Goal: Transaction & Acquisition: Purchase product/service

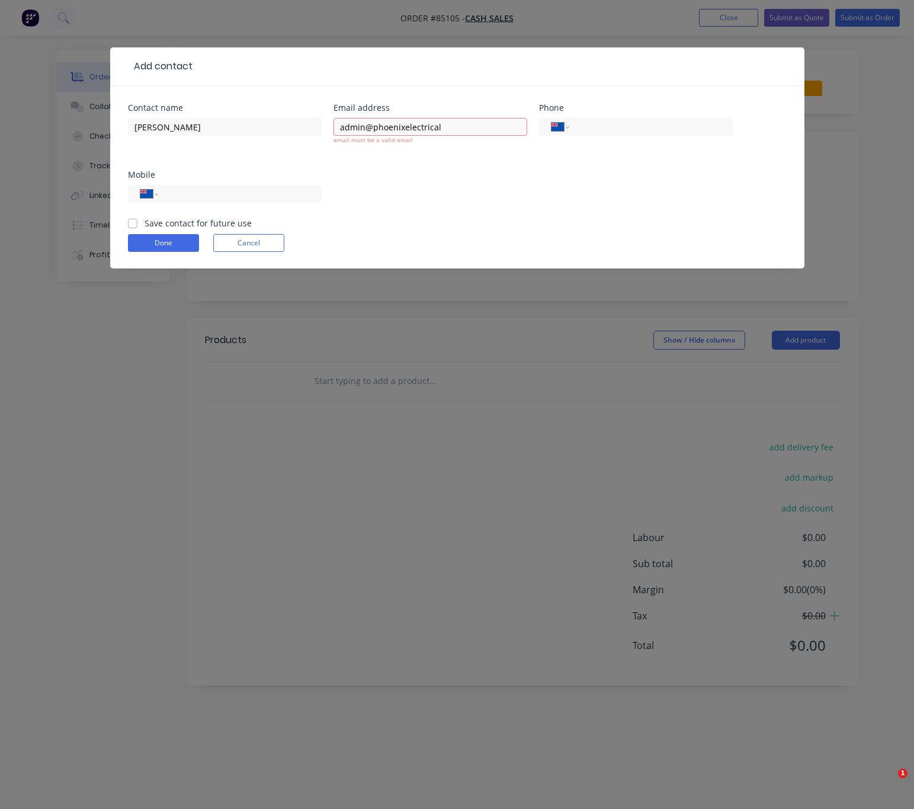
select select "NZ"
click at [475, 127] on input "admin@phoenixelectrical" at bounding box center [431, 127] width 194 height 18
type input "[EMAIL_ADDRESS][DOMAIN_NAME]"
click at [294, 196] on div "International [GEOGRAPHIC_DATA] [GEOGRAPHIC_DATA] [GEOGRAPHIC_DATA] [GEOGRAPHIC…" at bounding box center [225, 199] width 194 height 35
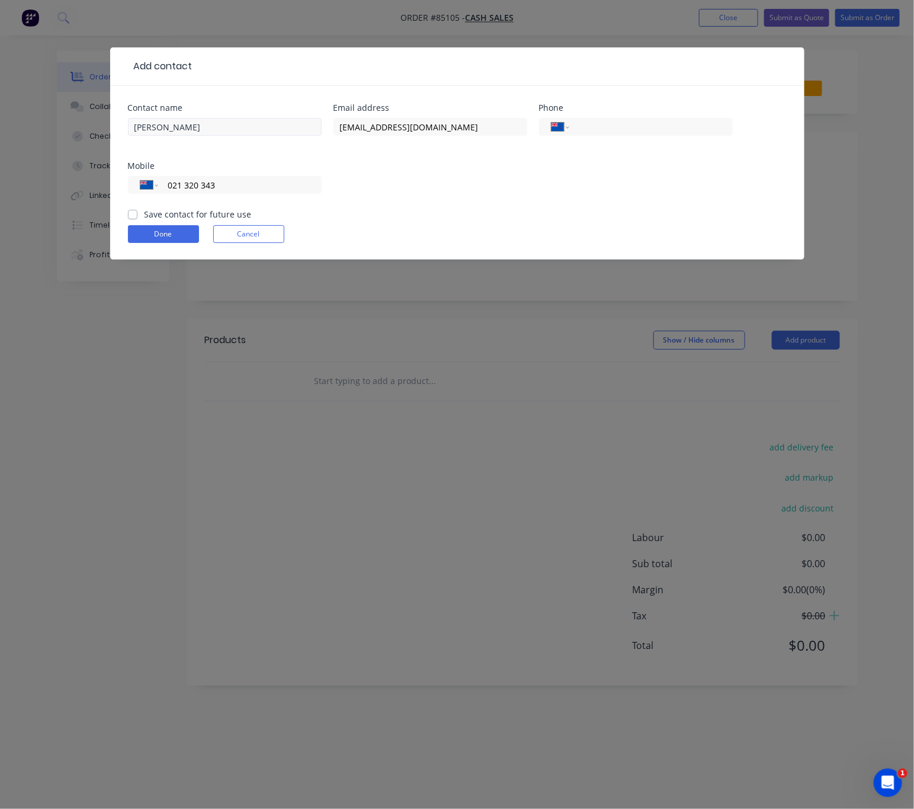
type input "021 320 343"
click at [135, 123] on input "Liam Martin" at bounding box center [225, 127] width 194 height 18
type input "Phoenix Electrical - Liam Martin"
click at [145, 215] on label "Save contact for future use" at bounding box center [198, 214] width 107 height 12
click at [130, 215] on input "Save contact for future use" at bounding box center [132, 213] width 9 height 11
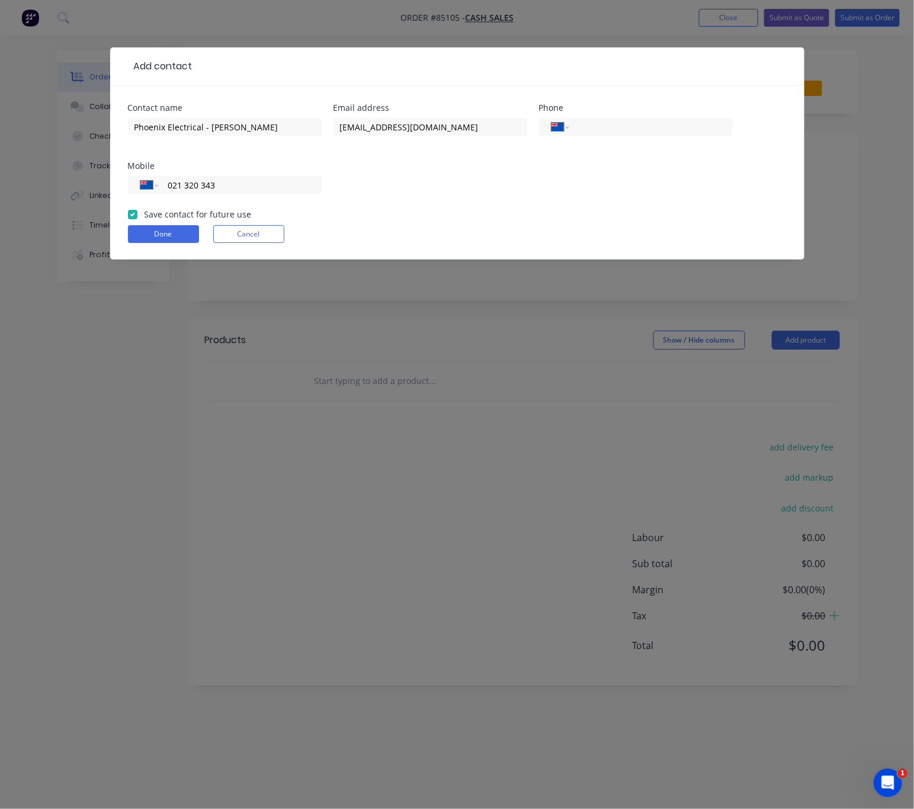
checkbox input "true"
drag, startPoint x: 177, startPoint y: 233, endPoint x: 187, endPoint y: 238, distance: 11.9
click at [178, 233] on button "Done" at bounding box center [163, 234] width 71 height 18
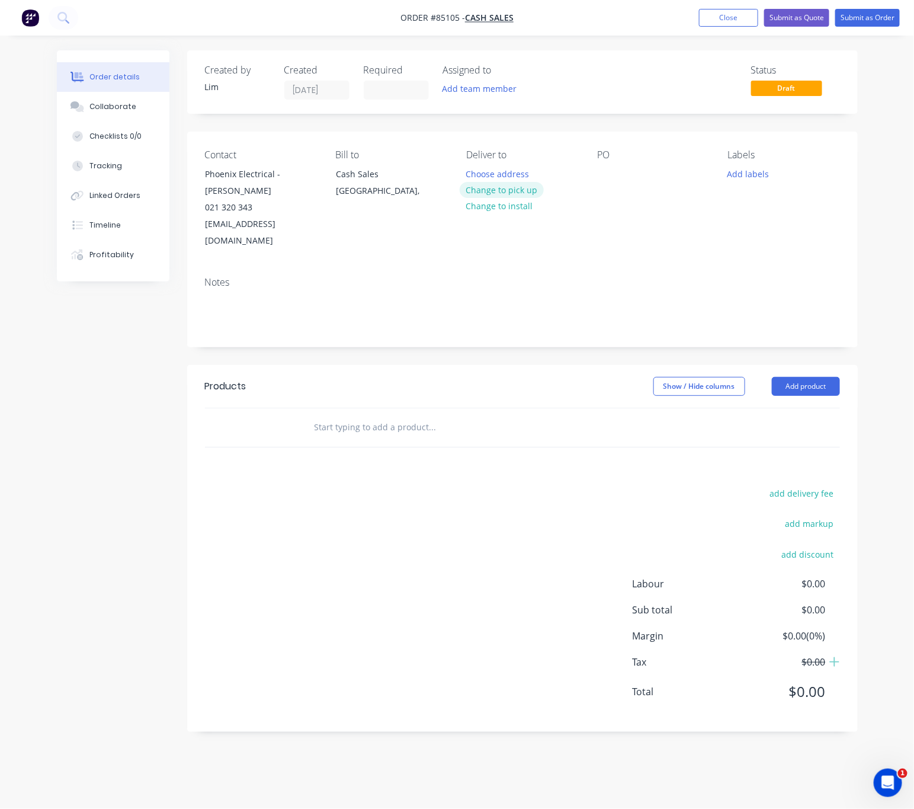
click at [519, 190] on button "Change to pick up" at bounding box center [502, 190] width 84 height 16
click at [608, 175] on div at bounding box center [606, 173] width 19 height 17
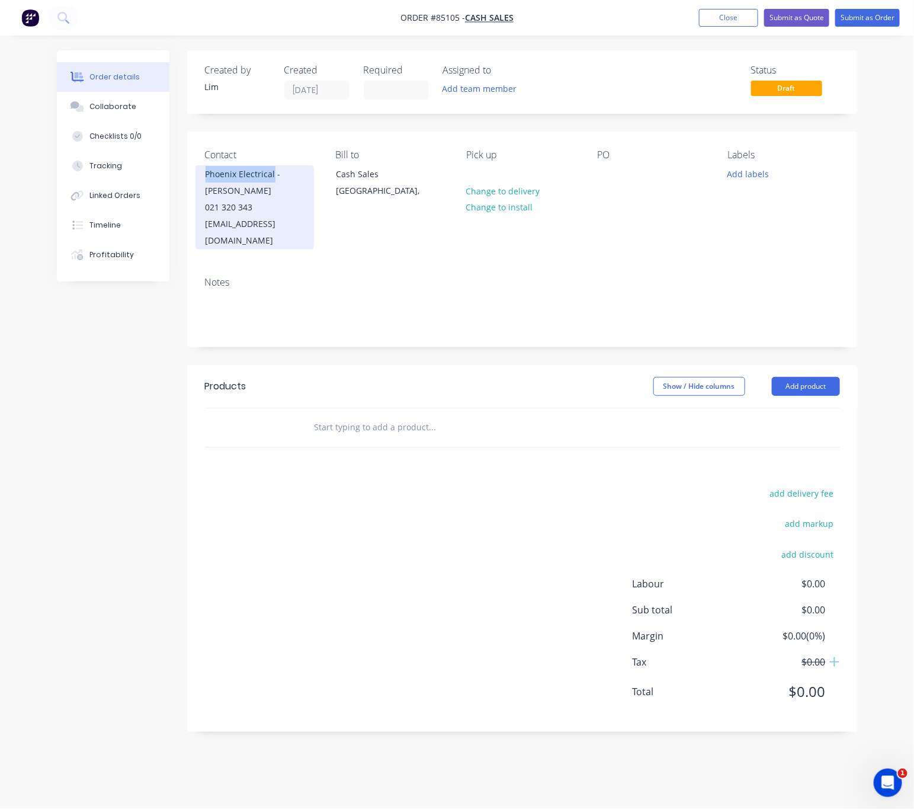
drag, startPoint x: 204, startPoint y: 177, endPoint x: 273, endPoint y: 175, distance: 68.2
click at [273, 175] on div "Phoenix Electrical - Liam Martin 021 320 343 admin@phoenixelectrical.co.nz" at bounding box center [255, 207] width 118 height 84
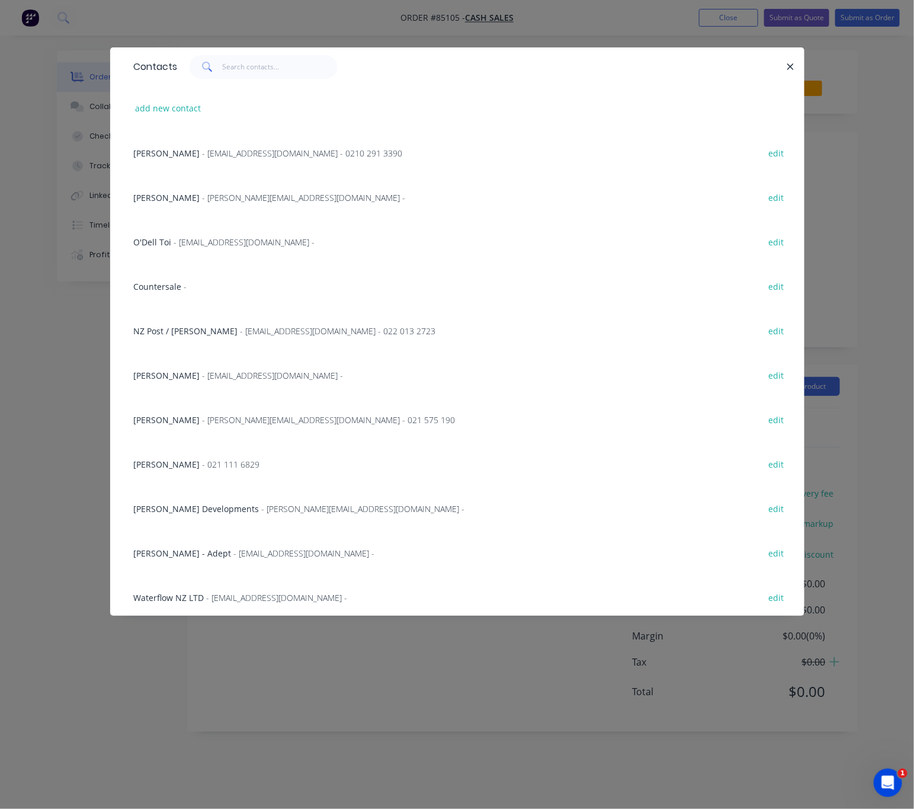
drag, startPoint x: 273, startPoint y: 175, endPoint x: 777, endPoint y: 72, distance: 514.6
click at [794, 60] on button "button" at bounding box center [791, 66] width 15 height 15
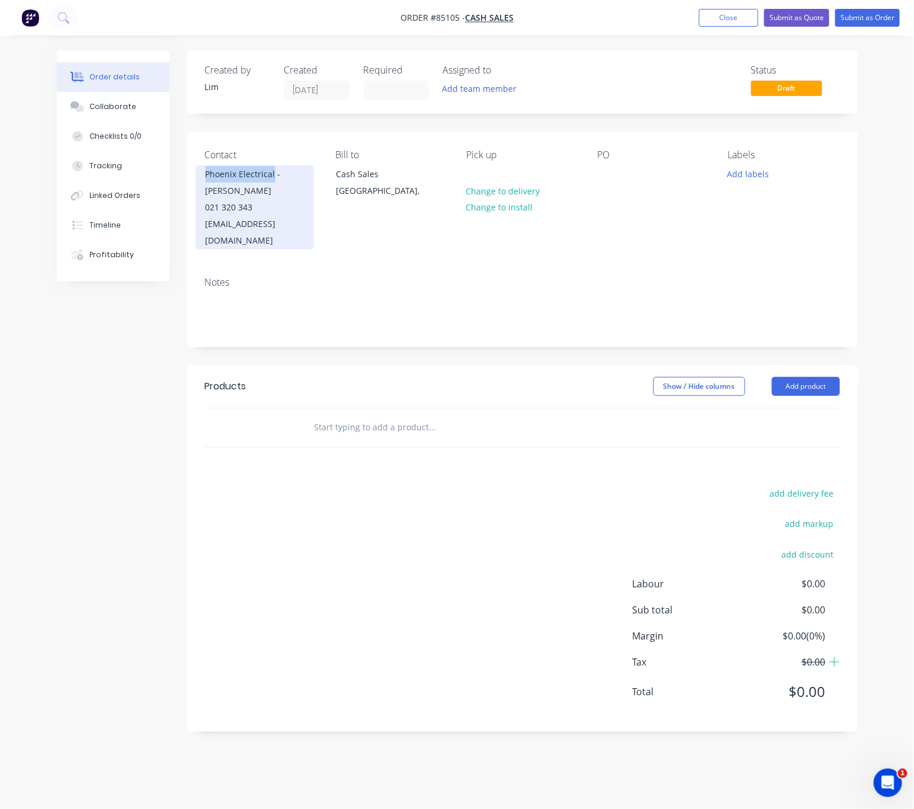
drag, startPoint x: 201, startPoint y: 171, endPoint x: 273, endPoint y: 178, distance: 71.5
click at [273, 178] on div "Phoenix Electrical - Liam Martin 021 320 343 admin@phoenixelectrical.co.nz" at bounding box center [255, 207] width 118 height 84
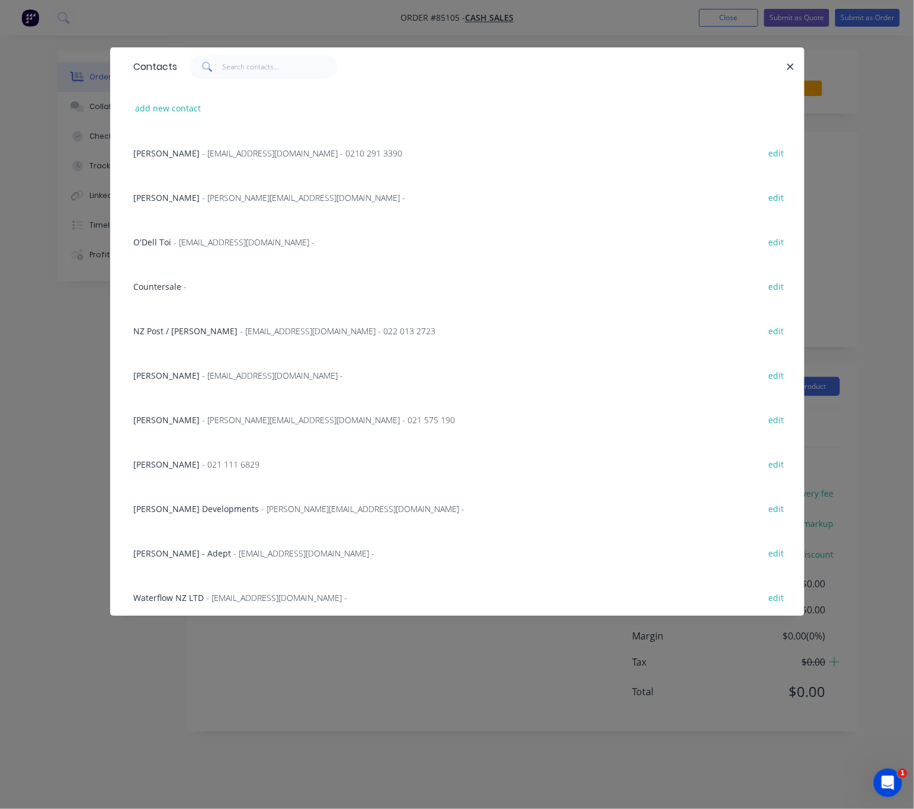
drag, startPoint x: 254, startPoint y: 174, endPoint x: 784, endPoint y: 66, distance: 540.5
click at [784, 66] on button "button" at bounding box center [791, 66] width 15 height 15
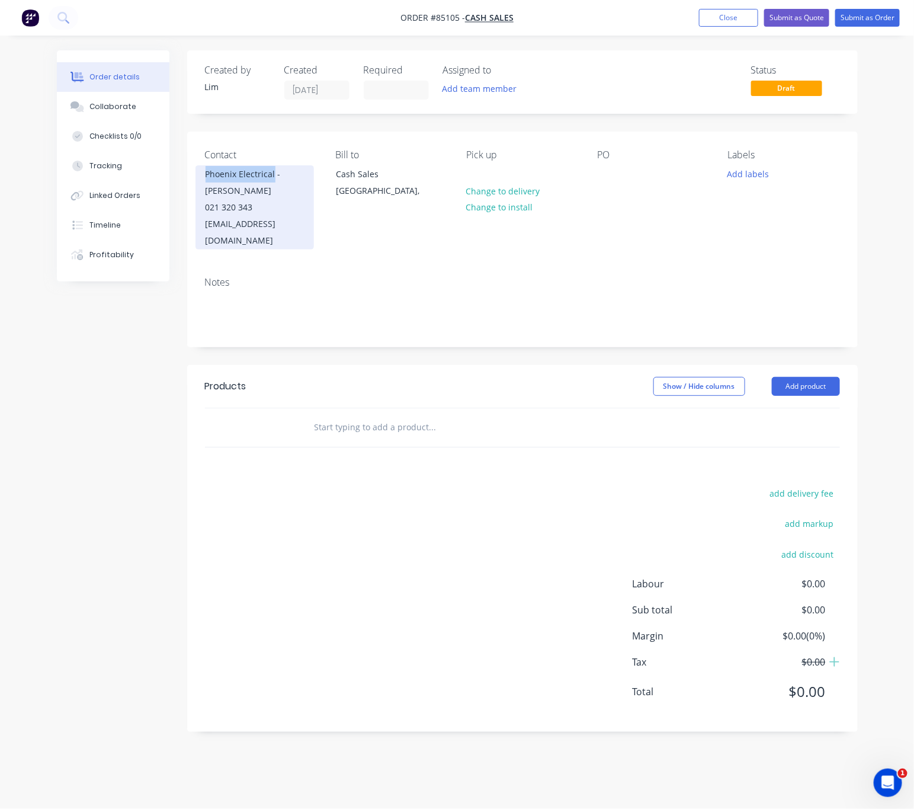
drag, startPoint x: 201, startPoint y: 176, endPoint x: 273, endPoint y: 178, distance: 71.1
click at [273, 178] on div "Phoenix Electrical - Liam Martin 021 320 343 admin@phoenixelectrical.co.nz" at bounding box center [255, 207] width 118 height 84
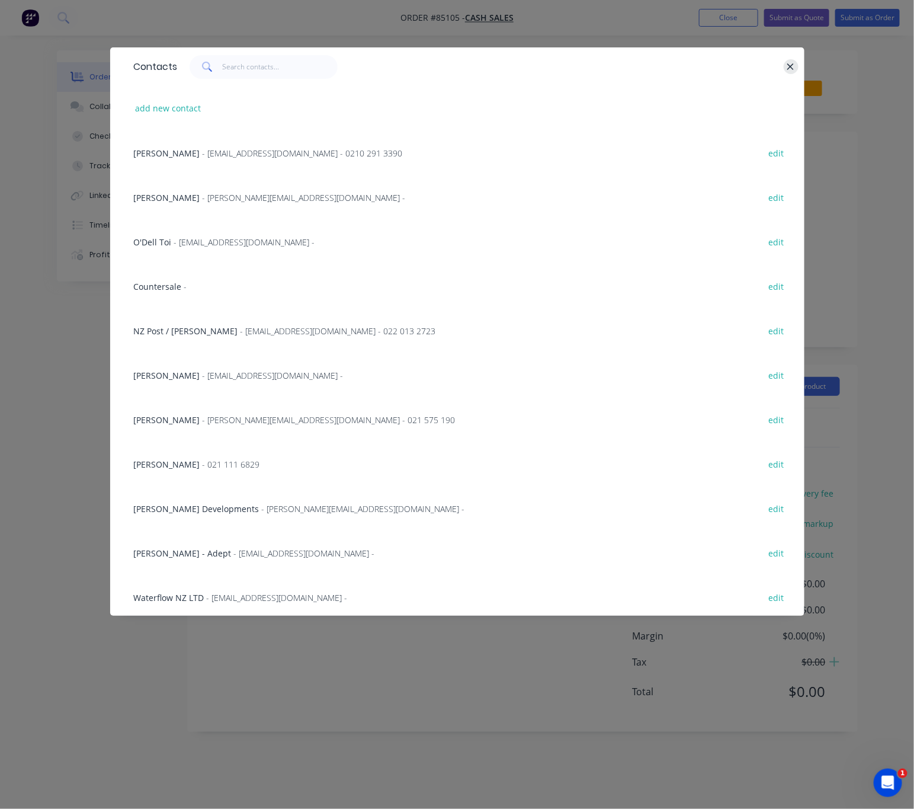
click at [798, 63] on div "Contacts" at bounding box center [457, 66] width 694 height 39
click at [793, 63] on icon "button" at bounding box center [791, 67] width 8 height 11
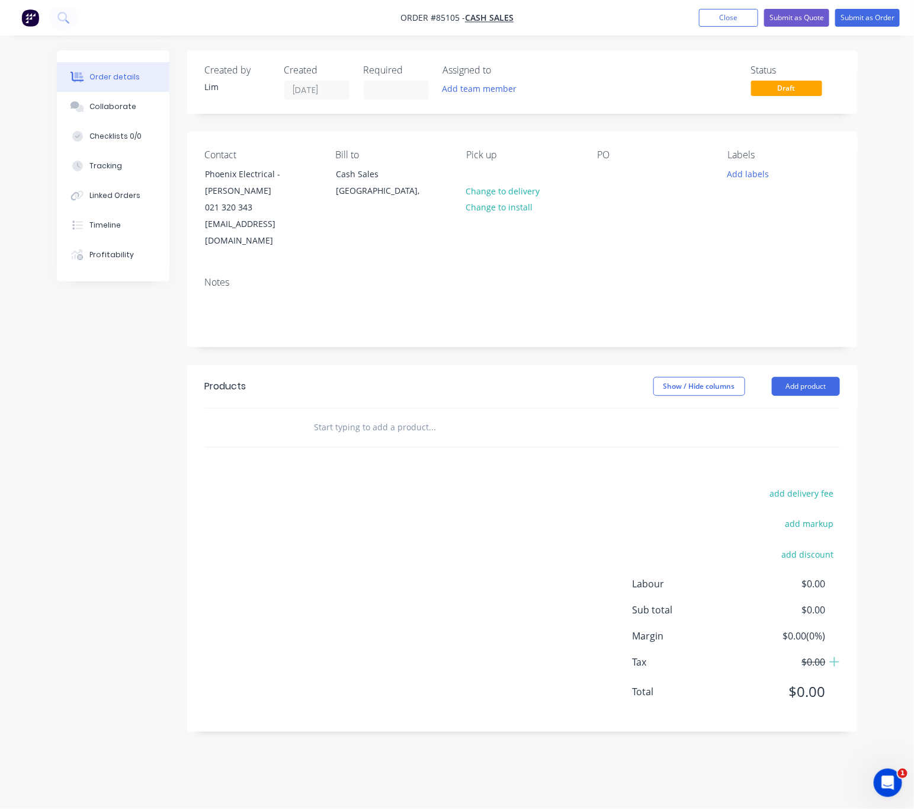
click at [606, 162] on div "PO" at bounding box center [653, 199] width 112 height 100
click at [606, 177] on div at bounding box center [606, 173] width 19 height 17
drag, startPoint x: 222, startPoint y: 174, endPoint x: 274, endPoint y: 178, distance: 51.7
click at [274, 178] on div "Phoenix Electrical - Liam Martin" at bounding box center [255, 182] width 98 height 33
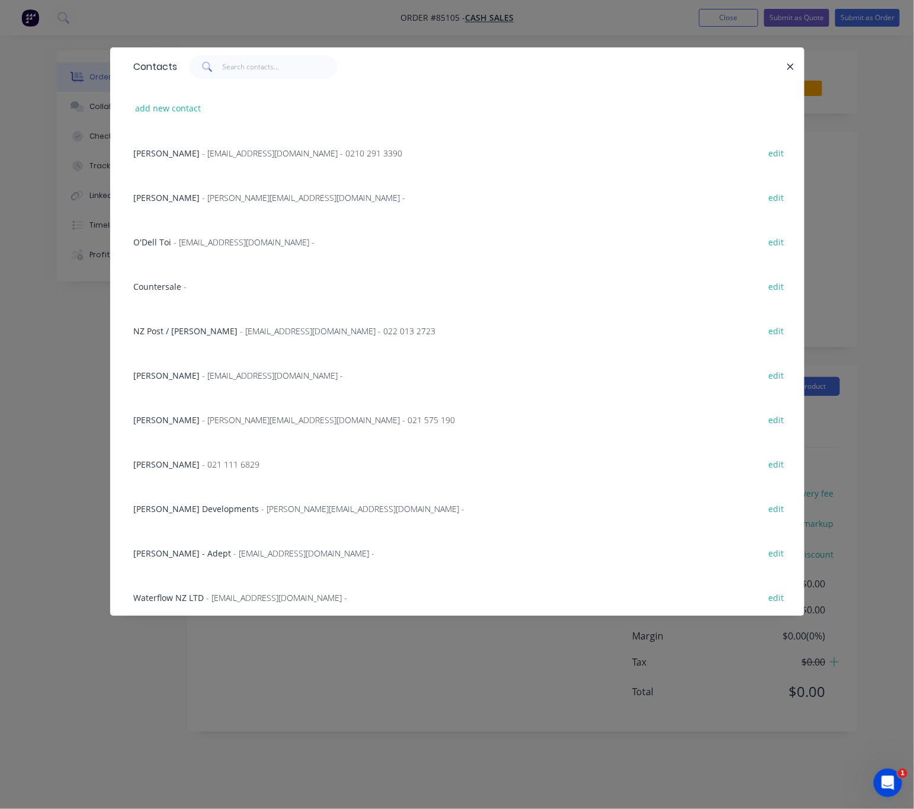
click at [790, 66] on icon "button" at bounding box center [791, 67] width 8 height 11
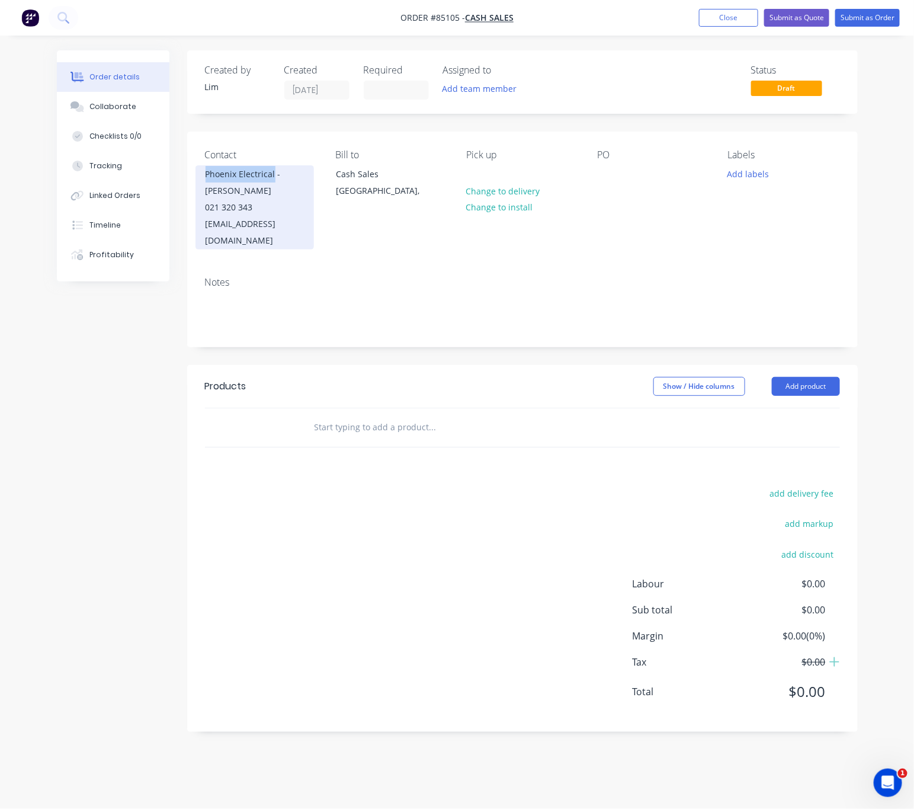
copy div "Phoenix Electrical"
click at [606, 173] on div at bounding box center [606, 173] width 19 height 17
paste div
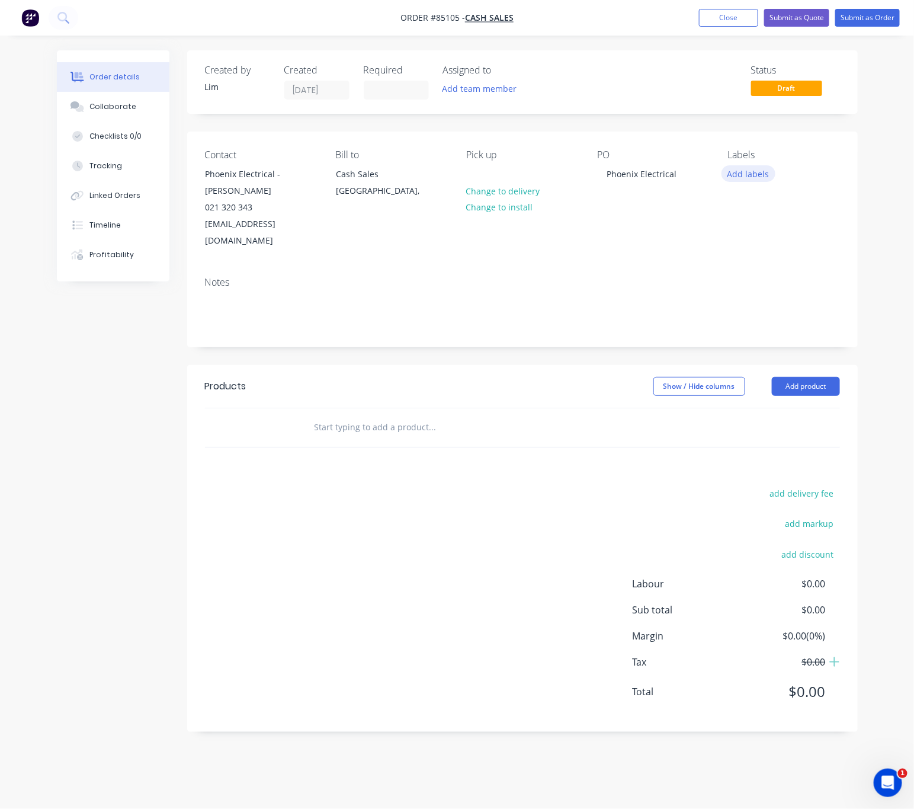
click at [752, 180] on button "Add labels" at bounding box center [749, 173] width 55 height 16
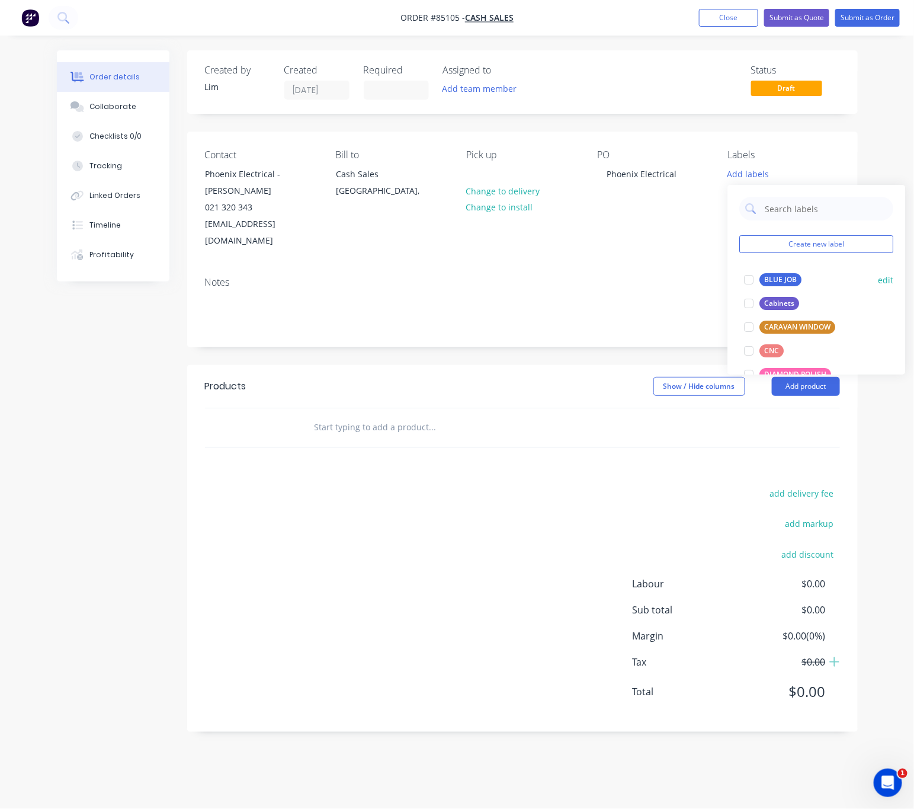
click at [786, 281] on div "BLUE JOB" at bounding box center [781, 279] width 42 height 13
click at [387, 485] on div "add delivery fee add markup add discount Labour $0.00 Sub total $0.00 Margin $0…" at bounding box center [522, 599] width 635 height 229
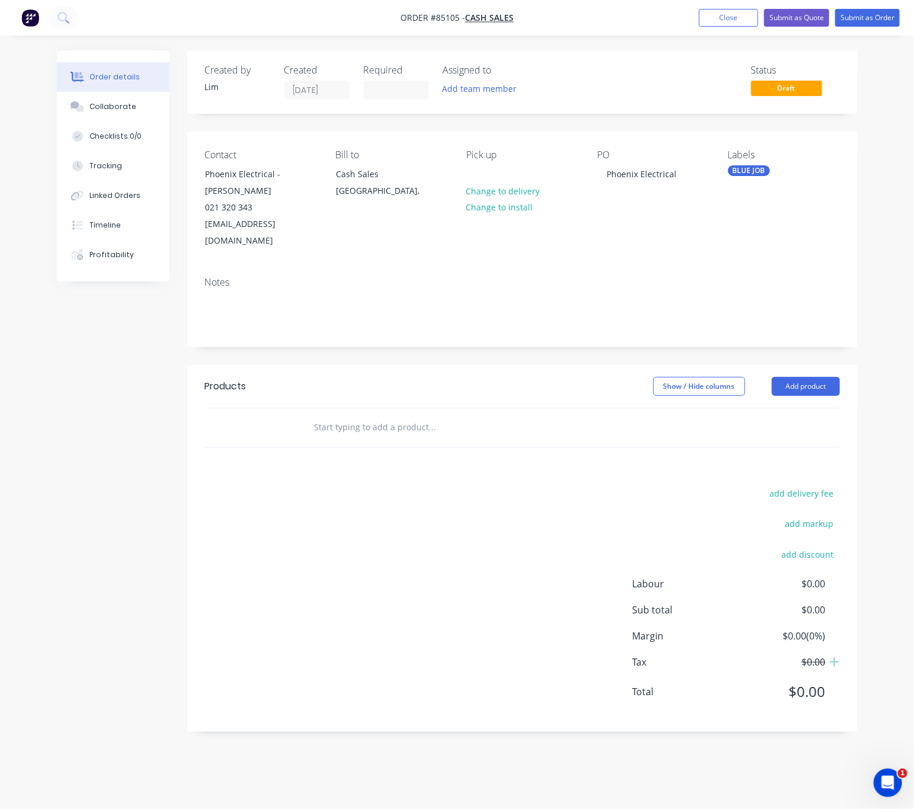
click at [373, 419] on input "text" at bounding box center [432, 427] width 237 height 24
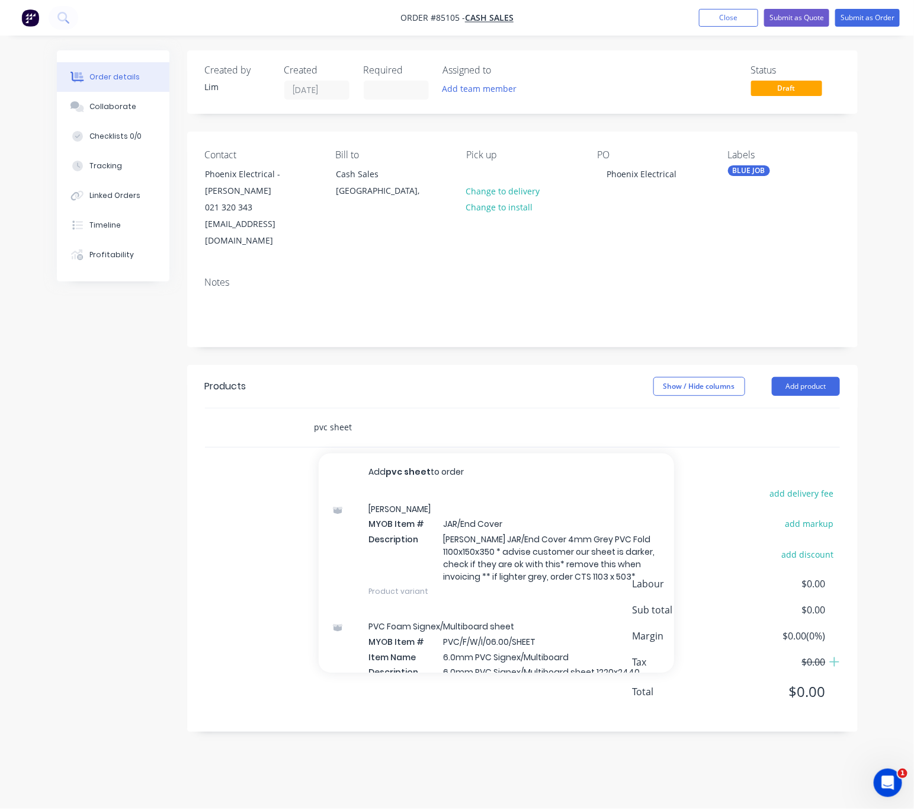
drag, startPoint x: 360, startPoint y: 414, endPoint x: 331, endPoint y: 411, distance: 29.2
click at [331, 415] on input "pvc sheet" at bounding box center [432, 427] width 237 height 24
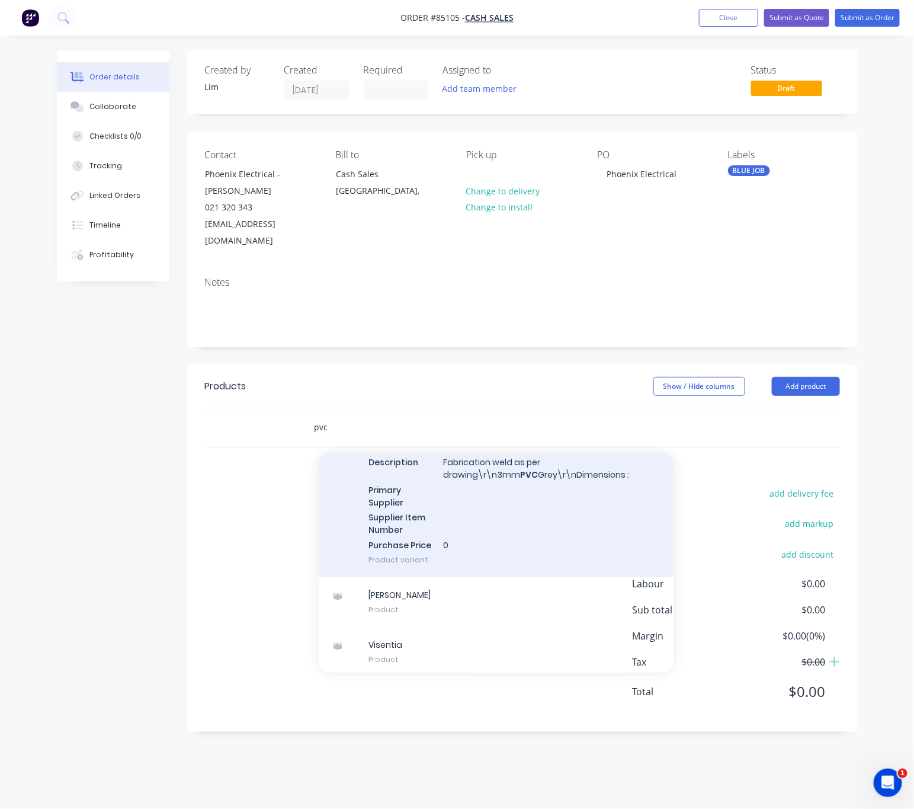
scroll to position [8962, 0]
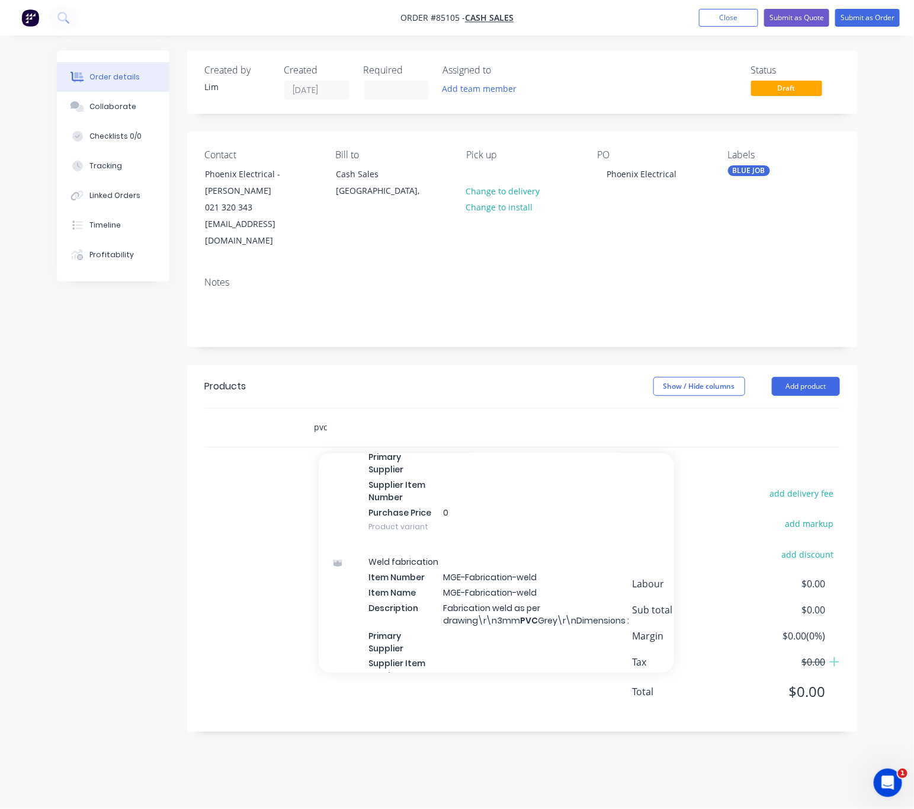
drag, startPoint x: 337, startPoint y: 411, endPoint x: 290, endPoint y: 418, distance: 47.3
click at [291, 418] on div "pvc Add pvc to order ABB MYOB Item # ABB/C6780 Double Lug Insulator Item Name D…" at bounding box center [522, 427] width 635 height 39
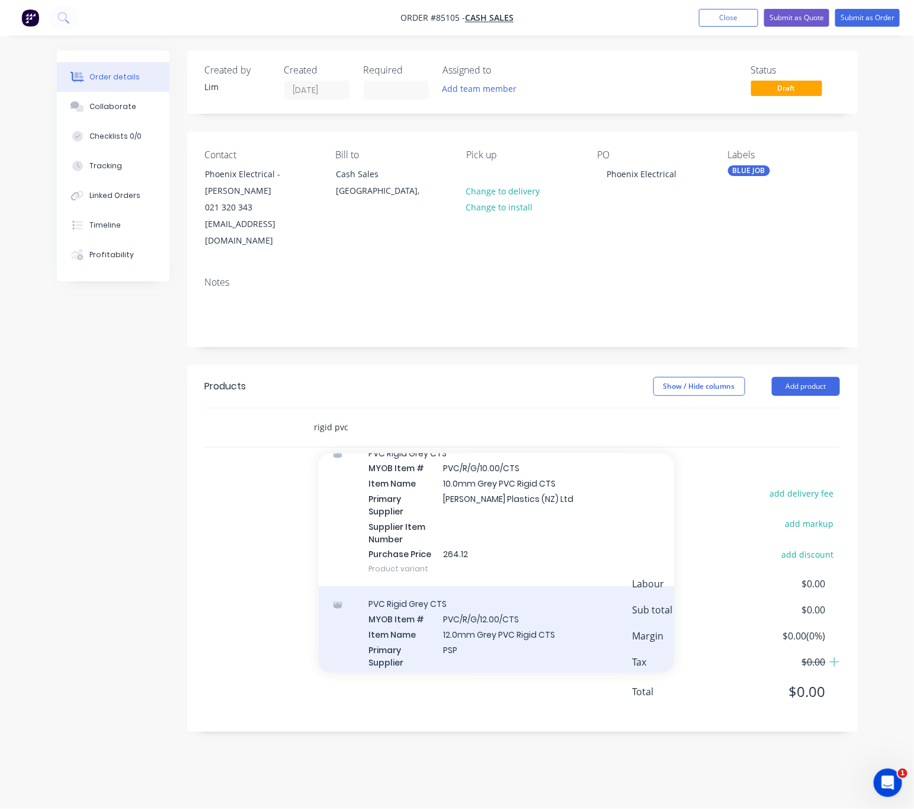
scroll to position [2399, 0]
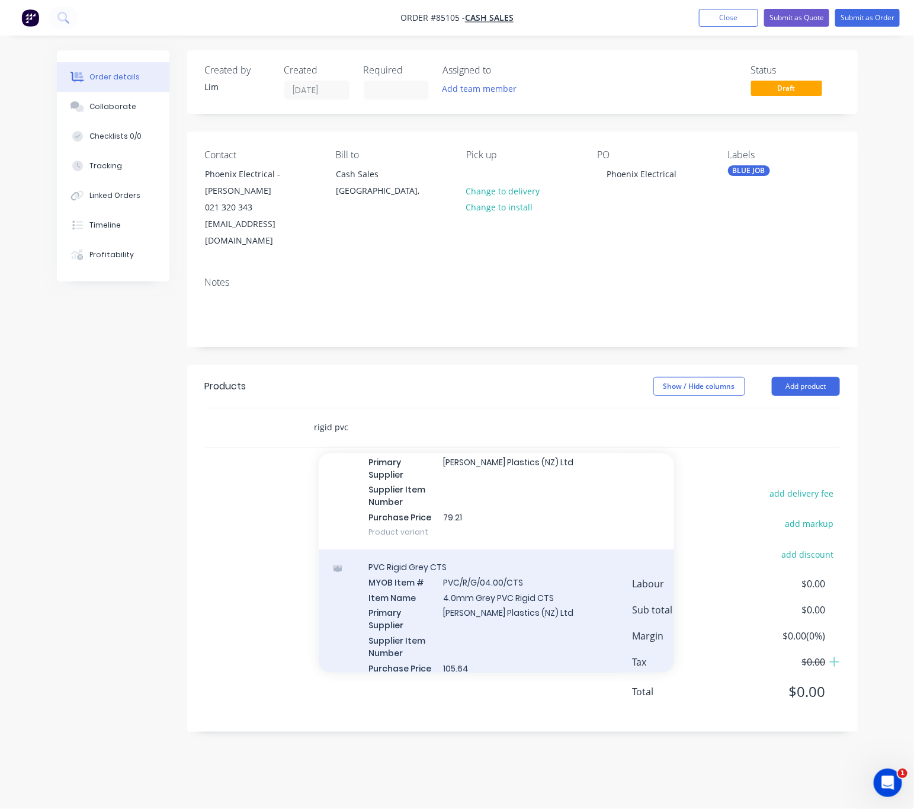
type input "rigid pvc"
click at [569, 590] on div "PVC Rigid Grey CTS MYOB Item # PVC/R/G/04.00/CTS Item Name 4.0mm Grey PVC Rigid…" at bounding box center [496, 624] width 355 height 151
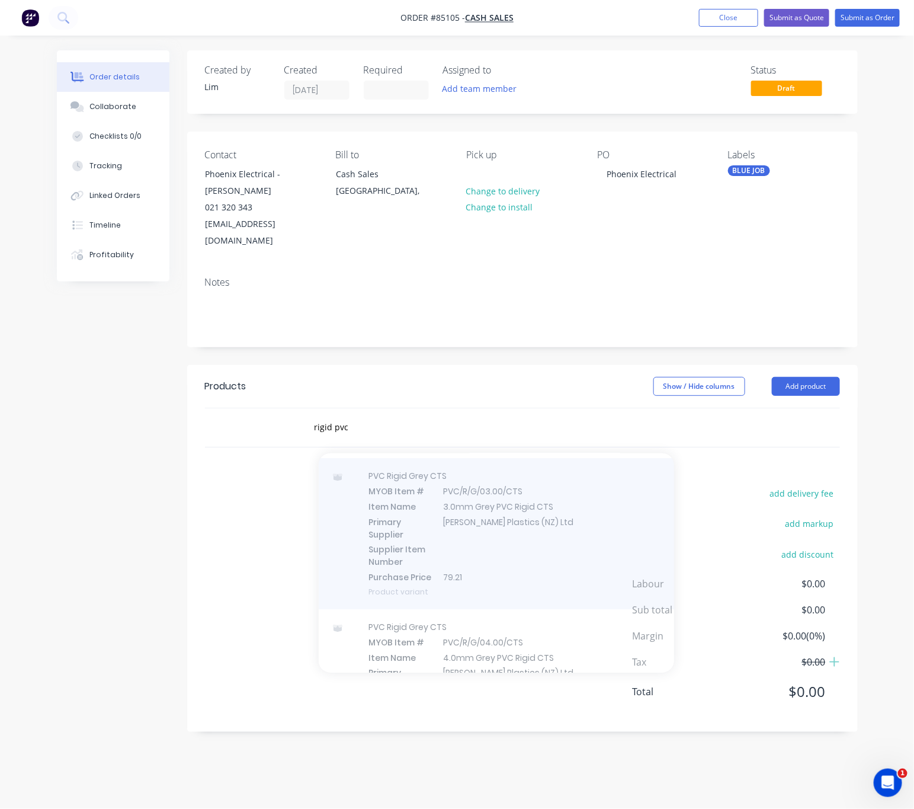
scroll to position [1717, 0]
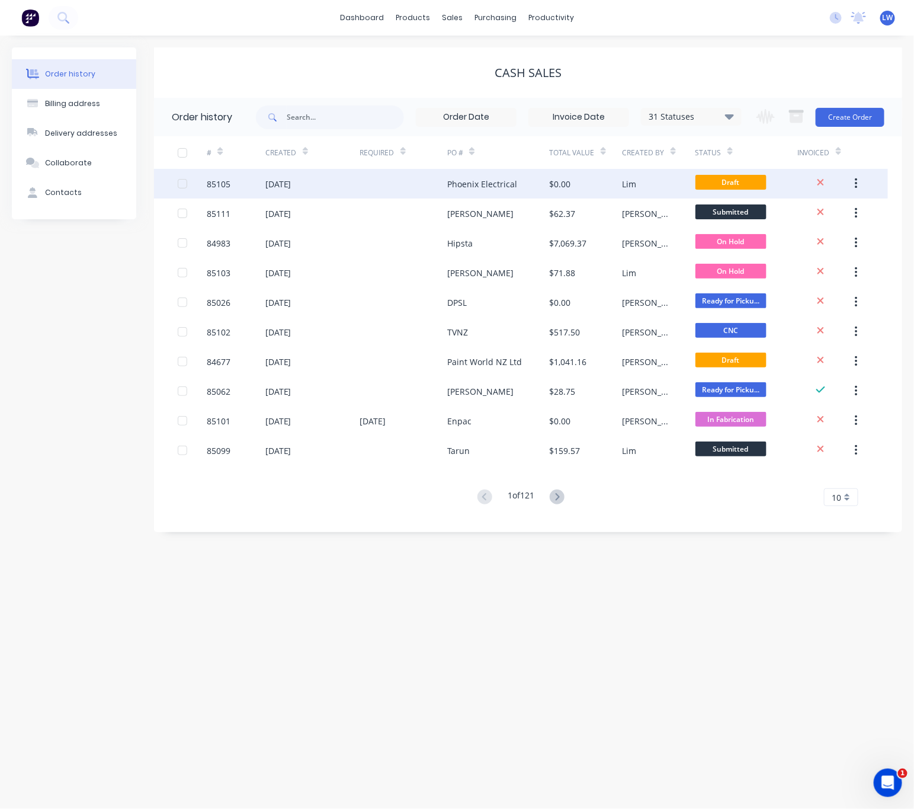
click at [396, 173] on div at bounding box center [404, 184] width 88 height 30
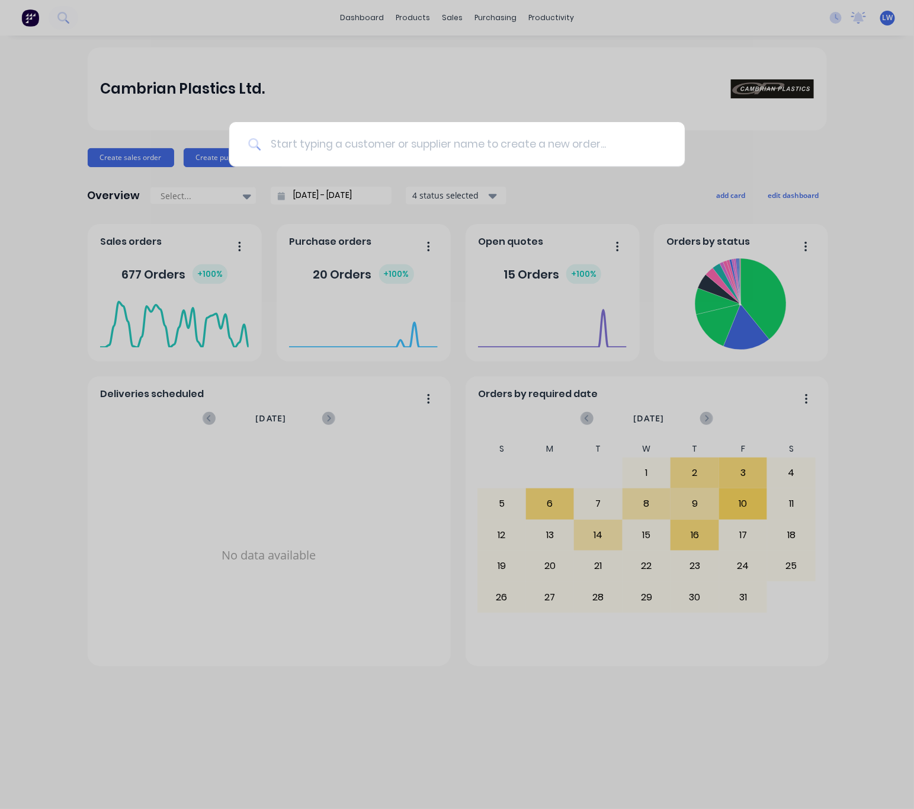
click at [418, 141] on input at bounding box center [463, 144] width 405 height 44
type input "tarun"
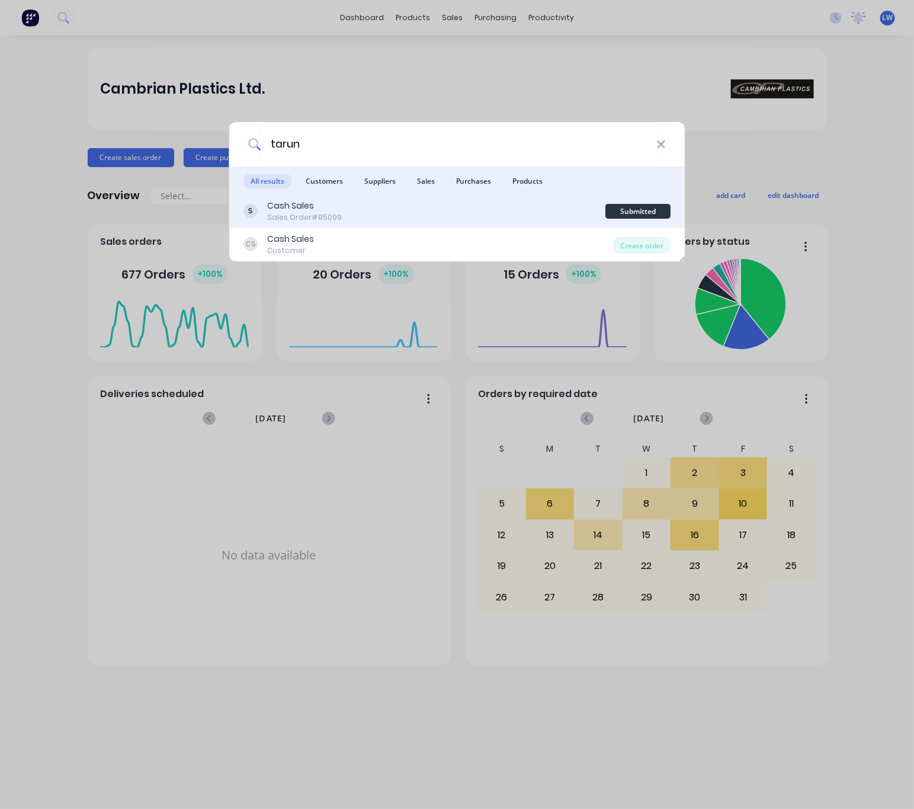
click at [377, 209] on div "Cash Sales Sales Order #85099" at bounding box center [425, 211] width 363 height 23
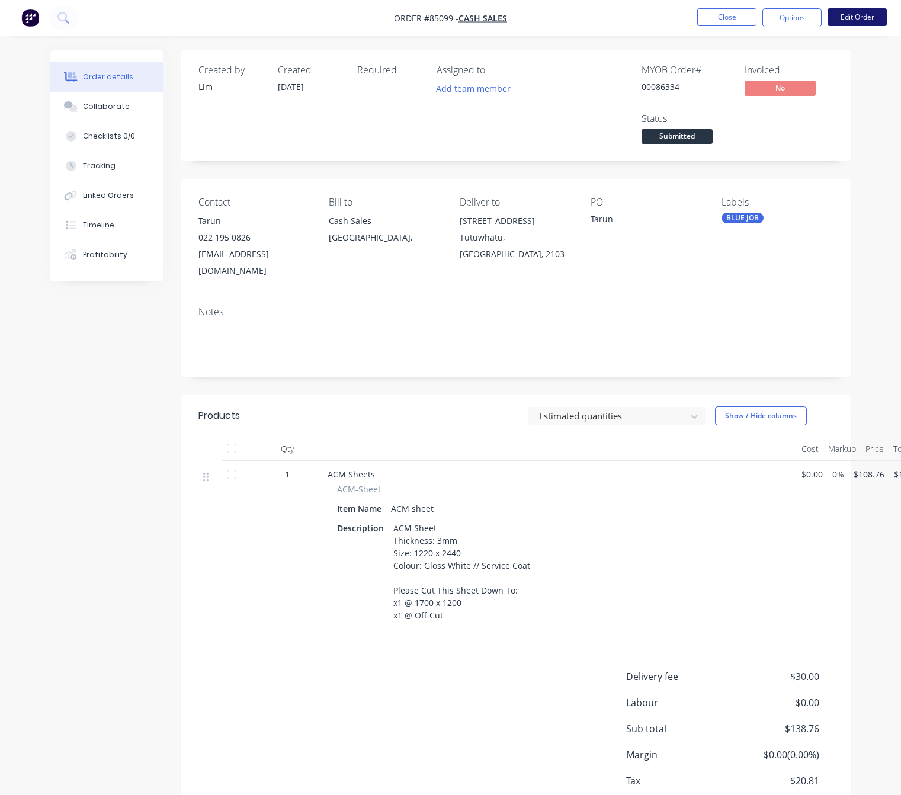
click at [856, 17] on button "Edit Order" at bounding box center [857, 17] width 59 height 18
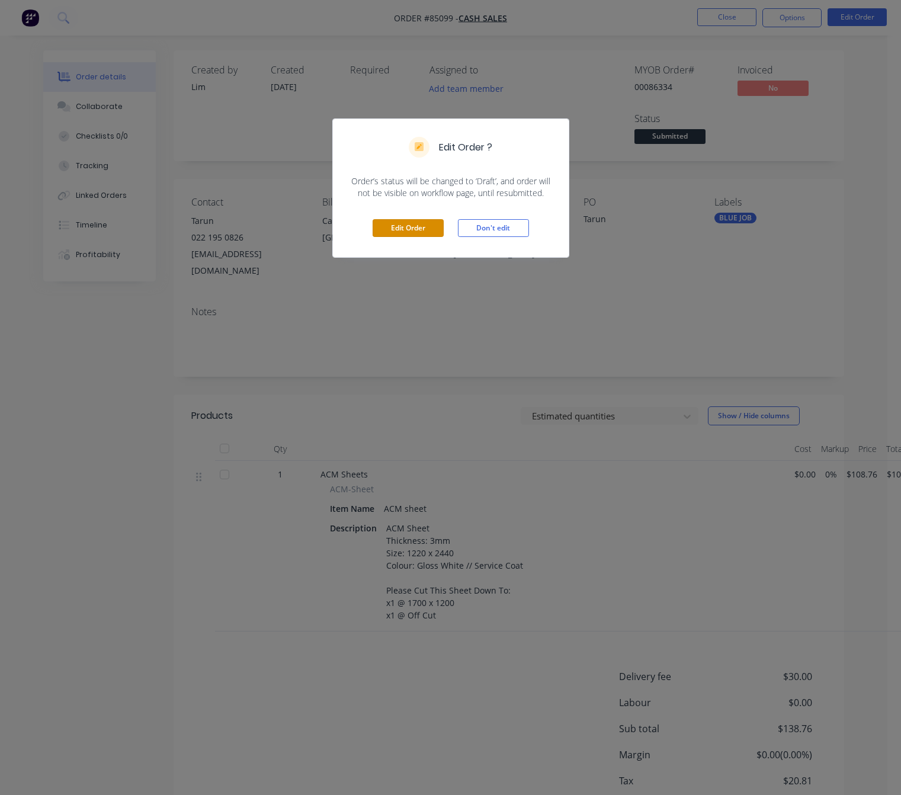
click at [409, 233] on button "Edit Order" at bounding box center [408, 228] width 71 height 18
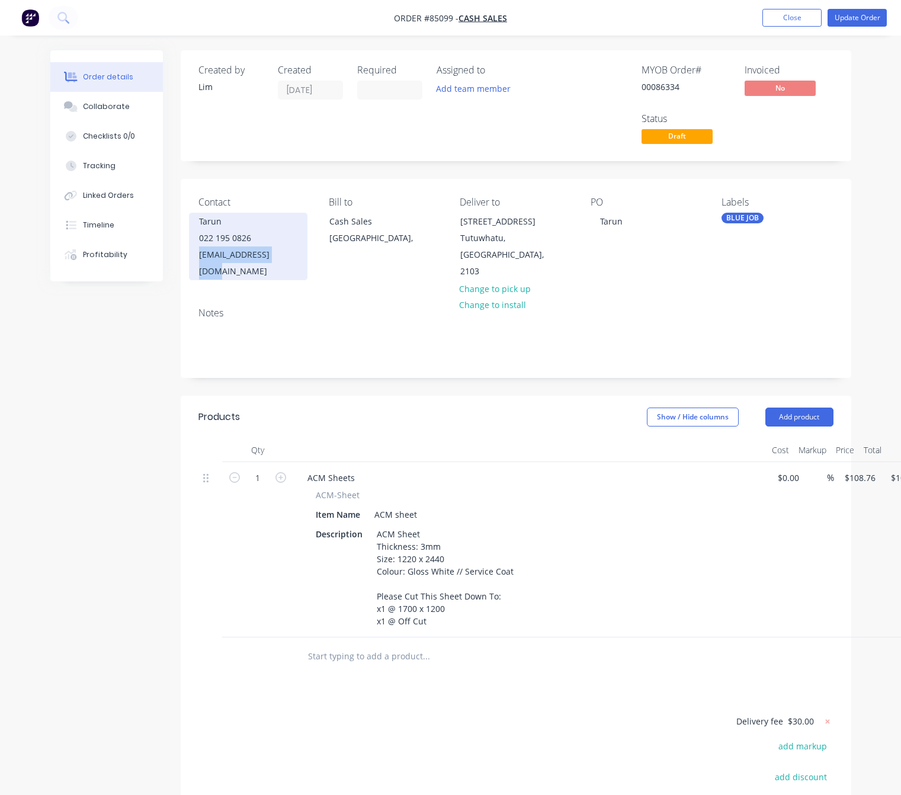
drag, startPoint x: 287, startPoint y: 256, endPoint x: 192, endPoint y: 256, distance: 94.8
click at [192, 256] on div "Tarun 022 195 0826 rubby.t@hotmail.com" at bounding box center [248, 247] width 118 height 68
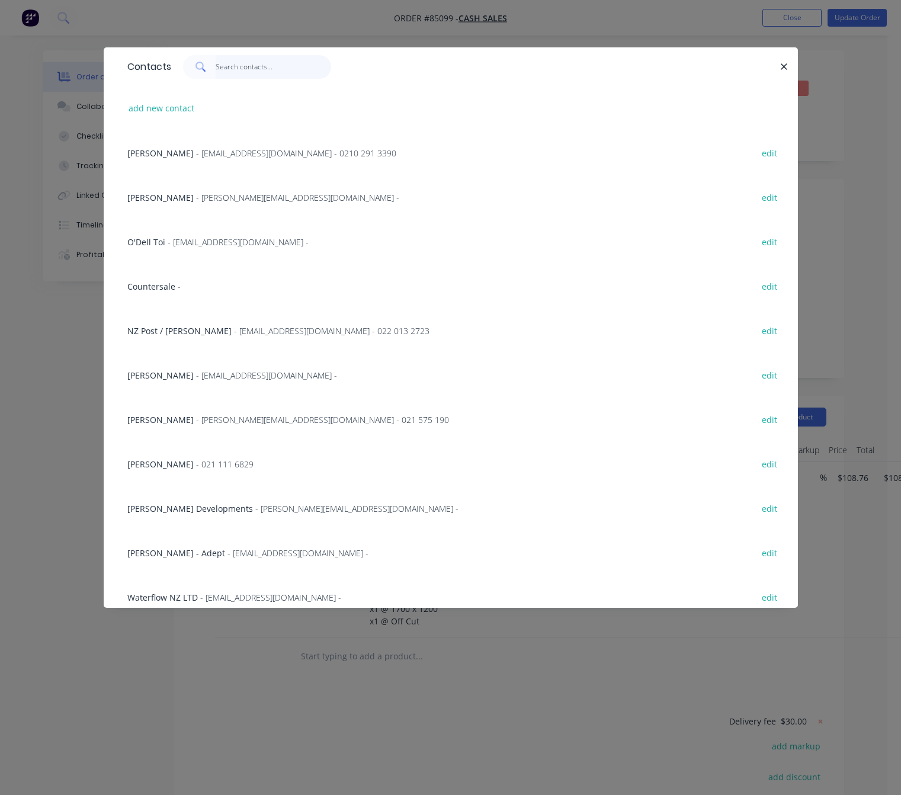
click at [246, 73] on input "text" at bounding box center [274, 67] width 116 height 24
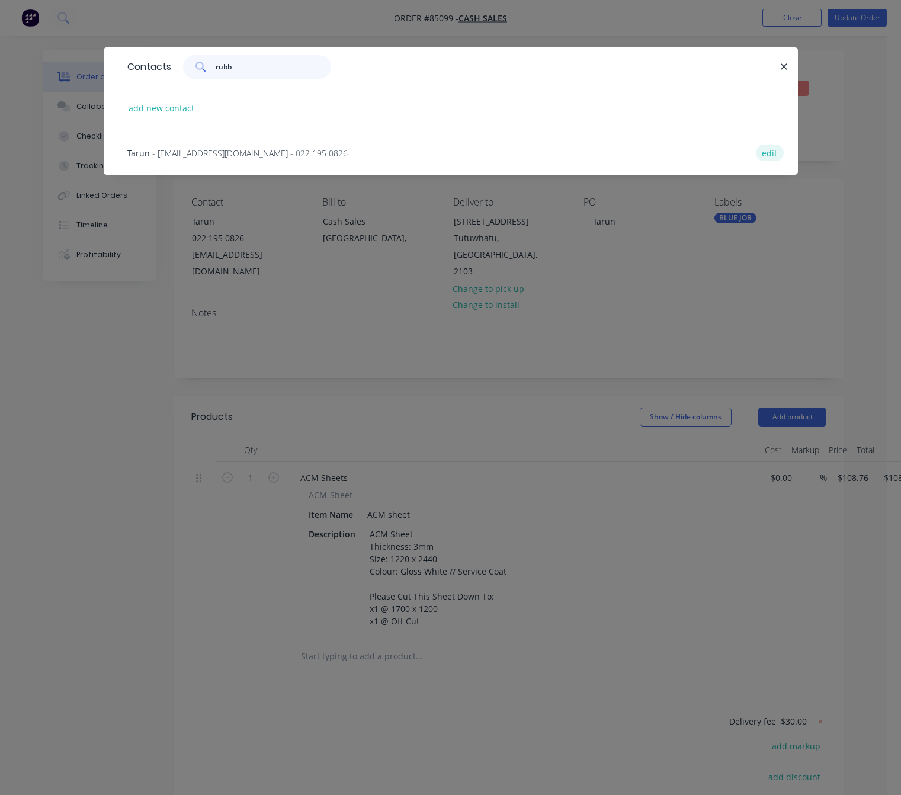
type input "rubb"
click at [778, 152] on button "edit" at bounding box center [770, 153] width 28 height 16
select select "NZ"
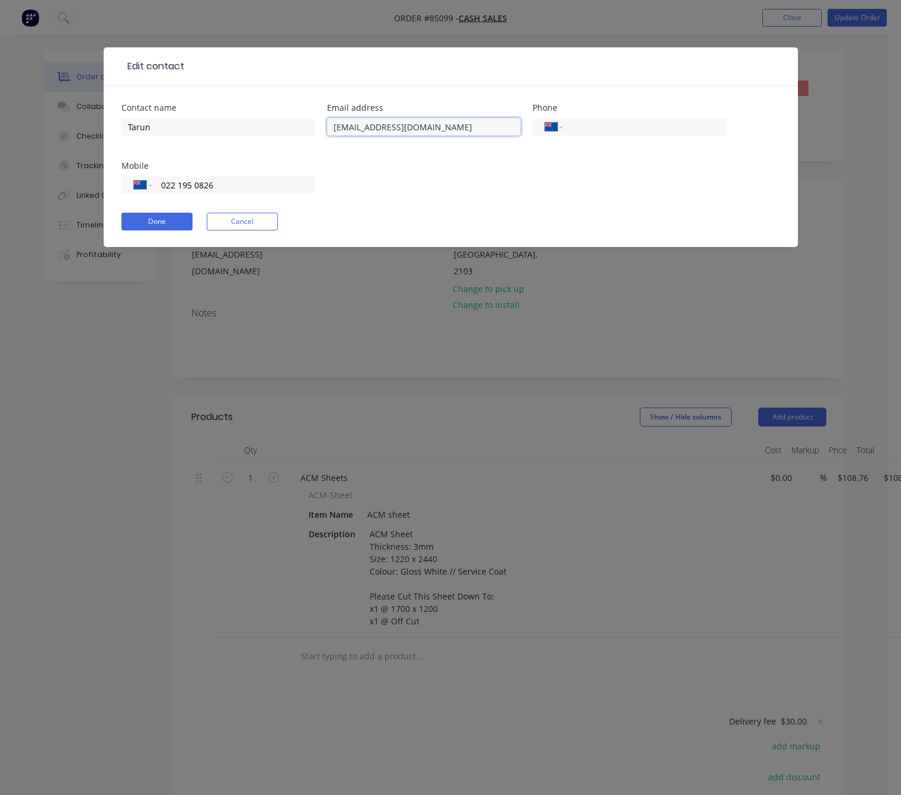
drag, startPoint x: 354, startPoint y: 128, endPoint x: 322, endPoint y: 124, distance: 32.8
click at [322, 124] on div "Contact name Tarun Email address rubby.t@hotmail.com Phone International Afghan…" at bounding box center [450, 156] width 659 height 104
type input "reddy.t@hotmail.com"
click at [162, 220] on button "Done" at bounding box center [156, 222] width 71 height 18
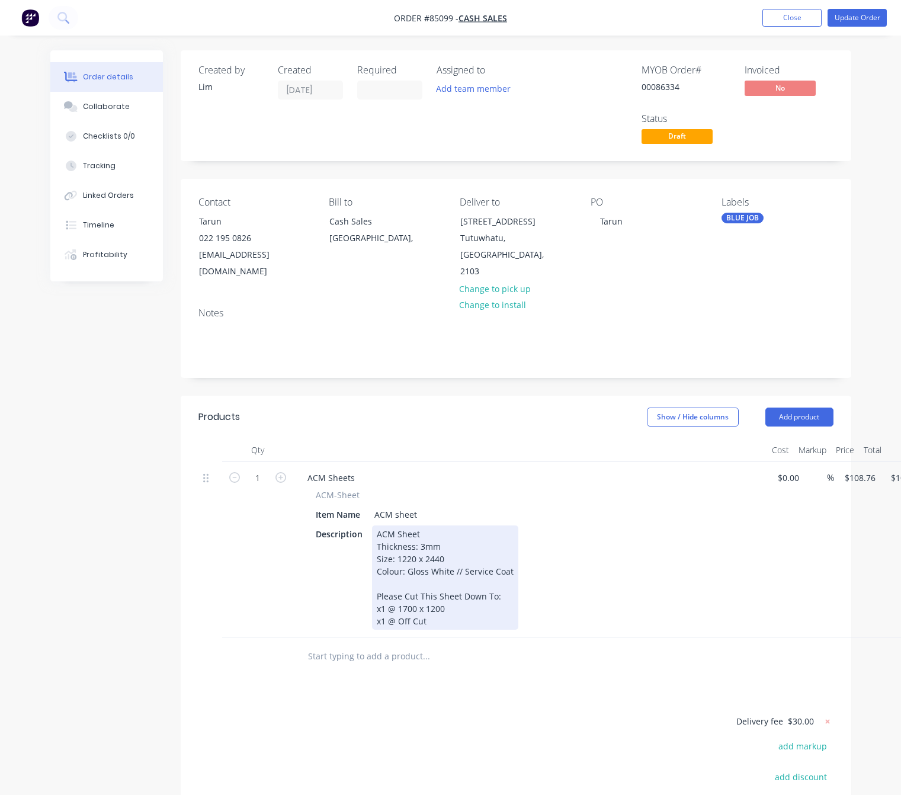
scroll to position [89, 0]
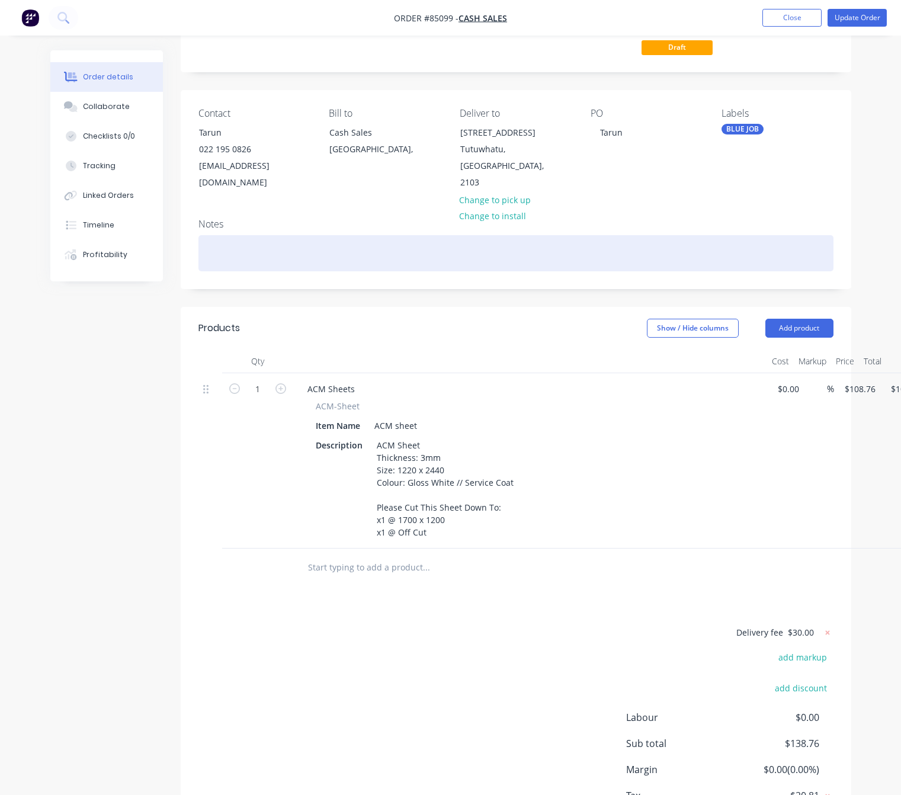
click at [261, 252] on div at bounding box center [515, 253] width 635 height 36
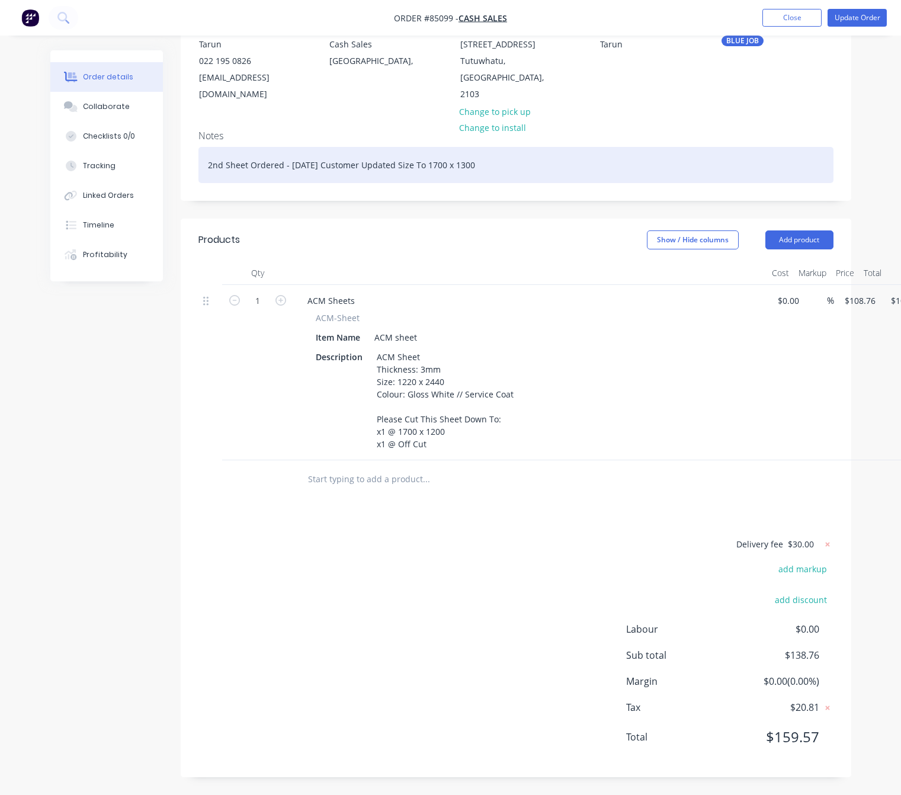
scroll to position [180, 0]
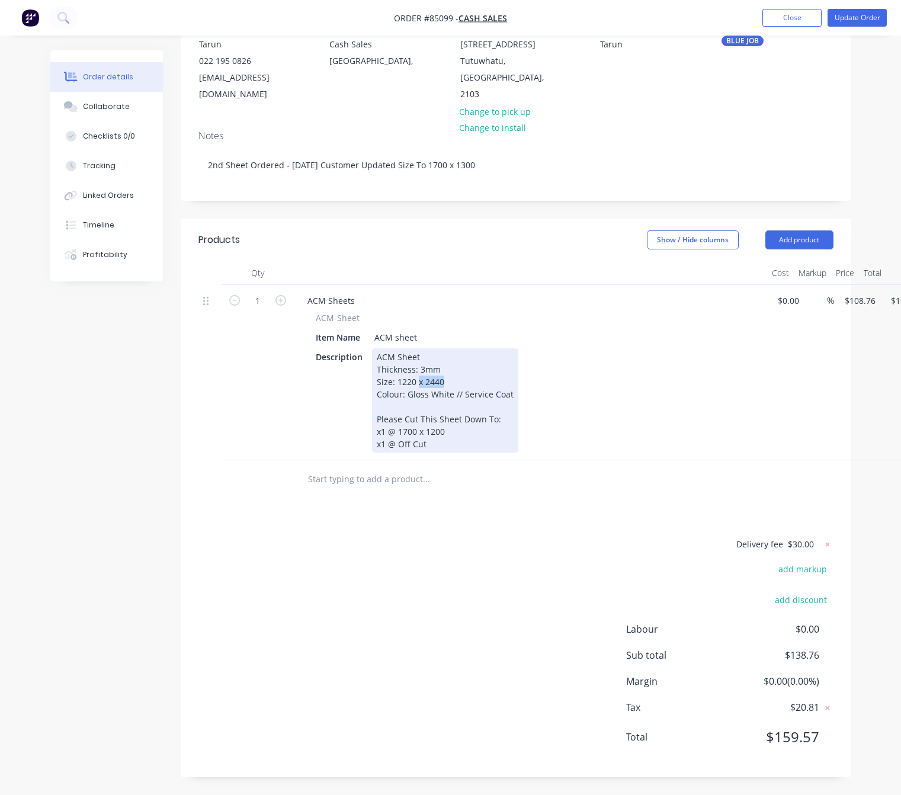
drag, startPoint x: 436, startPoint y: 379, endPoint x: 395, endPoint y: 381, distance: 41.5
click at [395, 381] on div "ACM Sheet Thickness: 3mm Size: 1220 x 2440 Colour: Gloss White // Service Coat …" at bounding box center [445, 400] width 146 height 104
click at [445, 387] on div "ACM Sheet Thickness: 3mm Size: 1220 x 2440 Colour: Gloss White // Service Coat …" at bounding box center [445, 400] width 146 height 104
drag, startPoint x: 421, startPoint y: 380, endPoint x: 395, endPoint y: 395, distance: 29.7
click at [395, 383] on div "ACM Sheet Thickness: 3mm Size: 1220 x 2440 Colour: Gloss White // Service Coat …" at bounding box center [445, 400] width 146 height 104
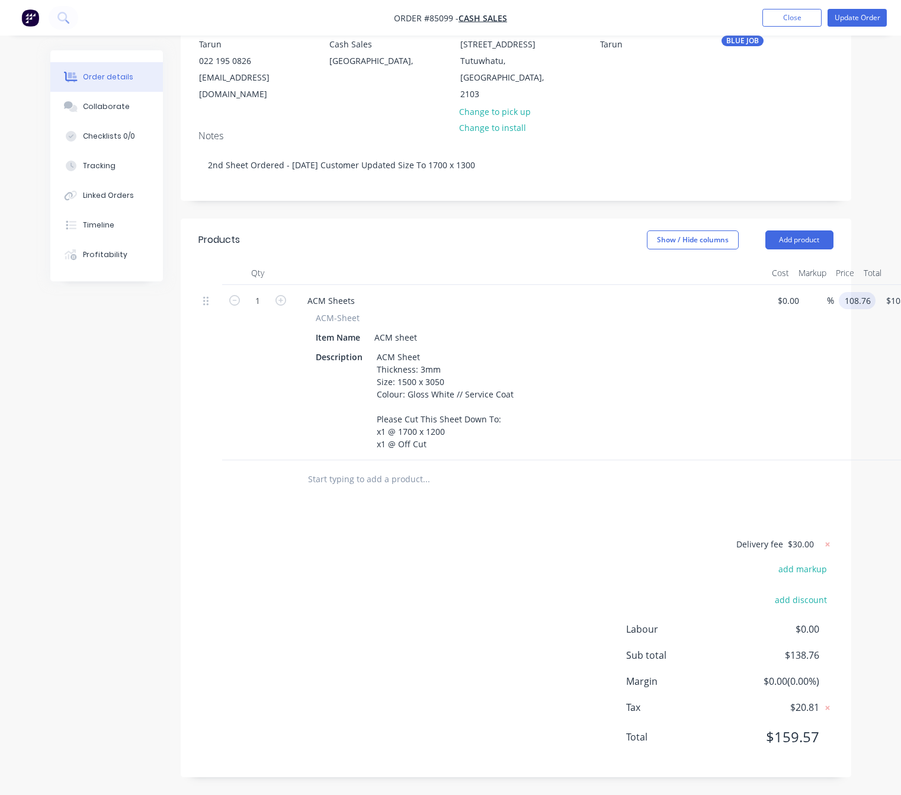
click at [859, 297] on input "108.76" at bounding box center [860, 300] width 32 height 17
type input "$171.00"
type input "171"
type input "$171.66"
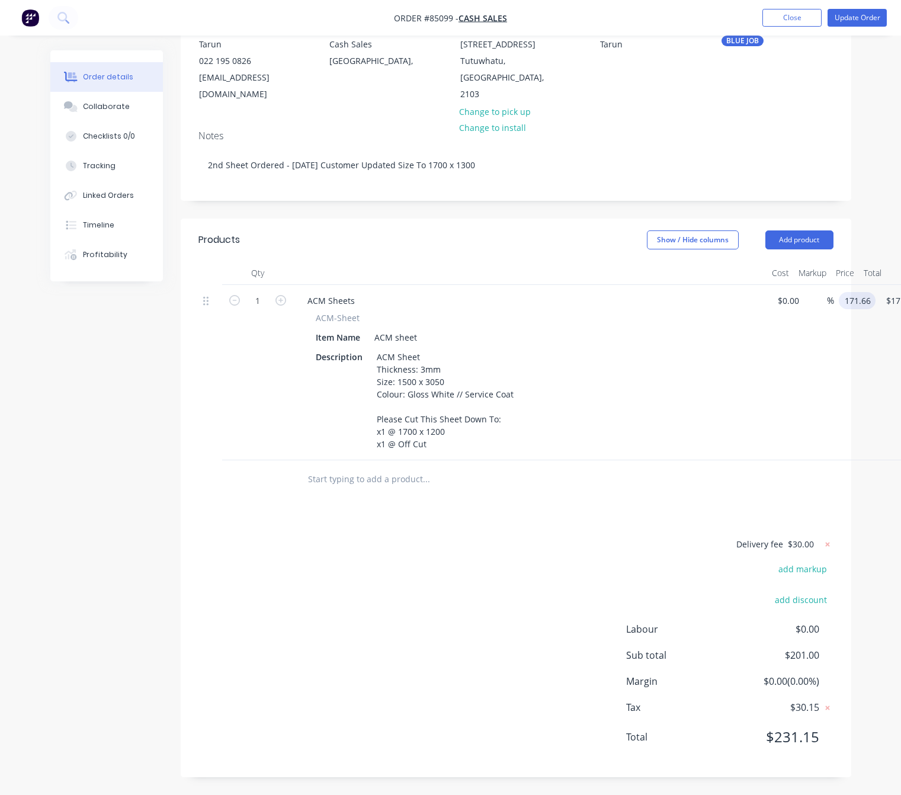
type input "$171.66"
click at [473, 635] on div "Delivery fee $30.00 add markup add discount Labour $0.00 Sub total $201.00 Marg…" at bounding box center [515, 648] width 635 height 223
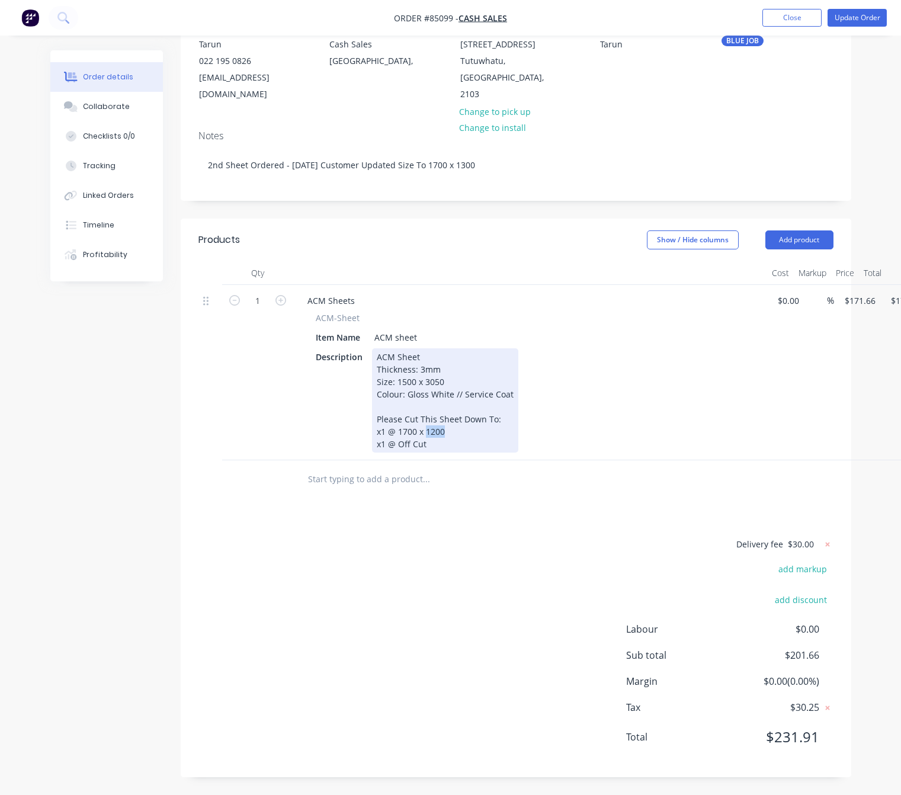
drag, startPoint x: 441, startPoint y: 428, endPoint x: 425, endPoint y: 428, distance: 16.6
click at [425, 428] on div "ACM Sheet Thickness: 3mm Size: 1500 x 3050 Colour: Gloss White // Service Coat …" at bounding box center [445, 400] width 146 height 104
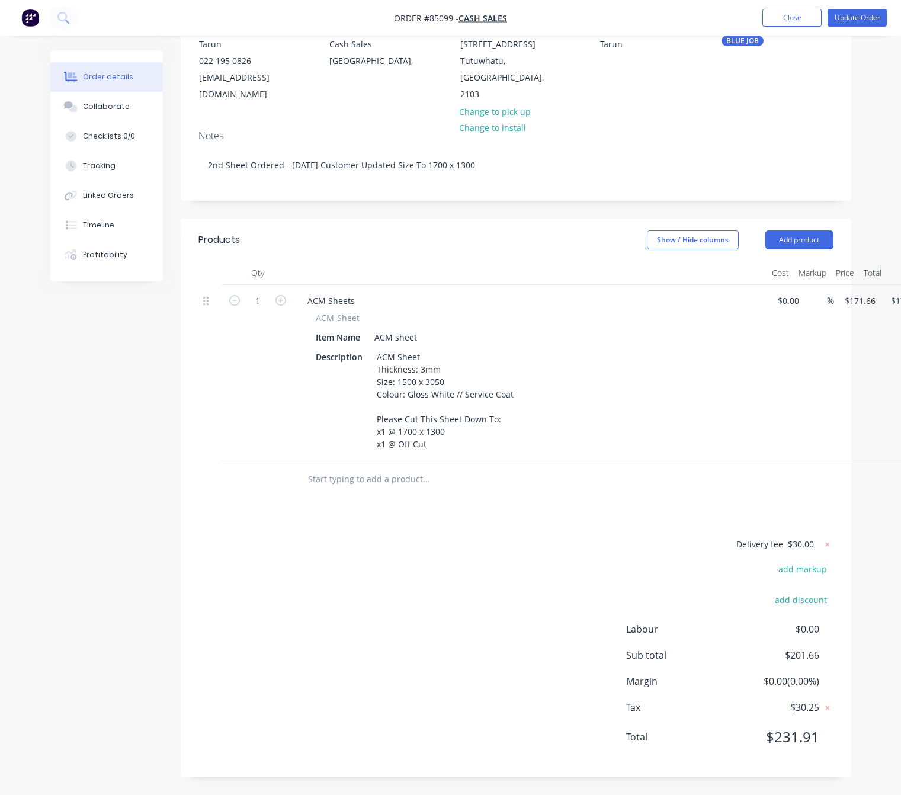
click at [501, 585] on div "Delivery fee $30.00 add markup add discount Labour $0.00 Sub total $201.66 Marg…" at bounding box center [515, 648] width 635 height 223
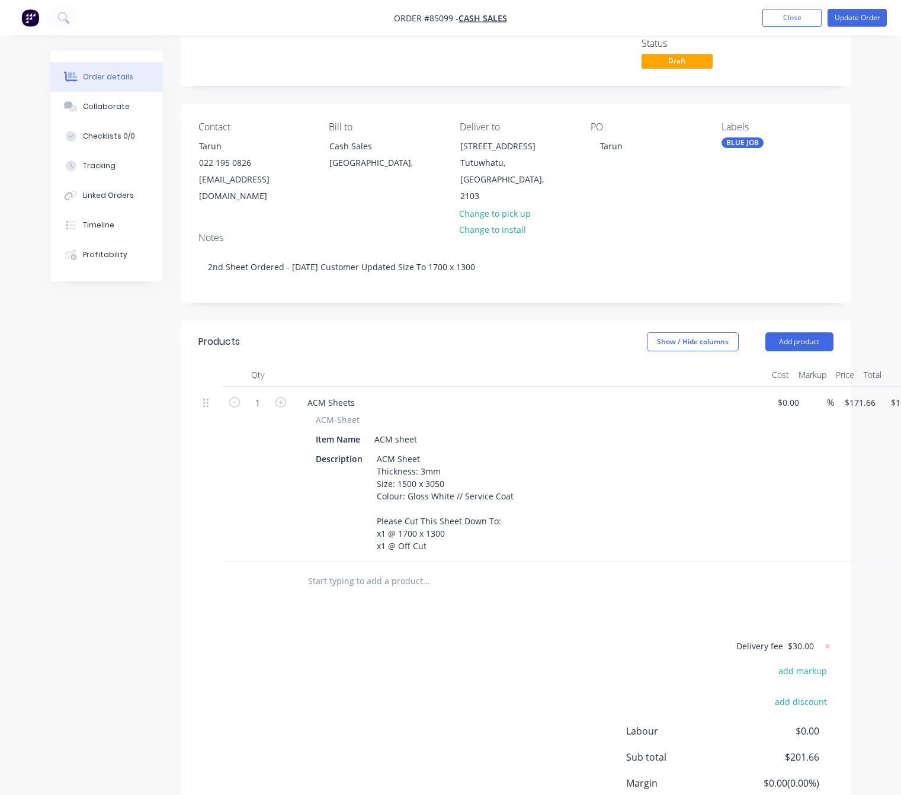
scroll to position [2, 0]
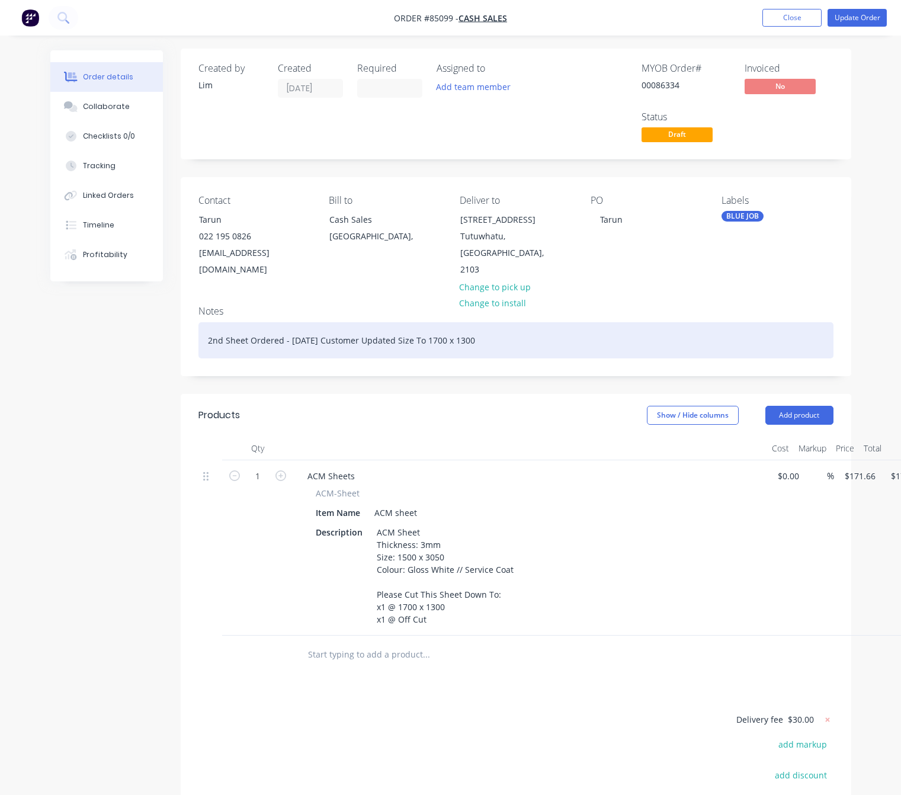
click at [549, 339] on div "2nd Sheet Ordered - 07/10/25 Customer Updated Size To 1700 x 1300" at bounding box center [515, 340] width 635 height 36
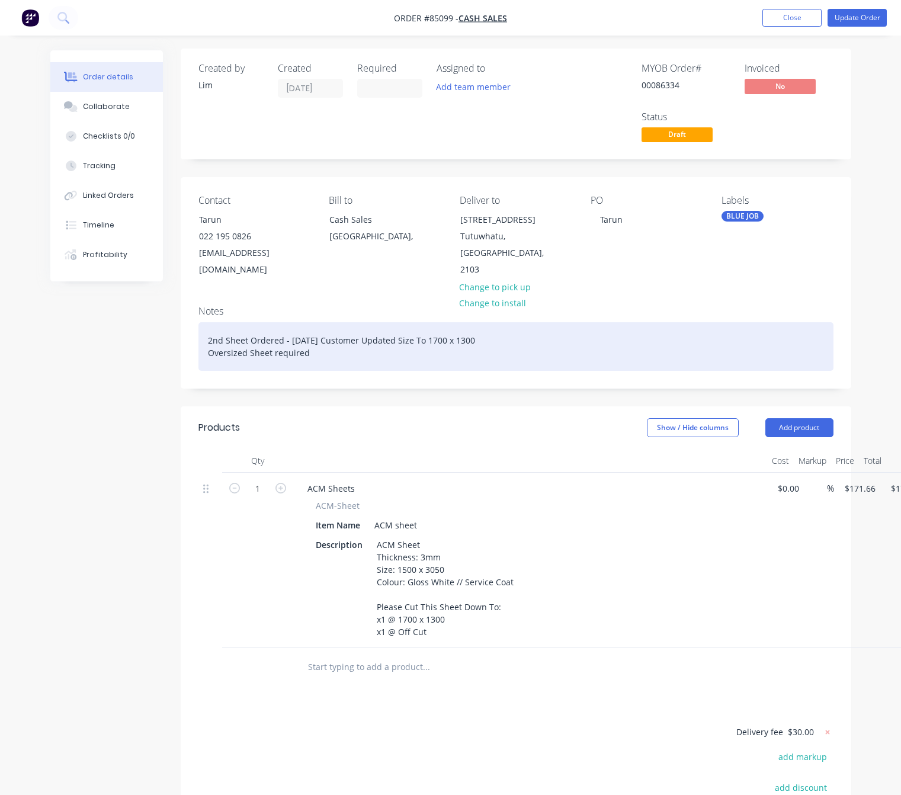
click at [276, 355] on div "2nd Sheet Ordered - 07/10/25 Customer Updated Size To 1700 x 1300 Oversized She…" at bounding box center [515, 346] width 635 height 49
click at [347, 356] on div "2nd Sheet Ordered - 07/10/25 Customer Updated Size To 1700 x 1300 Oversized She…" at bounding box center [515, 346] width 635 height 49
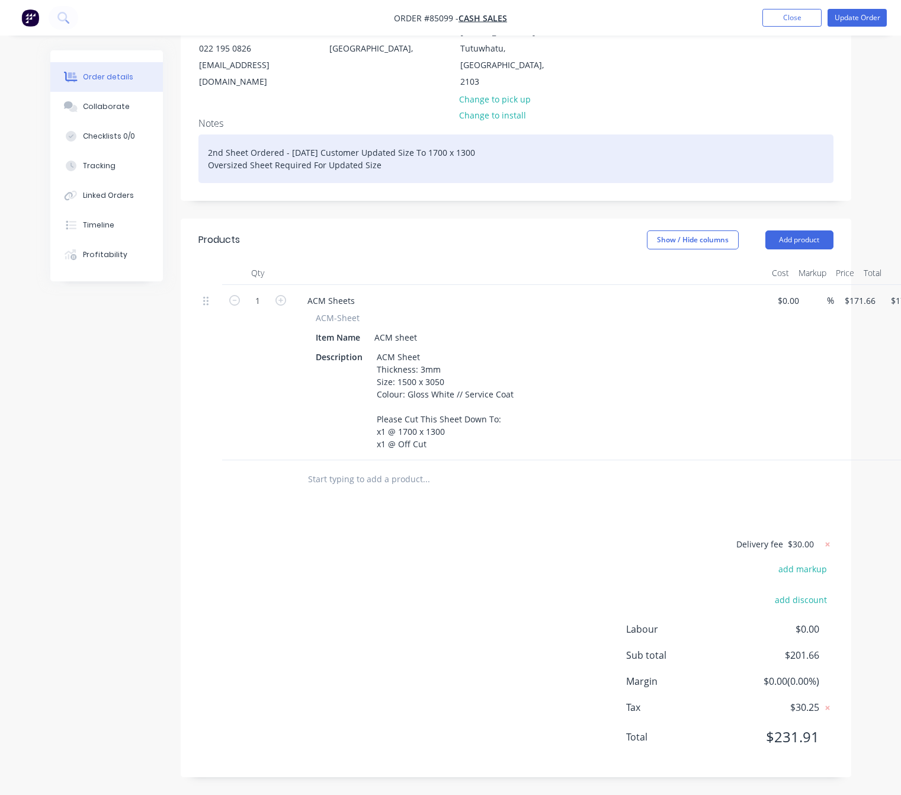
scroll to position [192, 55]
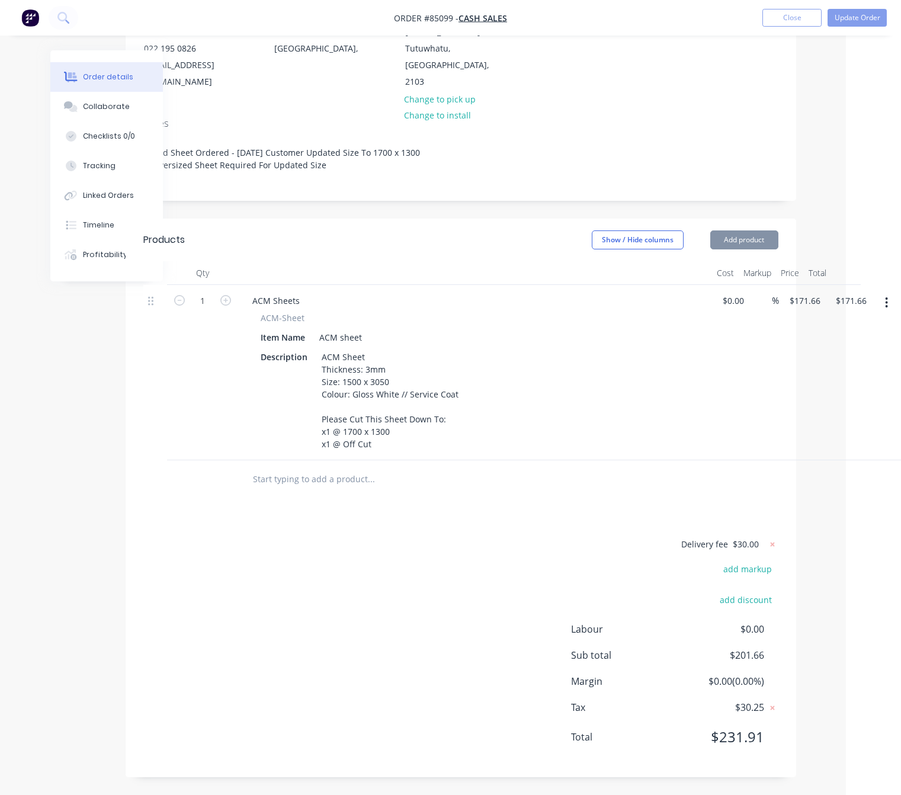
click at [885, 303] on icon "button" at bounding box center [886, 302] width 3 height 13
click at [754, 238] on button "Add product" at bounding box center [744, 239] width 68 height 19
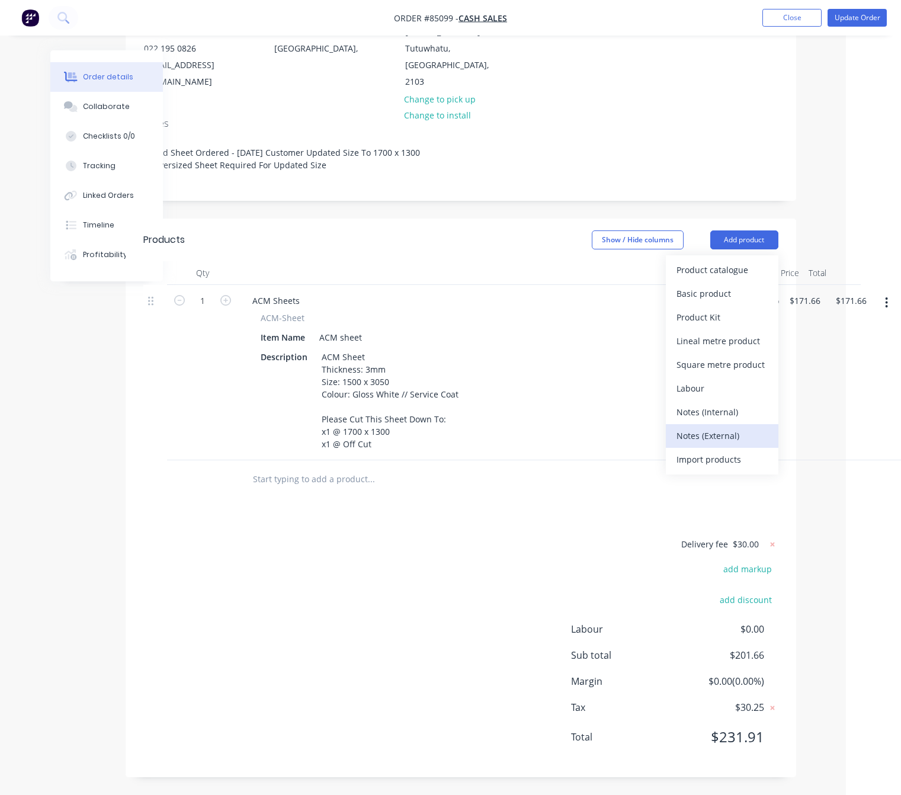
click at [754, 441] on div "Notes (External)" at bounding box center [722, 435] width 91 height 17
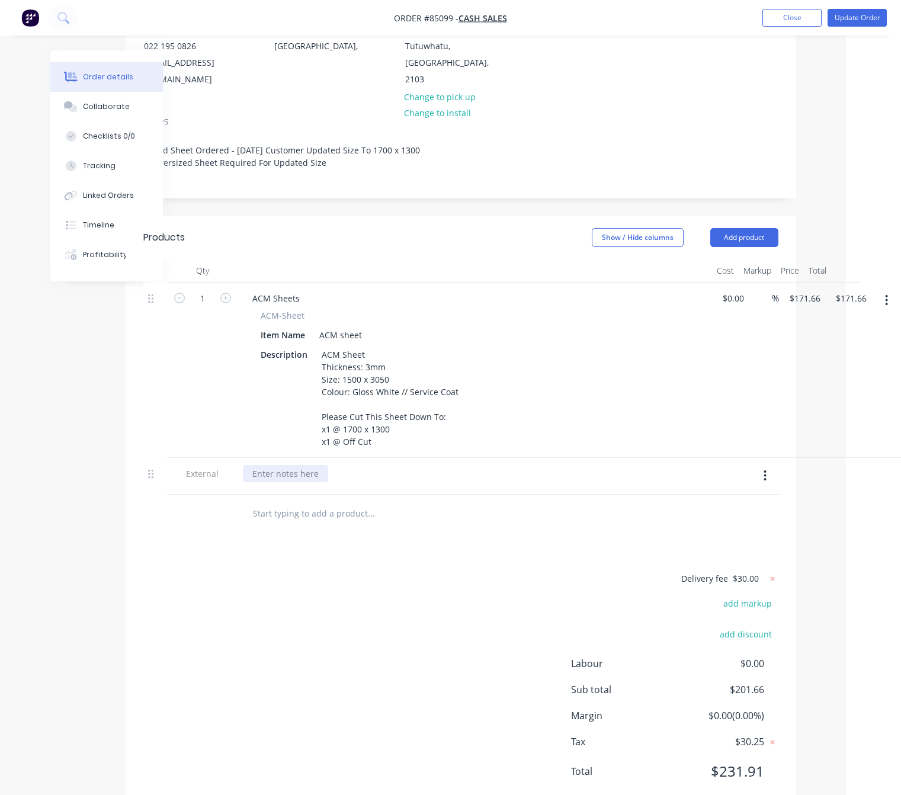
click at [301, 475] on div at bounding box center [285, 473] width 85 height 17
click at [418, 475] on div "Over Sized Sheet Required for: 1700 x 1300" at bounding box center [338, 473] width 191 height 17
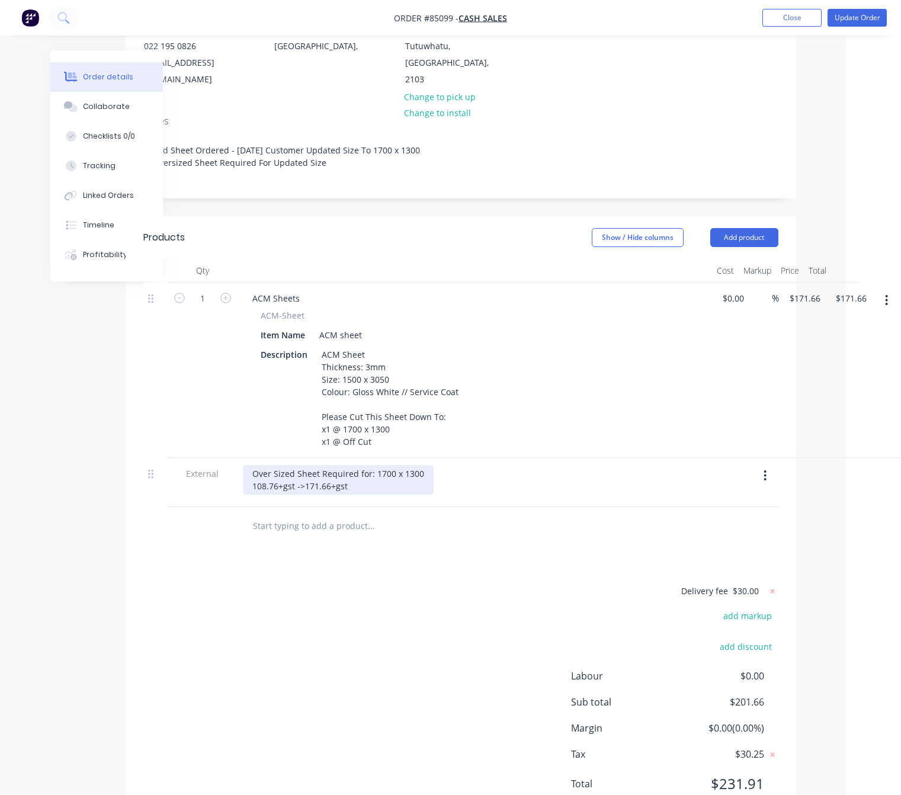
click at [248, 482] on div "Over Sized Sheet Required for: 1700 x 1300 108.76+gst ->171.66+gst" at bounding box center [338, 480] width 191 height 30
click at [308, 488] on div "Over Sized Sheet Required for: 1700 x 1300 $108.76+gst ->171.66+gst" at bounding box center [338, 480] width 191 height 30
click at [388, 498] on div at bounding box center [475, 498] width 464 height 2
click at [402, 491] on div "Over Sized Sheet Required for: 1700 x 1300 $108.76+gst ->$171.66+gst" at bounding box center [338, 480] width 191 height 30
click at [249, 486] on div "Over Sized Sheet Required for: 1700 x 1300 $108.76+gst ->$171.66+gst" at bounding box center [338, 480] width 191 height 30
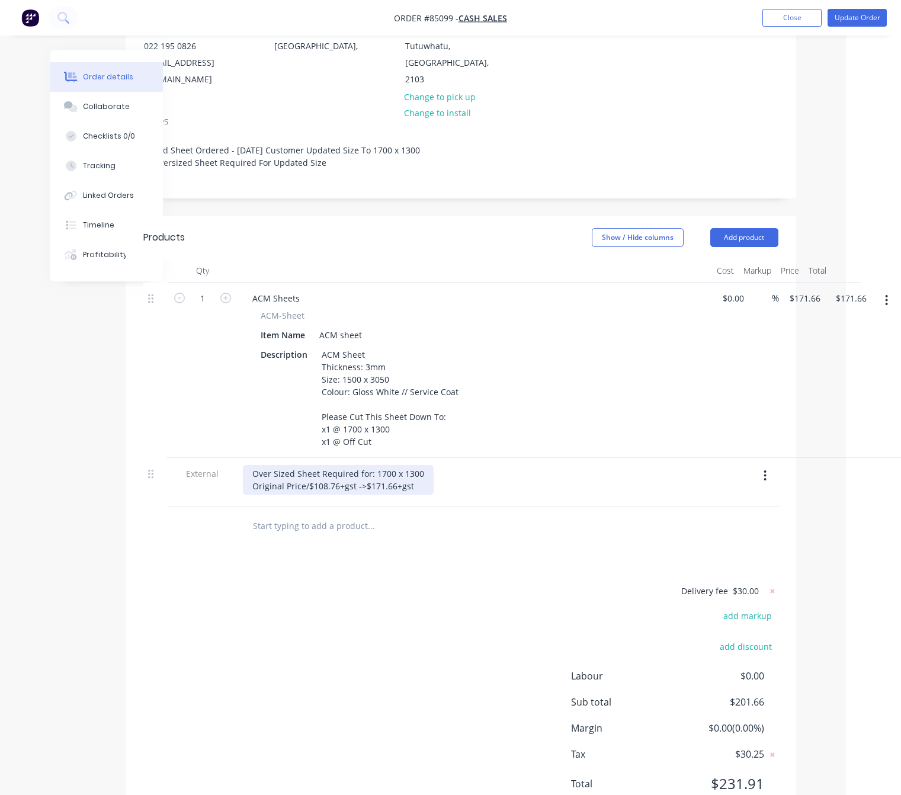
click at [416, 491] on div "Over Sized Sheet Required for: 1700 x 1300 Original Price/$108.76+gst ->$171.66…" at bounding box center [338, 480] width 191 height 30
click at [409, 489] on div "Over Sized Sheet Required for: 1700 x 1300 Original Price/$108.76+gst ->$171.66…" at bounding box center [376, 480] width 267 height 30
click at [208, 658] on div "Delivery fee $30.00 add markup add discount Labour $0.00 Sub total $201.66 Marg…" at bounding box center [460, 695] width 635 height 223
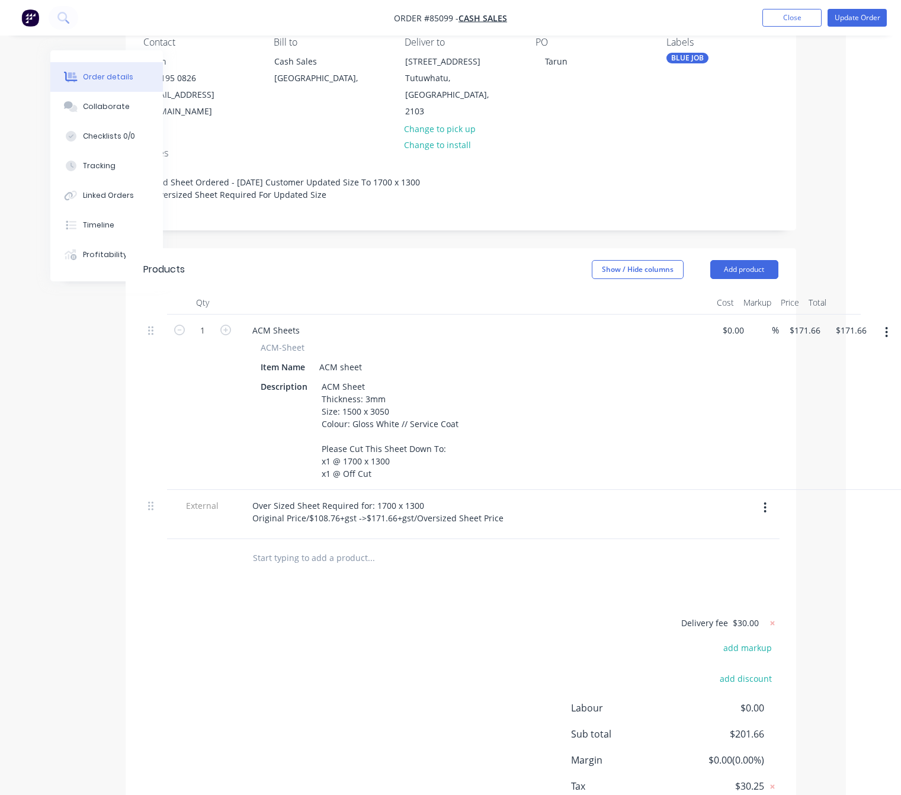
scroll to position [242, 55]
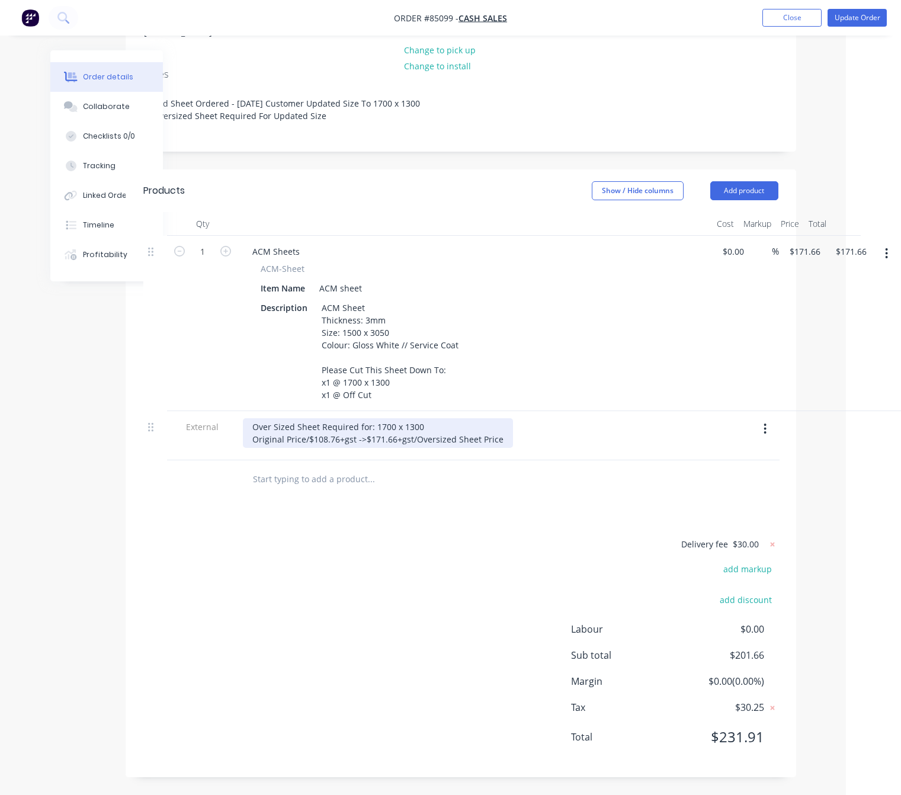
click at [283, 439] on div "Over Sized Sheet Required for: 1700 x 1300 Original Price/$108.76+gst ->$171.66…" at bounding box center [378, 433] width 270 height 30
click at [354, 581] on div "Delivery fee $30.00 add markup add discount Labour $0.00 Sub total $201.66 Marg…" at bounding box center [460, 648] width 635 height 223
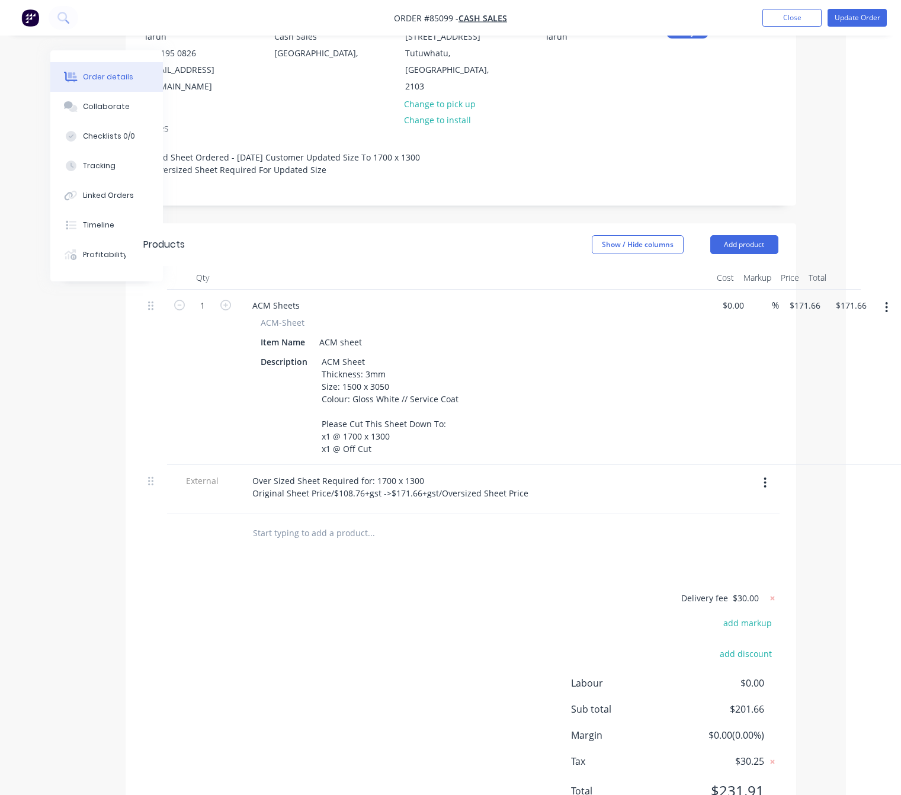
scroll to position [153, 55]
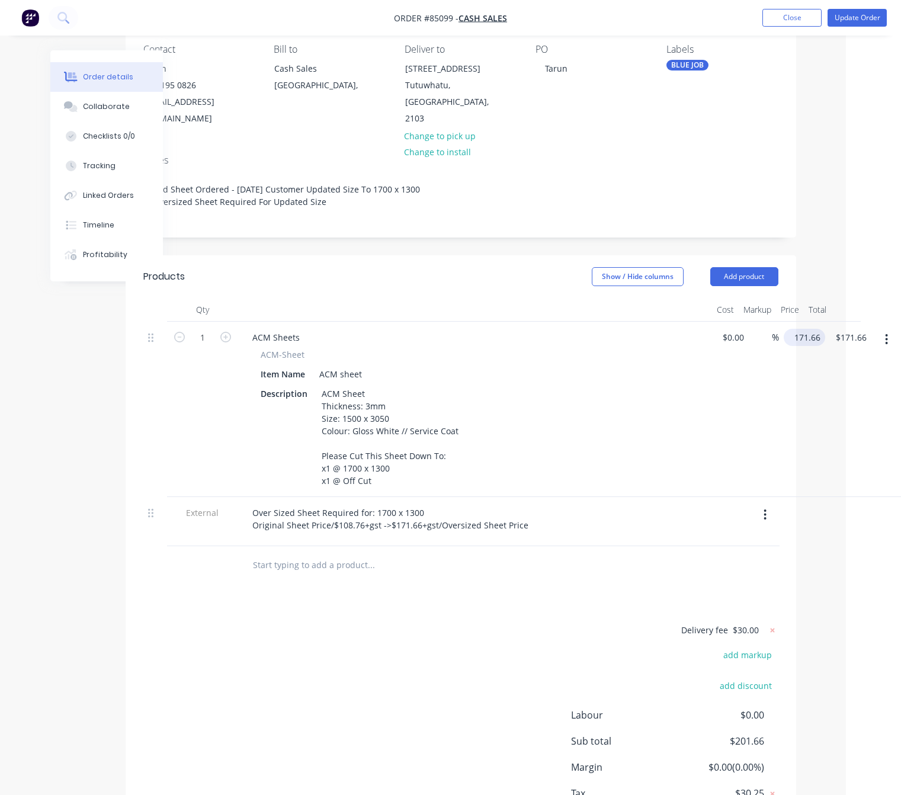
click at [807, 339] on input "171.66" at bounding box center [807, 337] width 37 height 17
type input "$171.66"
click at [475, 617] on div "Products Show / Hide columns Add product Qty Cost Markup Price Total 1 ACM Shee…" at bounding box center [466, 559] width 671 height 608
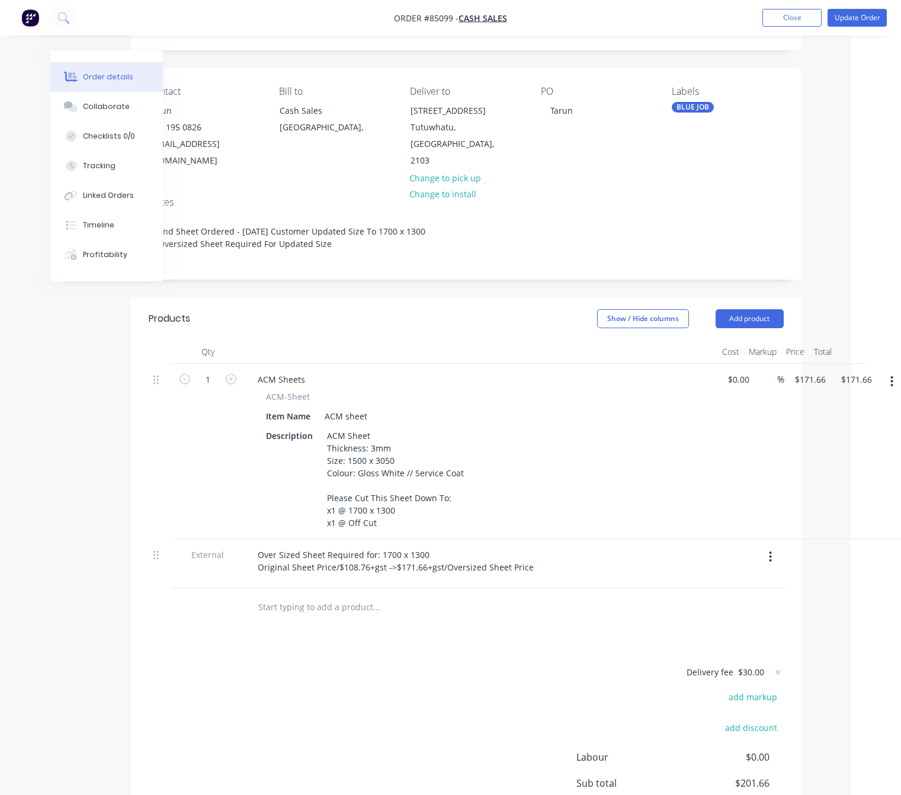
scroll to position [0, 50]
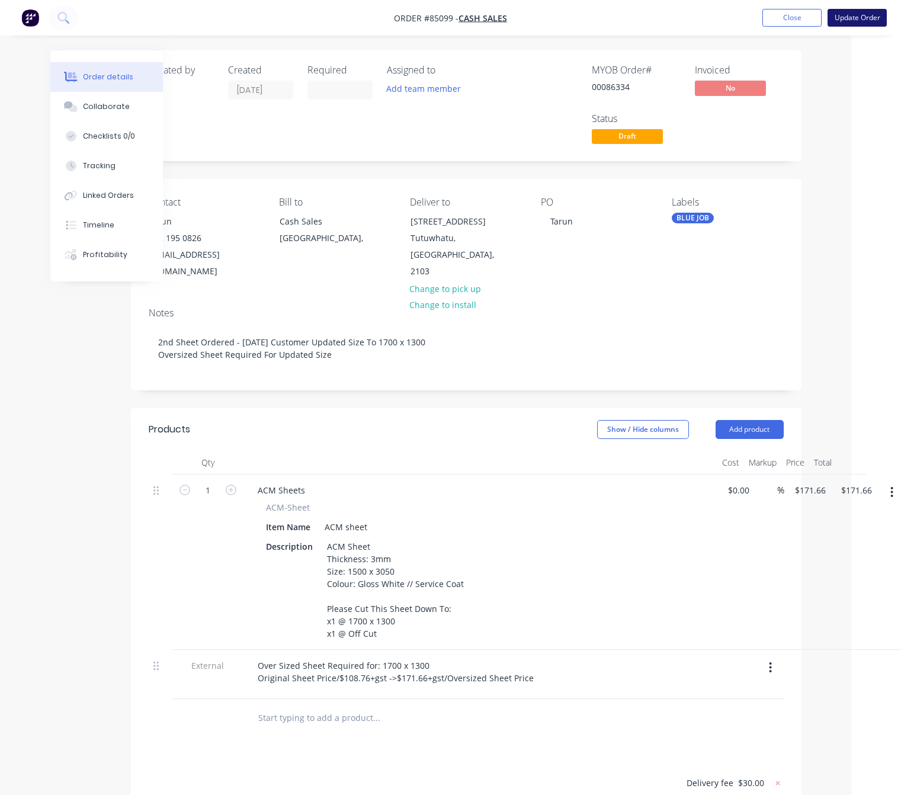
click at [857, 20] on button "Update Order" at bounding box center [857, 18] width 59 height 18
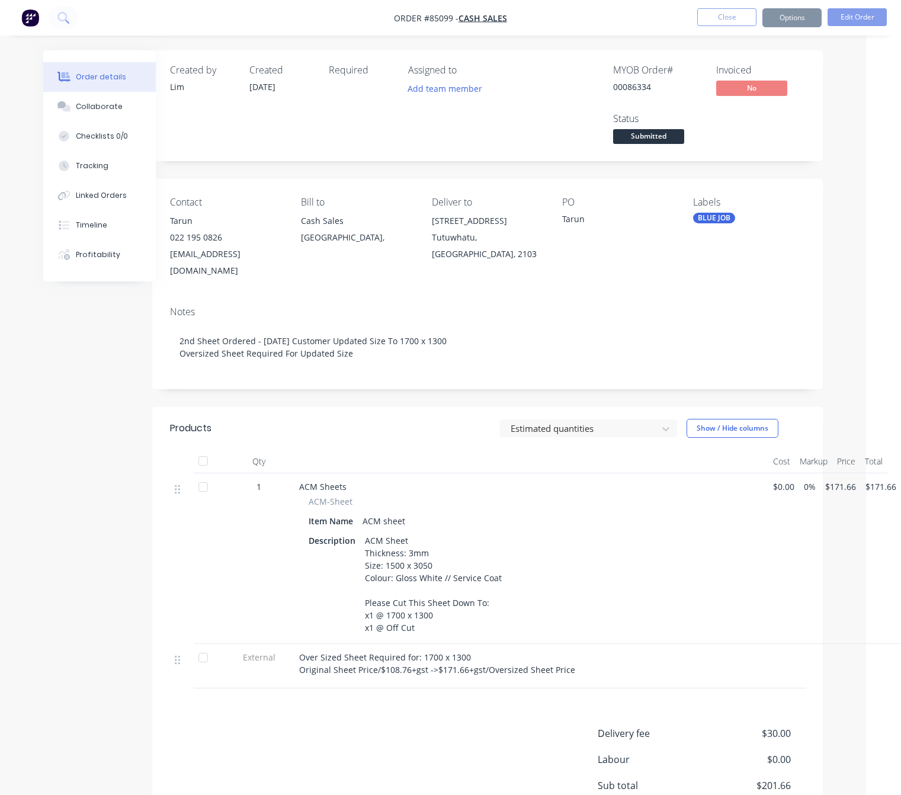
scroll to position [0, 0]
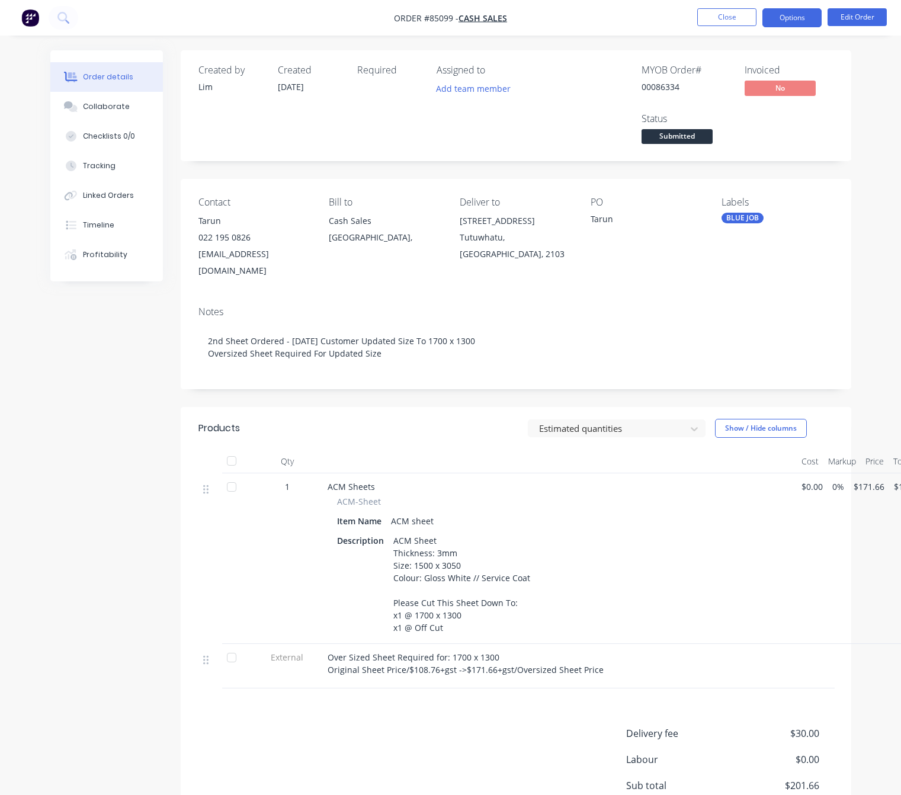
click at [796, 22] on button "Options" at bounding box center [791, 17] width 59 height 19
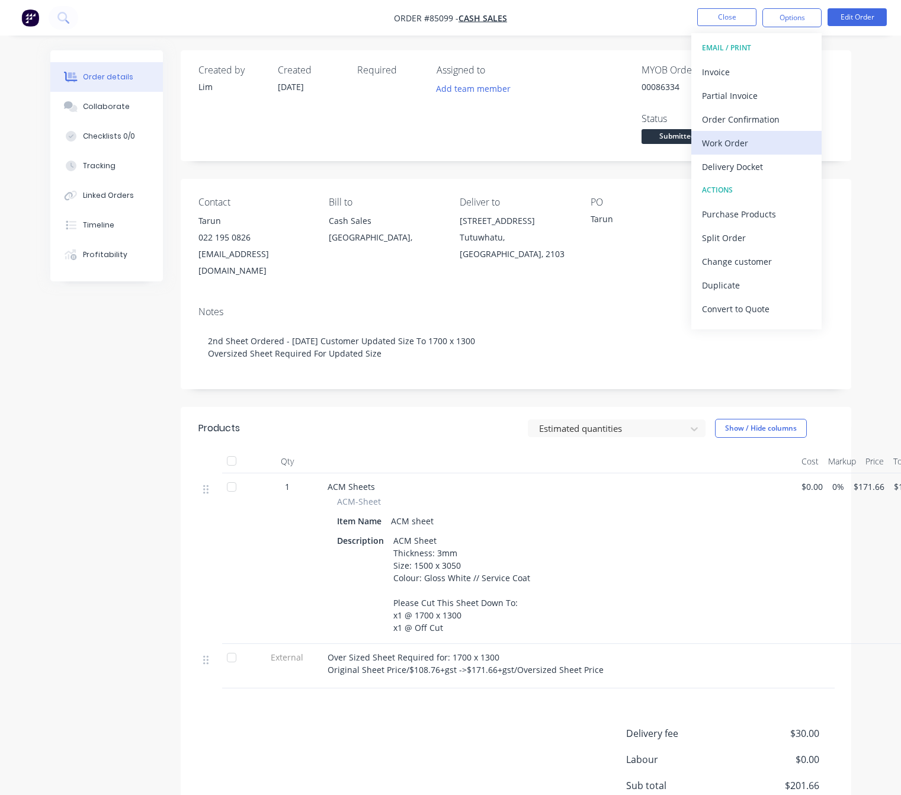
click at [754, 140] on div "Work Order" at bounding box center [756, 142] width 109 height 17
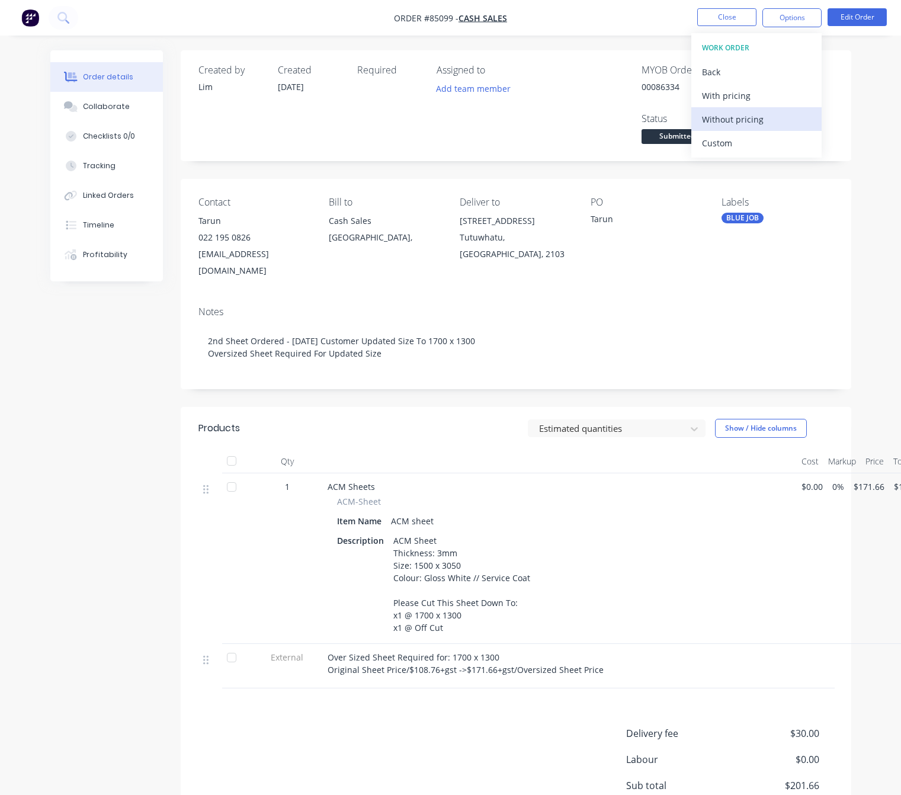
click at [755, 112] on div "Without pricing" at bounding box center [756, 119] width 109 height 17
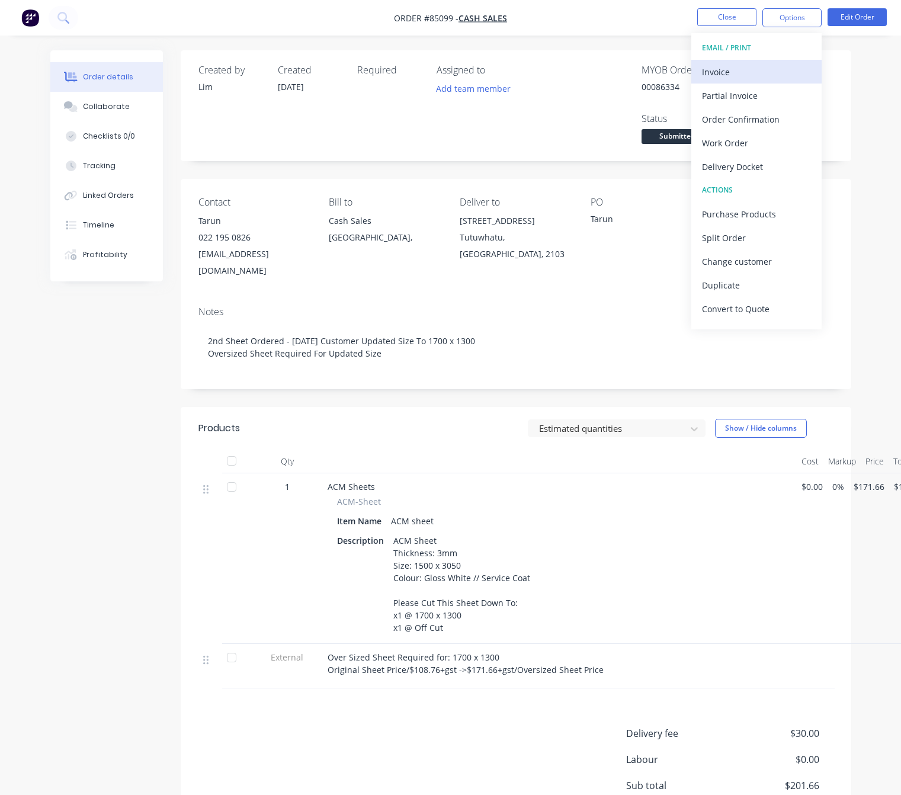
click at [767, 68] on div "Invoice" at bounding box center [756, 71] width 109 height 17
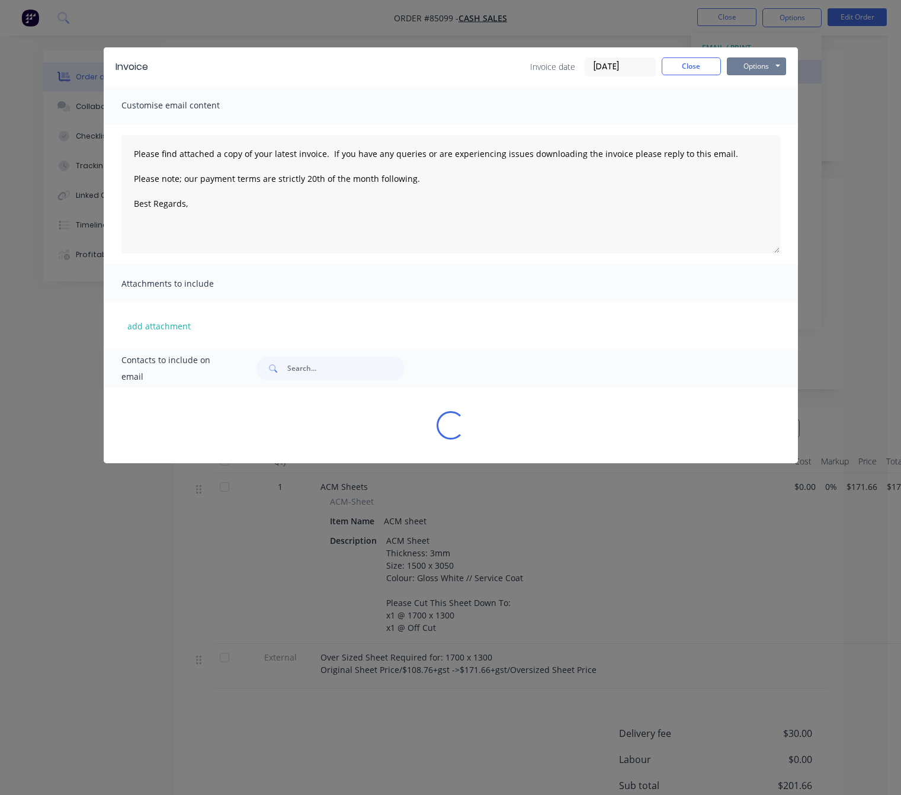
click at [767, 73] on button "Options" at bounding box center [756, 66] width 59 height 18
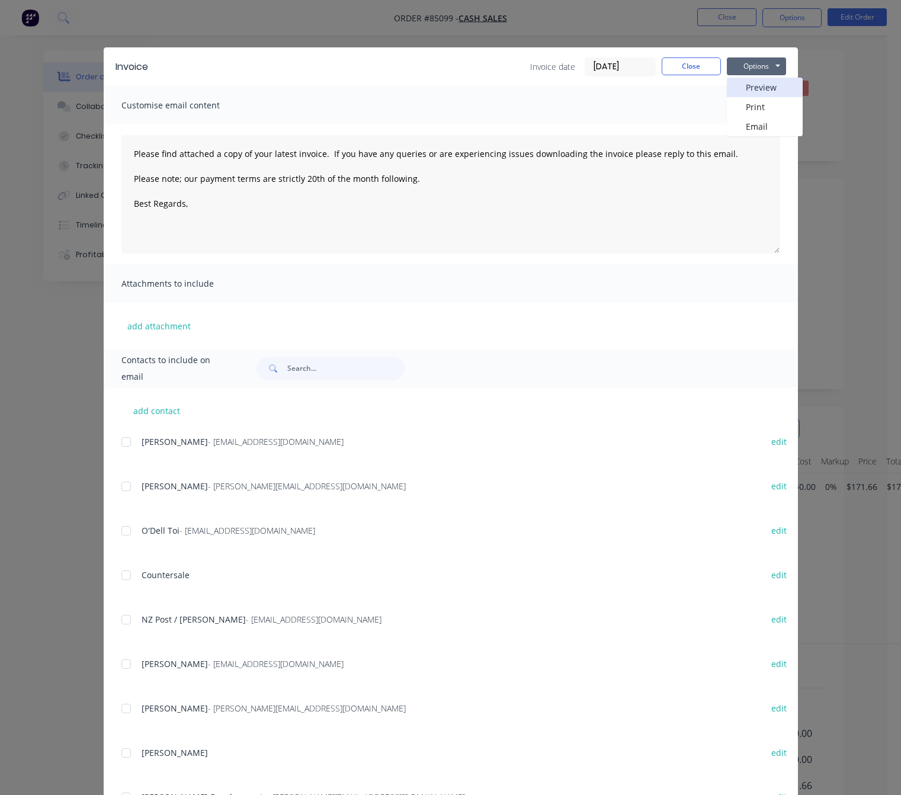
click at [767, 89] on button "Preview" at bounding box center [765, 88] width 76 height 20
click at [683, 59] on button "Close" at bounding box center [691, 66] width 59 height 18
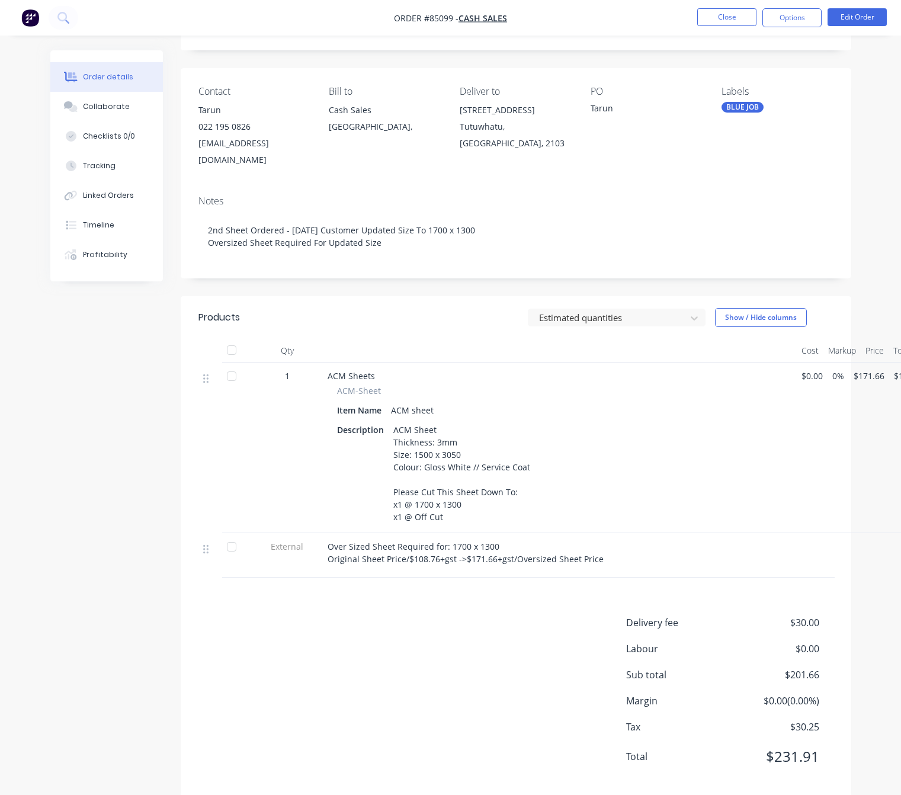
scroll to position [114, 0]
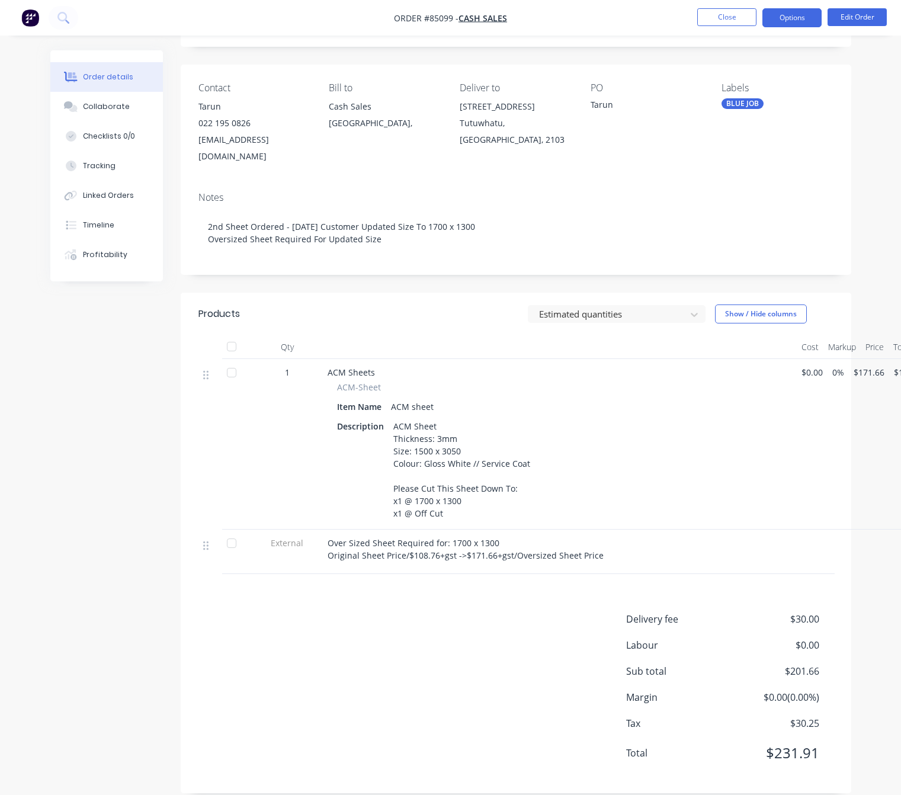
click at [804, 20] on button "Options" at bounding box center [791, 17] width 59 height 19
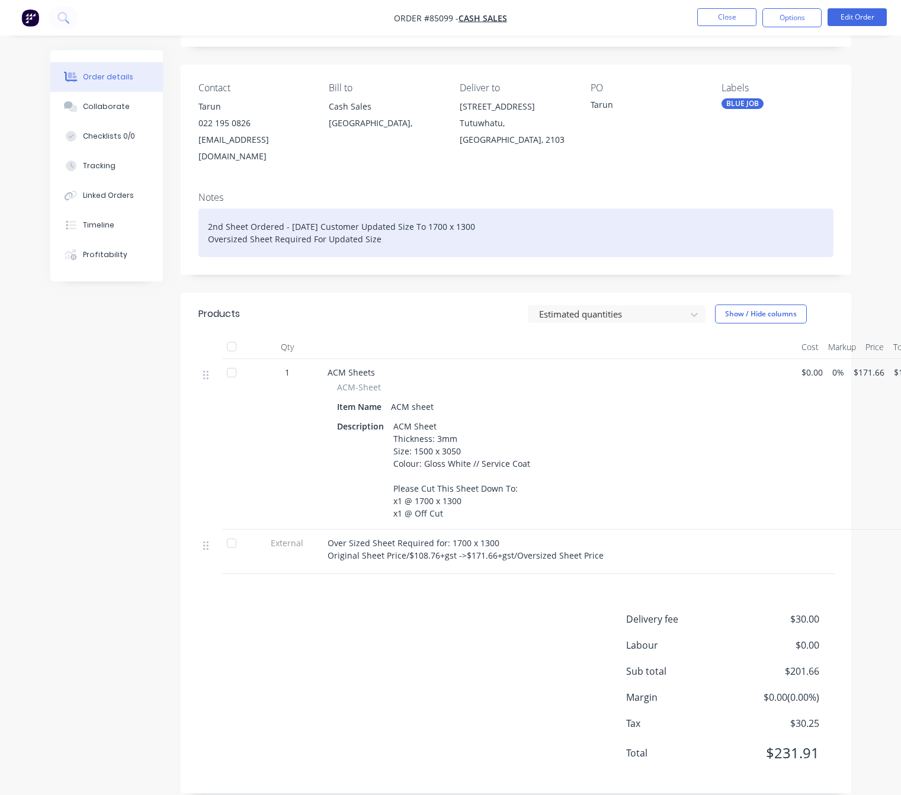
click at [496, 226] on div "2nd Sheet Ordered - 07/10/25 Customer Updated Size To 1700 x 1300 Oversized She…" at bounding box center [515, 233] width 635 height 49
drag, startPoint x: 390, startPoint y: 226, endPoint x: 157, endPoint y: 203, distance: 234.0
click at [158, 203] on div "Order details Collaborate Checklists 0/0 Tracking Linked Orders Timeline Profit…" at bounding box center [451, 373] width 825 height 875
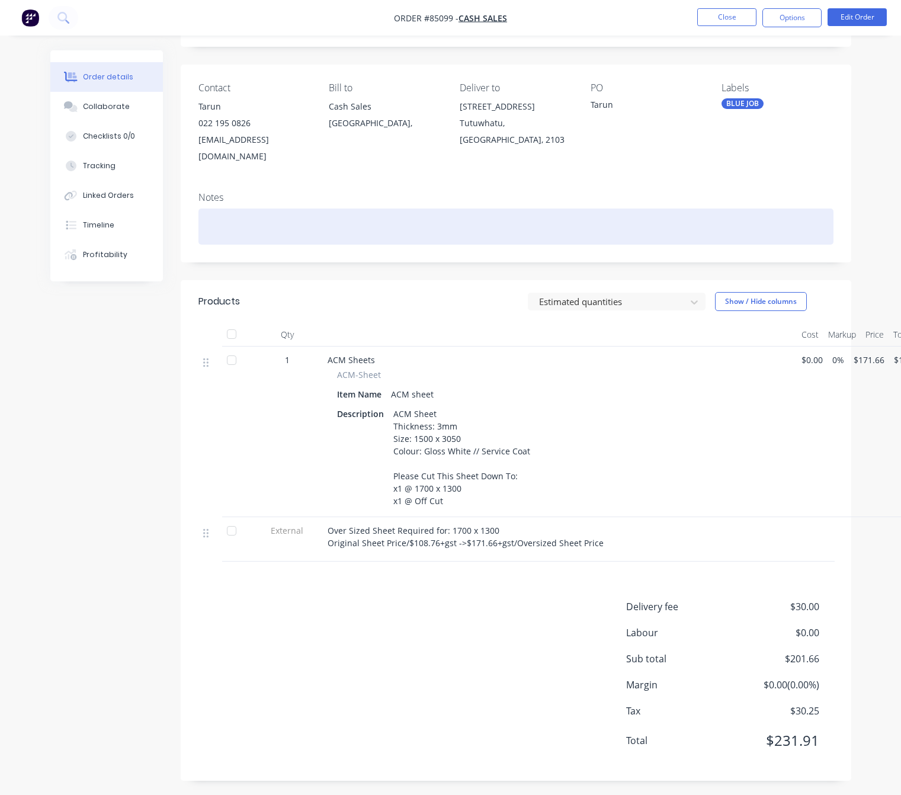
scroll to position [102, 0]
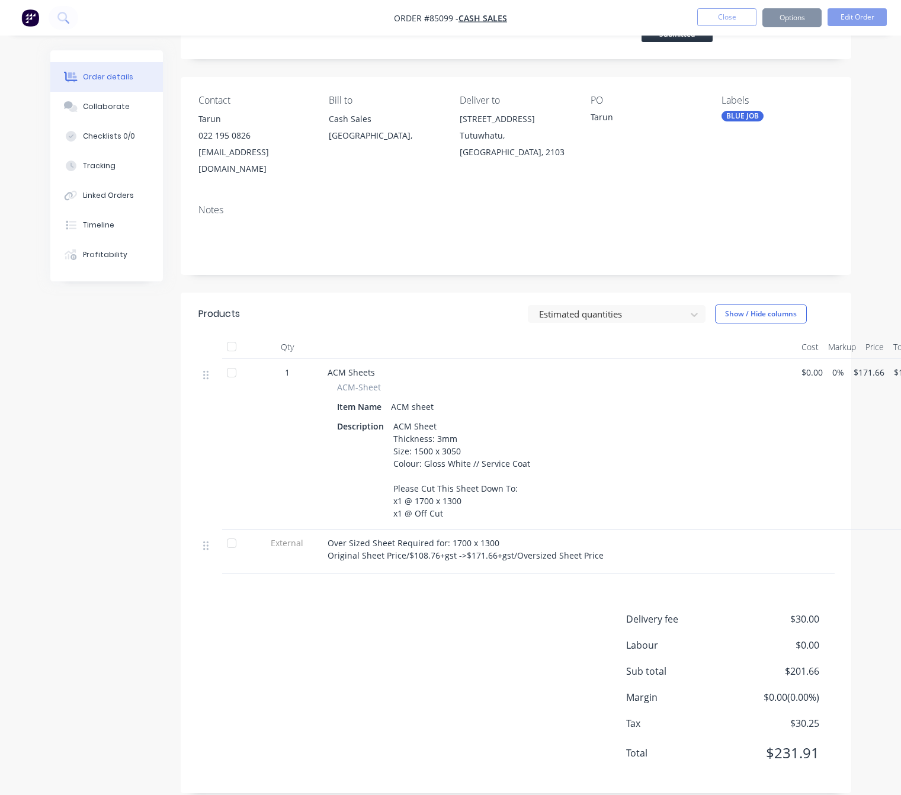
click at [82, 457] on div "Created by Lim Created 06/10/25 Required Assigned to Add team member MYOB Order…" at bounding box center [450, 379] width 801 height 863
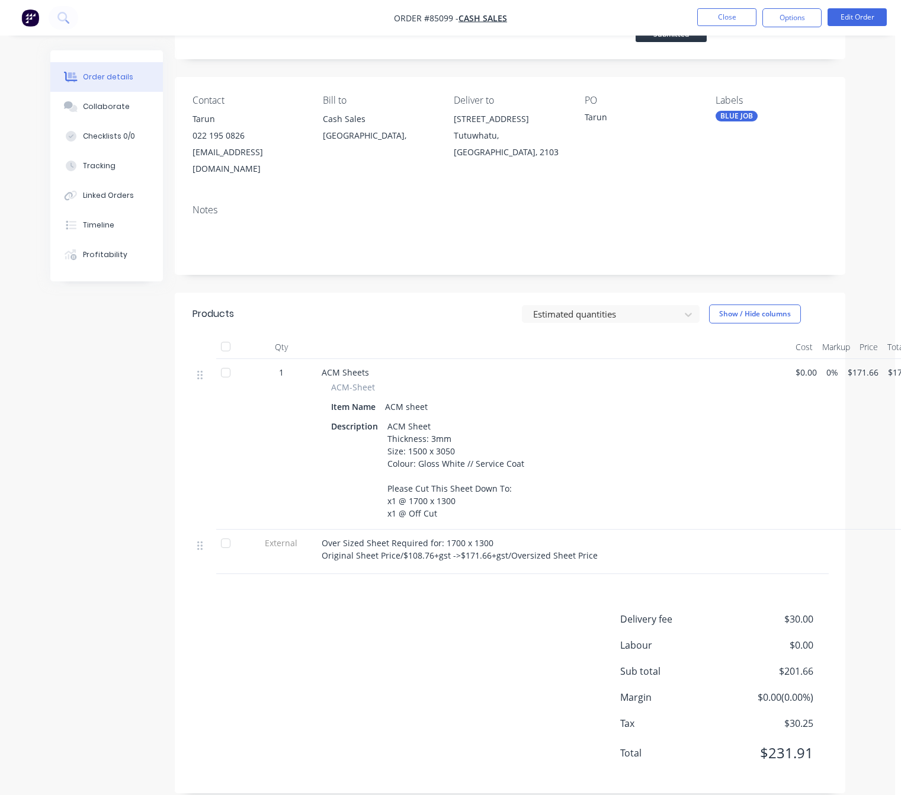
scroll to position [102, 27]
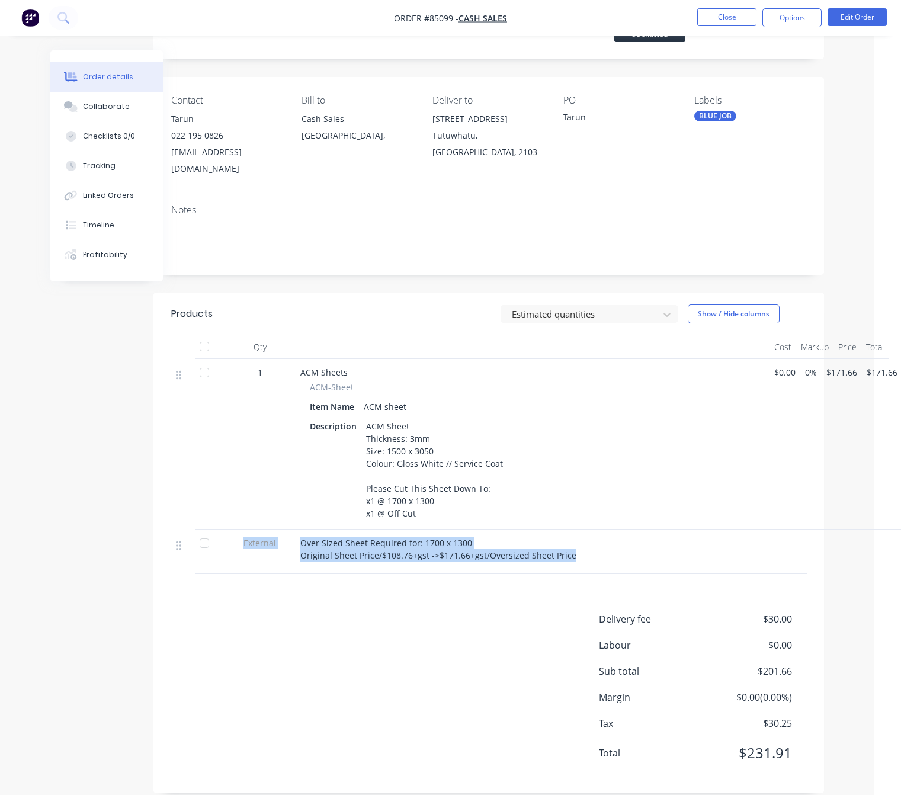
drag, startPoint x: 443, startPoint y: 536, endPoint x: 237, endPoint y: 514, distance: 207.3
click at [237, 530] on div "External Over Sized Sheet Required for: 1700 x 1300 Original Sheet Price/$108.7…" at bounding box center [488, 552] width 635 height 44
click at [866, 20] on button "Edit Order" at bounding box center [857, 17] width 59 height 18
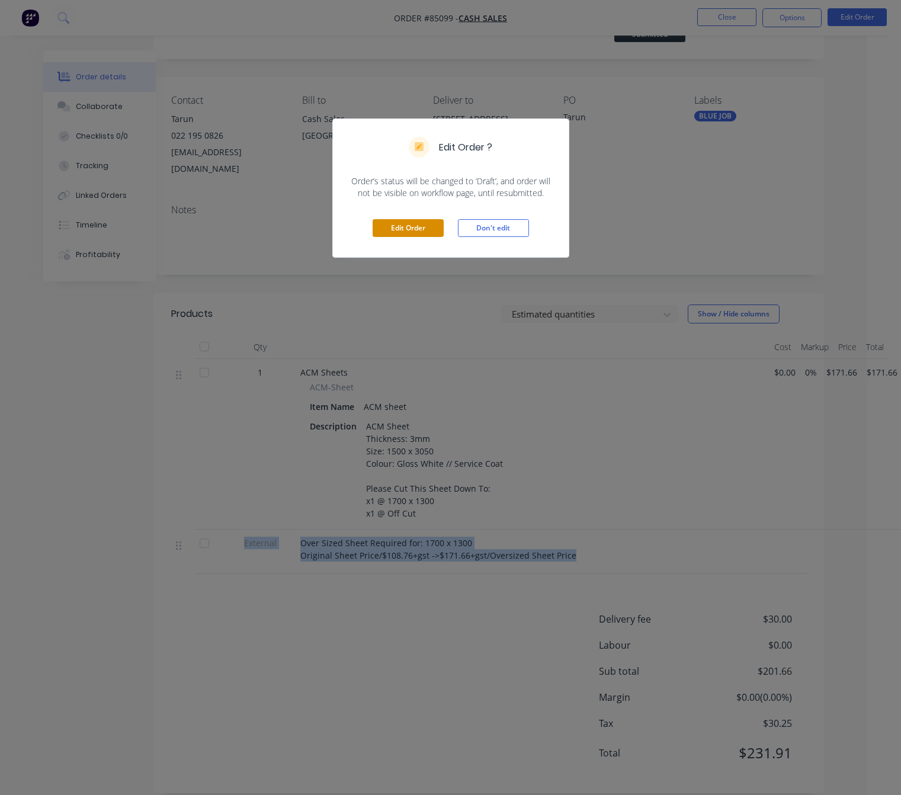
click at [408, 220] on button "Edit Order" at bounding box center [408, 228] width 71 height 18
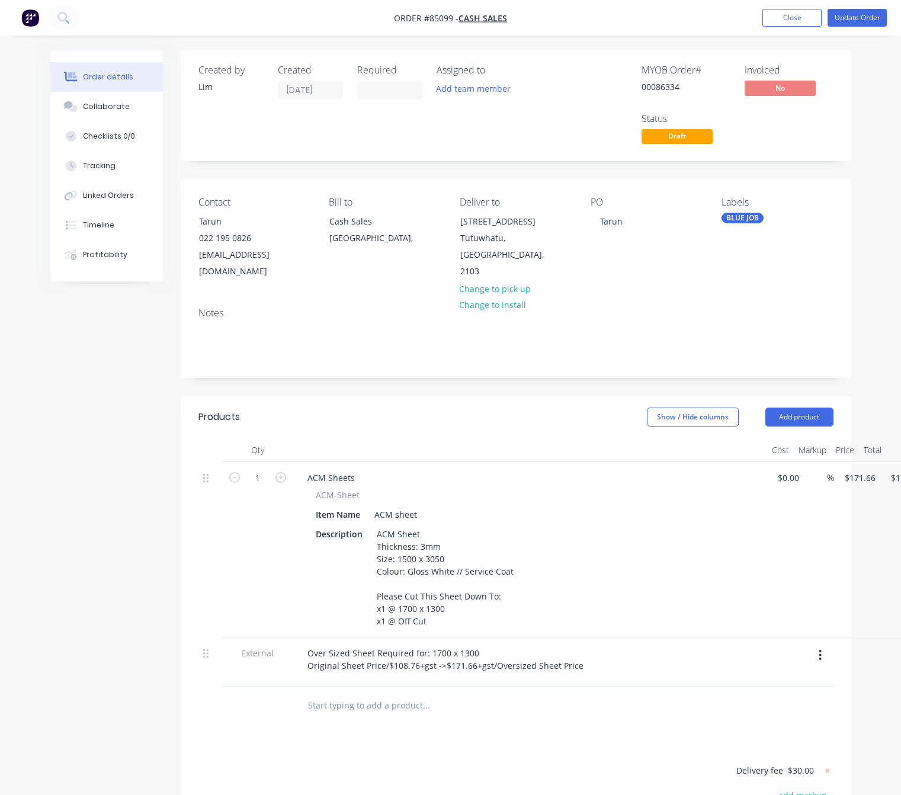
click at [818, 656] on button "button" at bounding box center [820, 655] width 28 height 21
click at [797, 712] on div "Delete" at bounding box center [778, 709] width 91 height 17
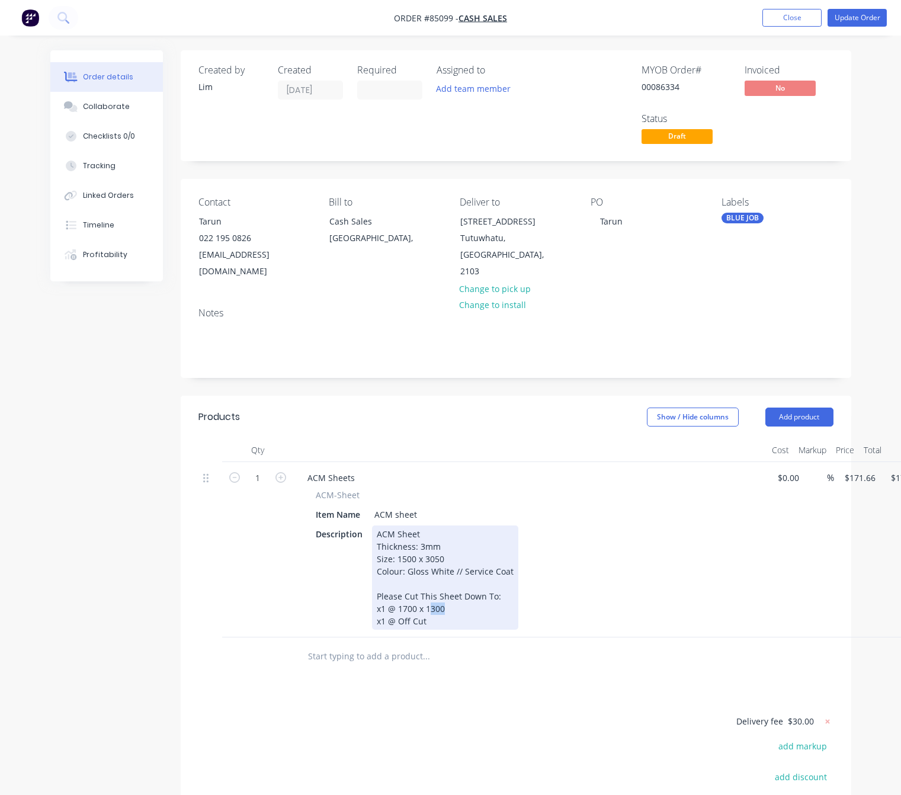
drag, startPoint x: 443, startPoint y: 614, endPoint x: 427, endPoint y: 610, distance: 16.4
click at [427, 610] on div "ACM Sheet Thickness: 3mm Size: 1500 x 3050 Colour: Gloss White // Service Coat …" at bounding box center [445, 578] width 146 height 104
drag, startPoint x: 441, startPoint y: 560, endPoint x: 395, endPoint y: 558, distance: 46.2
click at [395, 558] on div "ACM Sheet Thickness: 3mm Size: 1500 x 3050 Colour: Gloss White // Service Coat …" at bounding box center [445, 578] width 146 height 104
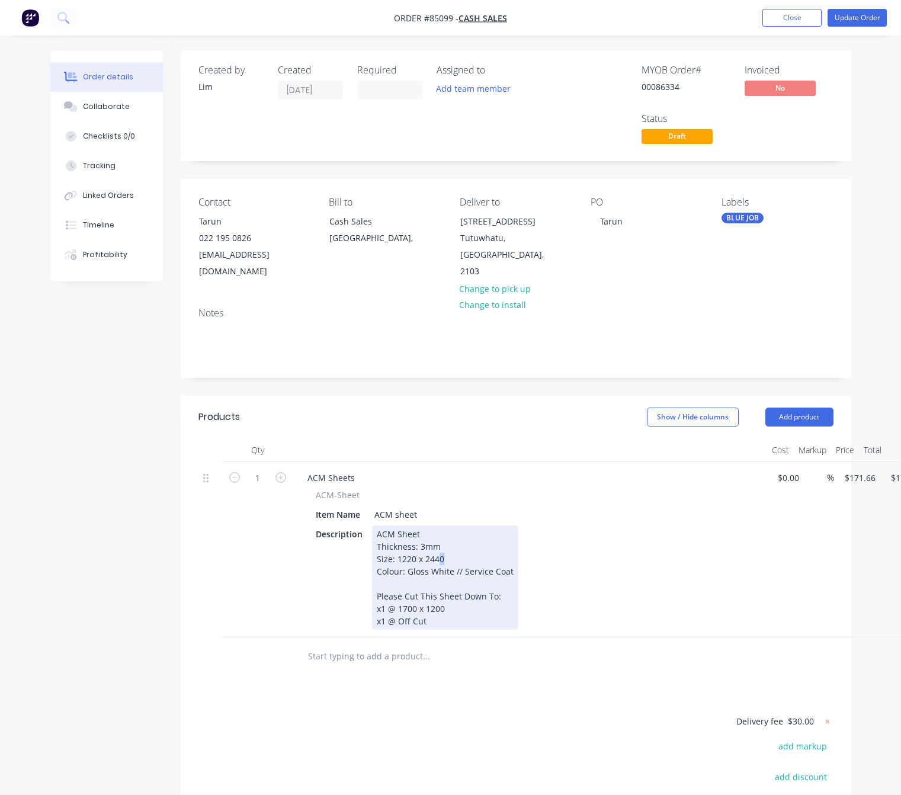
drag, startPoint x: 443, startPoint y: 560, endPoint x: 436, endPoint y: 562, distance: 7.3
click at [436, 562] on div "ACM Sheet Thickness: 3mm Size: 1220 x 2440 Colour: Gloss White // Service Coat …" at bounding box center [445, 578] width 146 height 104
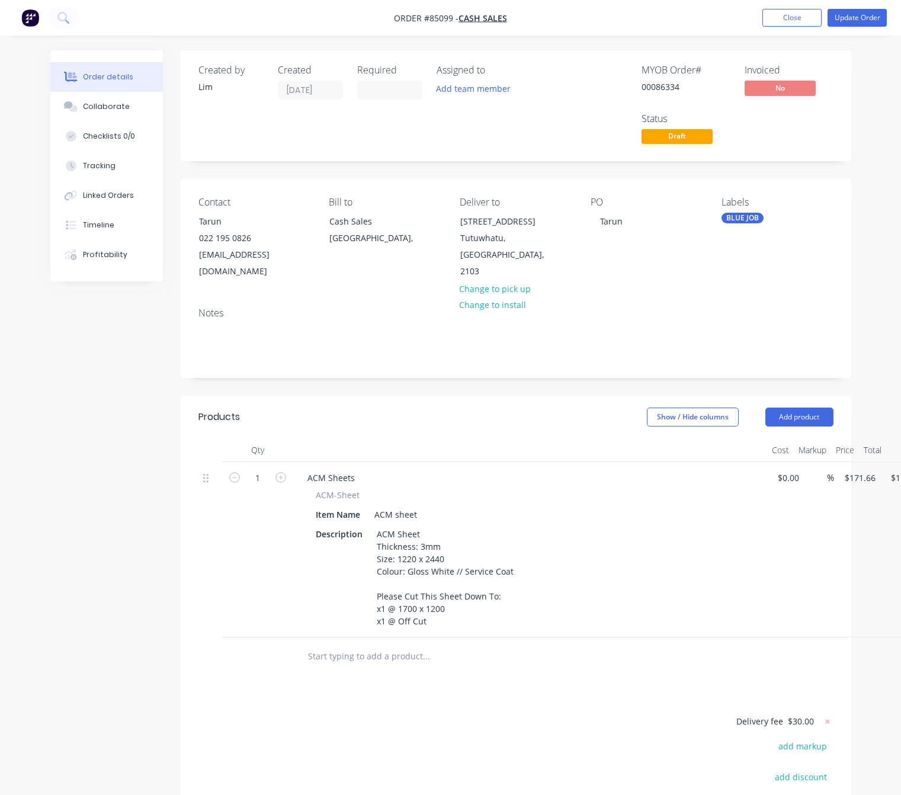
drag, startPoint x: 463, startPoint y: 681, endPoint x: 466, endPoint y: 694, distance: 13.5
click at [463, 681] on div "Products Show / Hide columns Add product Qty Cost Markup Price Total 1 ACM Shee…" at bounding box center [516, 675] width 671 height 559
click at [867, 482] on input "171.66" at bounding box center [862, 477] width 37 height 17
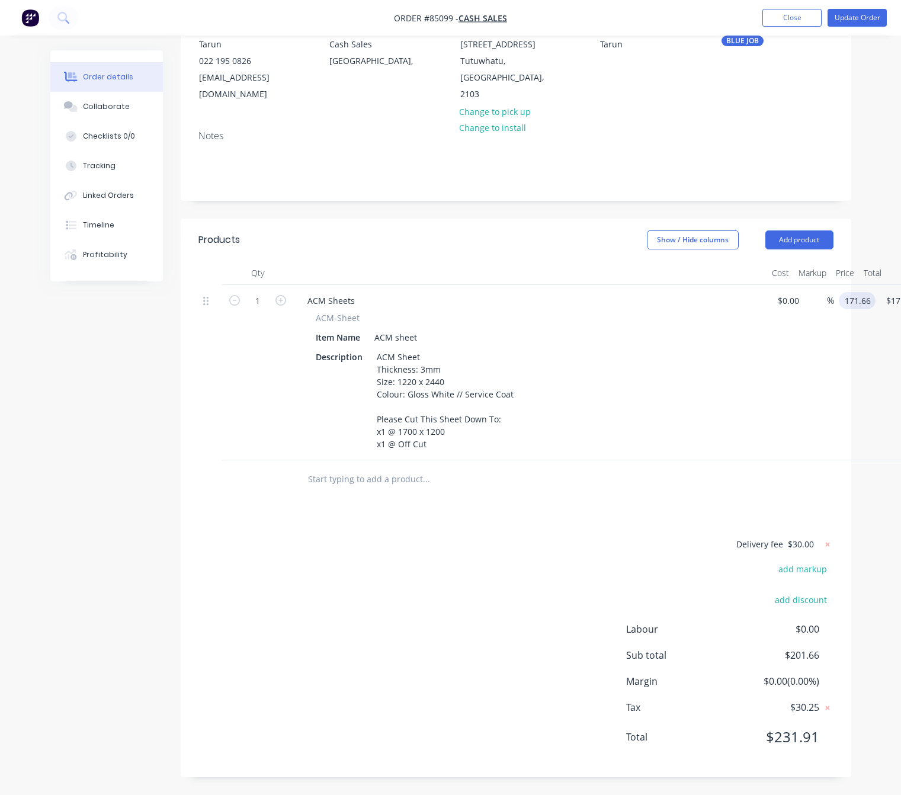
scroll to position [91, 0]
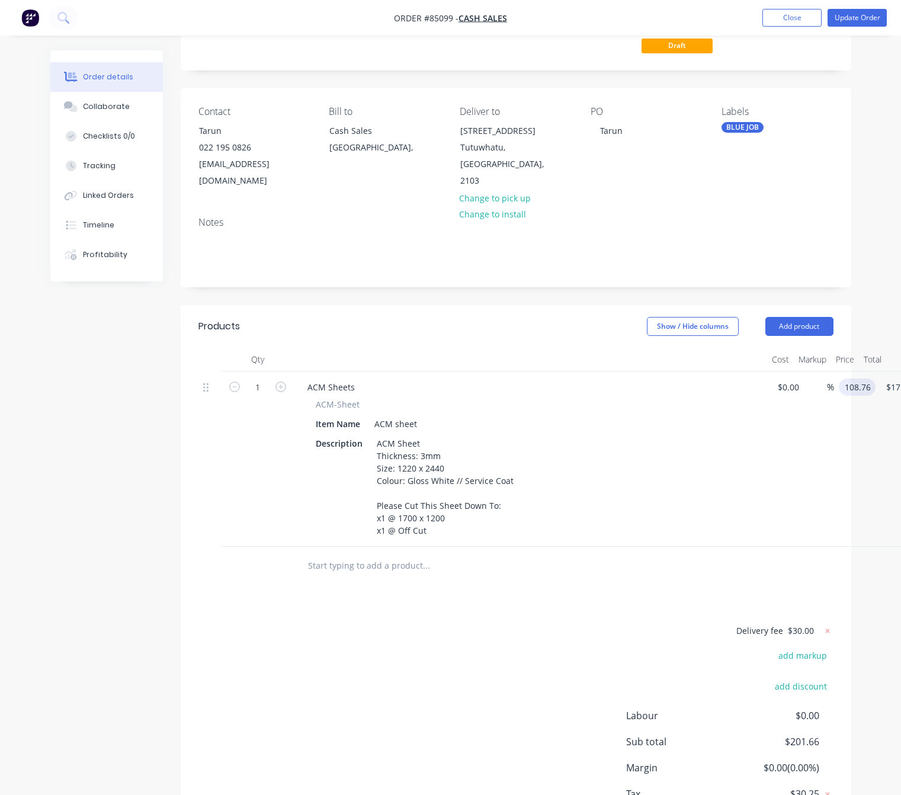
type input "$108.76"
click at [416, 620] on div "Products Show / Hide columns Add product Qty Cost Markup Price Total 1 ACM Shee…" at bounding box center [516, 584] width 671 height 559
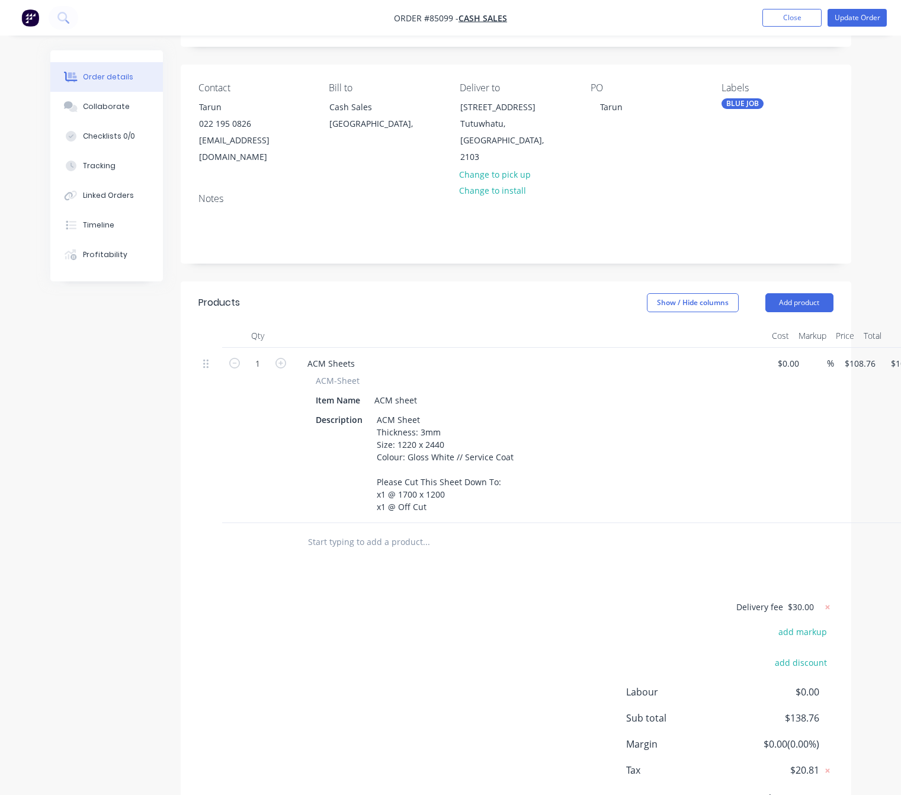
scroll to position [0, 0]
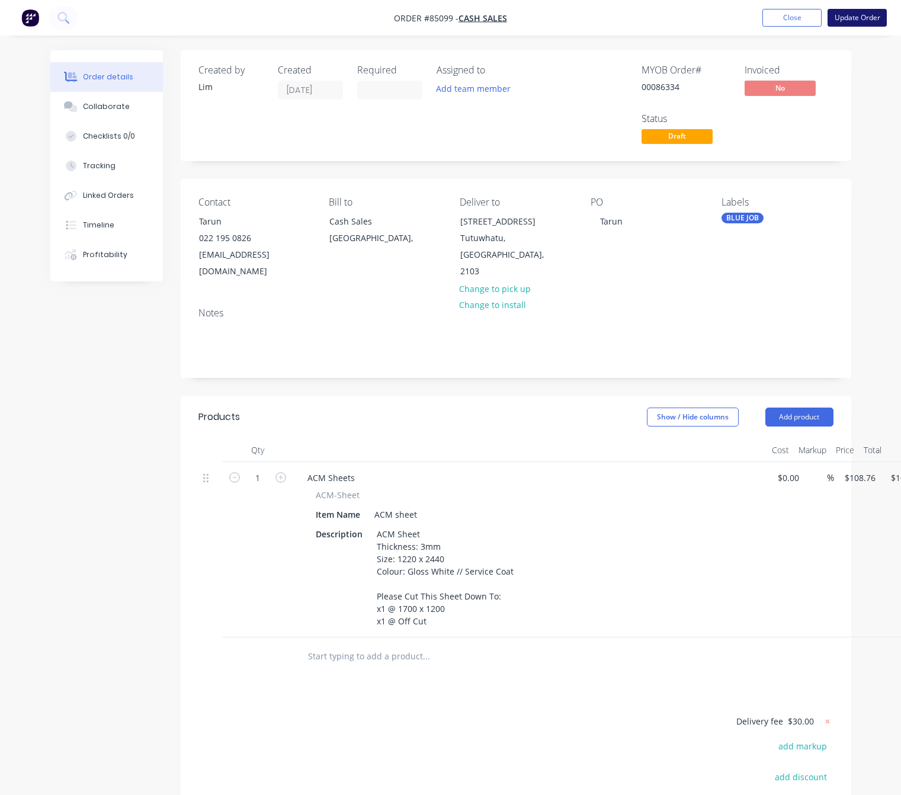
click at [860, 17] on button "Update Order" at bounding box center [857, 18] width 59 height 18
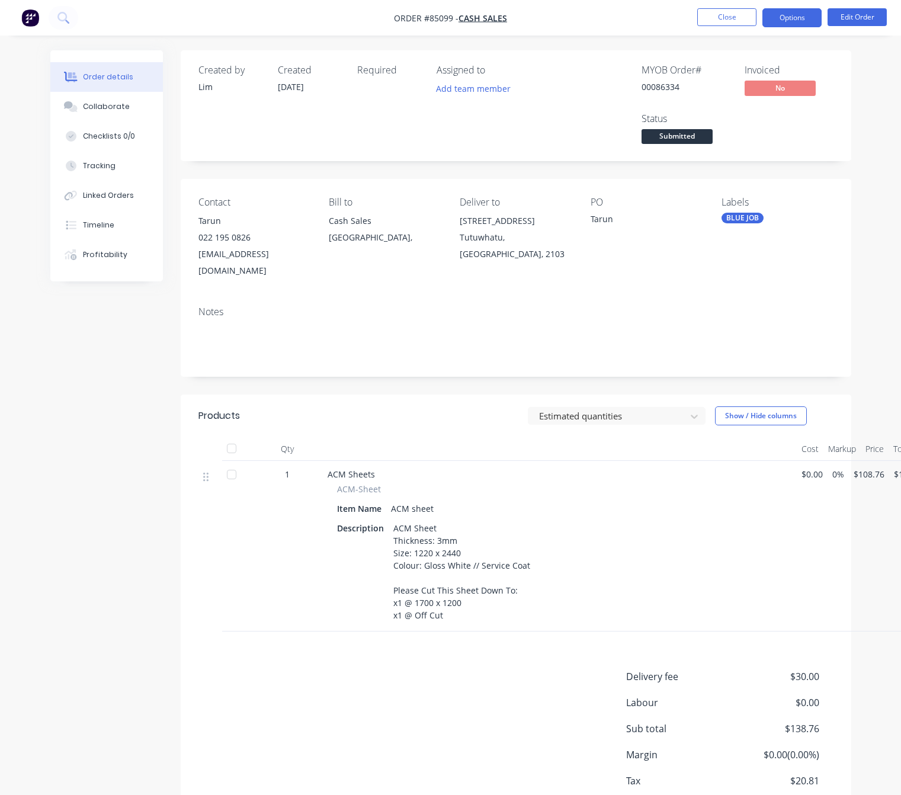
click at [796, 11] on button "Options" at bounding box center [791, 17] width 59 height 19
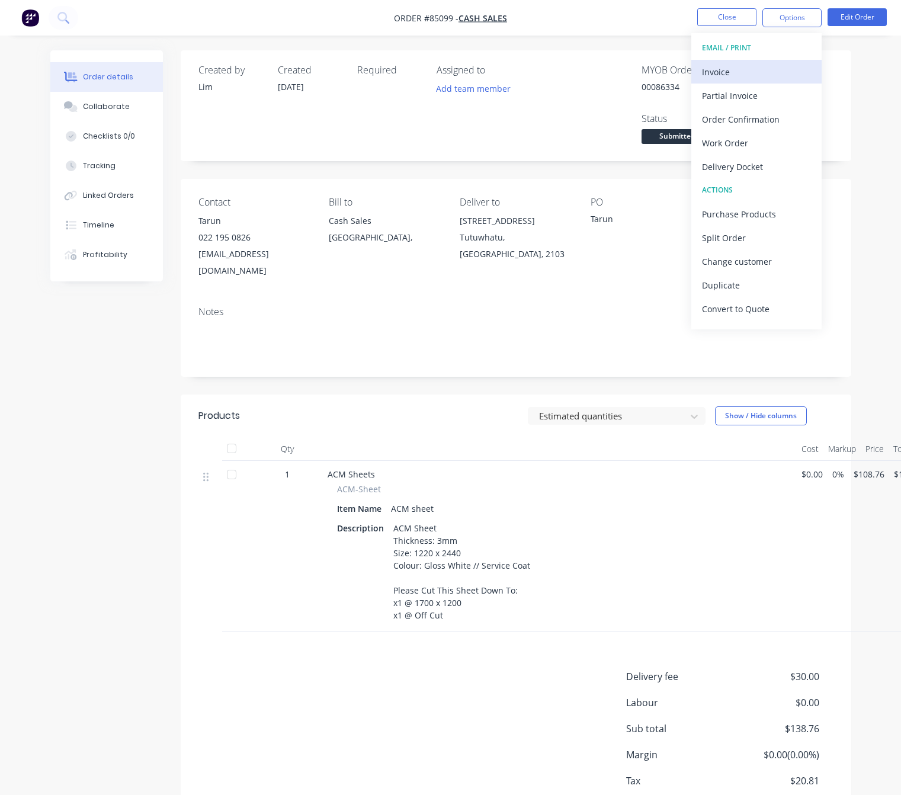
click at [757, 65] on div "Invoice" at bounding box center [756, 71] width 109 height 17
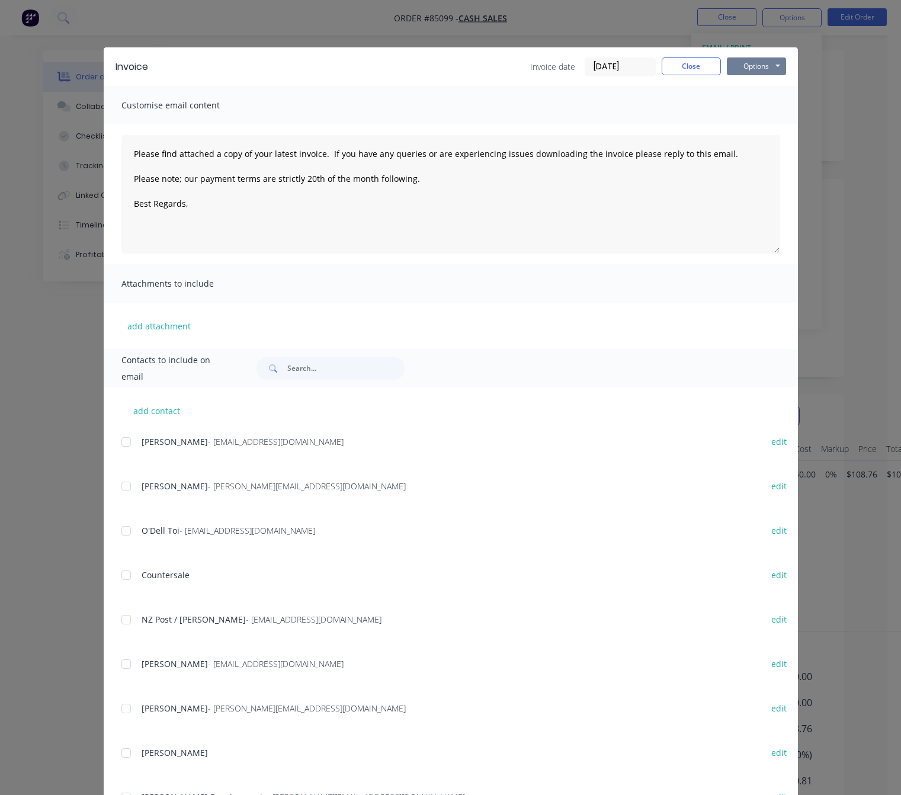
click at [755, 66] on button "Options" at bounding box center [756, 66] width 59 height 18
click at [761, 84] on button "Preview" at bounding box center [765, 88] width 76 height 20
click at [678, 60] on button "Close" at bounding box center [691, 66] width 59 height 18
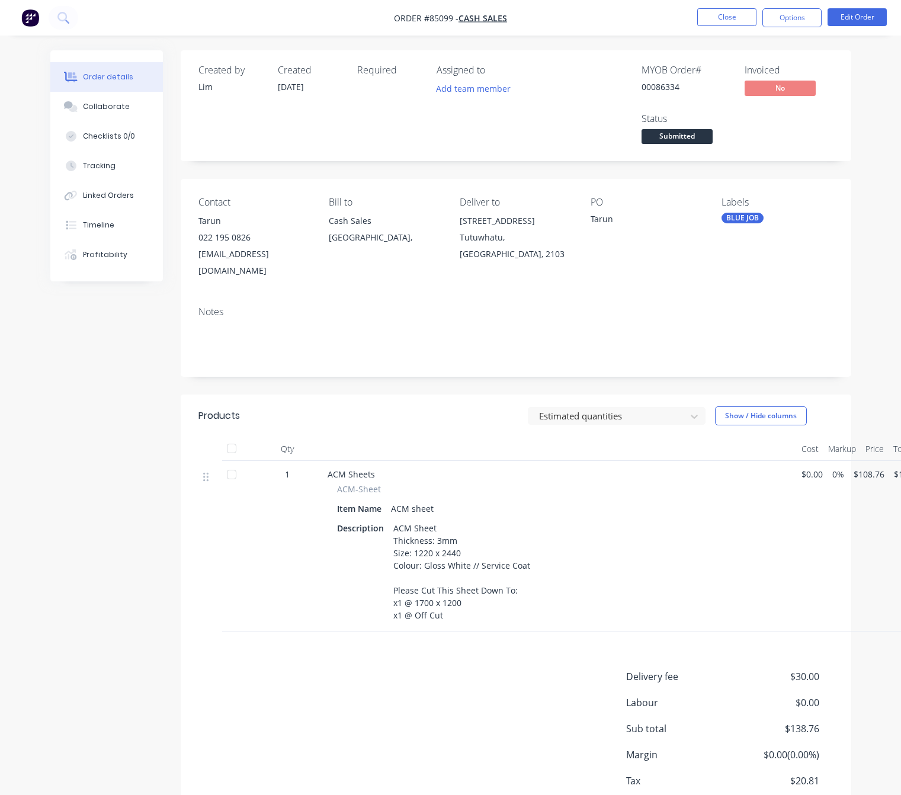
click at [687, 137] on span "Submitted" at bounding box center [677, 136] width 71 height 15
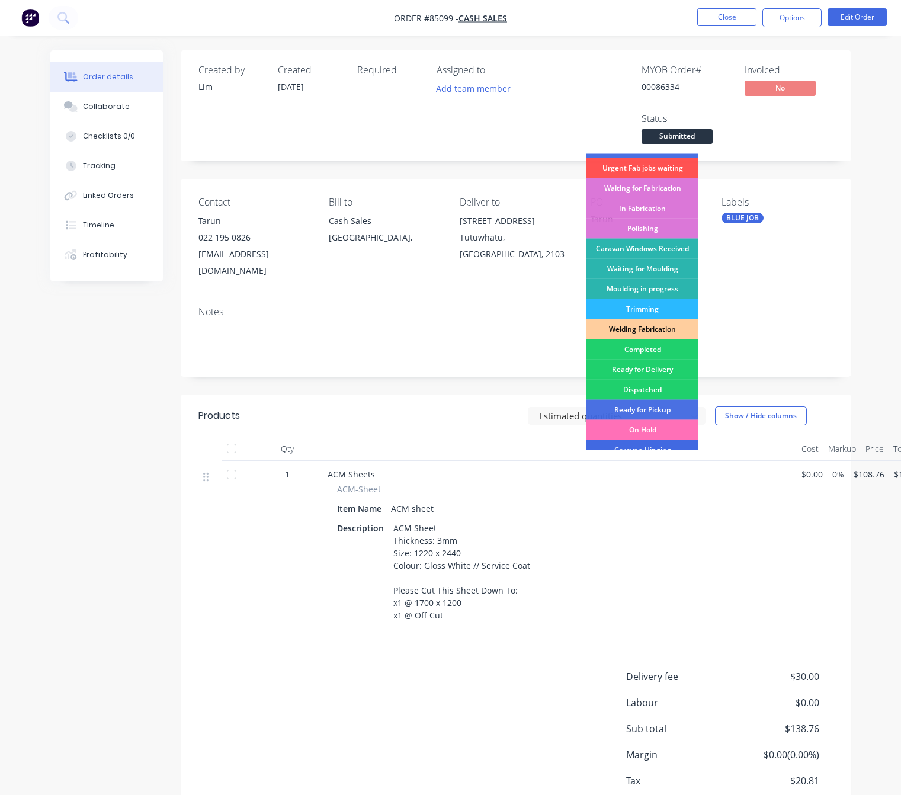
scroll to position [207, 0]
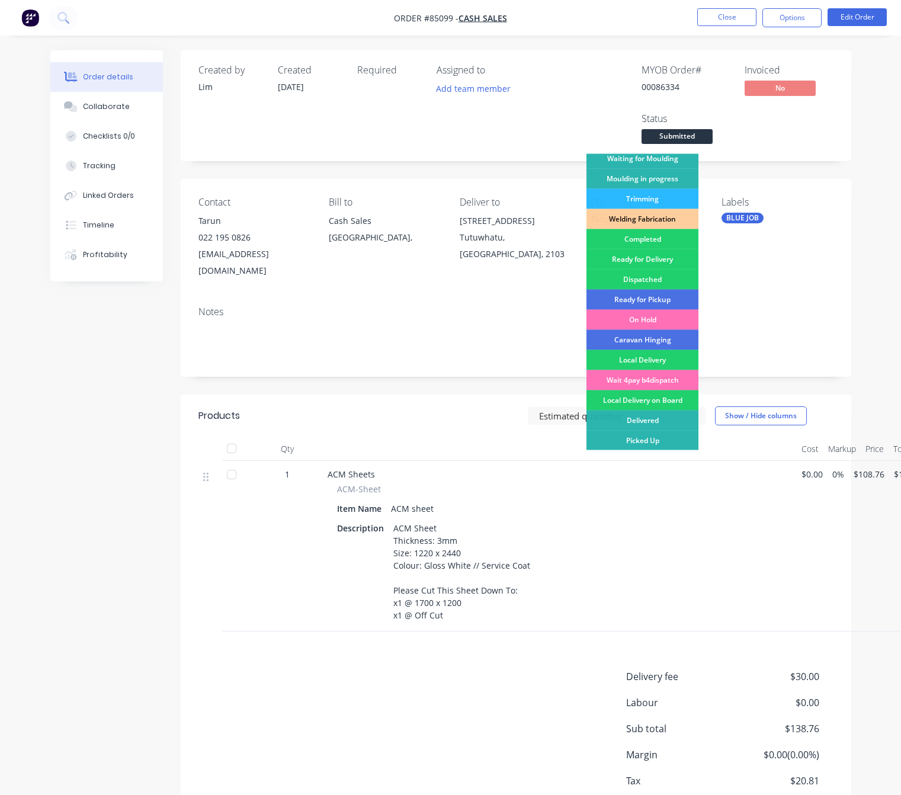
click at [113, 457] on div "Created by Lim Created 06/10/25 Required Assigned to Add team member MYOB Order…" at bounding box center [450, 459] width 801 height 818
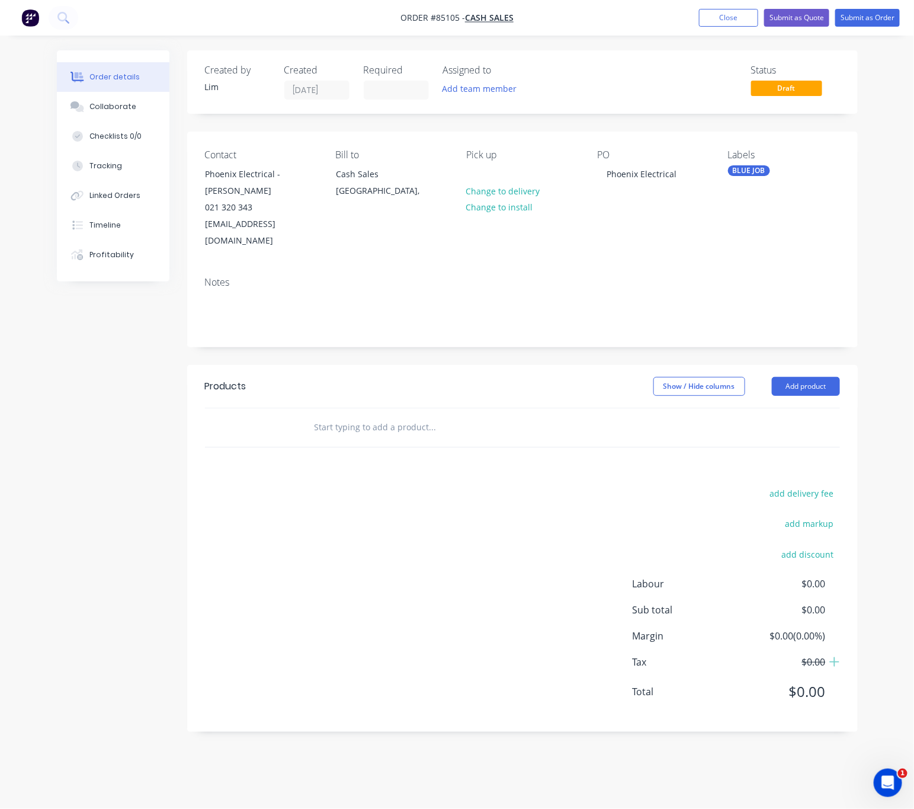
click at [393, 415] on input "text" at bounding box center [432, 427] width 237 height 24
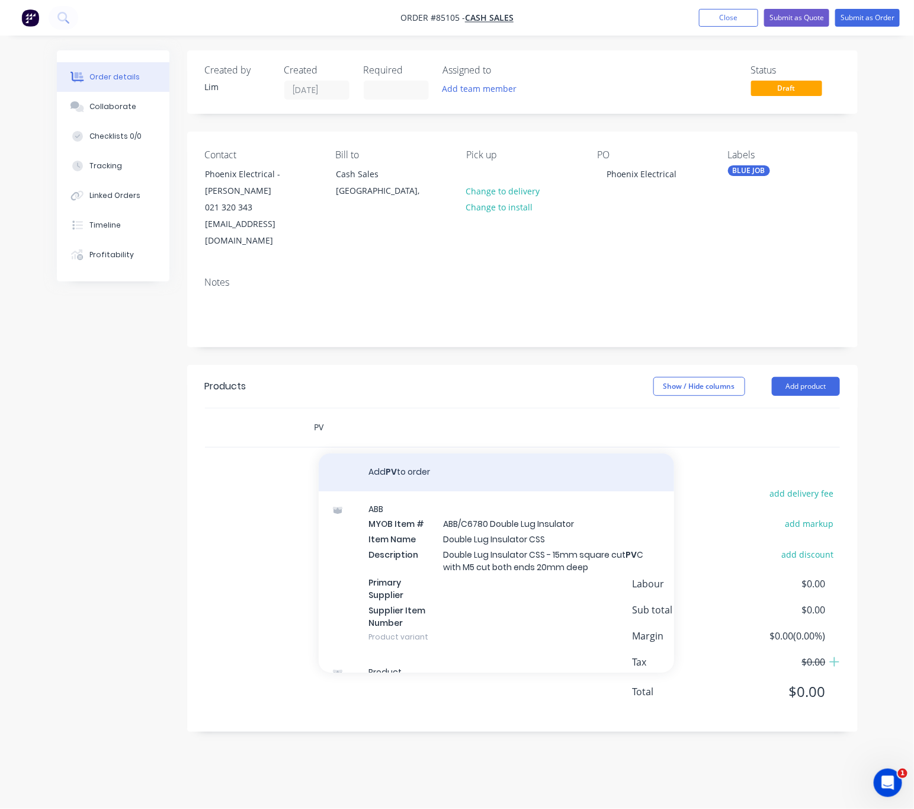
type input "P"
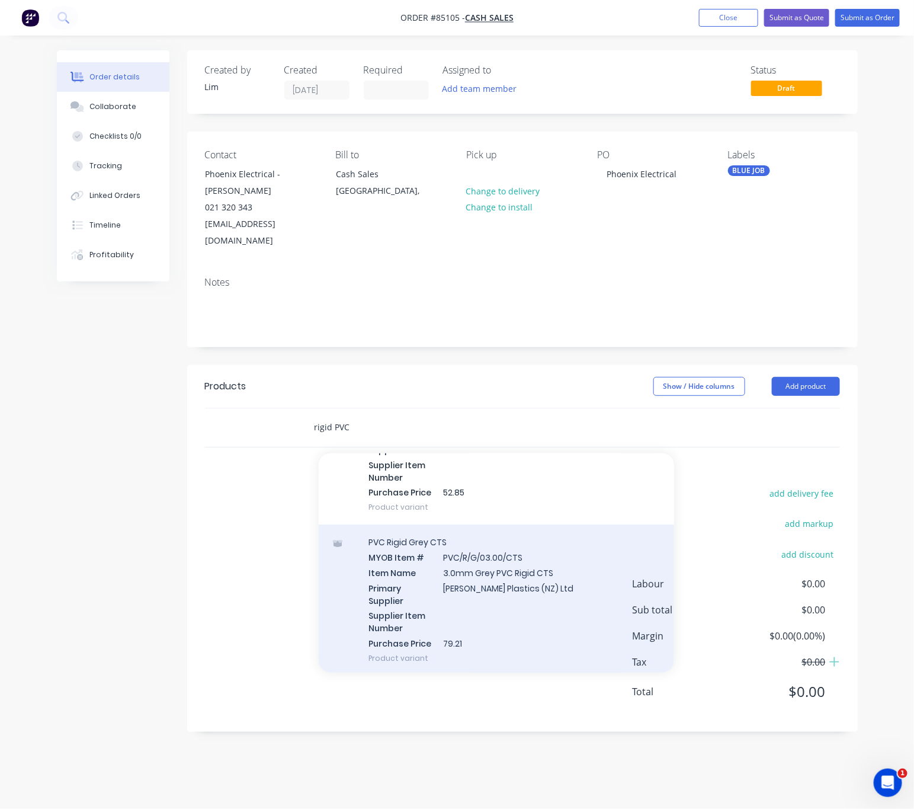
scroll to position [1717, 0]
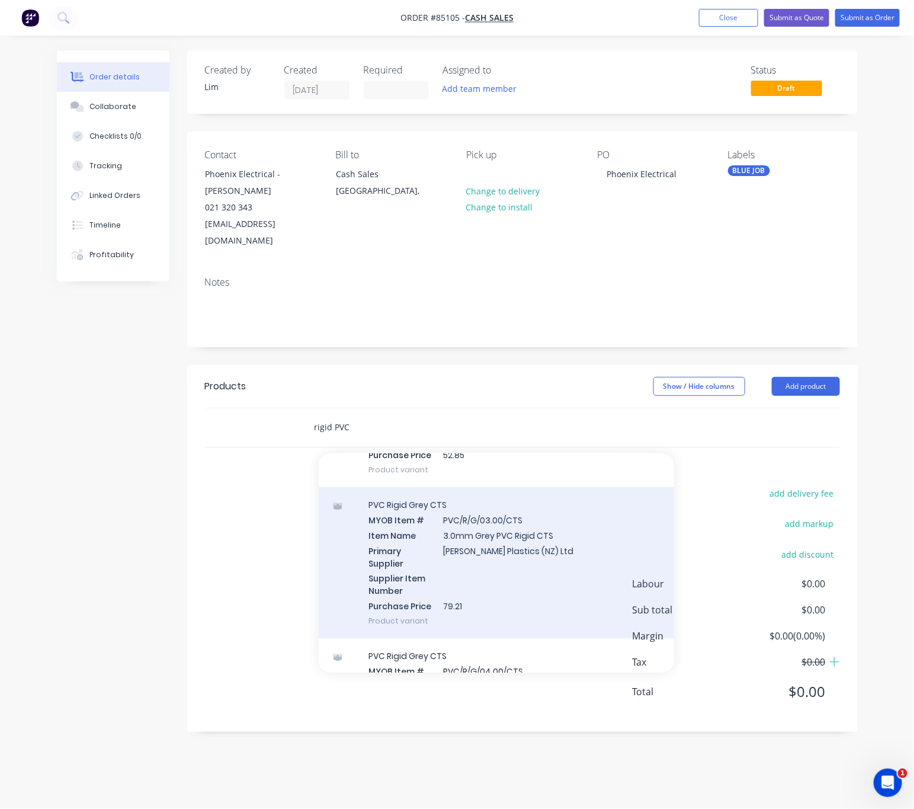
type input "rigid PVC"
click at [537, 574] on div "PVC Rigid Grey CTS MYOB Item # PVC/R/G/03.00/CTS Item Name 3.0mm Grey PVC Rigid…" at bounding box center [496, 562] width 355 height 151
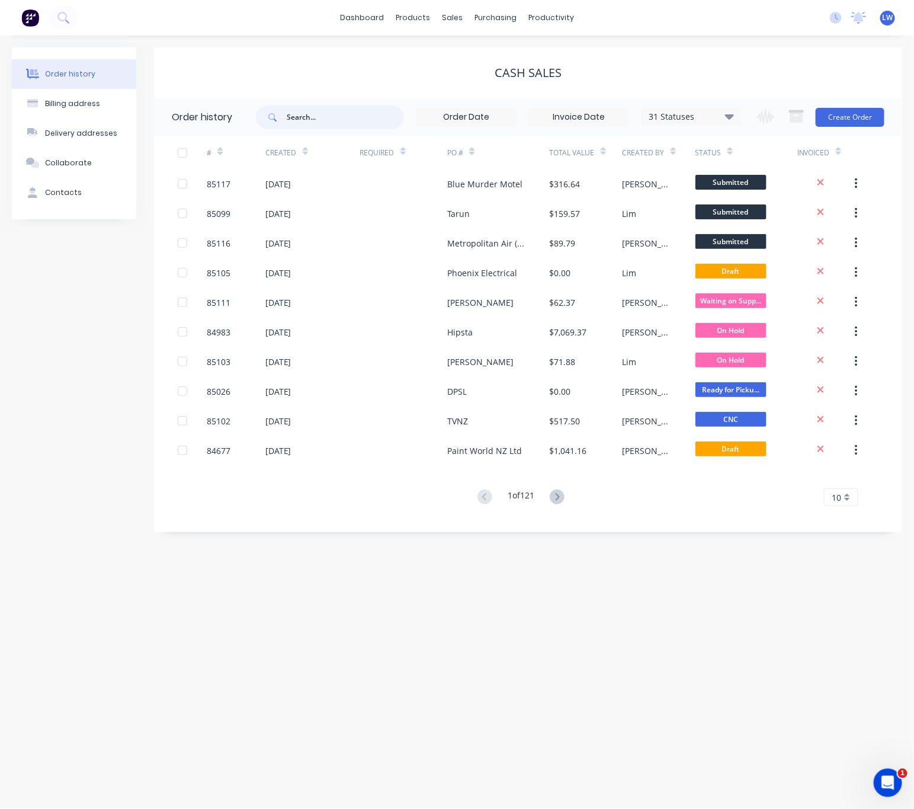
drag, startPoint x: 315, startPoint y: 125, endPoint x: 306, endPoint y: 125, distance: 9.5
click at [313, 125] on input "text" at bounding box center [345, 117] width 117 height 24
type input "rigid PVC"
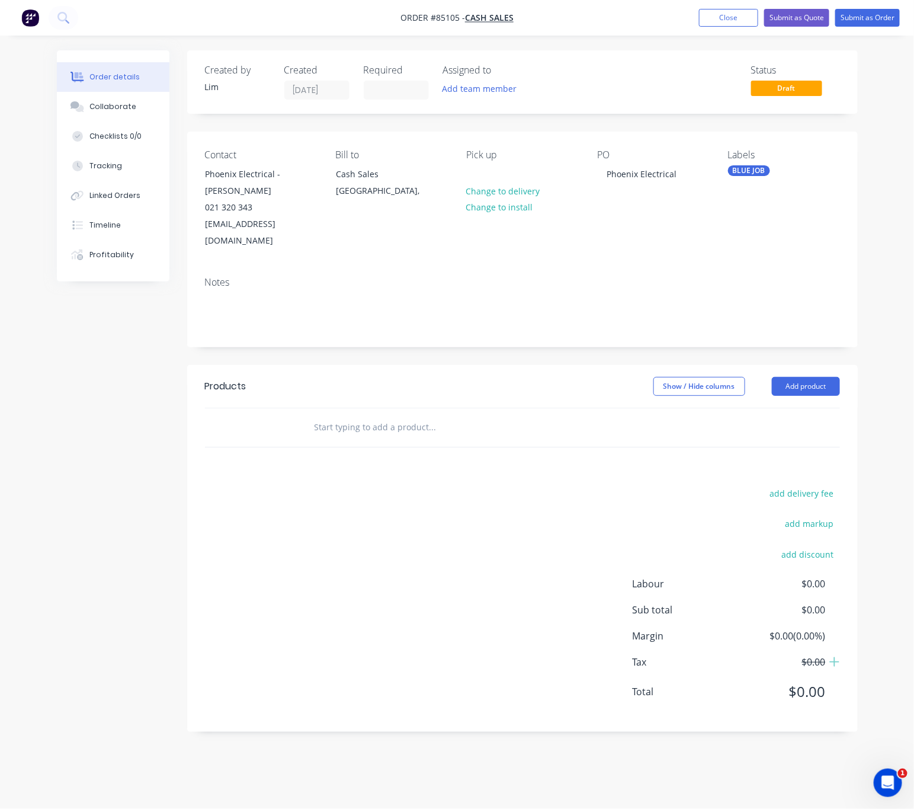
click at [399, 415] on input "text" at bounding box center [432, 427] width 237 height 24
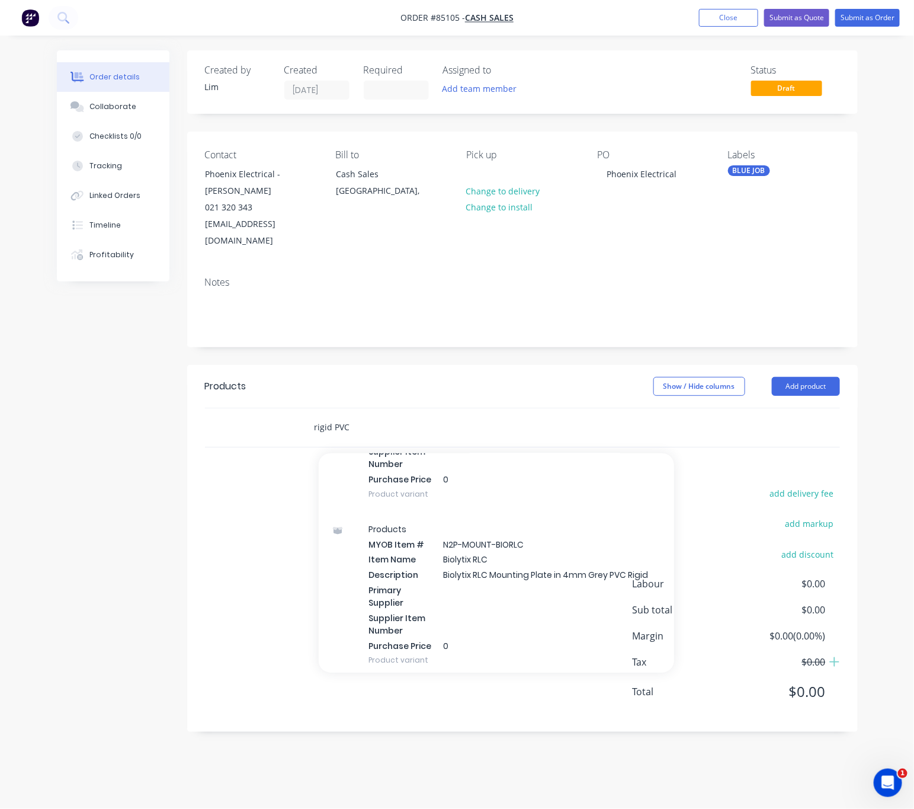
scroll to position [1095, 0]
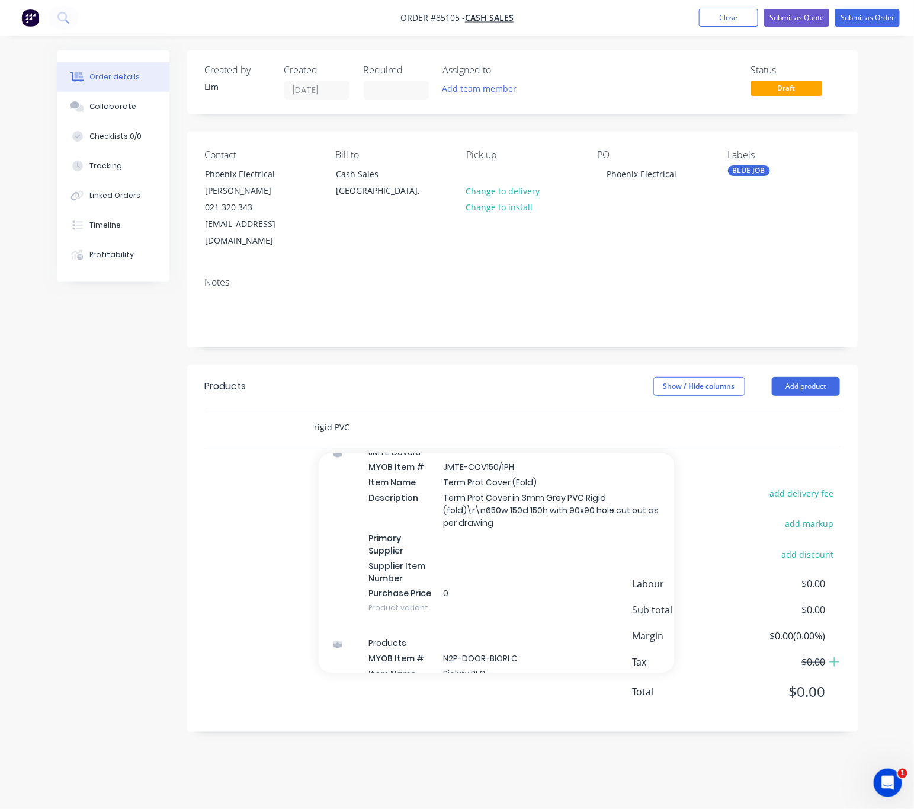
click at [318, 415] on input "rigid PVC" at bounding box center [432, 427] width 237 height 24
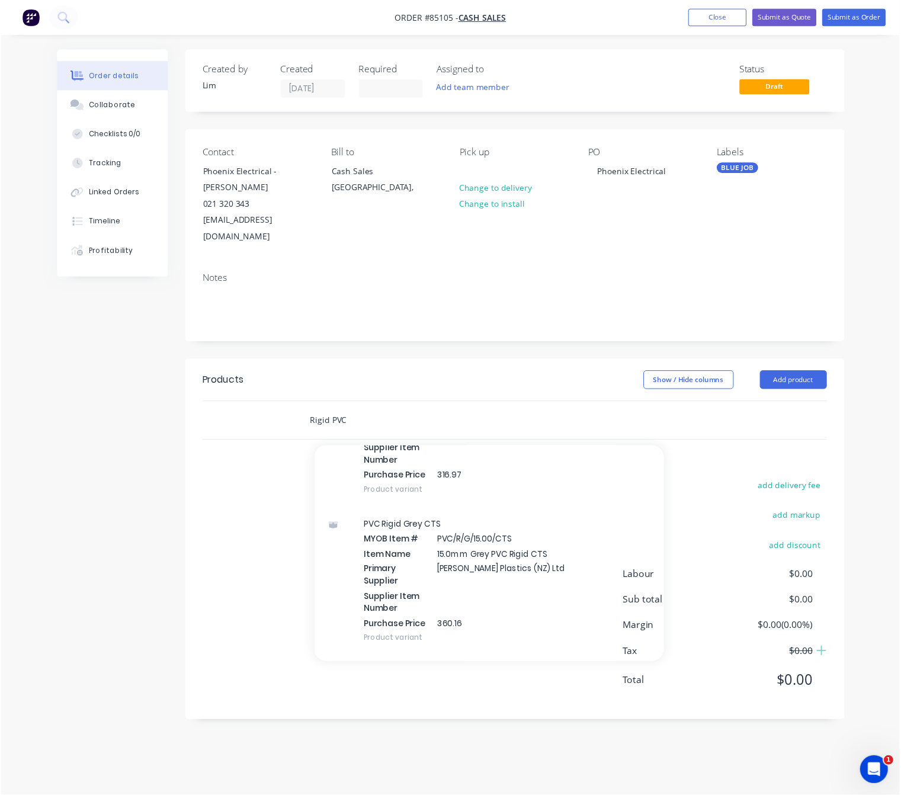
scroll to position [2339, 0]
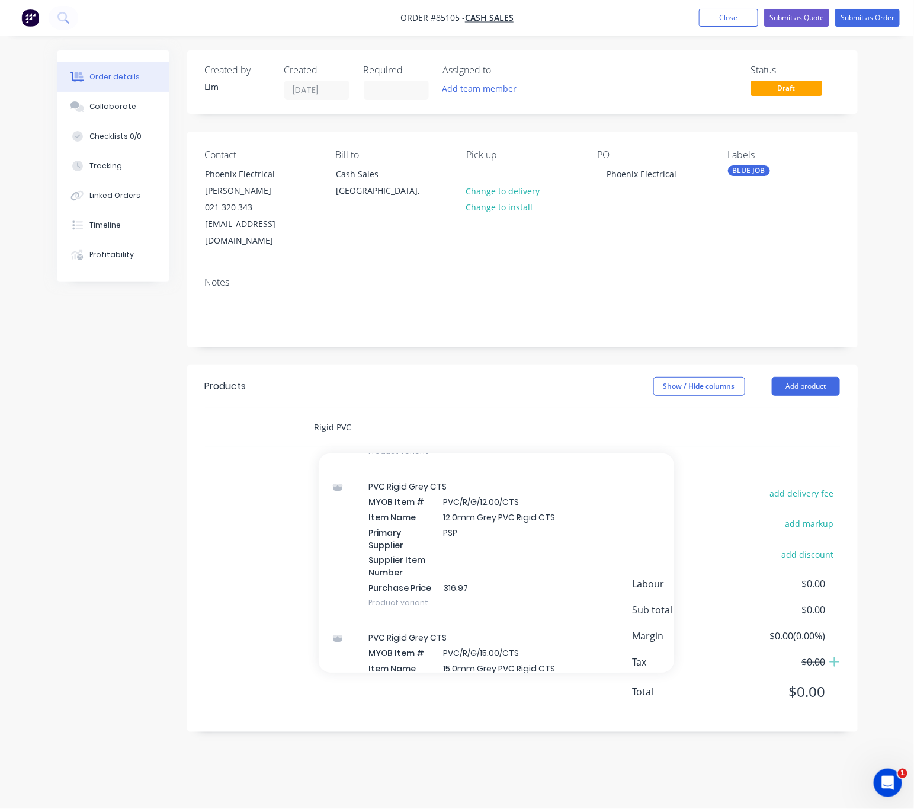
click at [356, 415] on input "Rigid PVC" at bounding box center [432, 427] width 237 height 24
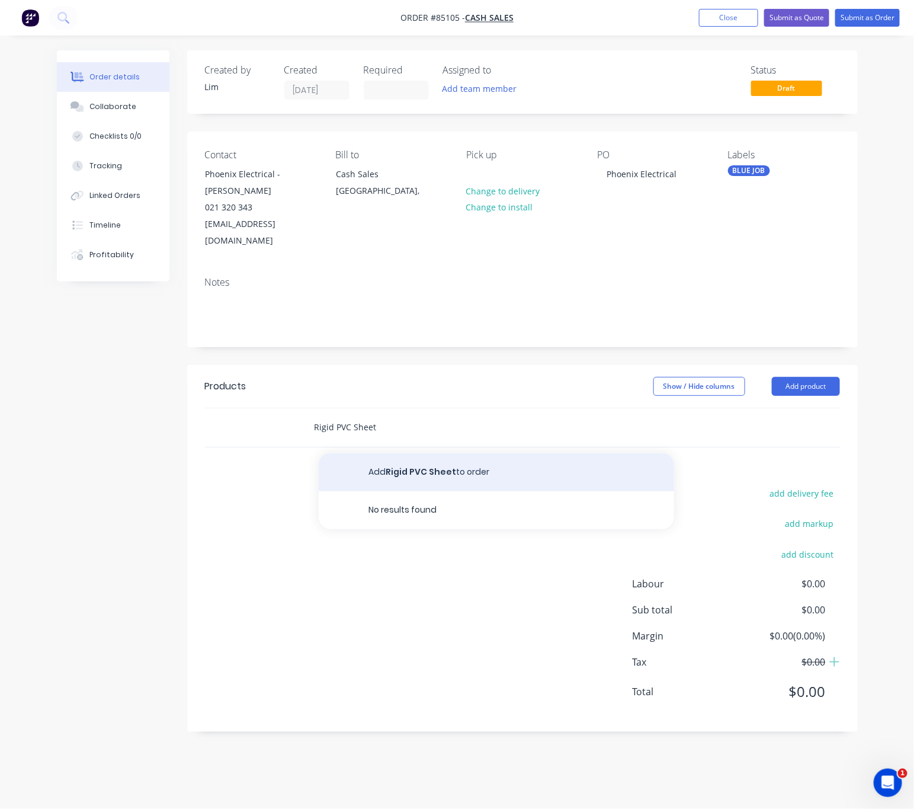
type input "Rigid PVC Sheet"
click at [562, 453] on button "Add Rigid PVC Sheet to order" at bounding box center [496, 472] width 355 height 38
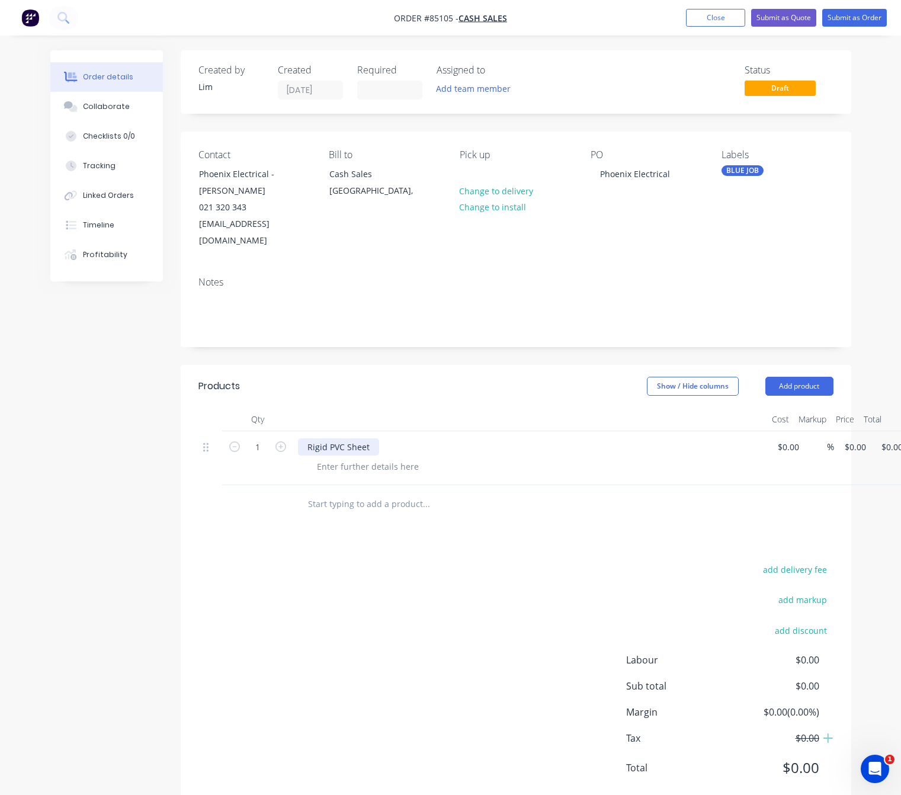
click at [373, 438] on div "Rigid PVC Sheet" at bounding box center [338, 446] width 81 height 17
click at [373, 438] on div "Rigid PVC Sheet -" at bounding box center [341, 446] width 86 height 17
click at [395, 458] on div at bounding box center [367, 466] width 121 height 17
click at [369, 562] on div "add delivery fee add markup add discount Labour $0.00 Sub total $0.00 Margin $0…" at bounding box center [515, 676] width 635 height 229
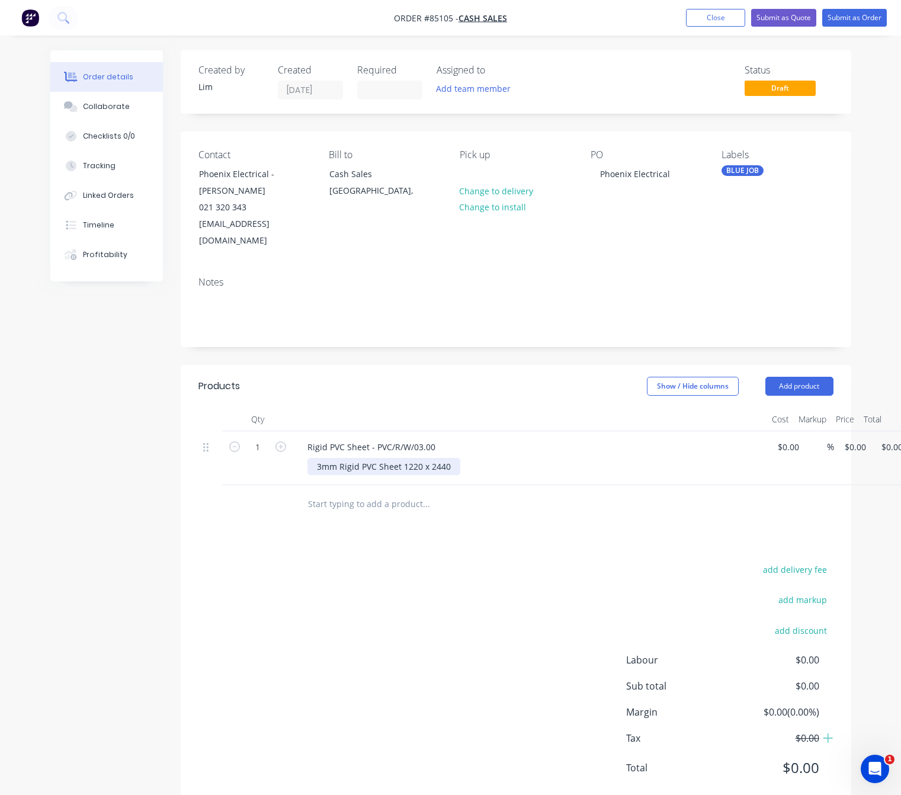
drag, startPoint x: 358, startPoint y: 448, endPoint x: 459, endPoint y: 480, distance: 106.1
click at [358, 458] on div "3mm Rigid PVC Sheet 1220 x 2440" at bounding box center [383, 466] width 153 height 17
click at [340, 458] on div "3mm Rigid PVC Sheet 1220 x 2440" at bounding box center [383, 466] width 153 height 17
click at [834, 431] on div "1 Rigid PVC Sheet - PVC/R/W/03.00 3mm White Rigid PVC Sheet 1220 x 2440 $0.00 $…" at bounding box center [515, 458] width 635 height 54
paste input "206.12"
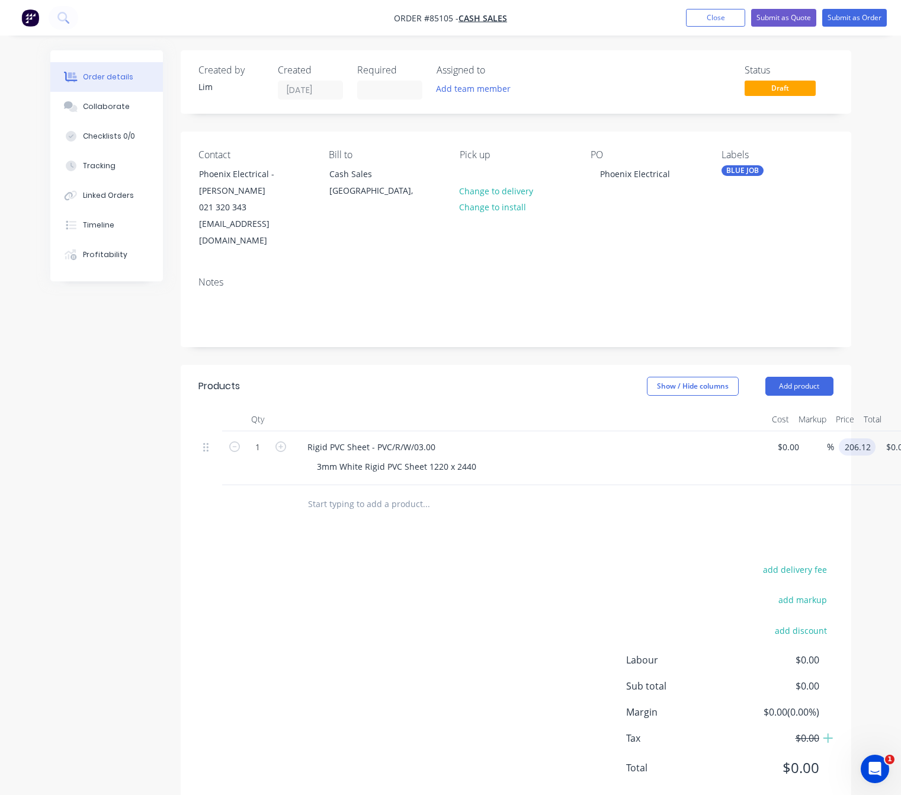
type input "$206.12"
click at [478, 514] on div "Products Show / Hide columns Add product Qty Cost Markup Price Total 1 Rigid PV…" at bounding box center [516, 586] width 671 height 443
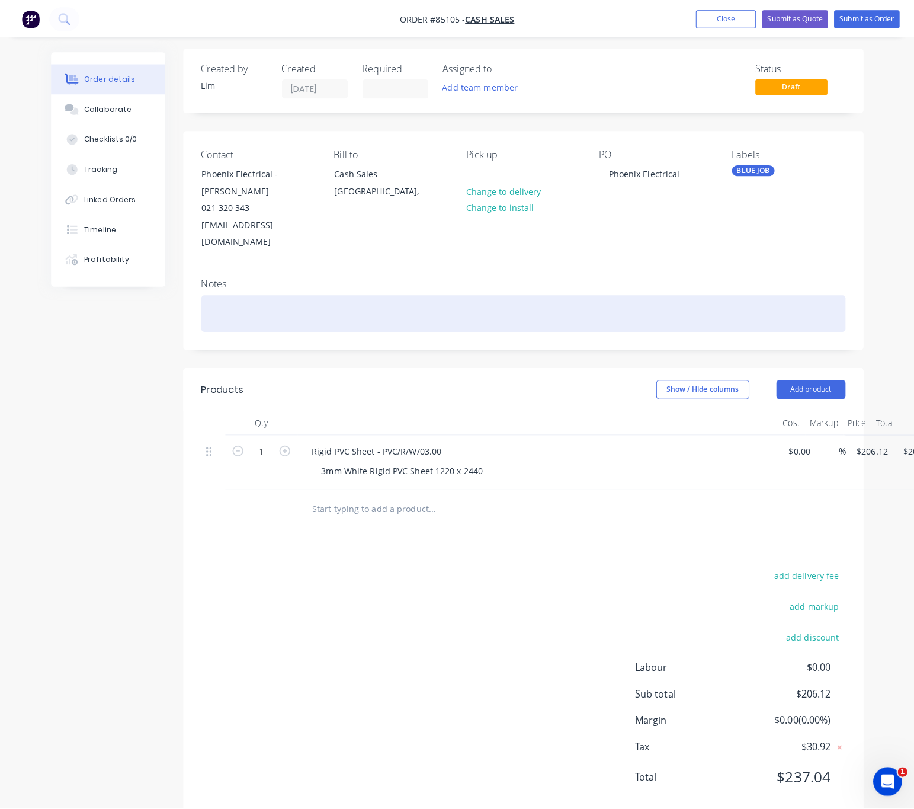
scroll to position [0, 0]
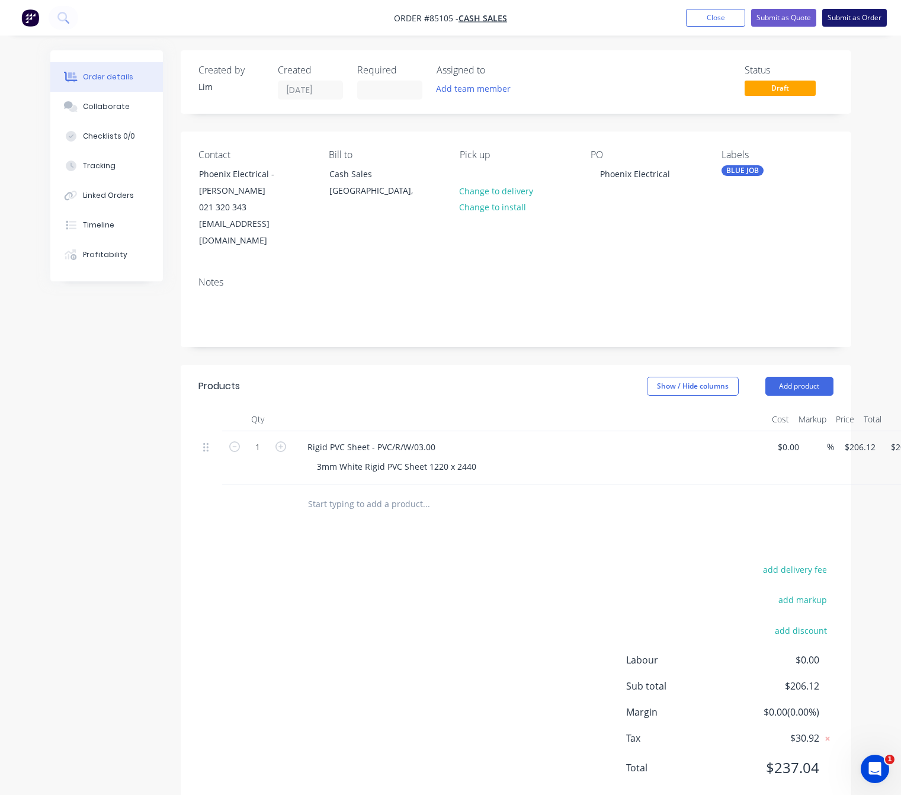
click at [875, 20] on button "Submit as Order" at bounding box center [854, 18] width 65 height 18
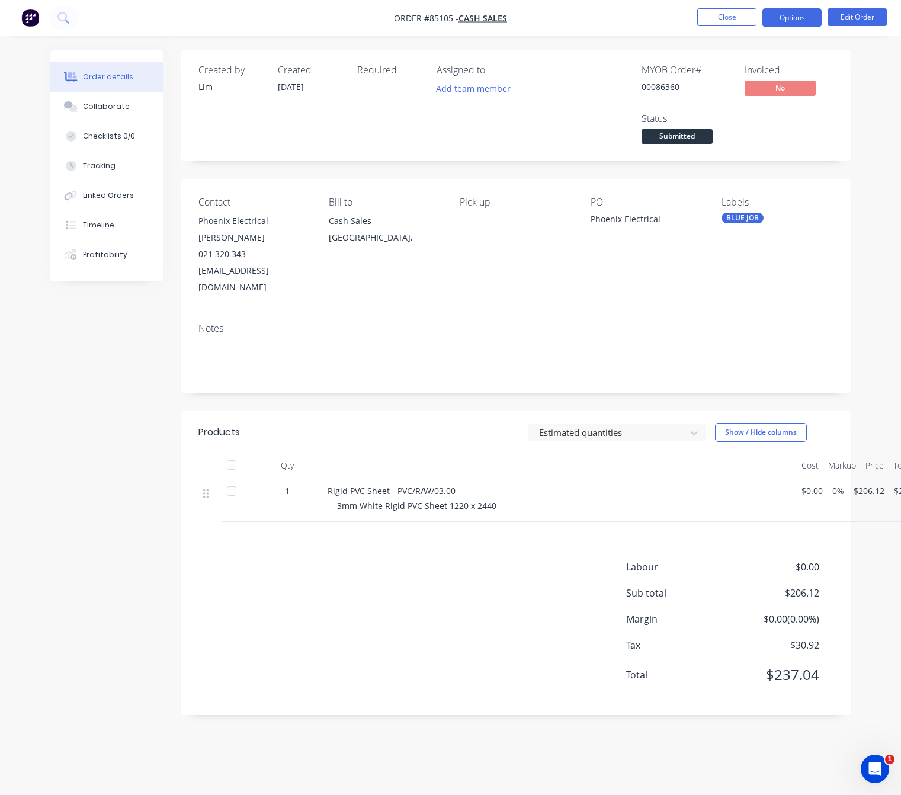
click at [770, 24] on button "Options" at bounding box center [791, 17] width 59 height 19
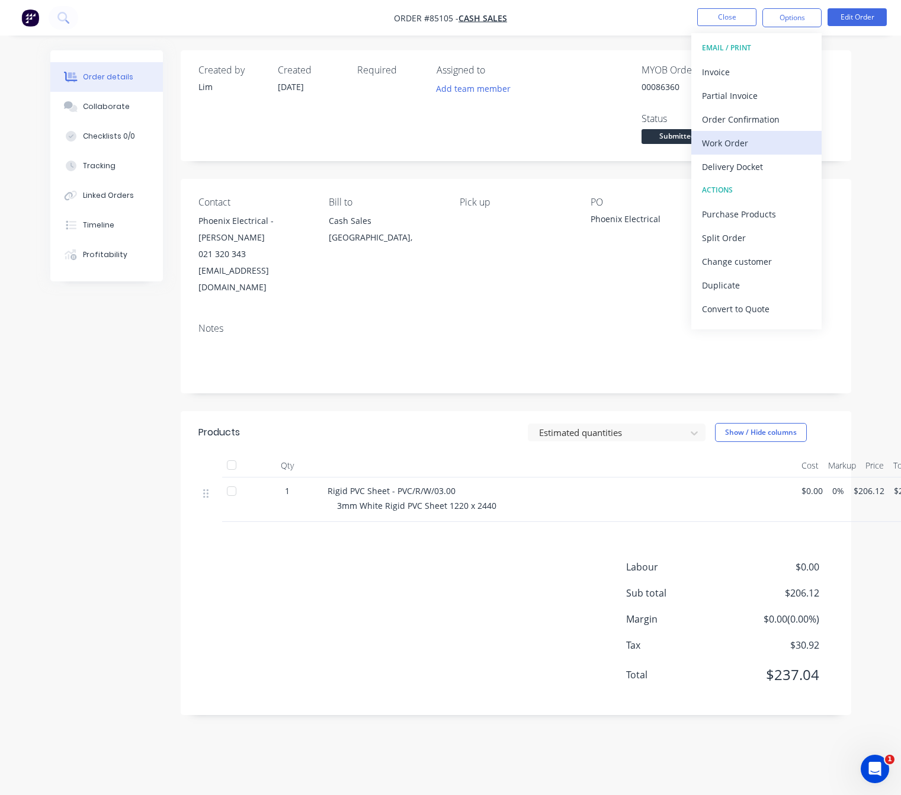
click at [779, 141] on div "Work Order" at bounding box center [756, 142] width 109 height 17
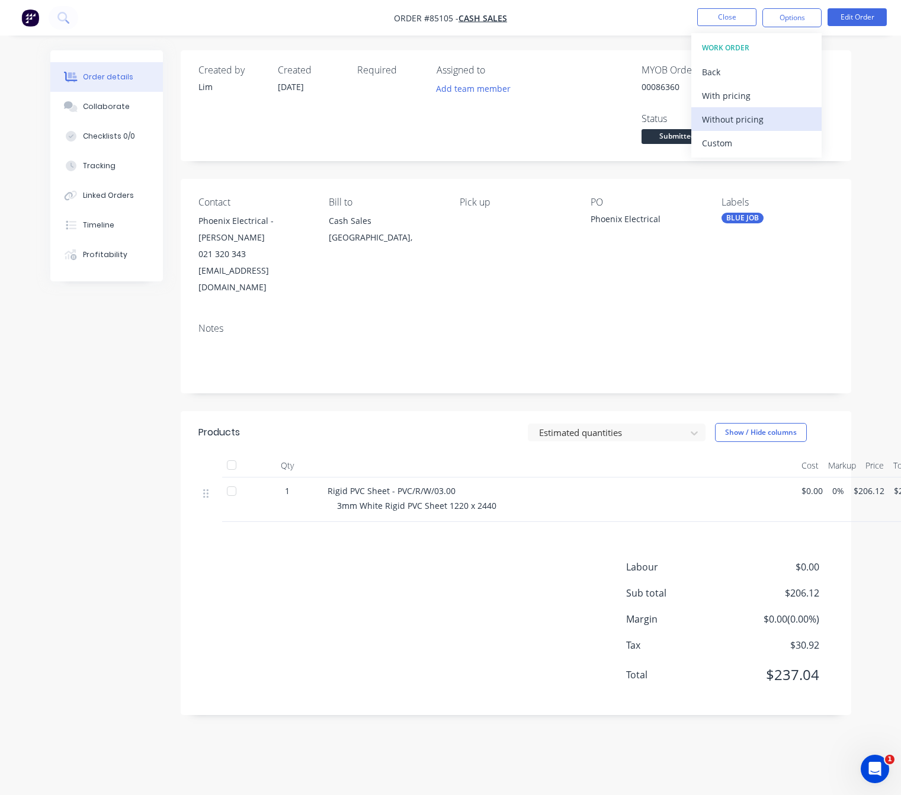
click at [774, 118] on div "Without pricing" at bounding box center [756, 119] width 109 height 17
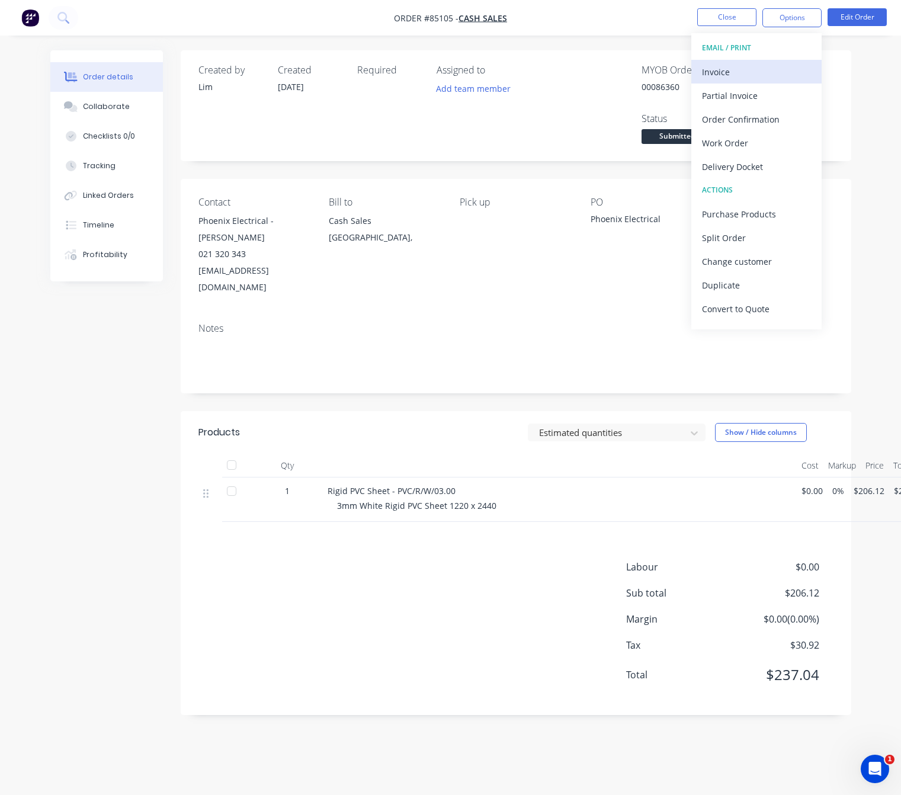
click at [762, 68] on div "Invoice" at bounding box center [756, 71] width 109 height 17
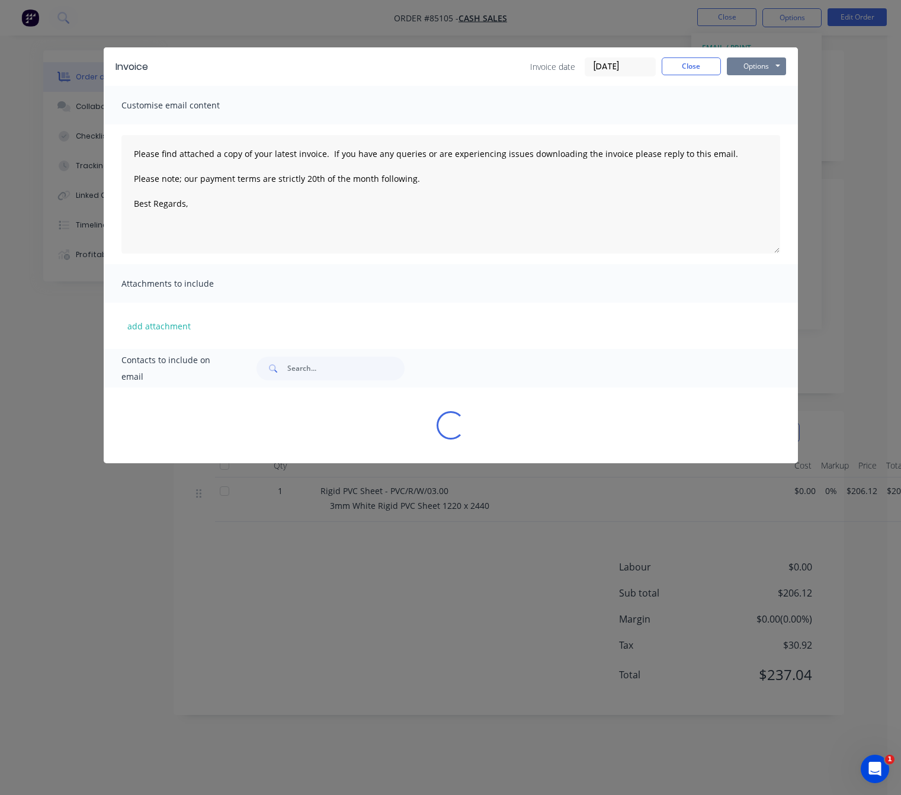
click at [763, 68] on button "Options" at bounding box center [756, 66] width 59 height 18
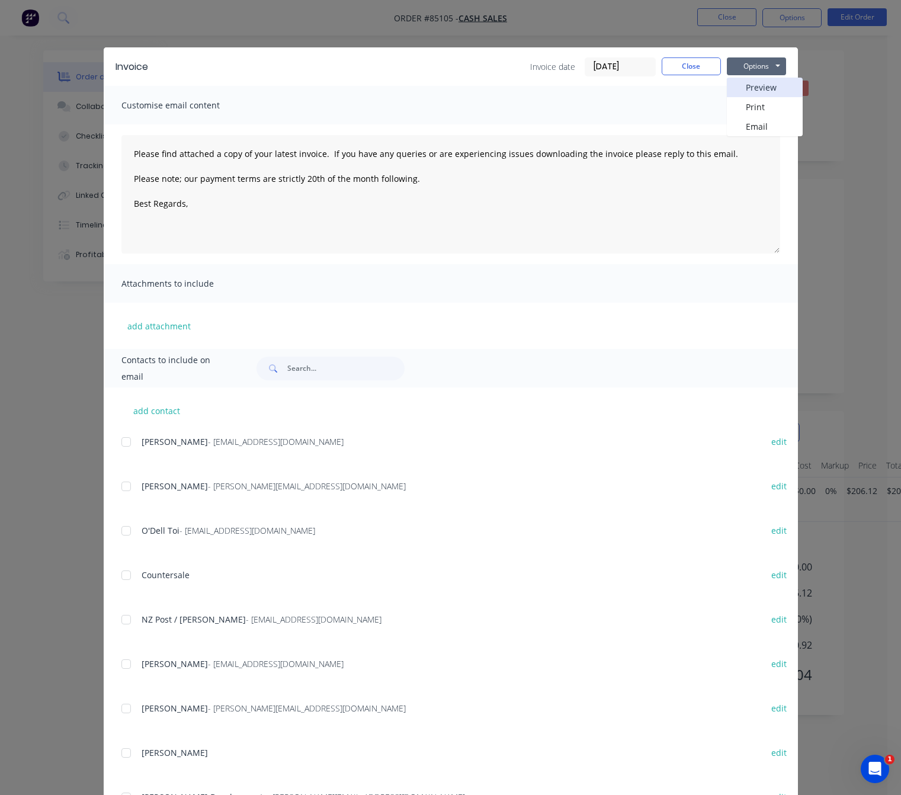
click at [770, 86] on button "Preview" at bounding box center [765, 88] width 76 height 20
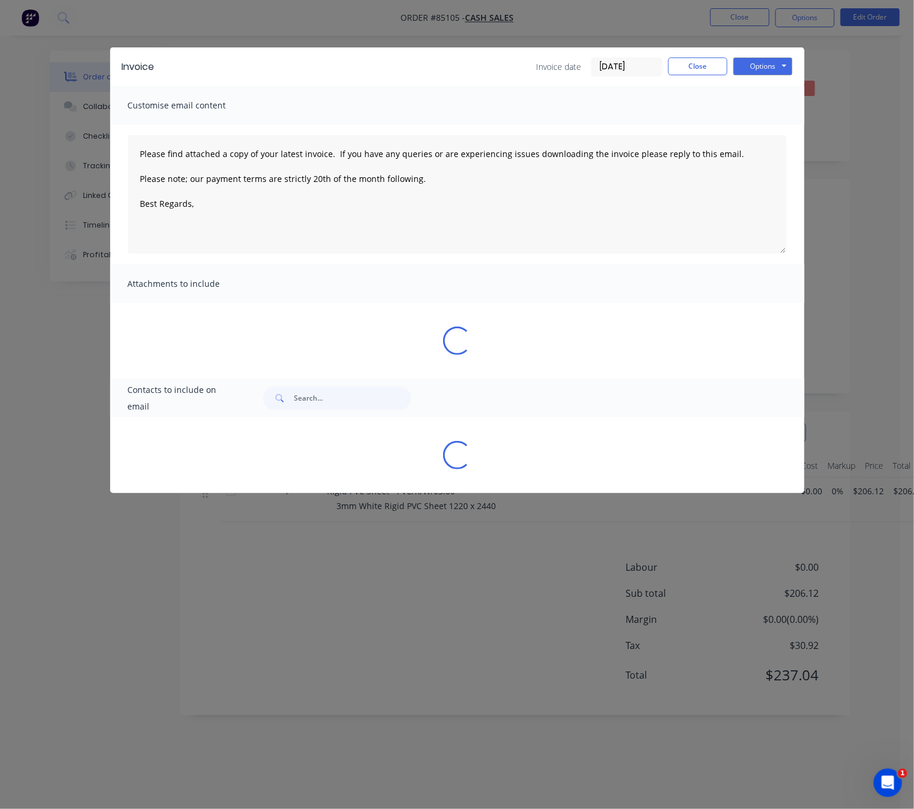
type textarea "Please find attached a copy of your latest invoice. If you have any queries or …"
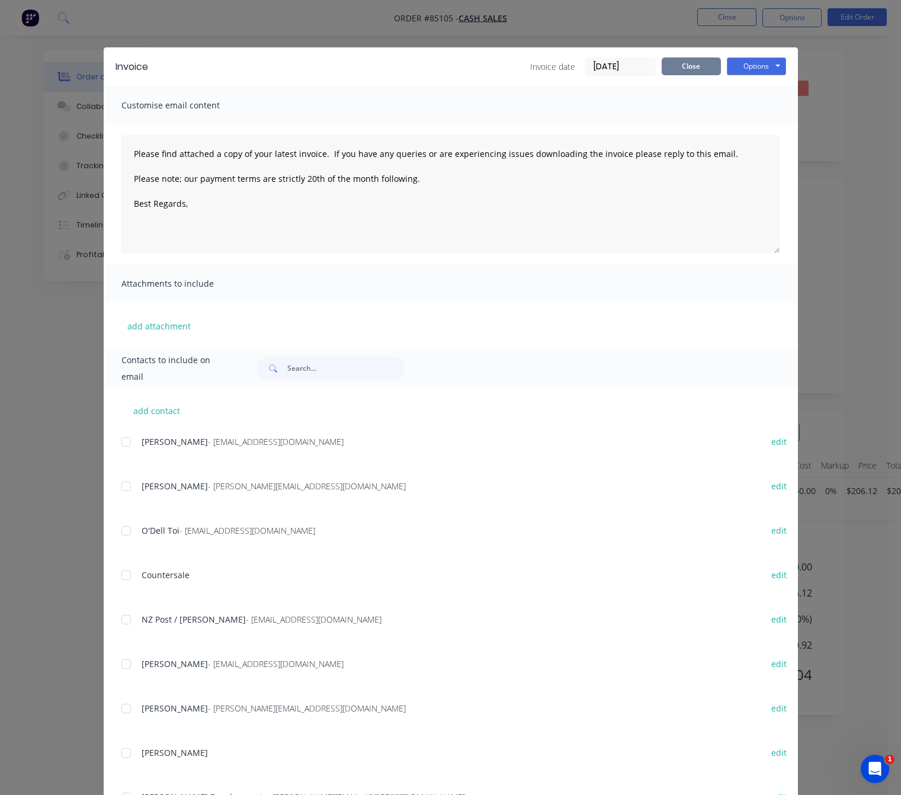
drag, startPoint x: 707, startPoint y: 60, endPoint x: 731, endPoint y: 322, distance: 262.3
click at [706, 60] on button "Close" at bounding box center [691, 66] width 59 height 18
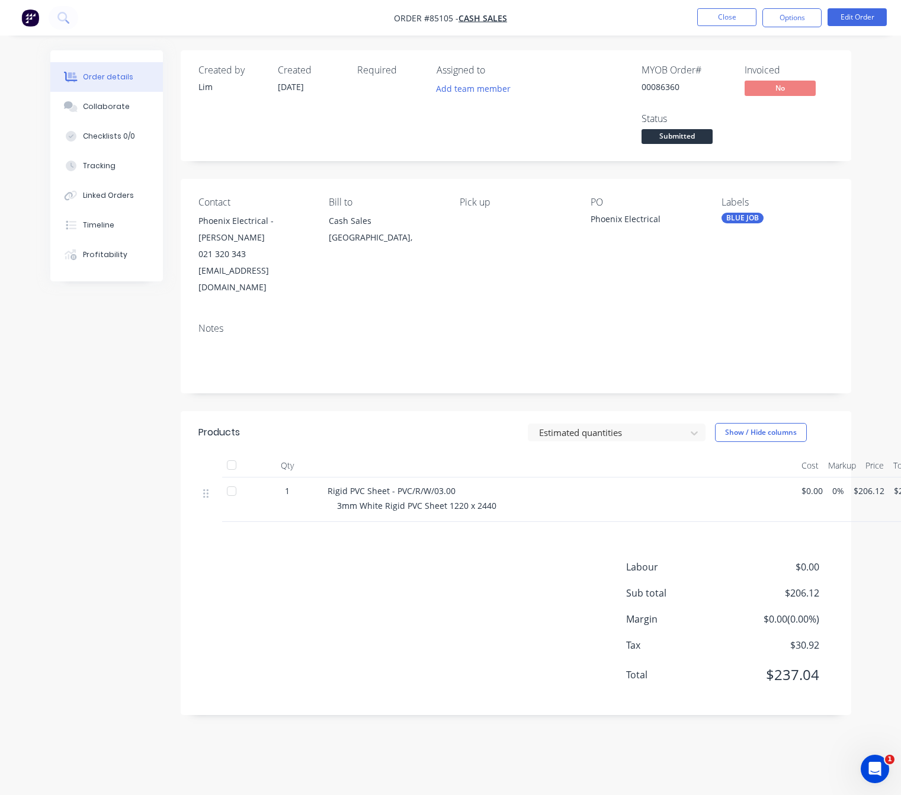
click at [404, 665] on div "Labour $0.00 Sub total $206.12 Margin $0.00 ( 0.00 %) Tax $30.92 Total $237.04" at bounding box center [515, 628] width 635 height 137
drag, startPoint x: 22, startPoint y: 539, endPoint x: 52, endPoint y: 537, distance: 29.6
click at [22, 537] on div "Order details Collaborate Checklists 0/0 Tracking Linked Orders Timeline Profit…" at bounding box center [450, 397] width 901 height 795
click at [693, 132] on span "Submitted" at bounding box center [677, 136] width 71 height 15
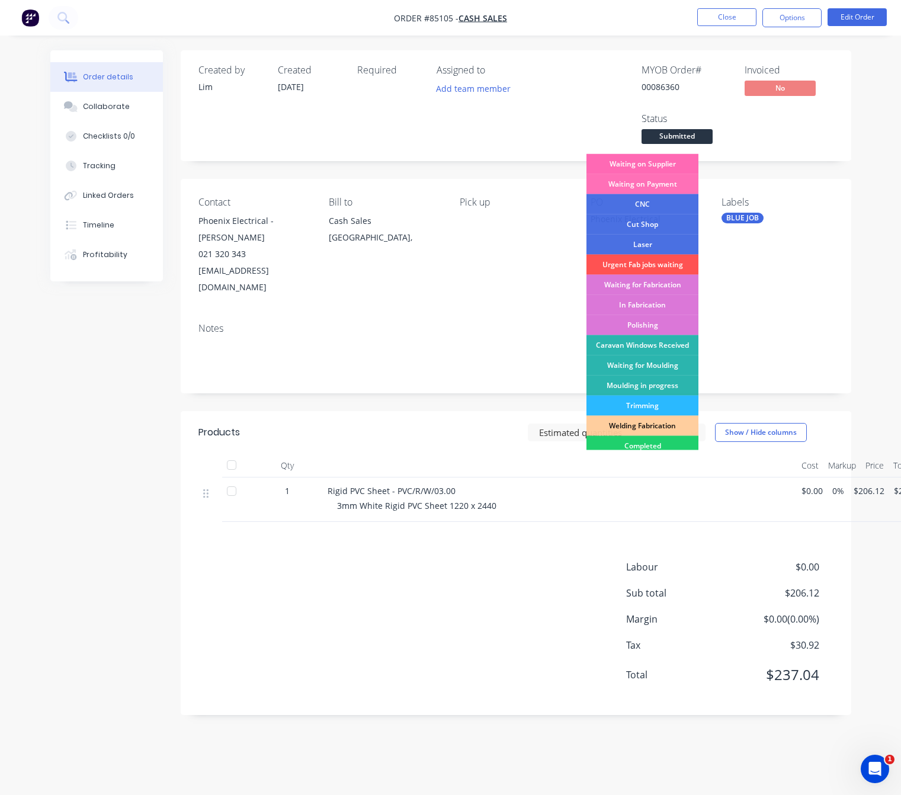
click at [670, 162] on div "Waiting on Supplier" at bounding box center [643, 164] width 112 height 20
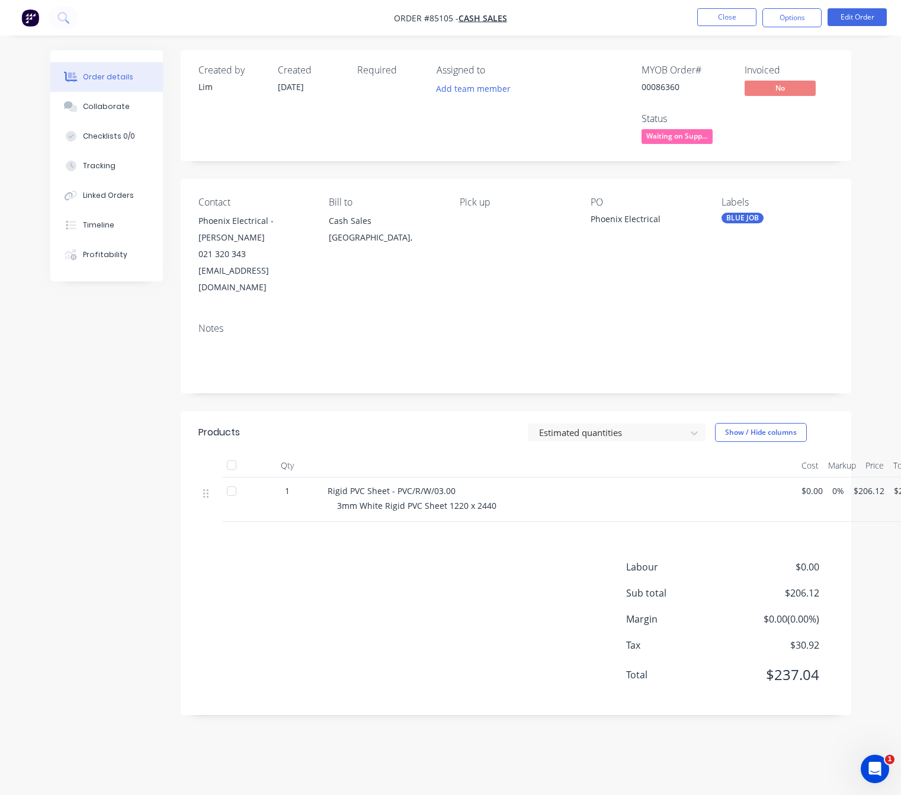
click at [437, 594] on div "Labour $0.00 Sub total $206.12 Margin $0.00 ( 0.00 %) Tax $30.92 Total $237.04" at bounding box center [515, 628] width 635 height 137
click at [736, 18] on button "Close" at bounding box center [726, 17] width 59 height 18
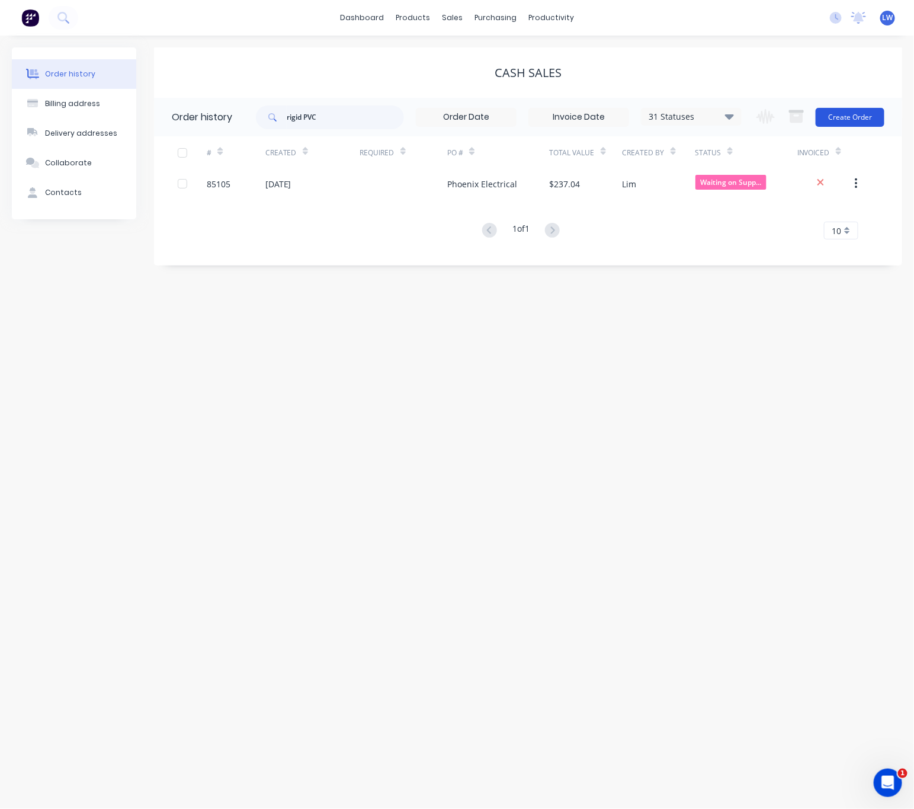
click at [853, 114] on button "Create Order" at bounding box center [850, 117] width 69 height 19
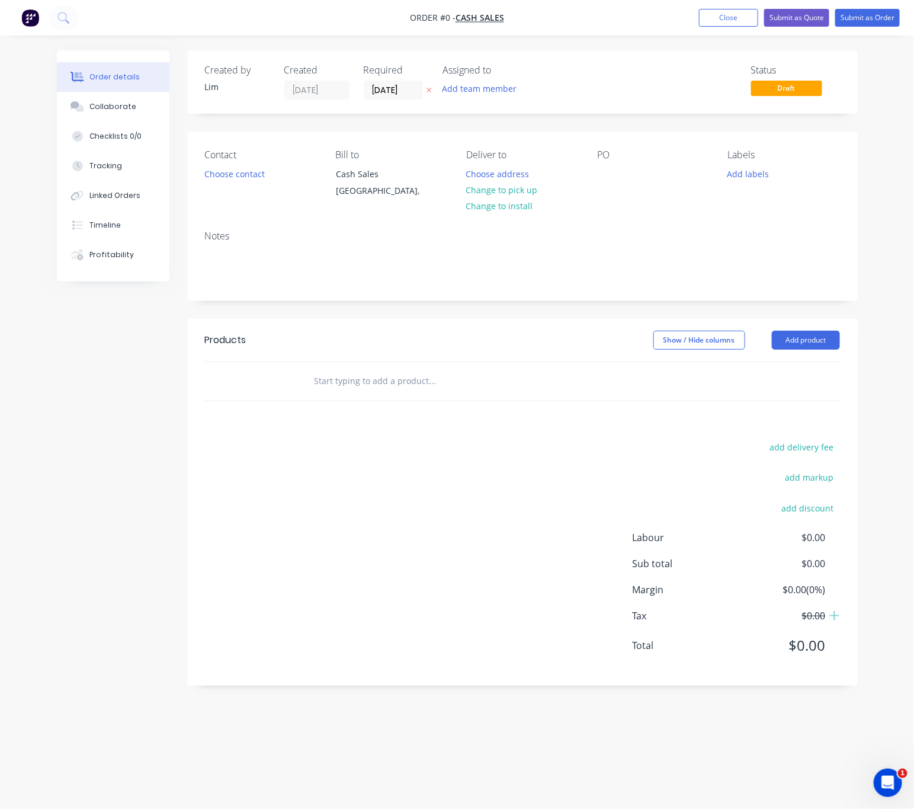
click at [427, 92] on icon "button" at bounding box center [429, 89] width 5 height 7
click at [242, 173] on button "Choose contact" at bounding box center [234, 173] width 73 height 16
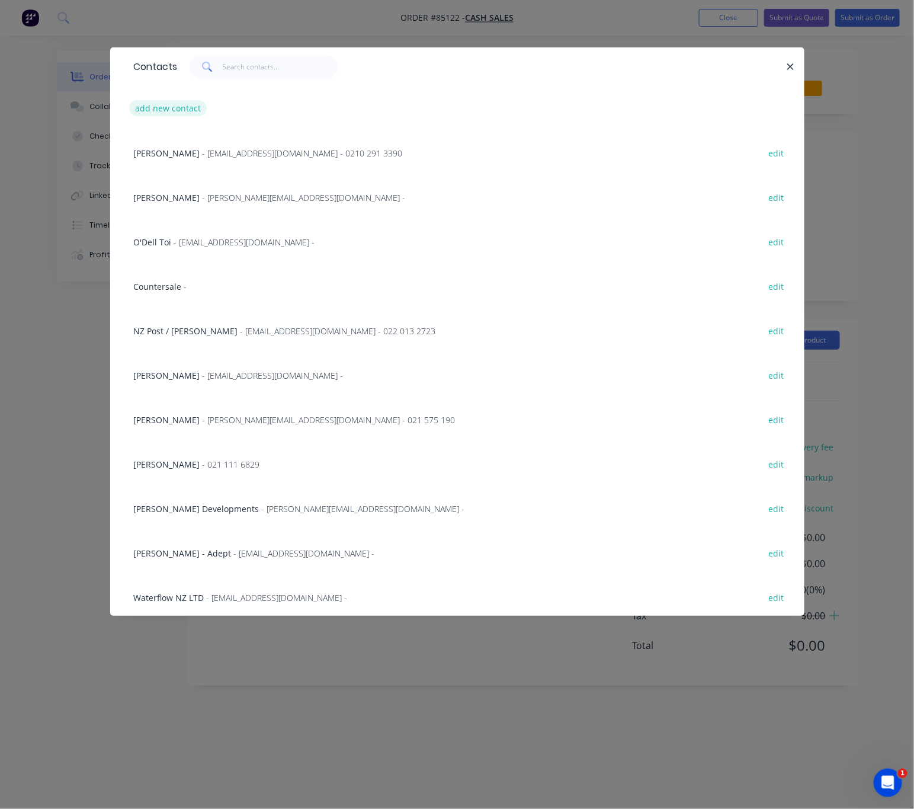
click at [175, 111] on button "add new contact" at bounding box center [168, 108] width 78 height 16
select select "NZ"
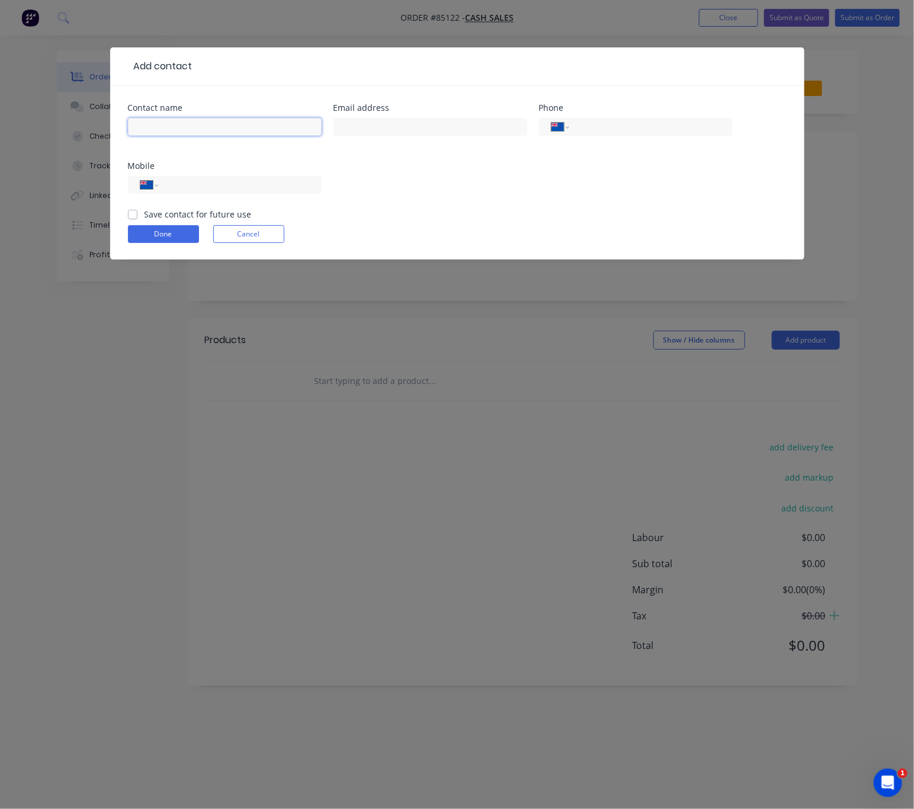
click at [190, 125] on input "text" at bounding box center [225, 127] width 194 height 18
type input "[PERSON_NAME]"
click at [270, 194] on div "International Afghanistan Åland Islands Albania Algeria American Samoa Andorra …" at bounding box center [225, 185] width 194 height 18
click at [269, 190] on input "tel" at bounding box center [237, 185] width 142 height 14
type input "027 230 05335"
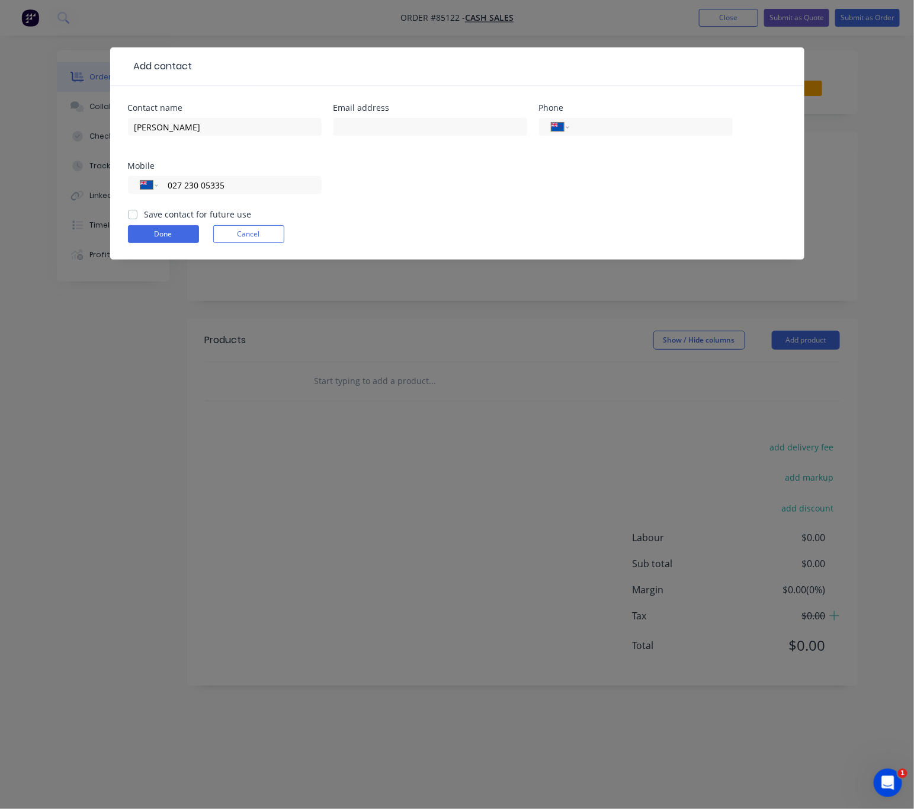
drag, startPoint x: 132, startPoint y: 208, endPoint x: 132, endPoint y: 220, distance: 12.4
click at [132, 209] on div "Save contact for future use" at bounding box center [190, 214] width 124 height 12
click at [145, 212] on label "Save contact for future use" at bounding box center [198, 214] width 107 height 12
click at [129, 212] on input "Save contact for future use" at bounding box center [132, 213] width 9 height 11
checkbox input "true"
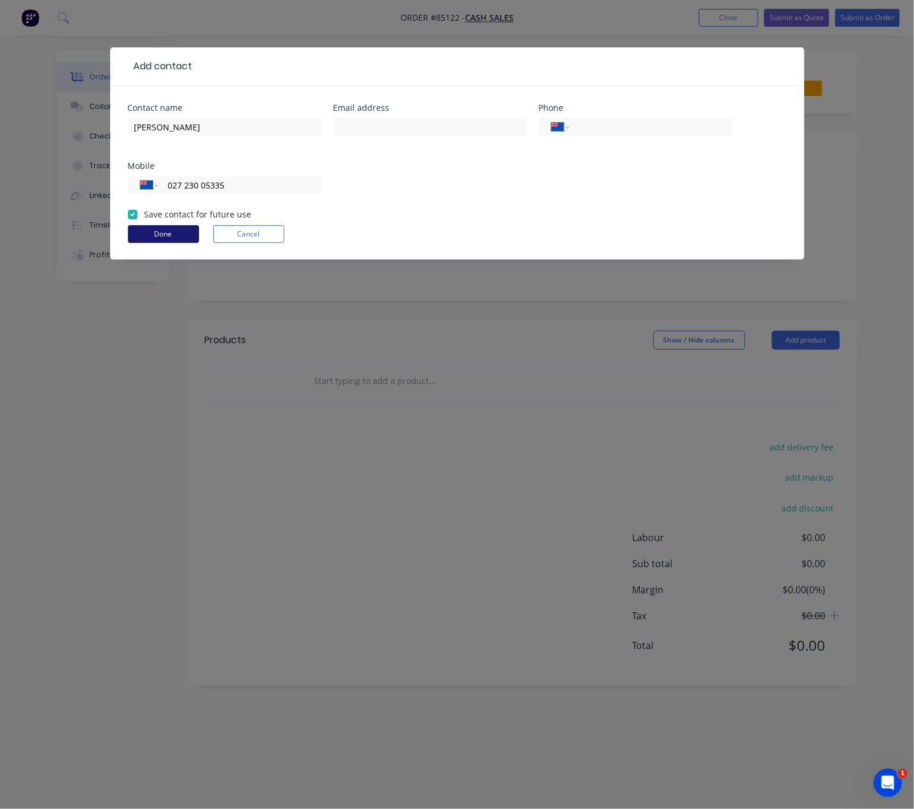
click at [149, 235] on button "Done" at bounding box center [163, 234] width 71 height 18
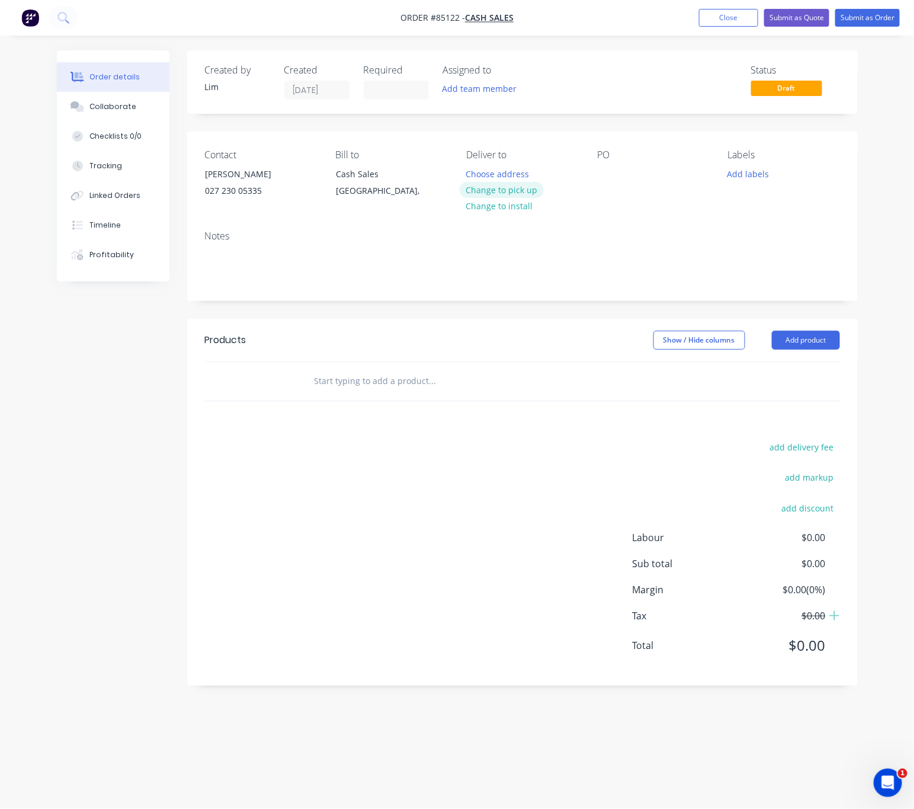
click at [519, 193] on button "Change to pick up" at bounding box center [502, 190] width 84 height 16
click at [603, 174] on div at bounding box center [606, 173] width 19 height 17
drag, startPoint x: 756, startPoint y: 173, endPoint x: 744, endPoint y: 167, distance: 13.8
click at [754, 172] on button "Add labels" at bounding box center [749, 173] width 55 height 16
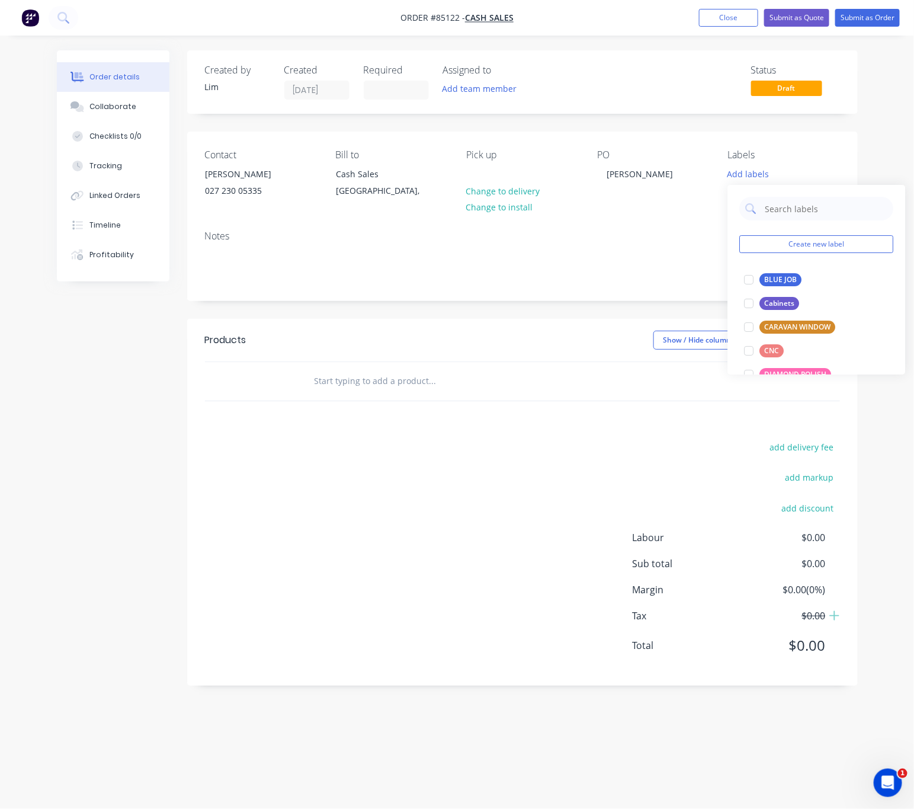
drag, startPoint x: 786, startPoint y: 281, endPoint x: 633, endPoint y: 381, distance: 182.9
click at [784, 281] on div "BLUE JOB" at bounding box center [781, 279] width 42 height 13
click at [306, 482] on div "add delivery fee add markup add discount Labour $0.00 Sub total $0.00 Margin $0…" at bounding box center [522, 553] width 635 height 229
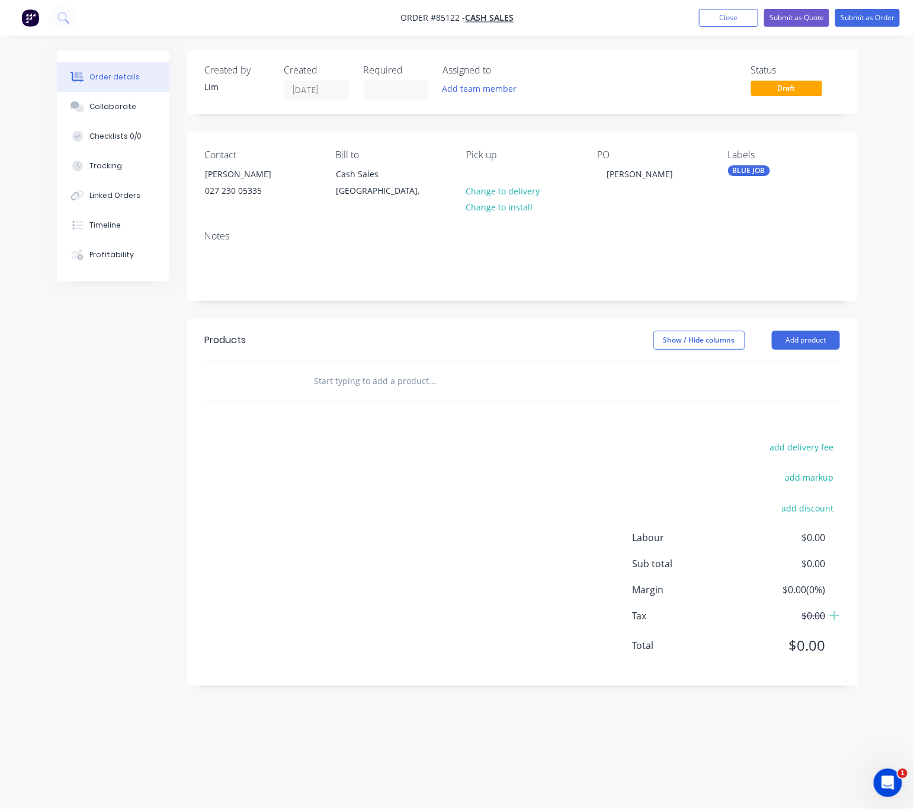
click at [340, 373] on input "text" at bounding box center [432, 381] width 237 height 24
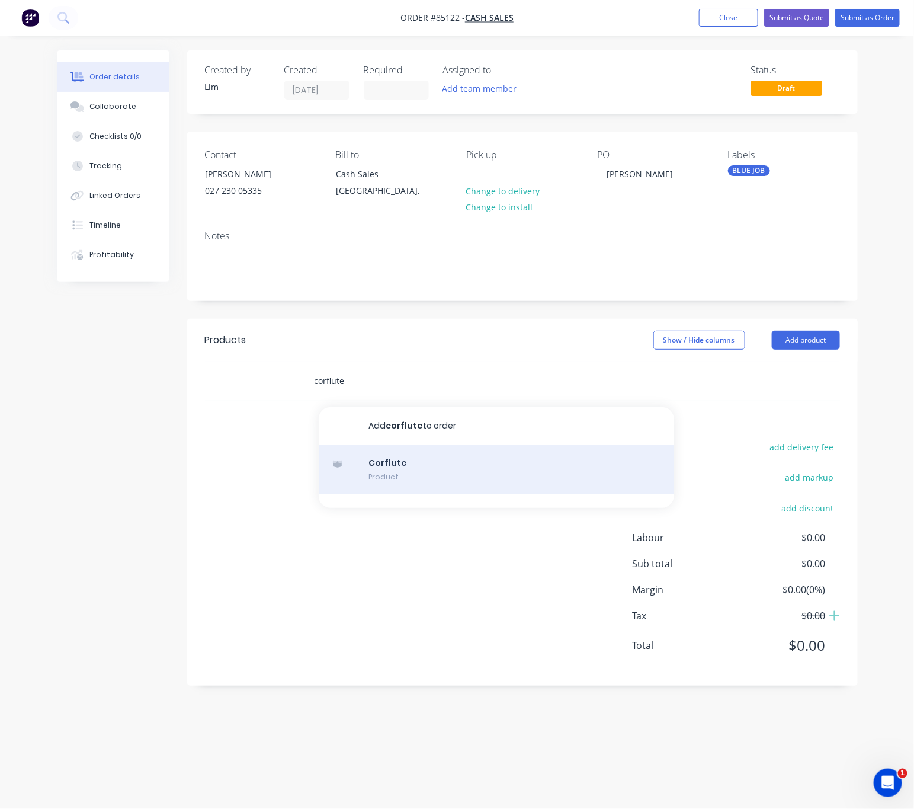
type input "corflute"
click at [507, 461] on div "Corflute Product" at bounding box center [496, 470] width 355 height 50
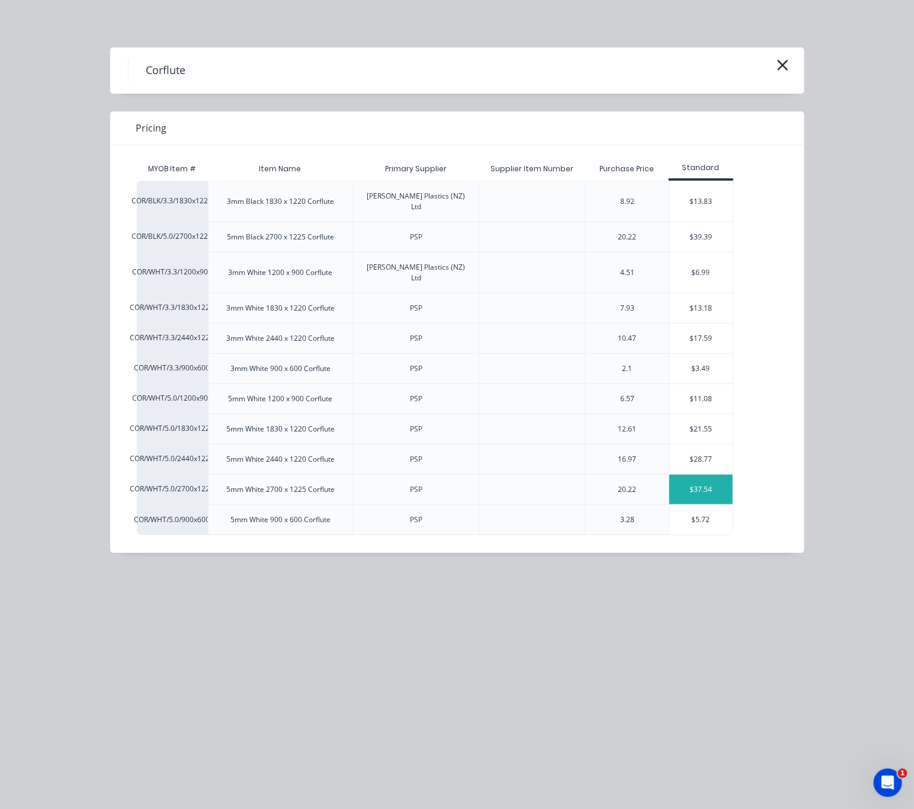
click at [699, 475] on div "$37.54" at bounding box center [700, 490] width 63 height 30
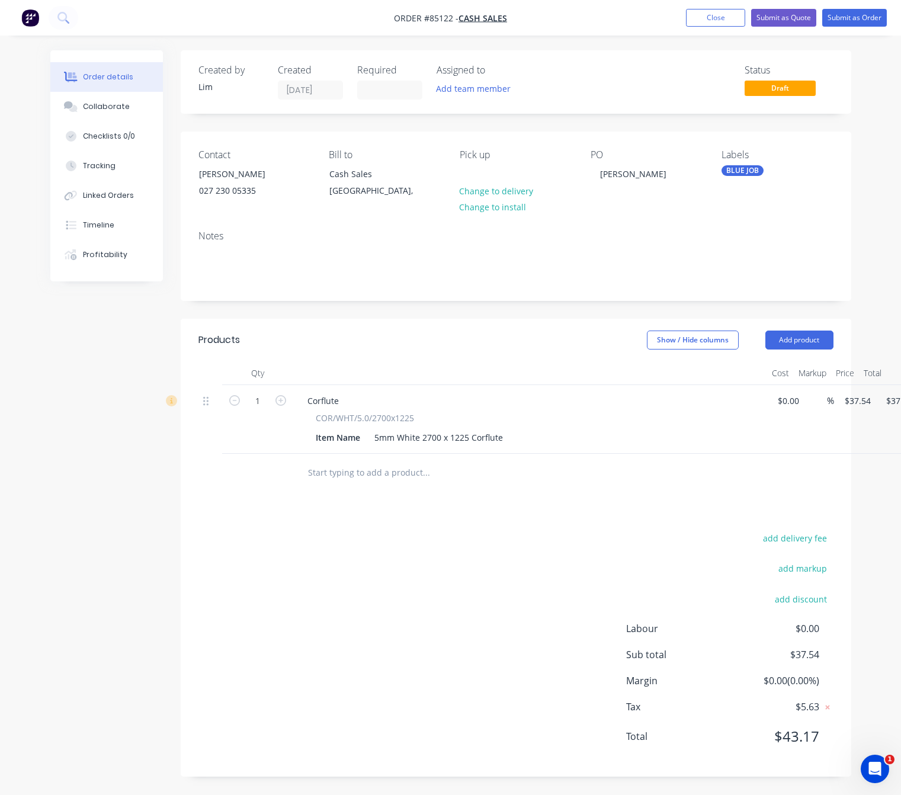
drag, startPoint x: 448, startPoint y: 612, endPoint x: 632, endPoint y: 678, distance: 194.5
click at [446, 611] on div "add delivery fee add markup add discount Labour $0.00 Sub total $37.54 Margin $…" at bounding box center [515, 644] width 635 height 229
drag, startPoint x: 390, startPoint y: 585, endPoint x: 480, endPoint y: 478, distance: 140.0
click at [390, 581] on div "add delivery fee add markup add discount Labour $0.00 Sub total $37.54 Margin $…" at bounding box center [515, 644] width 635 height 229
click at [277, 403] on icon "button" at bounding box center [280, 400] width 11 height 11
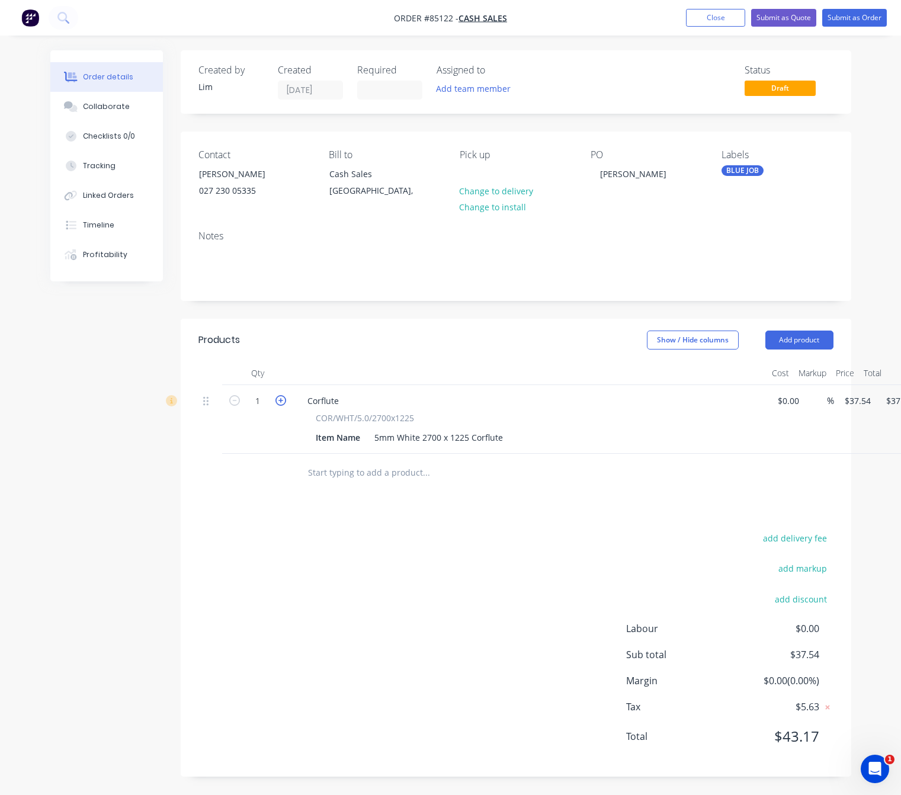
type input "2"
type input "$75.08"
click at [280, 403] on icon "button" at bounding box center [280, 400] width 11 height 11
type input "3"
type input "$112.62"
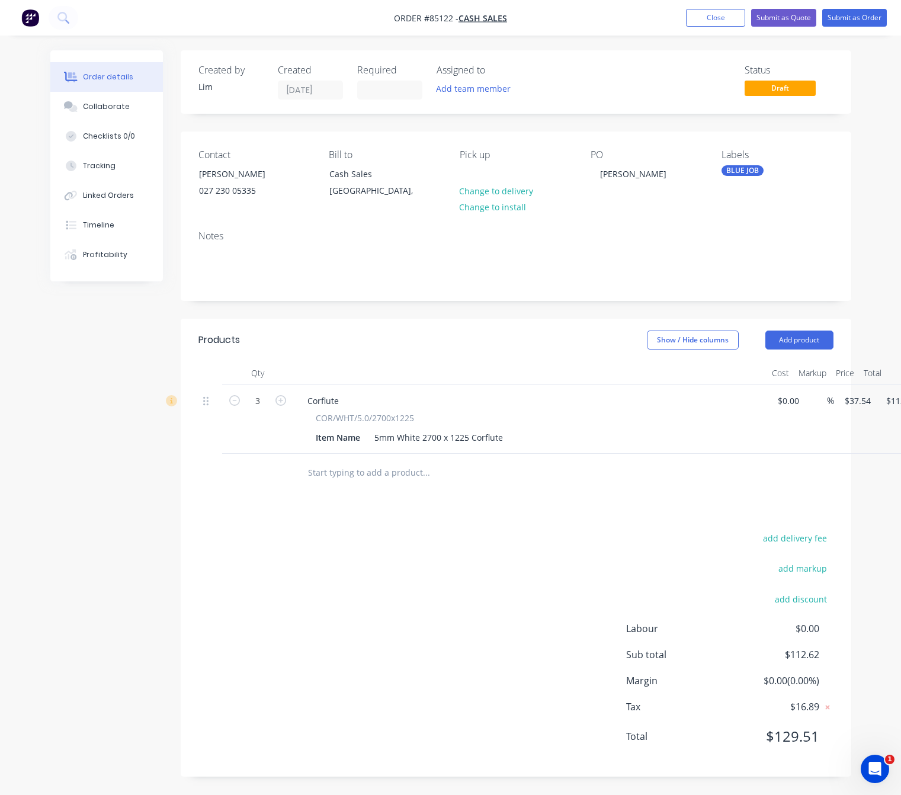
click at [451, 558] on div "add delivery fee add markup add discount Labour $0.00 Sub total $112.62 Margin …" at bounding box center [515, 644] width 635 height 229
click at [861, 20] on button "Submit as Order" at bounding box center [854, 18] width 65 height 18
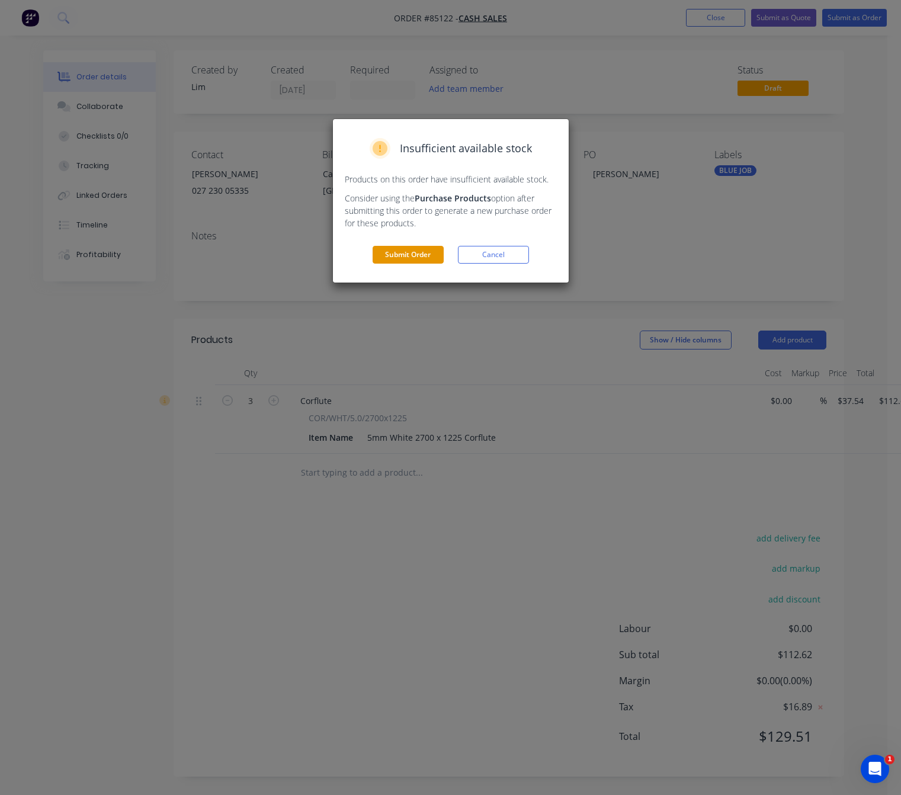
click at [409, 253] on button "Submit Order" at bounding box center [408, 255] width 71 height 18
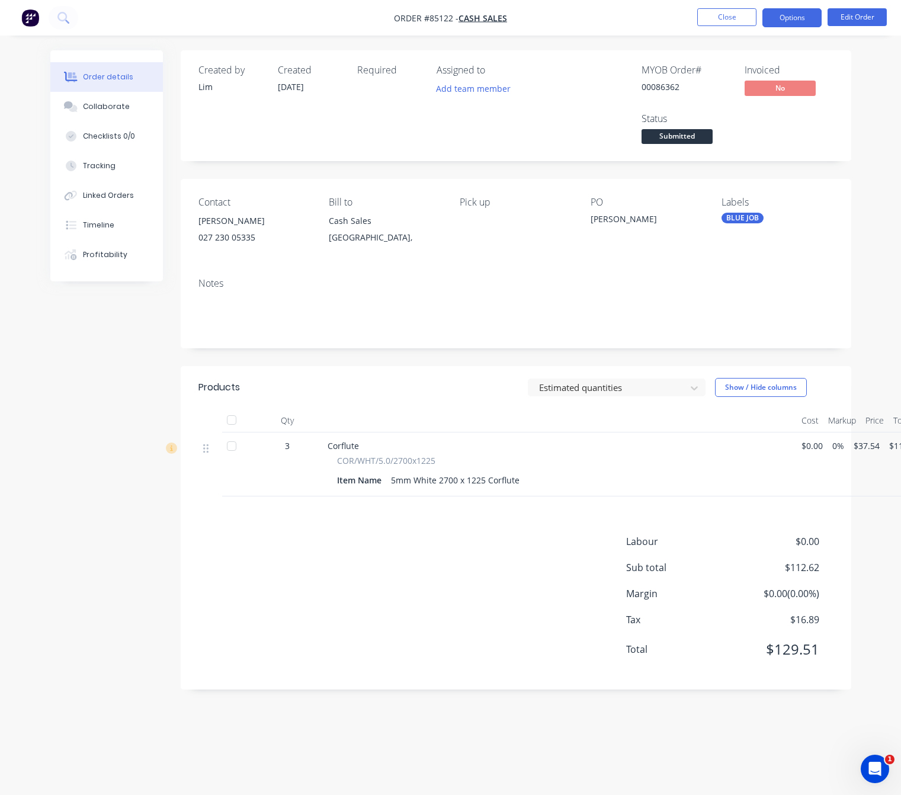
click at [794, 18] on button "Options" at bounding box center [791, 17] width 59 height 19
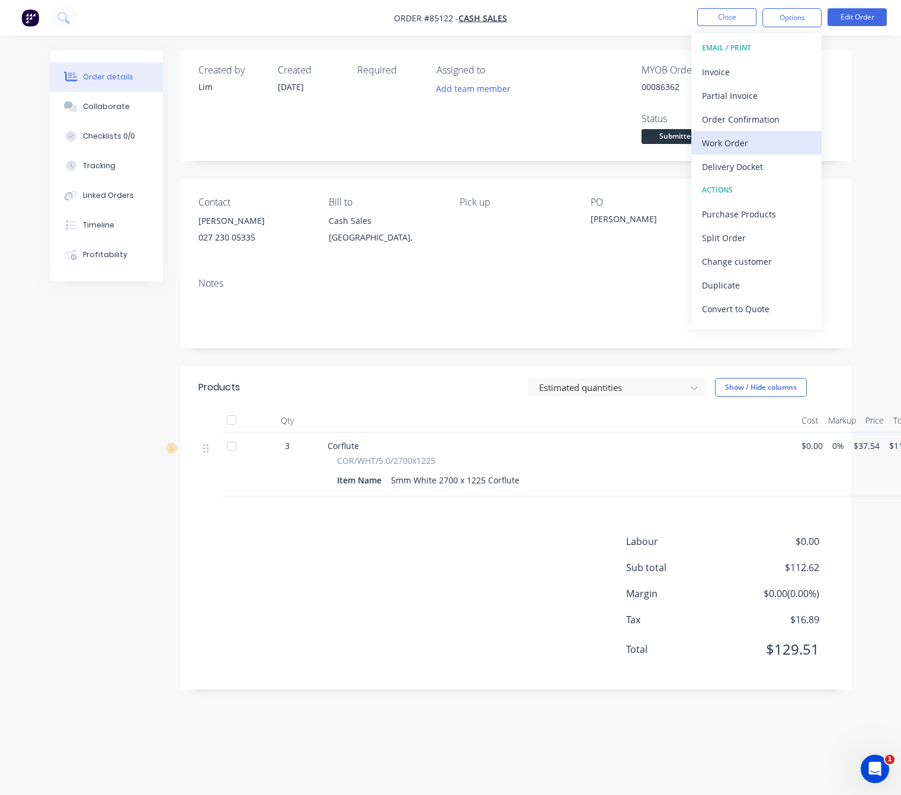
click at [768, 148] on div "Work Order" at bounding box center [756, 142] width 109 height 17
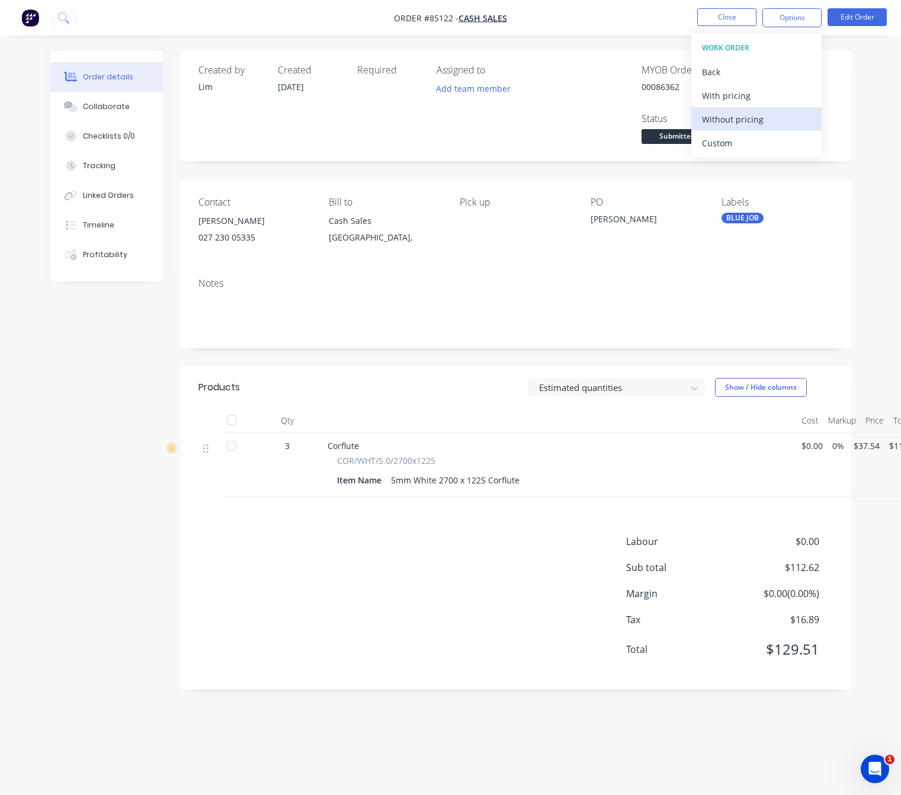
click at [770, 123] on div "Without pricing" at bounding box center [756, 119] width 109 height 17
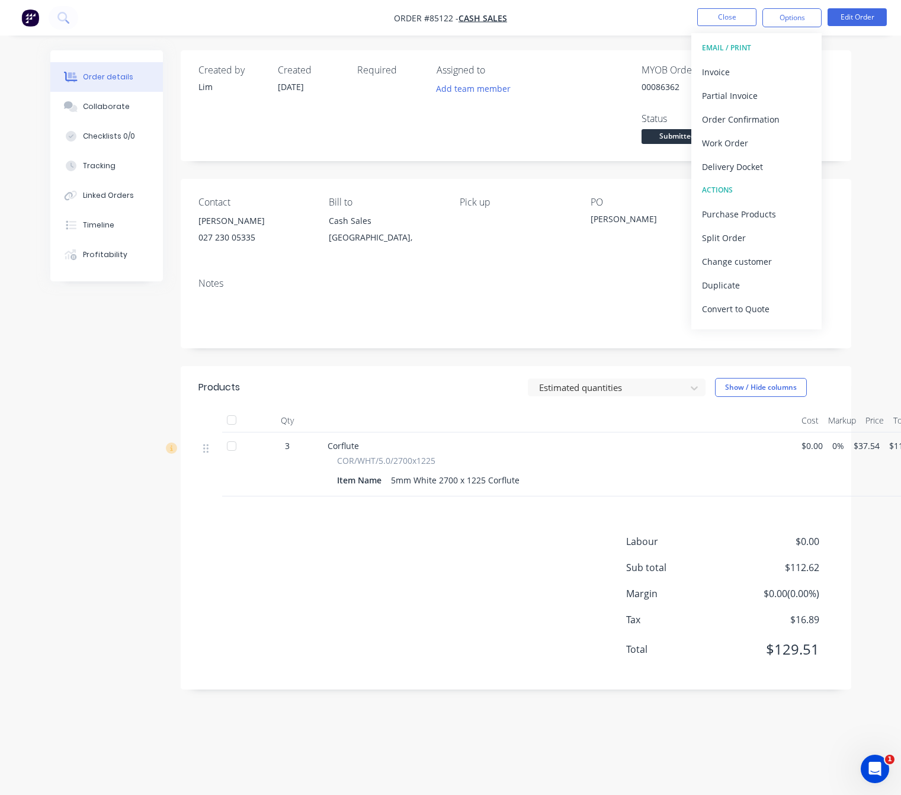
click at [416, 665] on div "Labour $0.00 Sub total $112.62 Margin $0.00 ( 0.00 %) Tax $16.89 Total $129.51" at bounding box center [515, 602] width 635 height 137
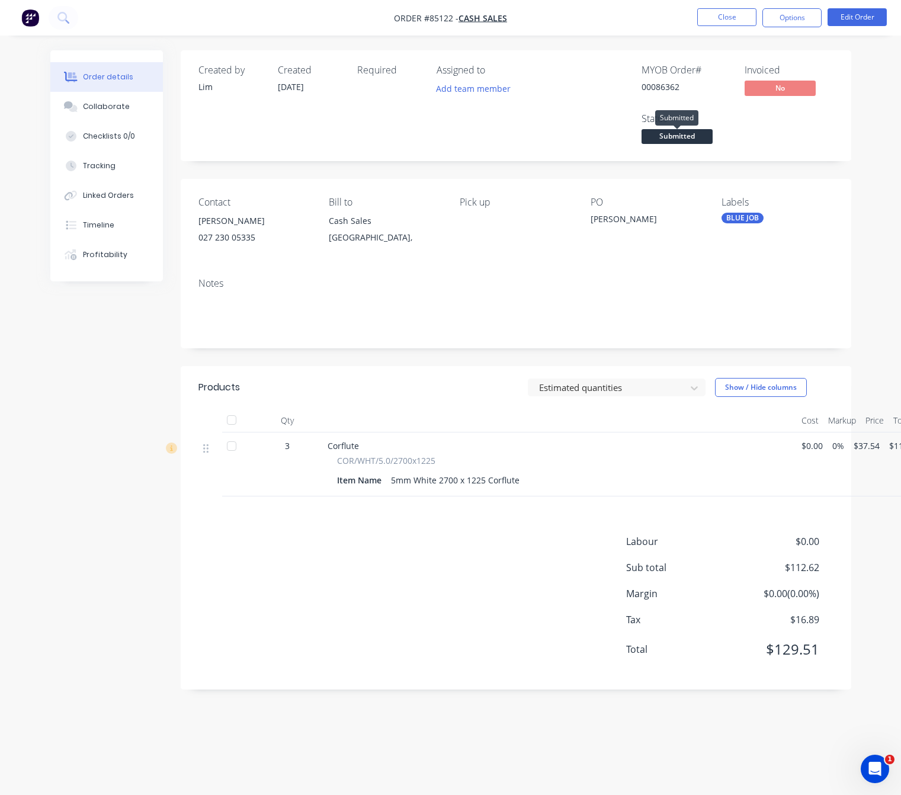
drag, startPoint x: 694, startPoint y: 139, endPoint x: 688, endPoint y: 153, distance: 15.2
click at [692, 139] on span "Submitted" at bounding box center [677, 136] width 71 height 15
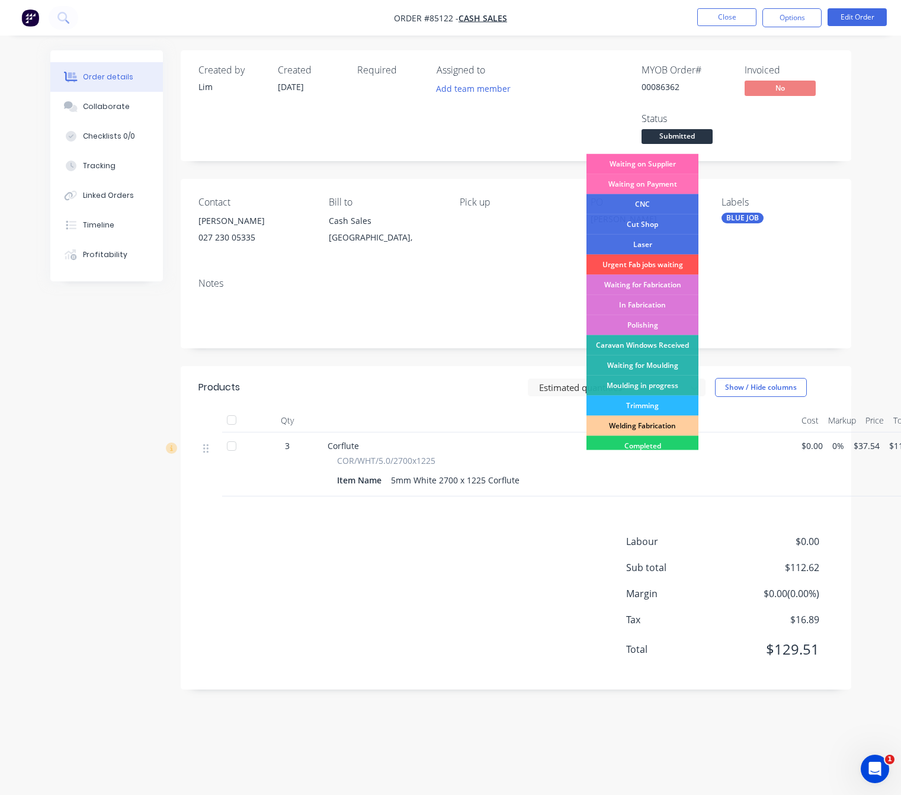
click at [665, 162] on div "Waiting on Supplier" at bounding box center [643, 164] width 112 height 20
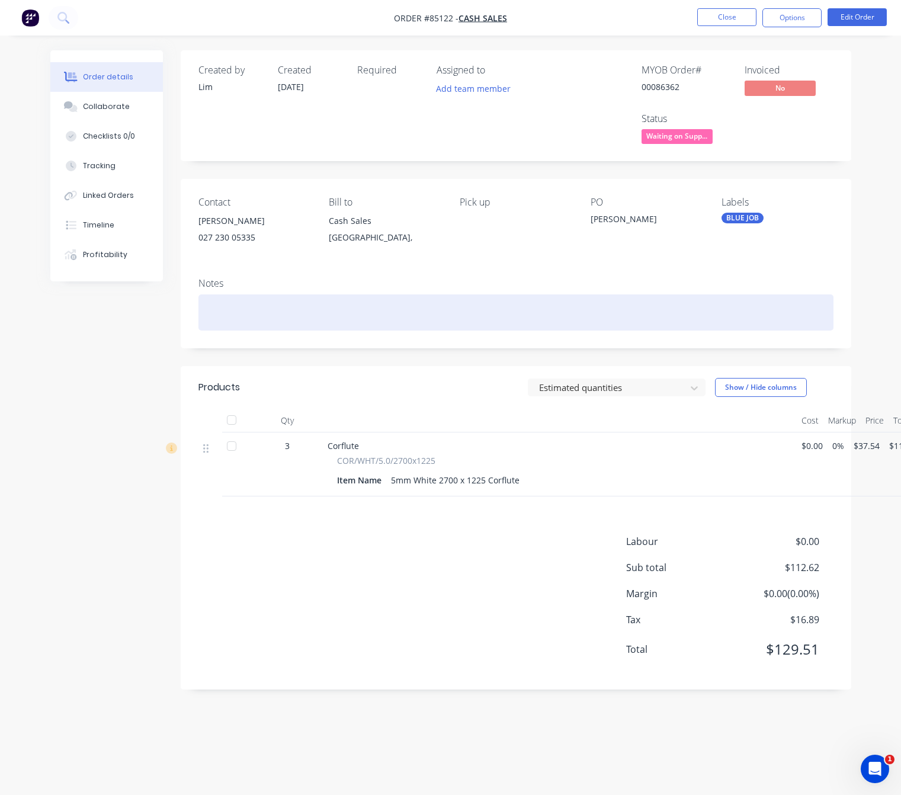
click at [445, 542] on div "Labour $0.00 Sub total $112.62 Margin $0.00 ( 0.00 %) Tax $16.89 Total $129.51" at bounding box center [515, 602] width 635 height 137
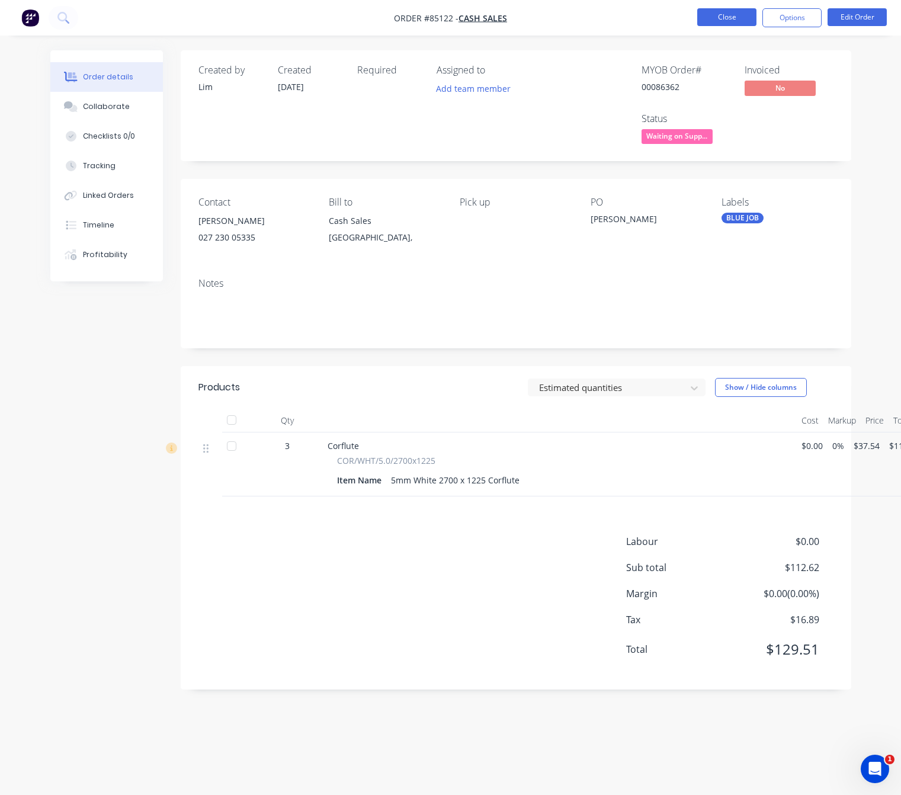
click at [727, 11] on button "Close" at bounding box center [726, 17] width 59 height 18
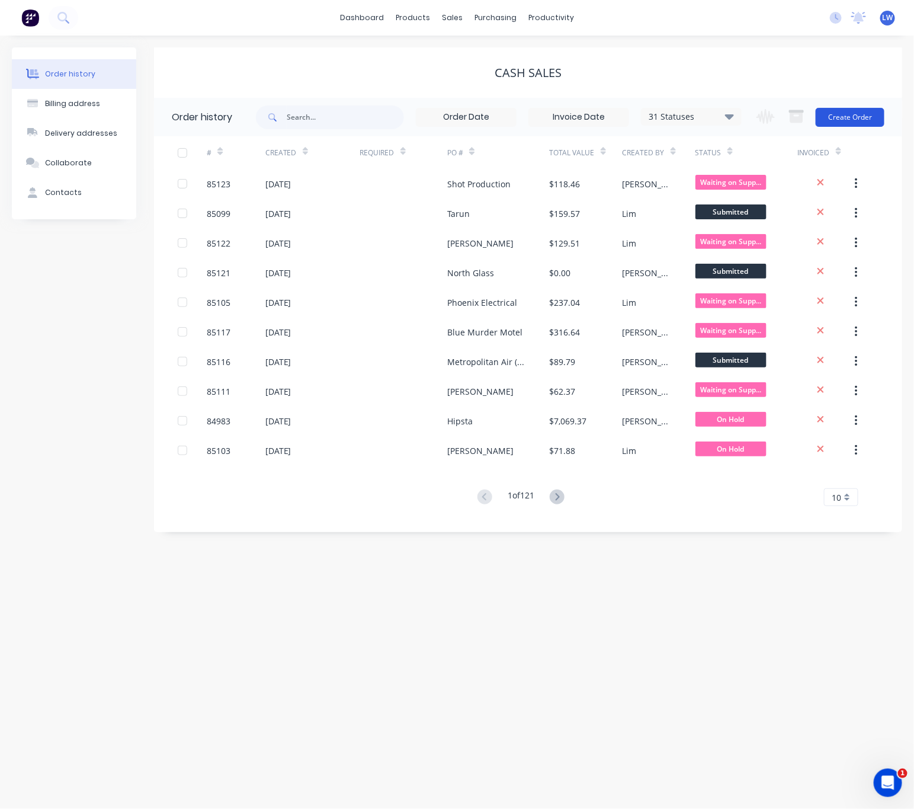
click at [853, 121] on button "Create Order" at bounding box center [850, 117] width 69 height 19
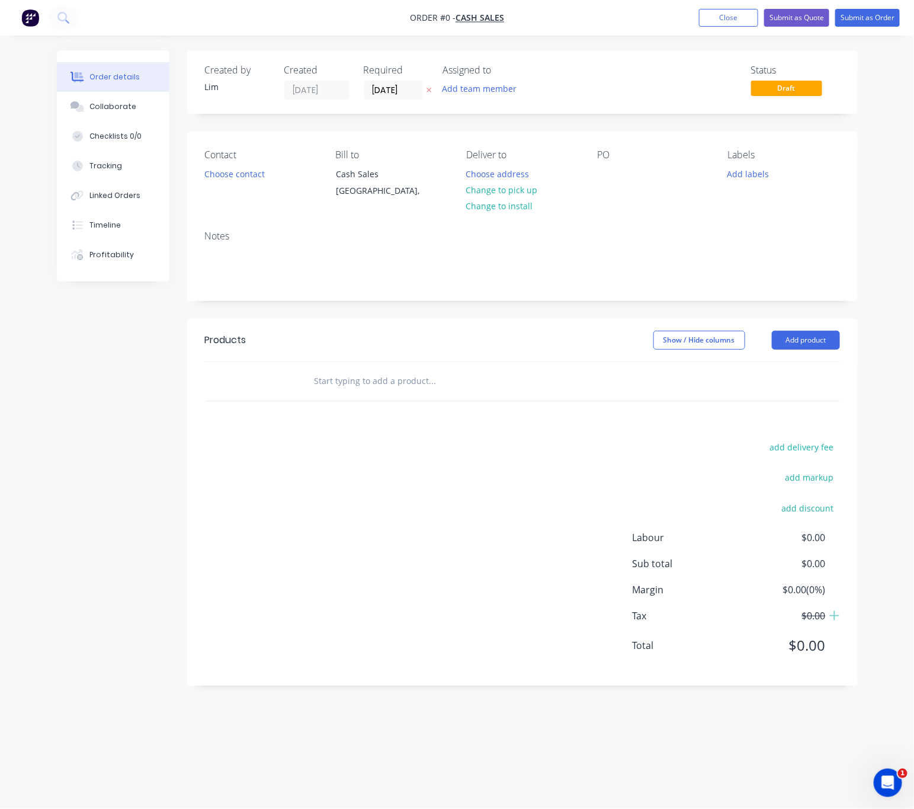
click at [430, 92] on icon "button" at bounding box center [429, 89] width 5 height 7
click at [228, 178] on button "Choose contact" at bounding box center [234, 173] width 73 height 16
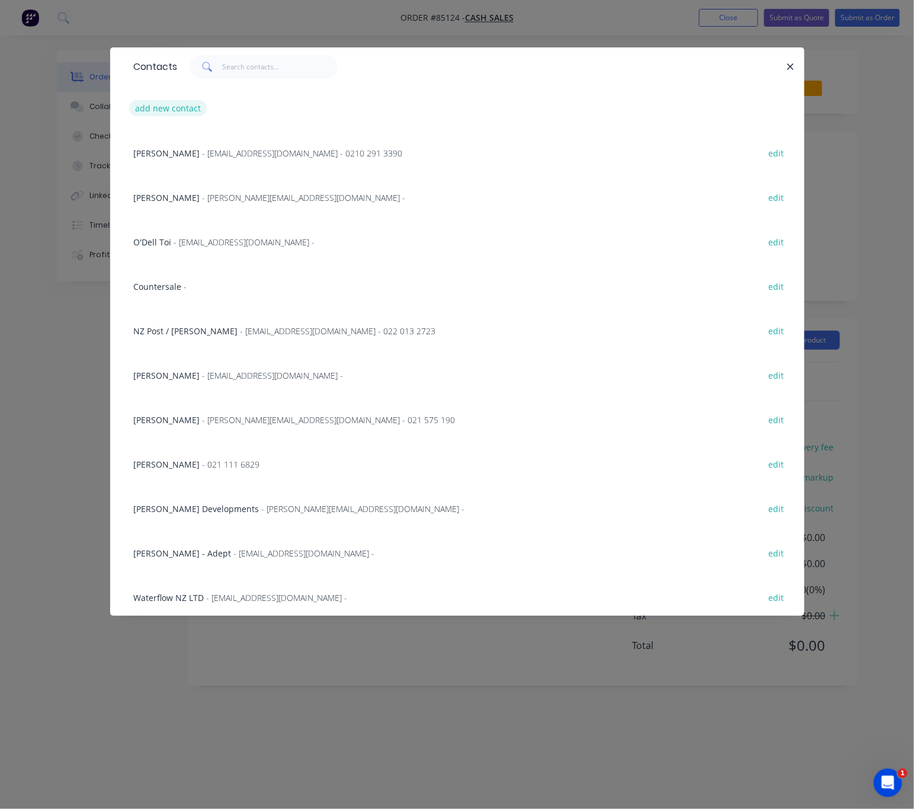
click at [171, 103] on button "add new contact" at bounding box center [168, 108] width 78 height 16
select select "NZ"
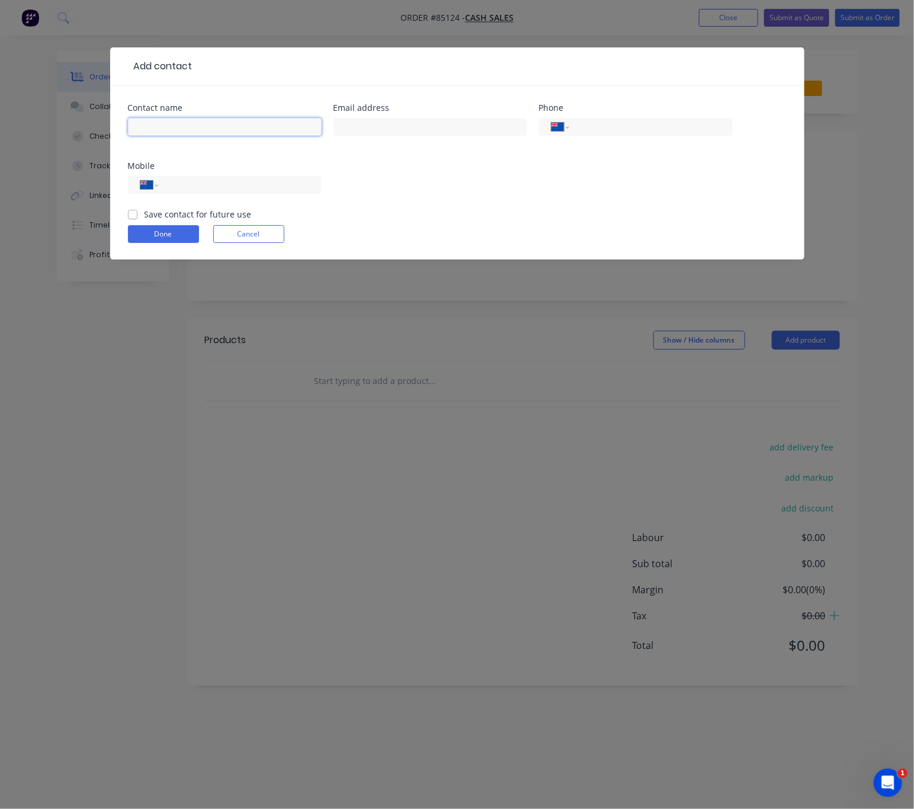
click at [178, 118] on input "text" at bounding box center [225, 127] width 194 height 18
type input "Greg"
click at [203, 191] on input "tel" at bounding box center [237, 185] width 142 height 14
type input "027 306 0999"
click at [145, 212] on label "Save contact for future use" at bounding box center [198, 214] width 107 height 12
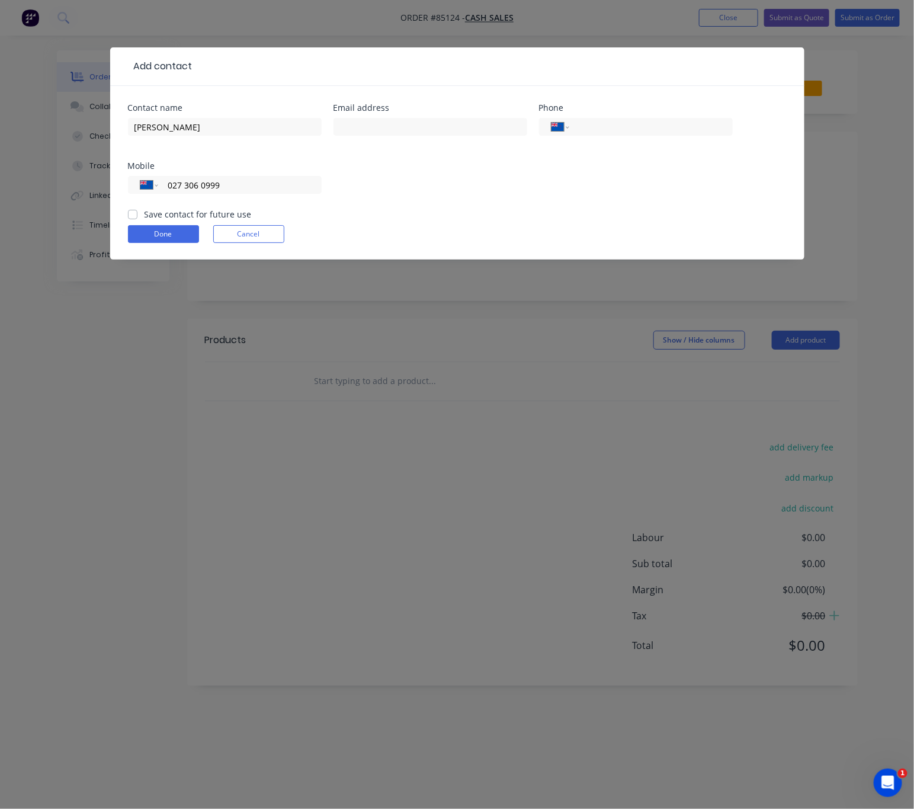
click at [132, 212] on input "Save contact for future use" at bounding box center [132, 213] width 9 height 11
checkbox input "true"
click at [168, 236] on button "Done" at bounding box center [163, 234] width 71 height 18
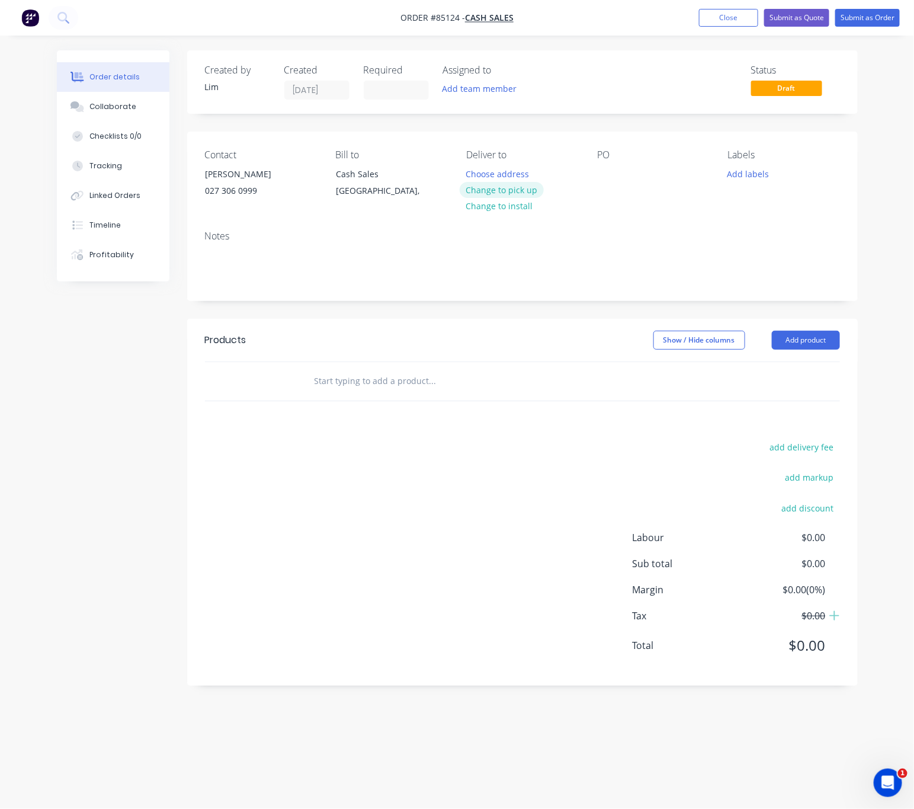
click at [530, 191] on button "Change to pick up" at bounding box center [502, 190] width 84 height 16
click at [606, 178] on div at bounding box center [606, 173] width 19 height 17
click at [760, 171] on button "Add labels" at bounding box center [749, 173] width 55 height 16
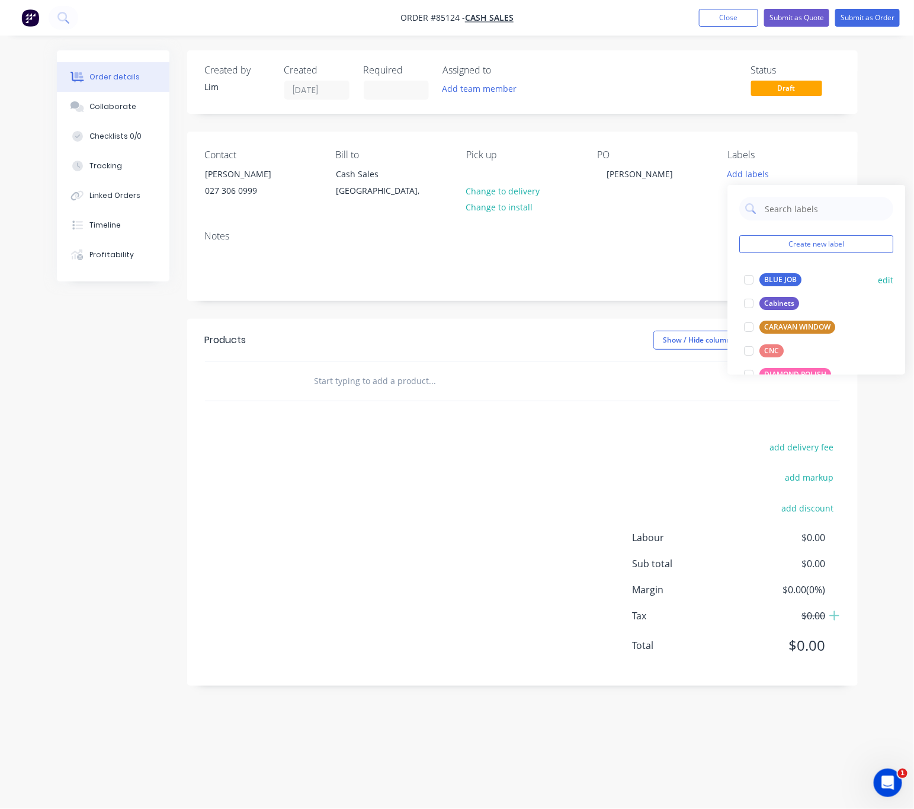
click at [794, 281] on div "BLUE JOB" at bounding box center [781, 279] width 42 height 13
click at [436, 514] on div "add delivery fee add markup add discount Labour $0.00 Sub total $0.00 Margin $0…" at bounding box center [522, 553] width 635 height 229
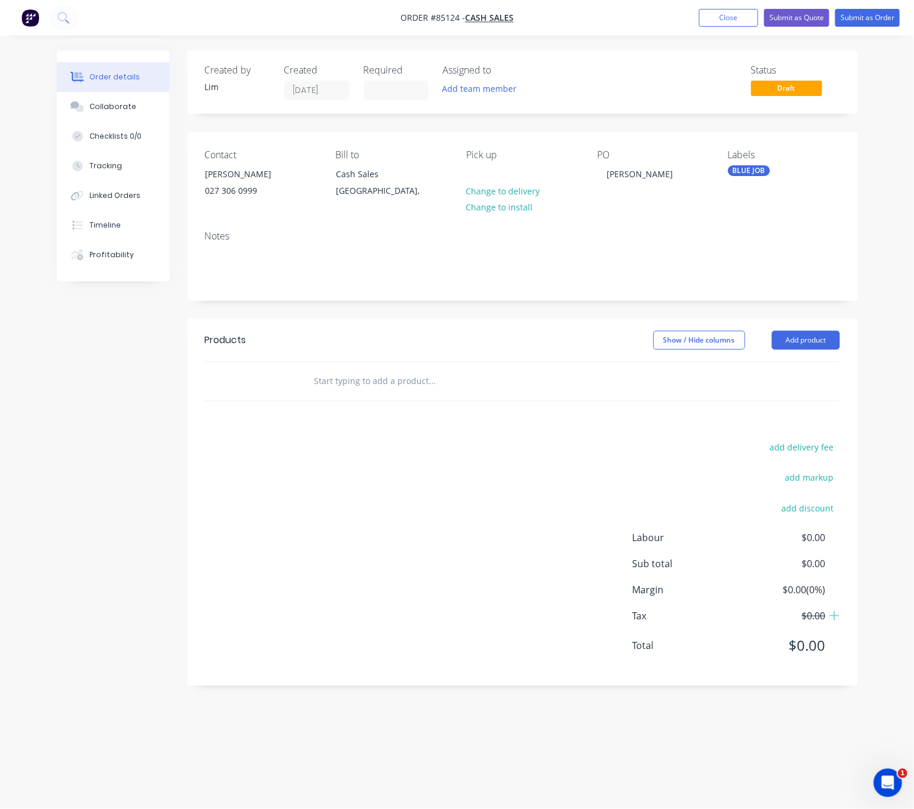
click at [345, 377] on input "text" at bounding box center [432, 381] width 237 height 24
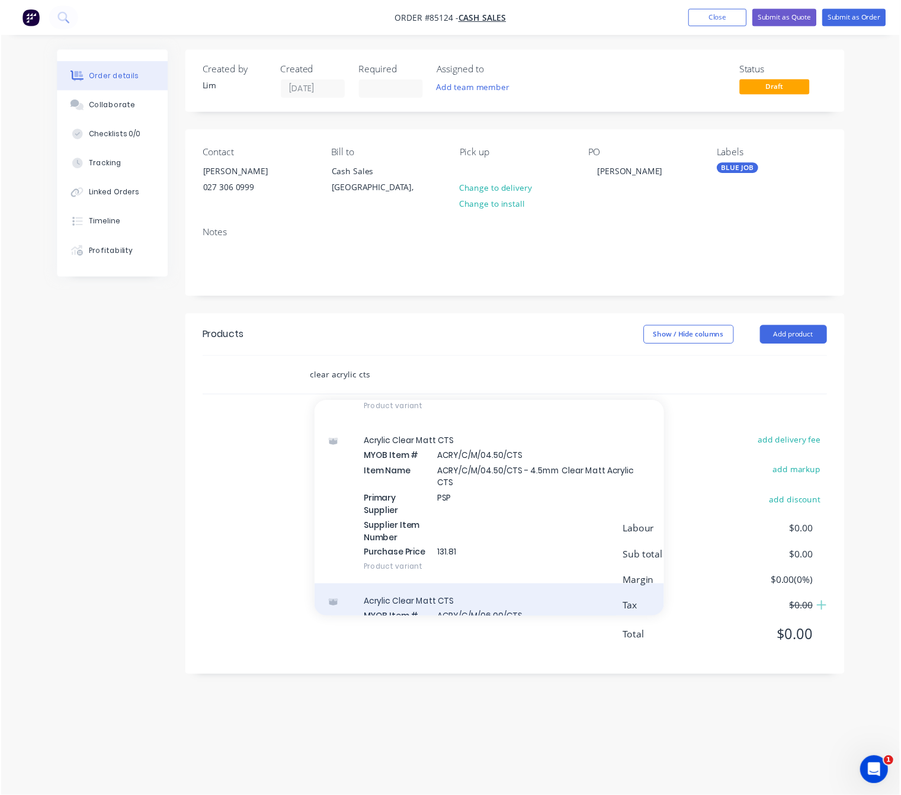
scroll to position [407, 0]
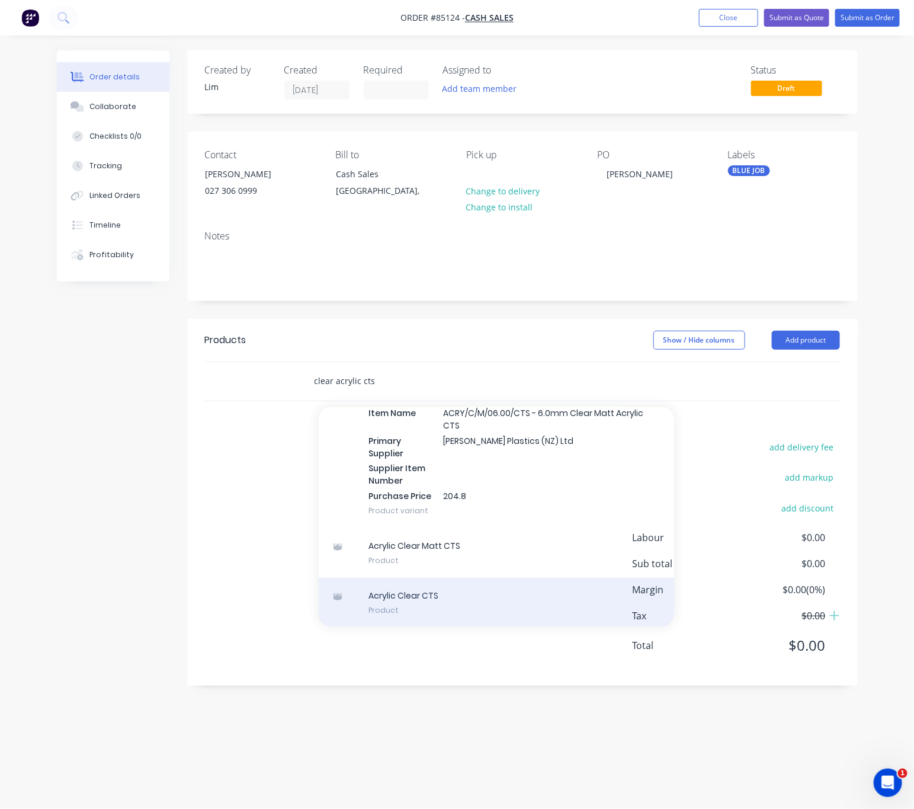
type input "clear acrylic cts"
click at [503, 608] on div "Acrylic Clear CTS Product" at bounding box center [496, 603] width 355 height 50
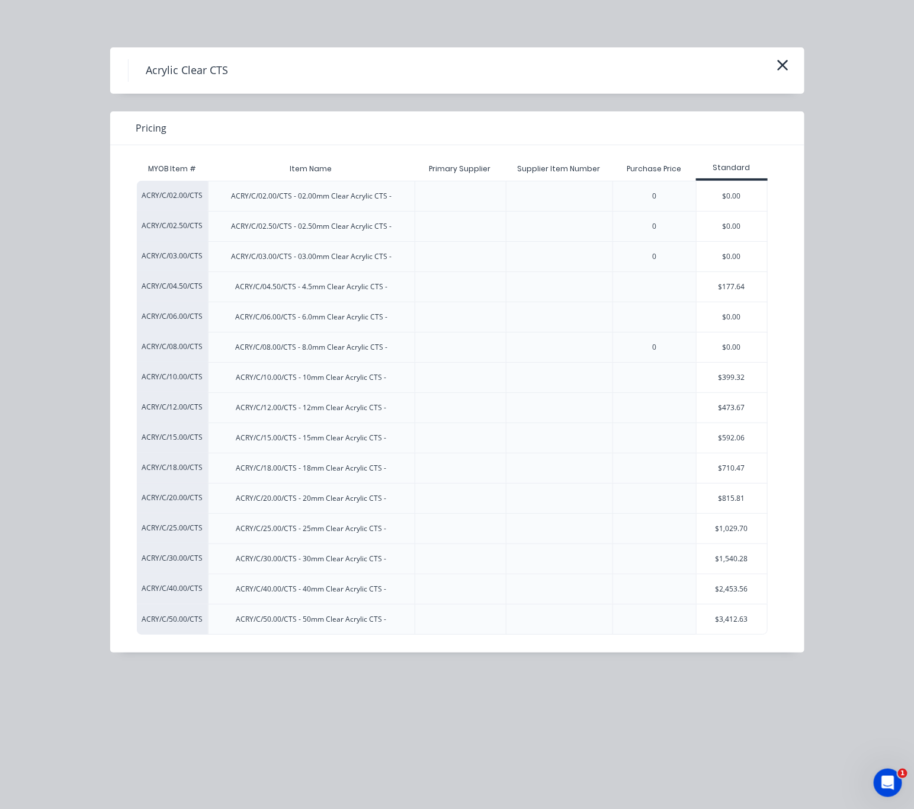
click at [722, 263] on div "$0.00" at bounding box center [732, 257] width 71 height 30
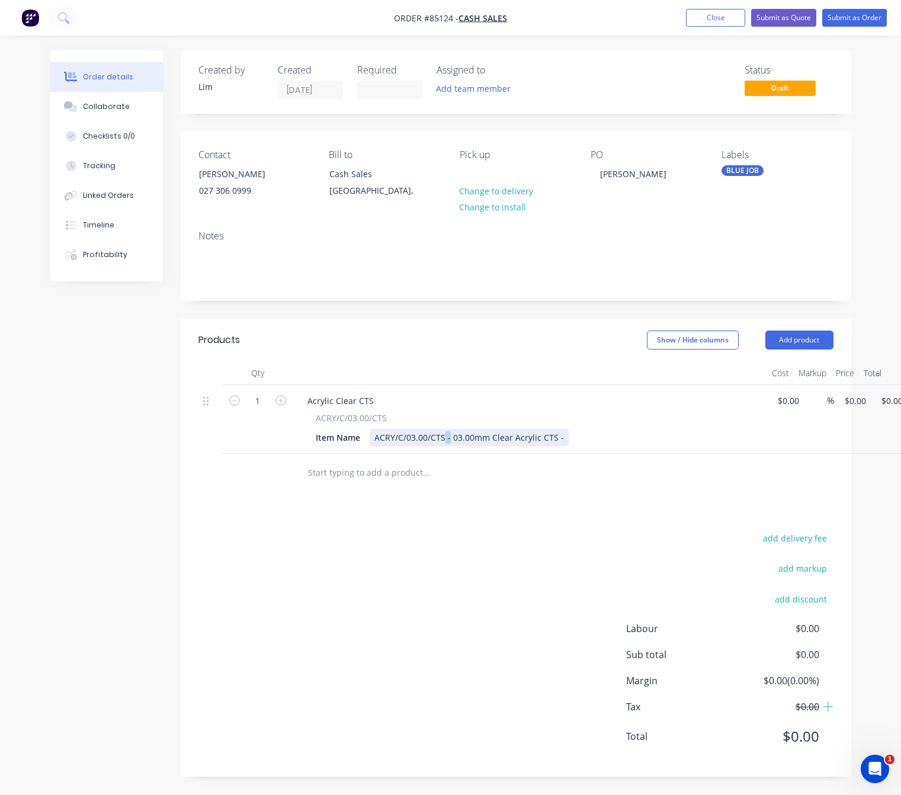
click at [445, 436] on div "ACRY/C/03.00/CTS - 03.00mm Clear Acrylic CTS -" at bounding box center [469, 437] width 199 height 17
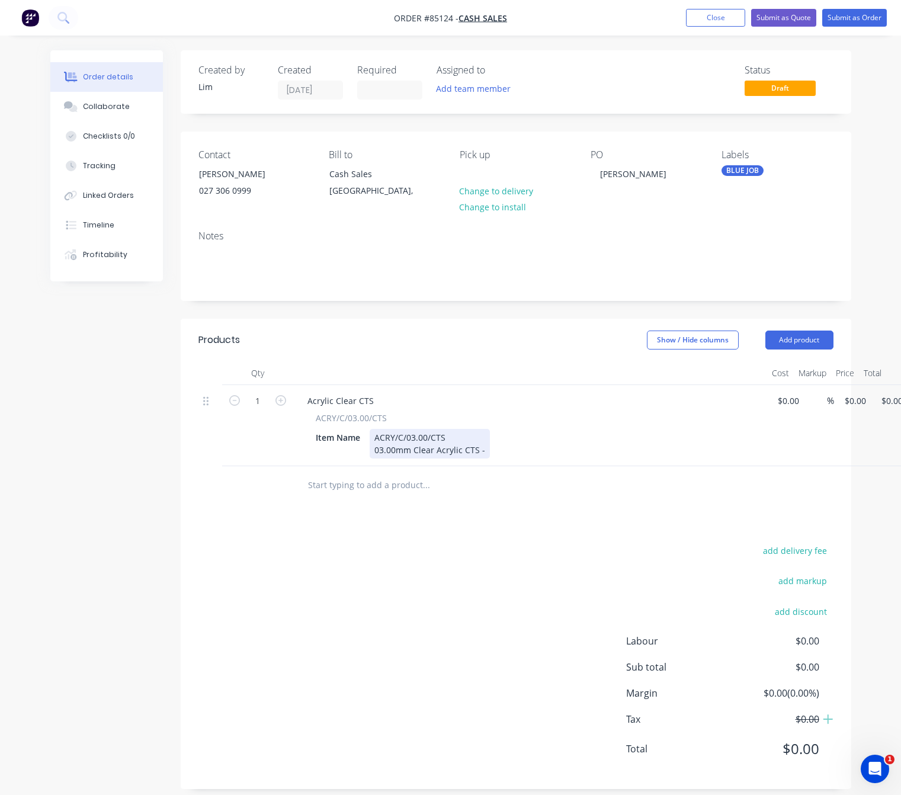
click at [487, 450] on div "ACRY/C/03.00/CTS 03.00mm Clear Acrylic CTS -" at bounding box center [430, 444] width 120 height 30
click at [498, 573] on div "add delivery fee add markup add discount Labour $0.00 Sub total $0.00 Margin $0…" at bounding box center [515, 657] width 635 height 229
click at [854, 405] on input "0" at bounding box center [857, 400] width 27 height 17
type input "$22.28"
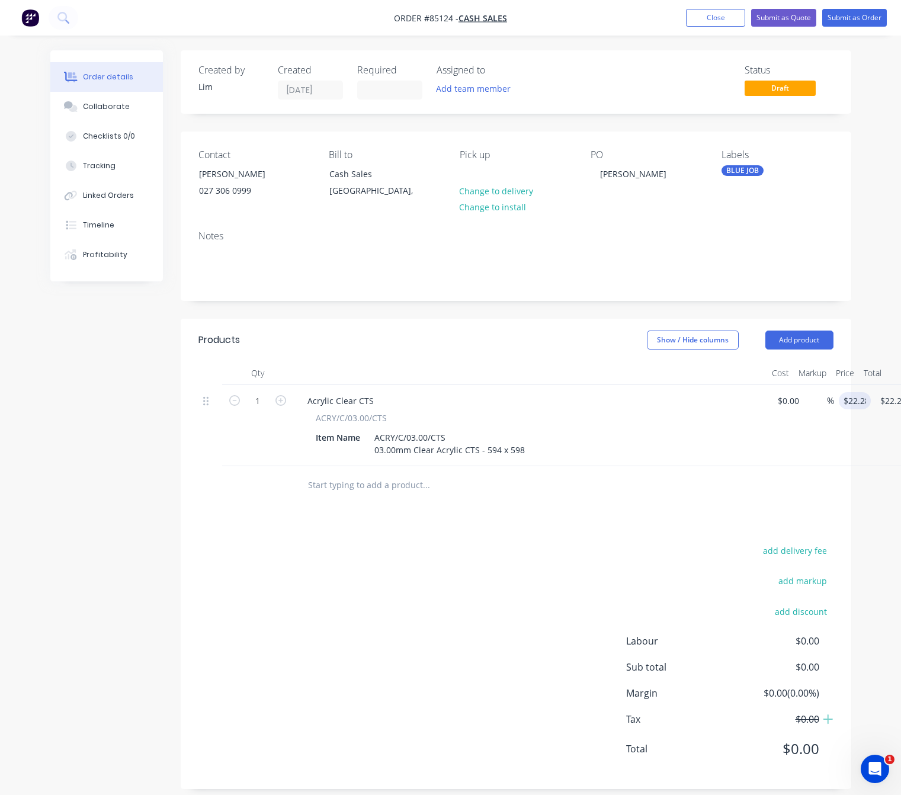
click at [667, 511] on div "Products Show / Hide columns Add product Qty Cost Markup Price Total 1 Acrylic …" at bounding box center [516, 554] width 671 height 470
click at [278, 402] on icon "button" at bounding box center [280, 400] width 11 height 11
type input "2"
type input "$44.56"
click at [486, 643] on div "add delivery fee add markup add discount Labour $0.00 Sub total $44.56 Margin $…" at bounding box center [515, 657] width 635 height 229
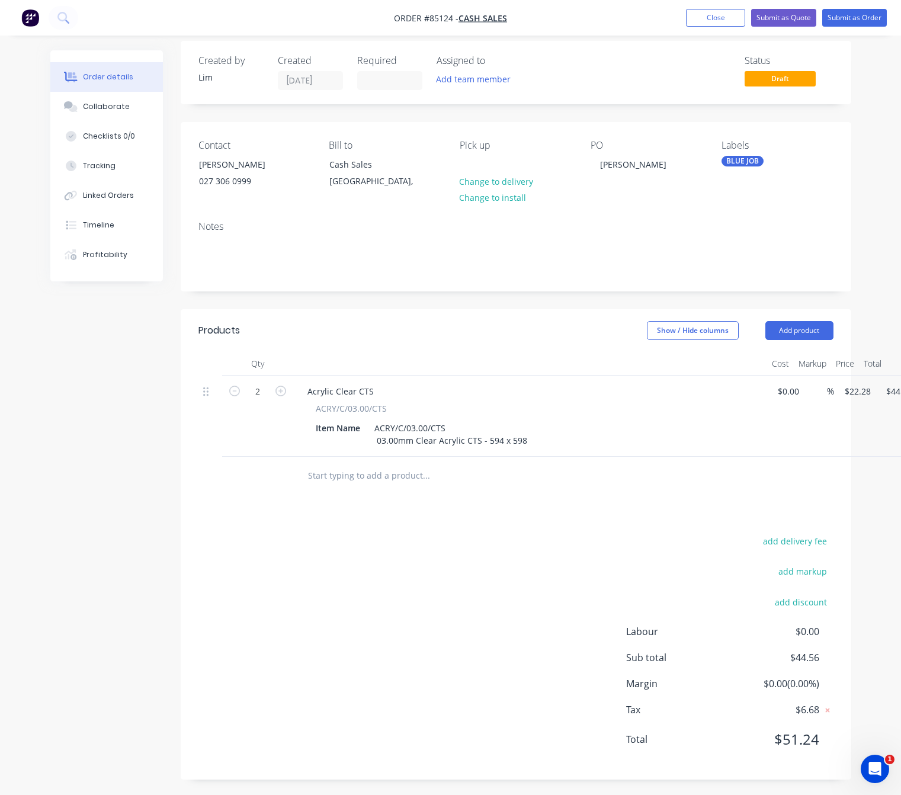
scroll to position [13, 0]
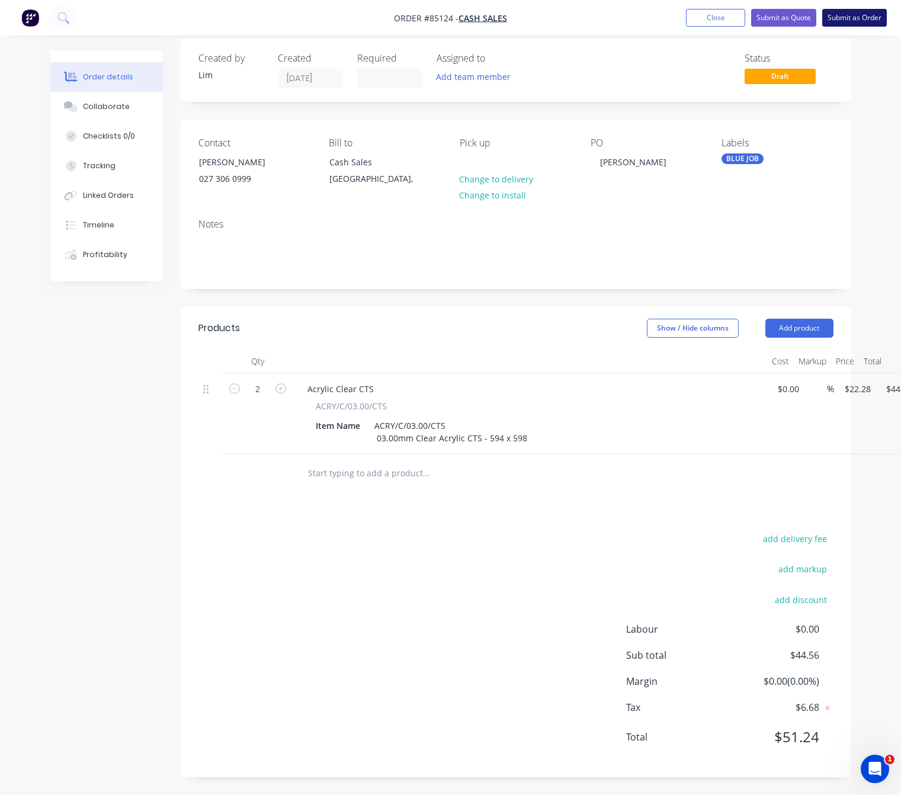
click at [856, 20] on button "Submit as Order" at bounding box center [854, 18] width 65 height 18
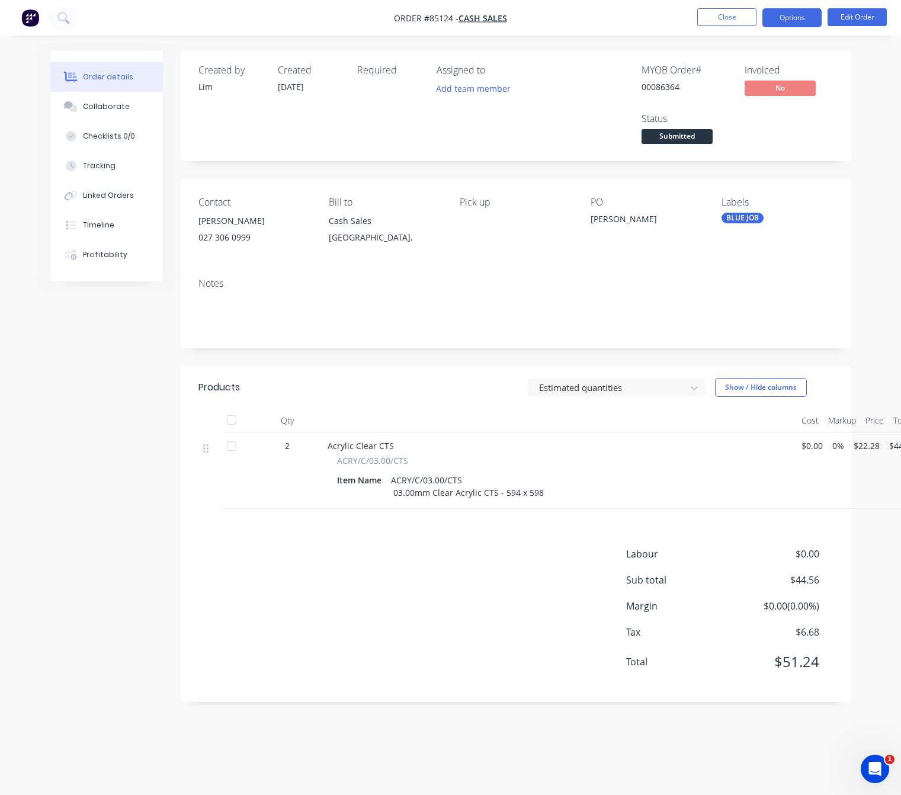
click at [808, 15] on button "Options" at bounding box center [791, 17] width 59 height 19
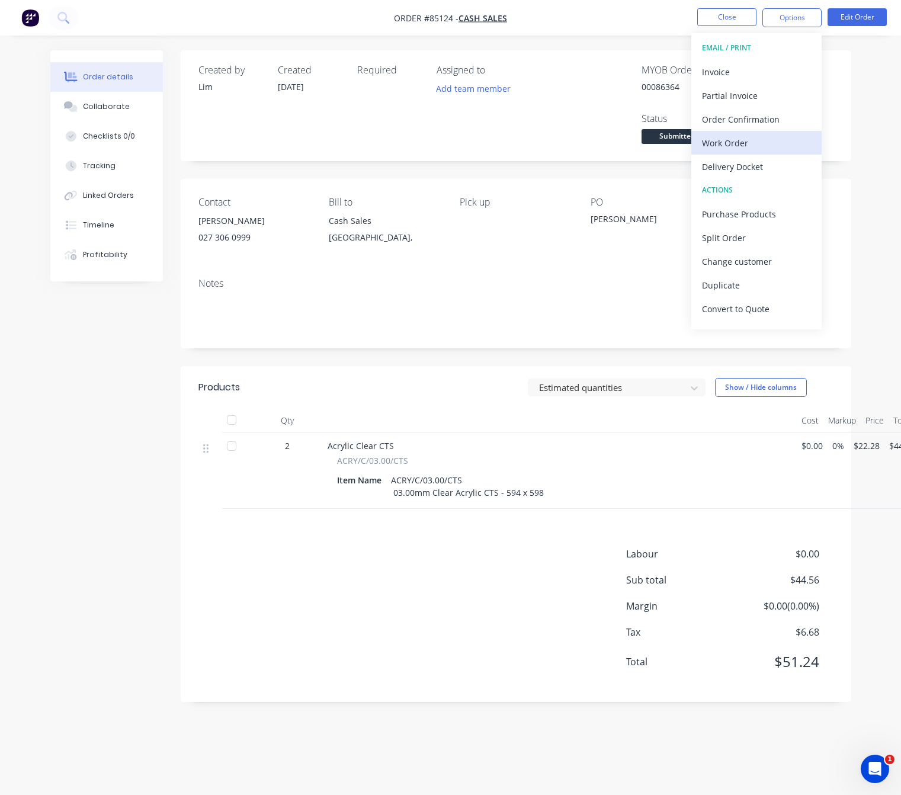
click at [749, 139] on div "Work Order" at bounding box center [756, 142] width 109 height 17
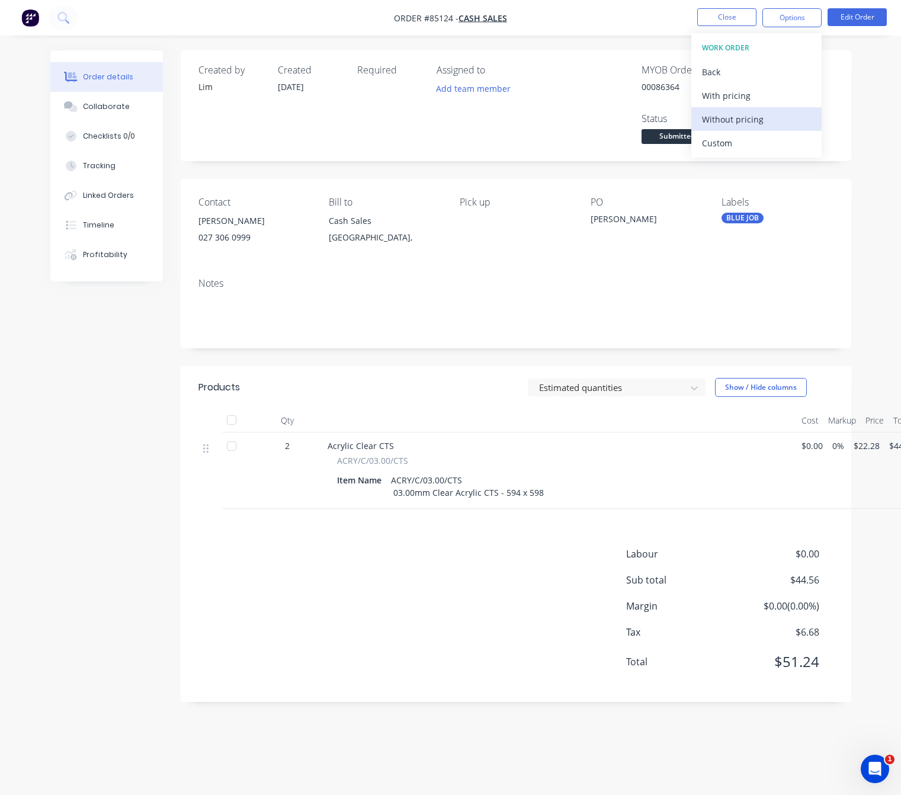
click at [760, 118] on div "Without pricing" at bounding box center [756, 119] width 109 height 17
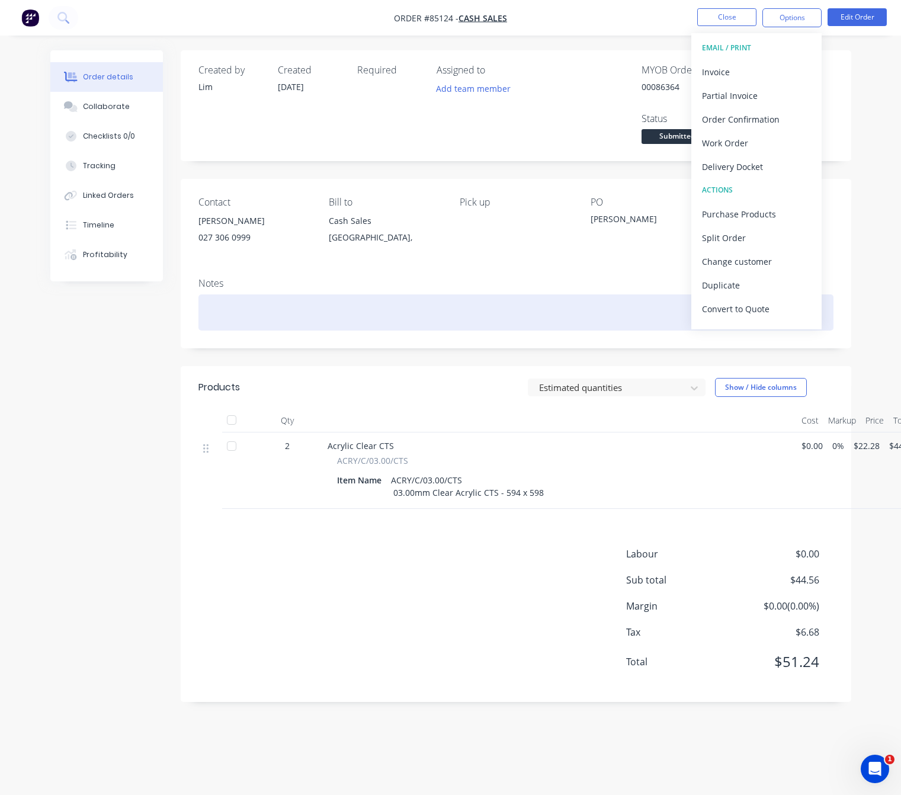
click at [544, 303] on div at bounding box center [515, 312] width 635 height 36
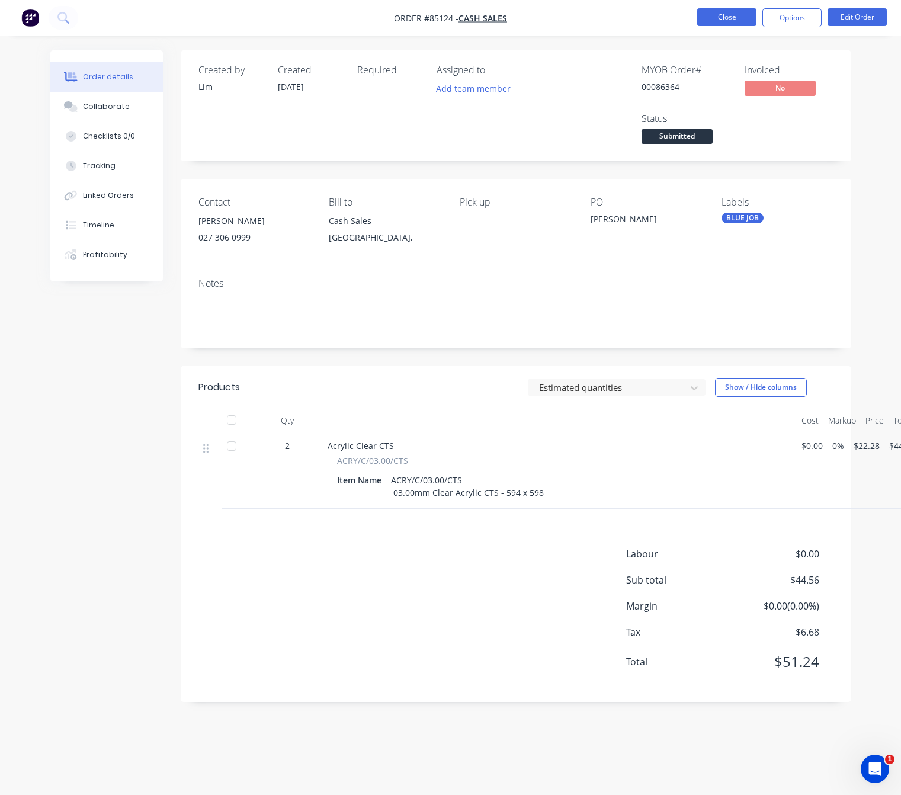
click at [741, 20] on button "Close" at bounding box center [726, 17] width 59 height 18
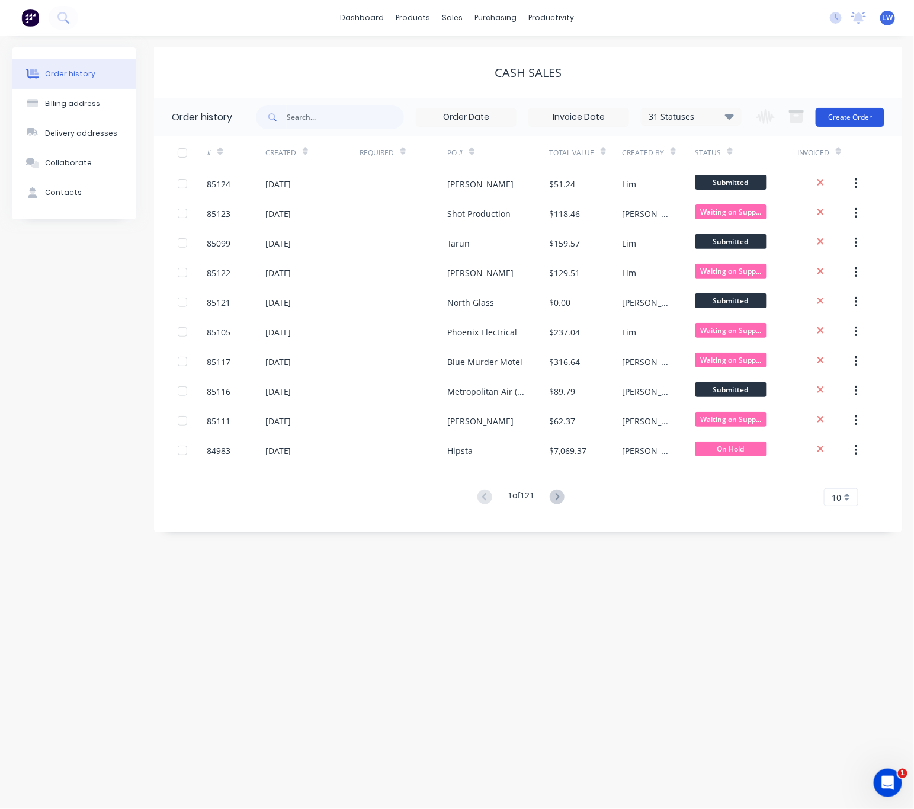
click at [847, 119] on button "Create Order" at bounding box center [850, 117] width 69 height 19
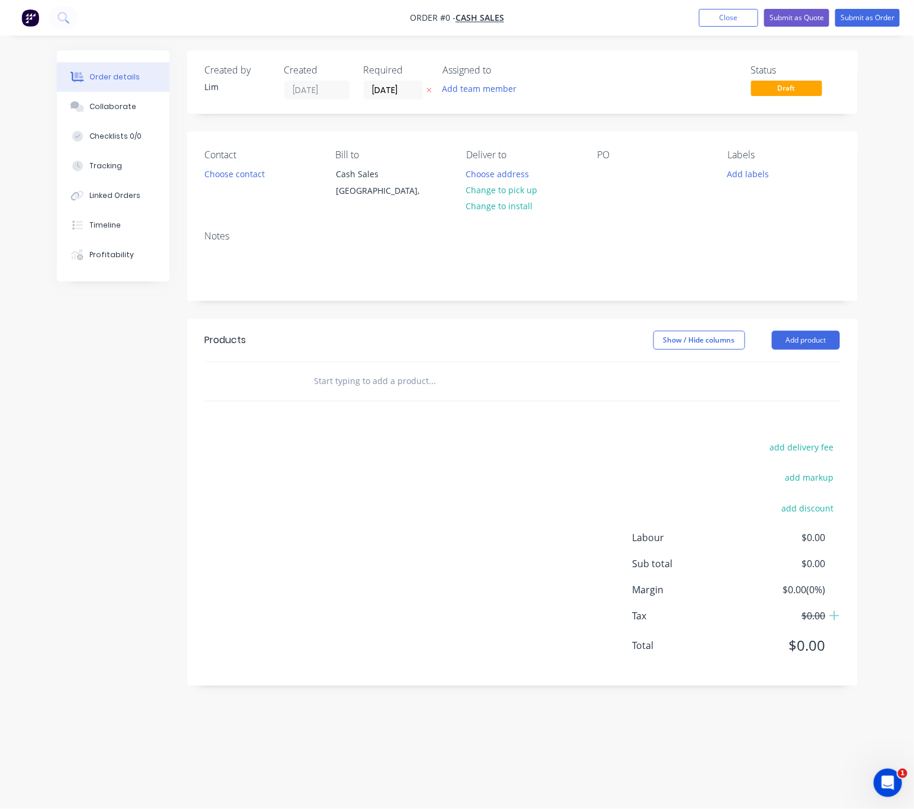
click at [427, 92] on icon "button" at bounding box center [429, 89] width 5 height 7
click at [235, 180] on button "Choose contact" at bounding box center [234, 173] width 73 height 16
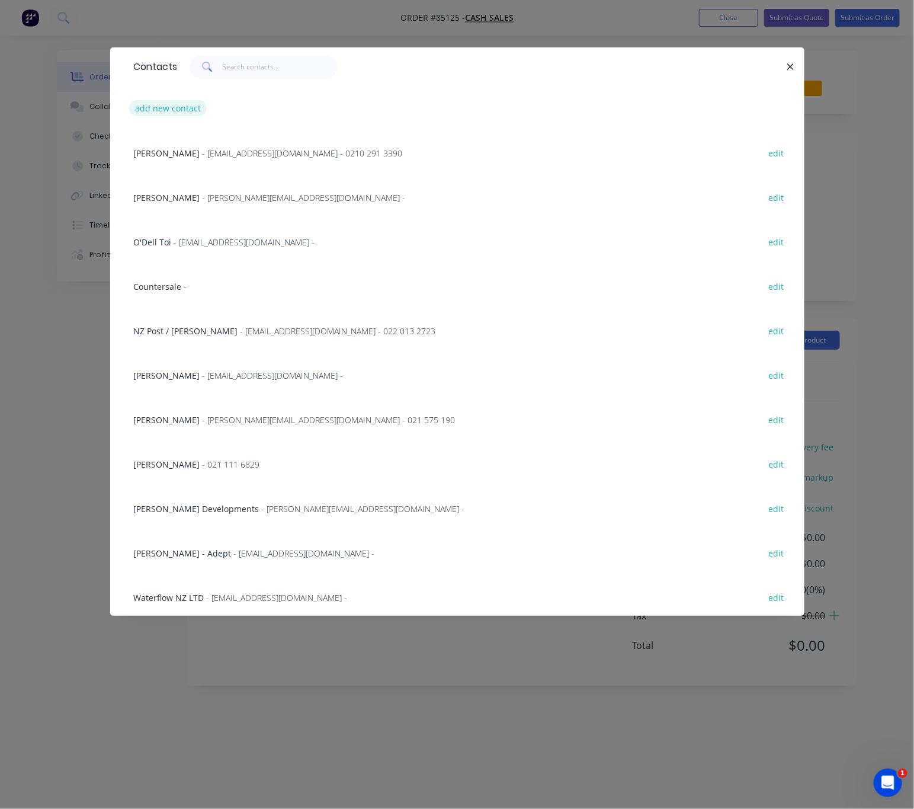
click at [180, 105] on button "add new contact" at bounding box center [168, 108] width 78 height 16
select select "NZ"
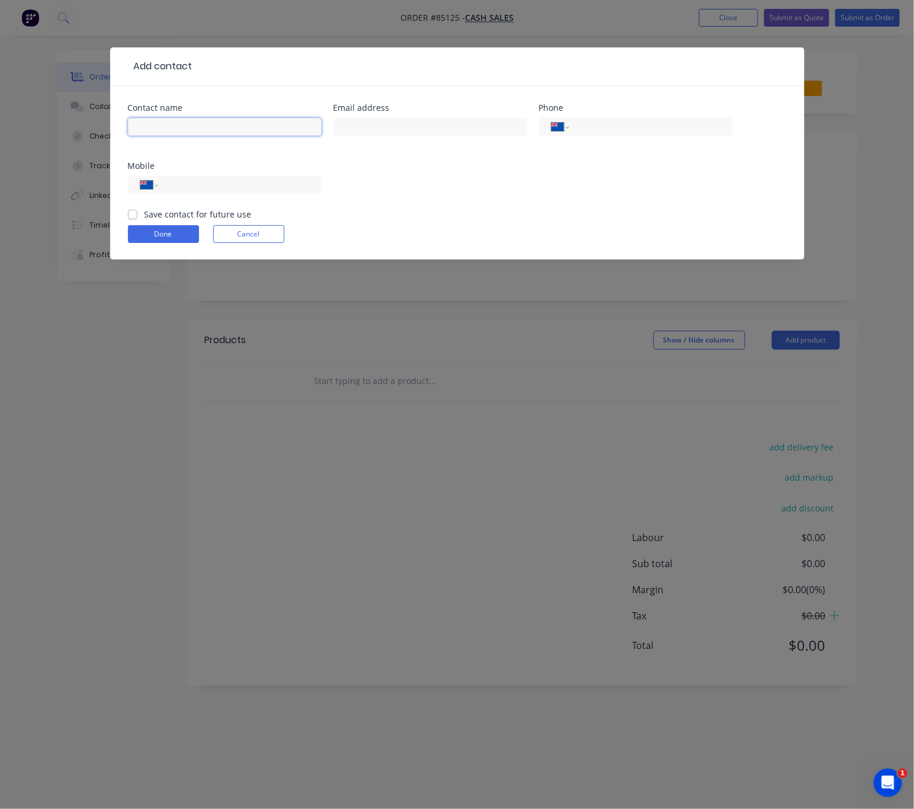
click at [188, 127] on input "text" at bounding box center [225, 127] width 194 height 18
type input "Chris Moat"
click at [356, 127] on input "text" at bounding box center [431, 127] width 194 height 18
click at [292, 187] on input "tel" at bounding box center [237, 185] width 142 height 14
type input "027 346 7676"
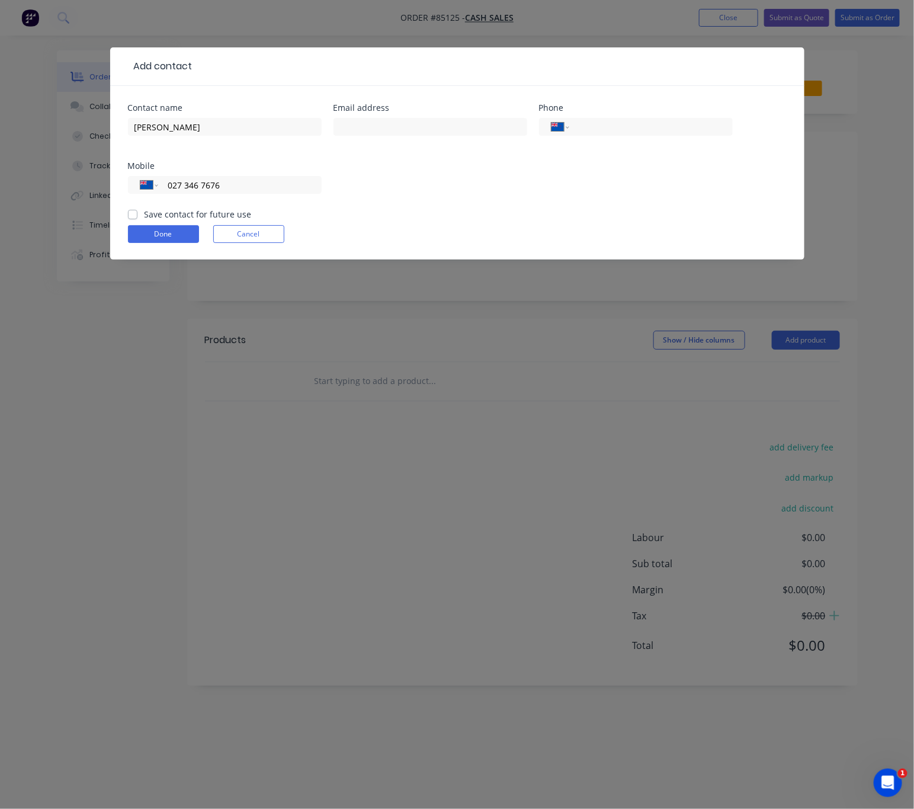
click at [145, 215] on label "Save contact for future use" at bounding box center [198, 214] width 107 height 12
click at [130, 215] on input "Save contact for future use" at bounding box center [132, 213] width 9 height 11
checkbox input "true"
click at [183, 232] on button "Done" at bounding box center [163, 234] width 71 height 18
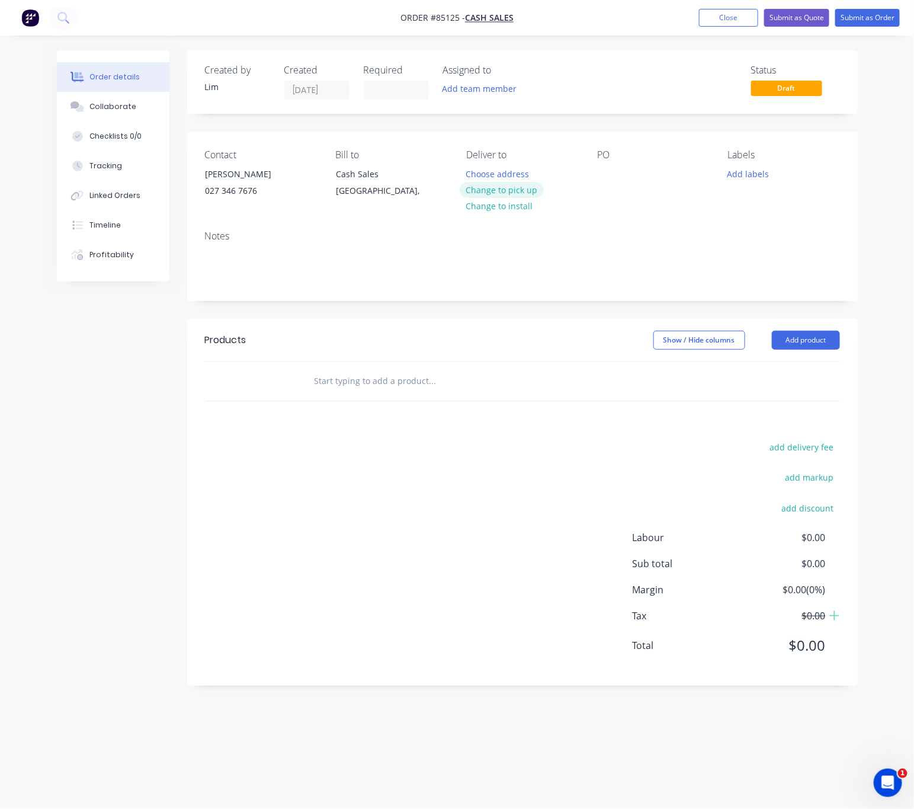
click at [525, 191] on button "Change to pick up" at bounding box center [502, 190] width 84 height 16
click at [606, 169] on div at bounding box center [606, 173] width 19 height 17
click at [741, 175] on button "Add labels" at bounding box center [749, 173] width 55 height 16
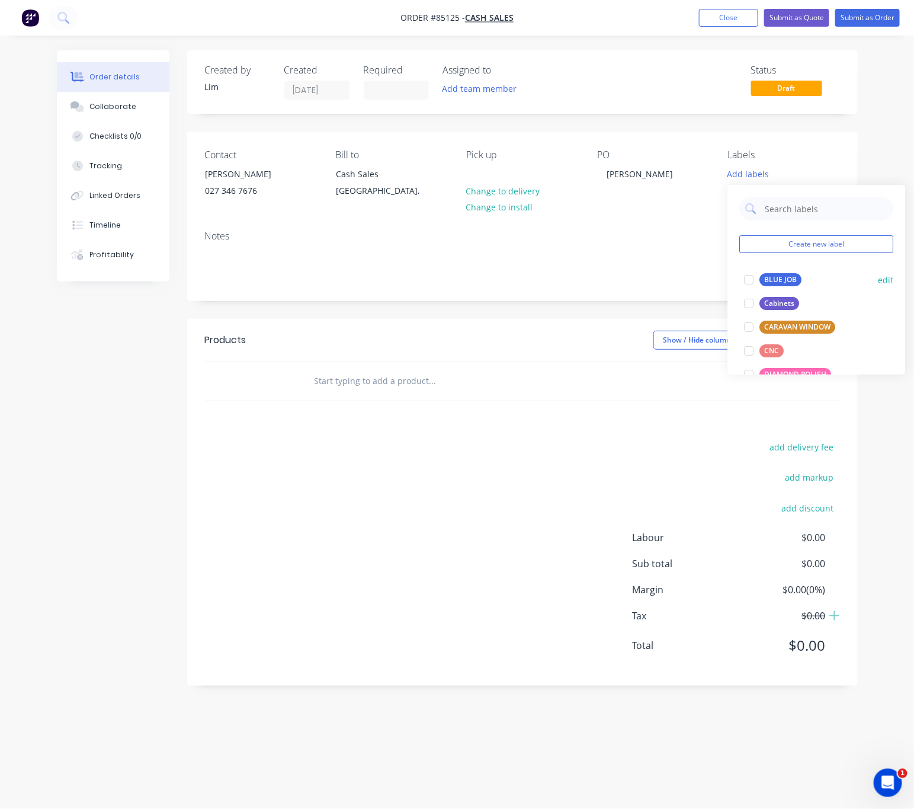
click at [786, 274] on div "BLUE JOB" at bounding box center [781, 279] width 42 height 13
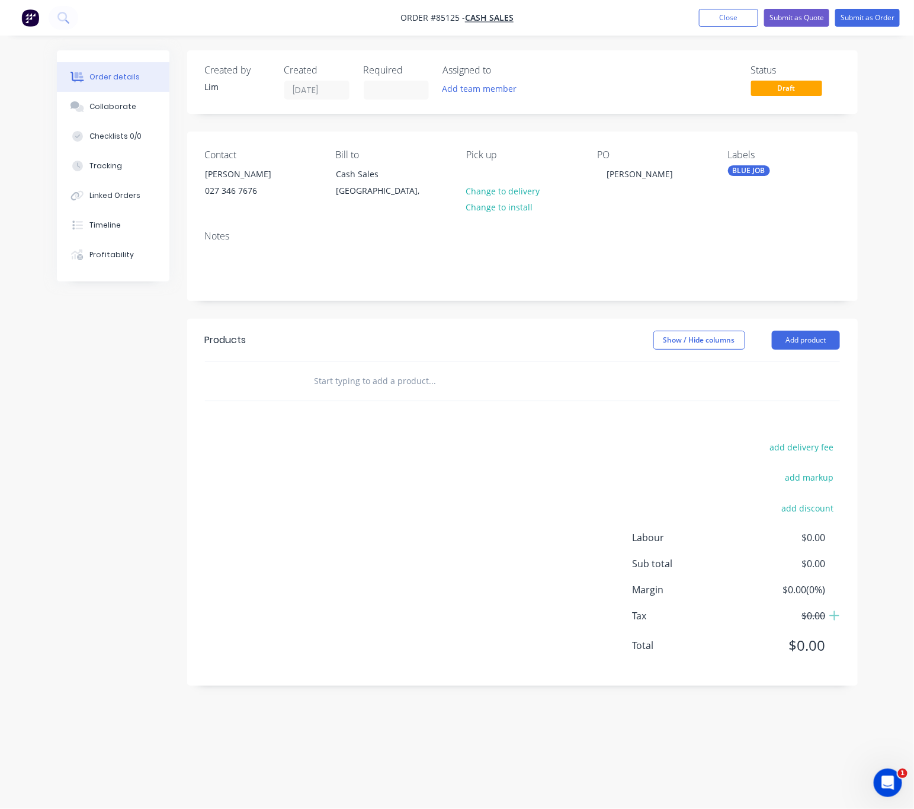
click at [425, 395] on div at bounding box center [513, 381] width 427 height 39
click at [402, 387] on input "text" at bounding box center [432, 381] width 237 height 24
type input "a"
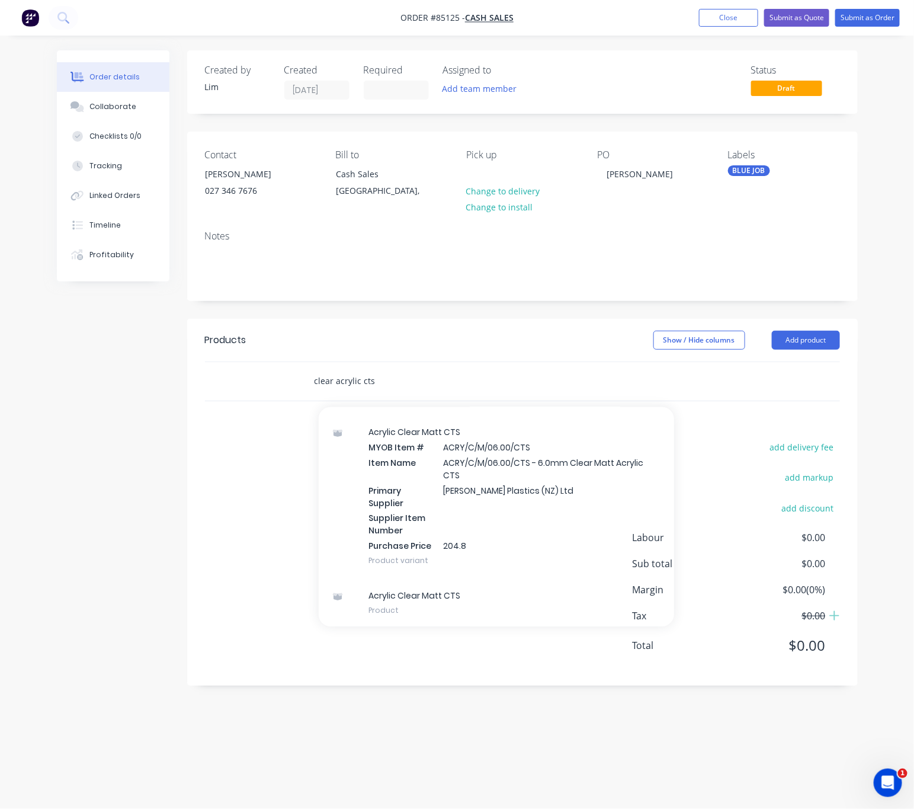
scroll to position [407, 0]
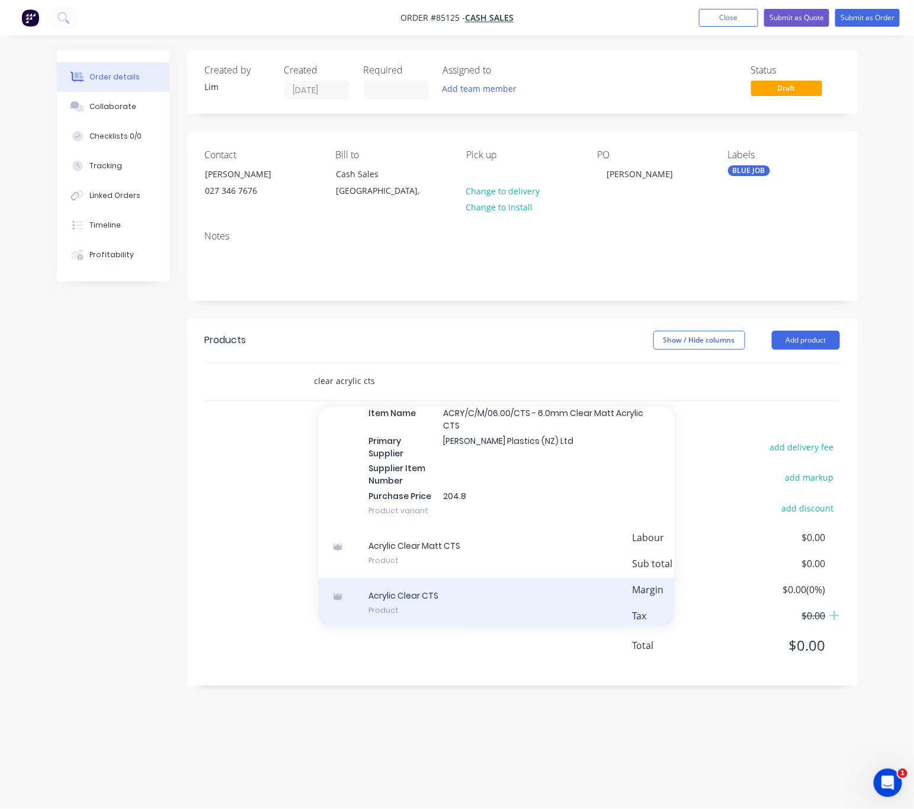
type input "clear acrylic cts"
click at [489, 598] on div "Acrylic Clear CTS Product" at bounding box center [496, 603] width 355 height 50
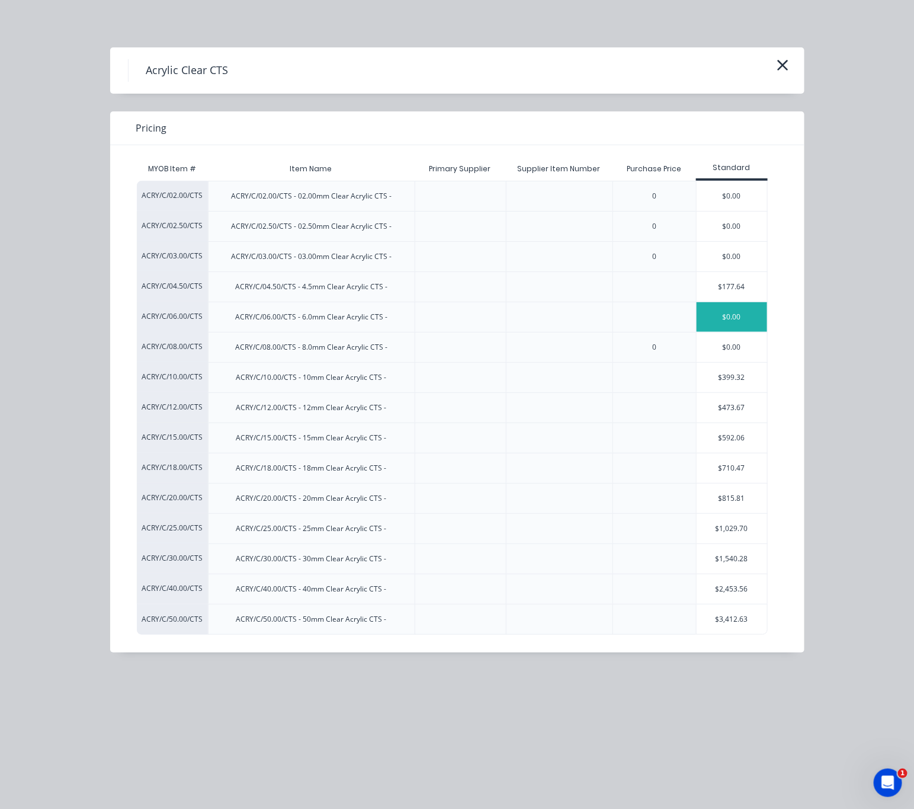
click at [751, 325] on div "$0.00" at bounding box center [732, 317] width 71 height 30
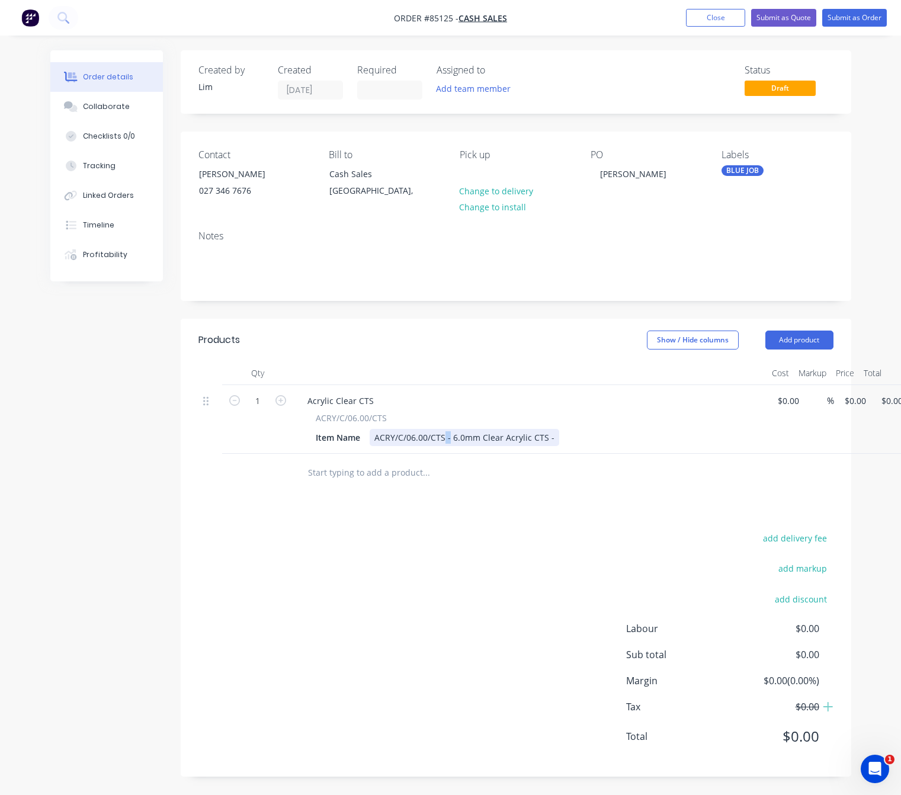
drag, startPoint x: 450, startPoint y: 436, endPoint x: 443, endPoint y: 436, distance: 6.5
click at [443, 436] on div "ACRY/C/06.00/CTS - 6.0mm Clear Acrylic CTS -" at bounding box center [465, 437] width 190 height 17
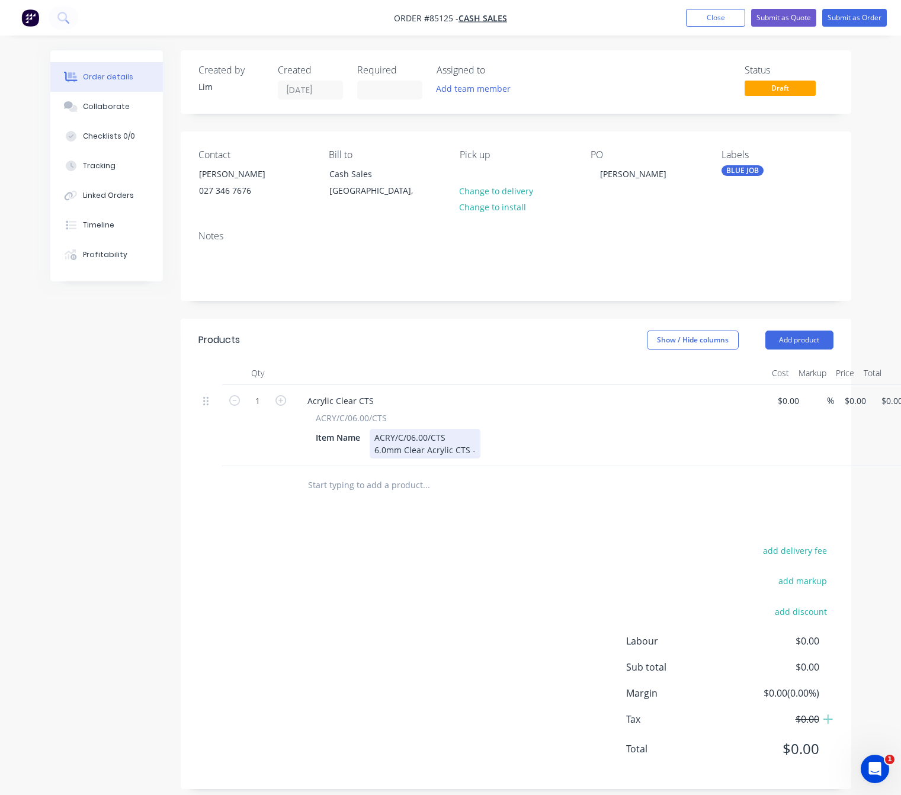
click at [473, 451] on div "ACRY/C/06.00/CTS 6.0mm Clear Acrylic CTS -" at bounding box center [425, 444] width 111 height 30
drag, startPoint x: 528, startPoint y: 582, endPoint x: 588, endPoint y: 563, distance: 62.6
click at [528, 583] on div "add delivery fee add markup add discount Labour $0.00 Sub total $0.00 Margin $0…" at bounding box center [515, 657] width 635 height 229
click at [477, 622] on div "add delivery fee add markup add discount Labour $0.00 Sub total $0.00 Margin $0…" at bounding box center [515, 657] width 635 height 229
click at [834, 404] on div "1 Acrylic Clear CTS ACRY/C/06.00/CTS Item Name ACRY/C/06.00/CTS 6.0mm Clear Acr…" at bounding box center [515, 425] width 635 height 81
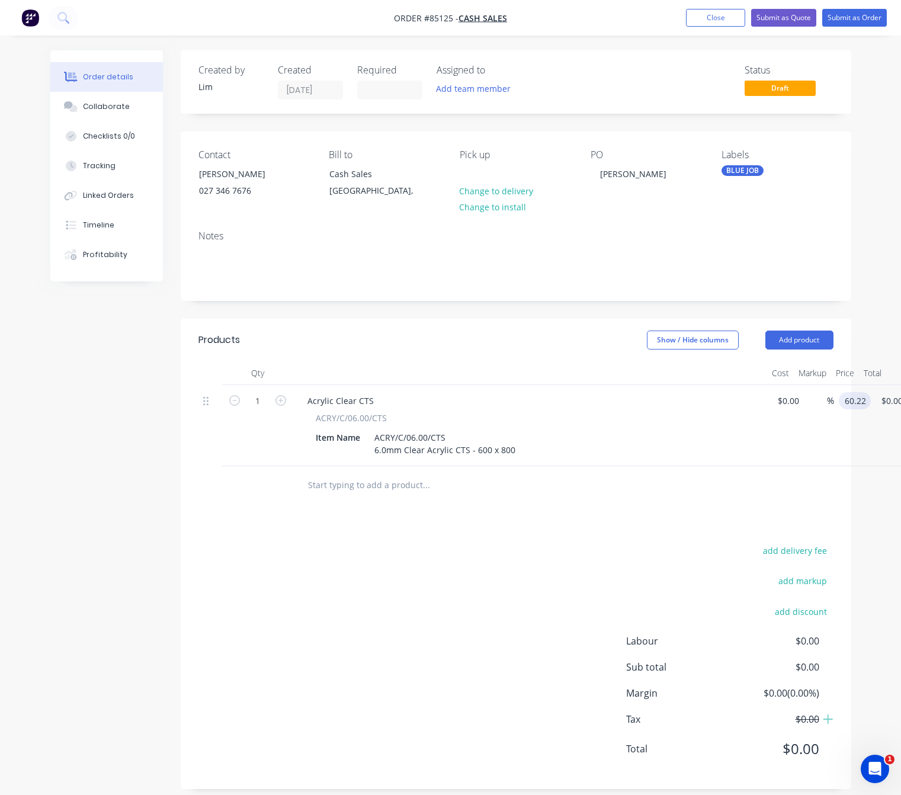
type input "$60.22"
click at [343, 710] on div "add delivery fee add markup add discount Labour $0.00 Sub total $0.00 Margin $0…" at bounding box center [515, 657] width 635 height 229
click at [427, 590] on div "add delivery fee add markup add discount Labour $0.00 Sub total $60.22 Margin $…" at bounding box center [515, 657] width 635 height 229
click at [844, 21] on button "Submit as Order" at bounding box center [854, 18] width 65 height 18
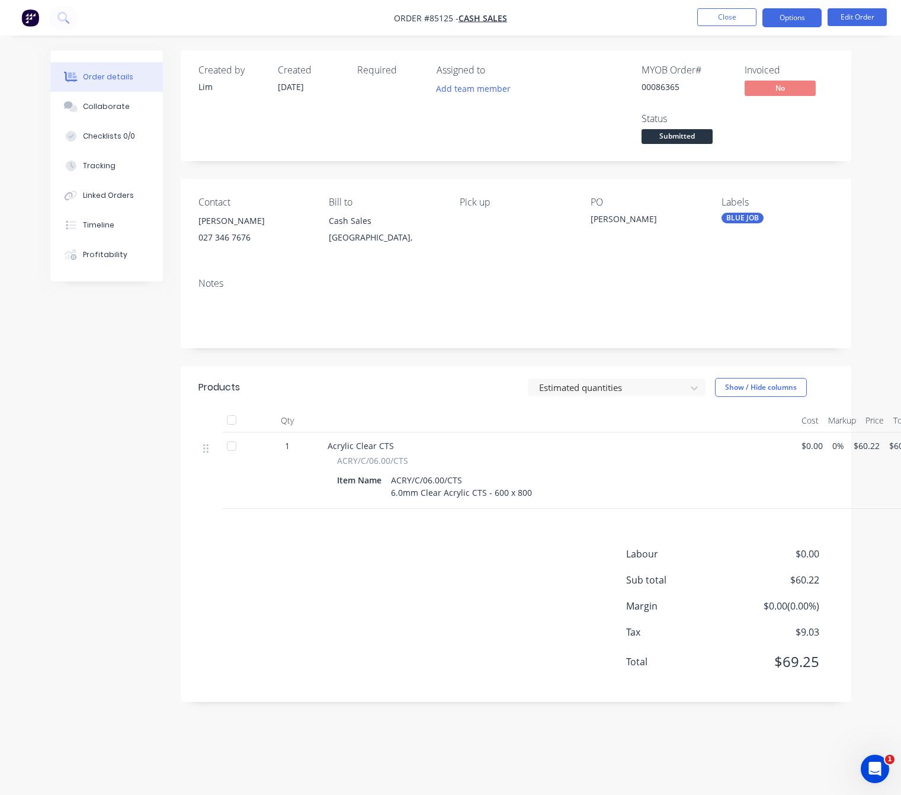
click at [798, 20] on button "Options" at bounding box center [791, 17] width 59 height 19
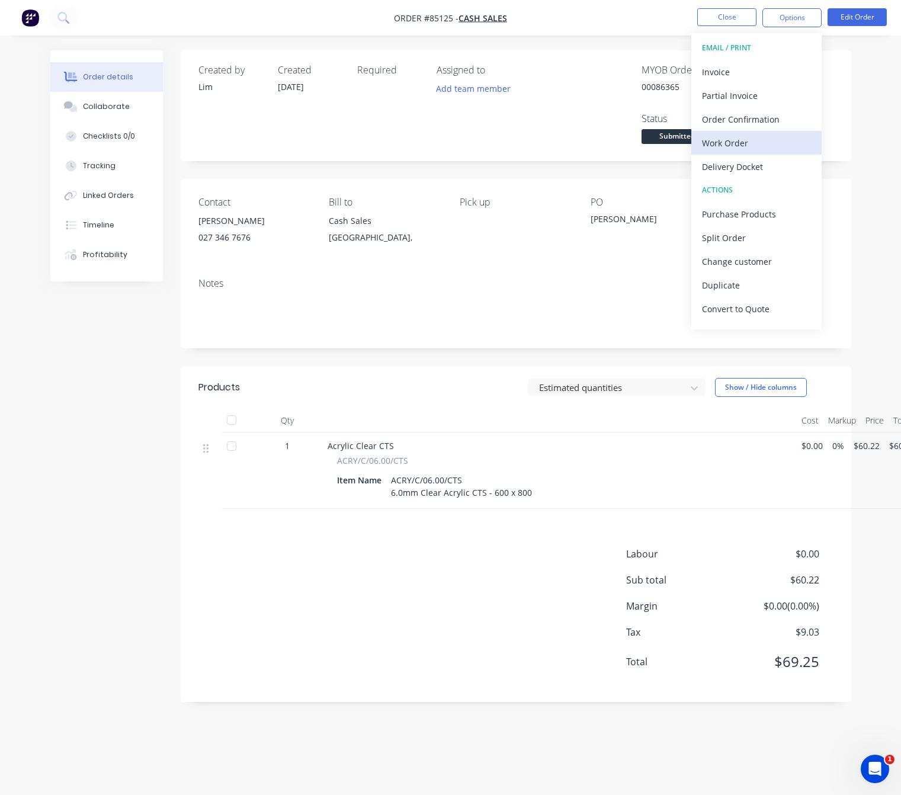
click at [749, 136] on div "Work Order" at bounding box center [756, 142] width 109 height 17
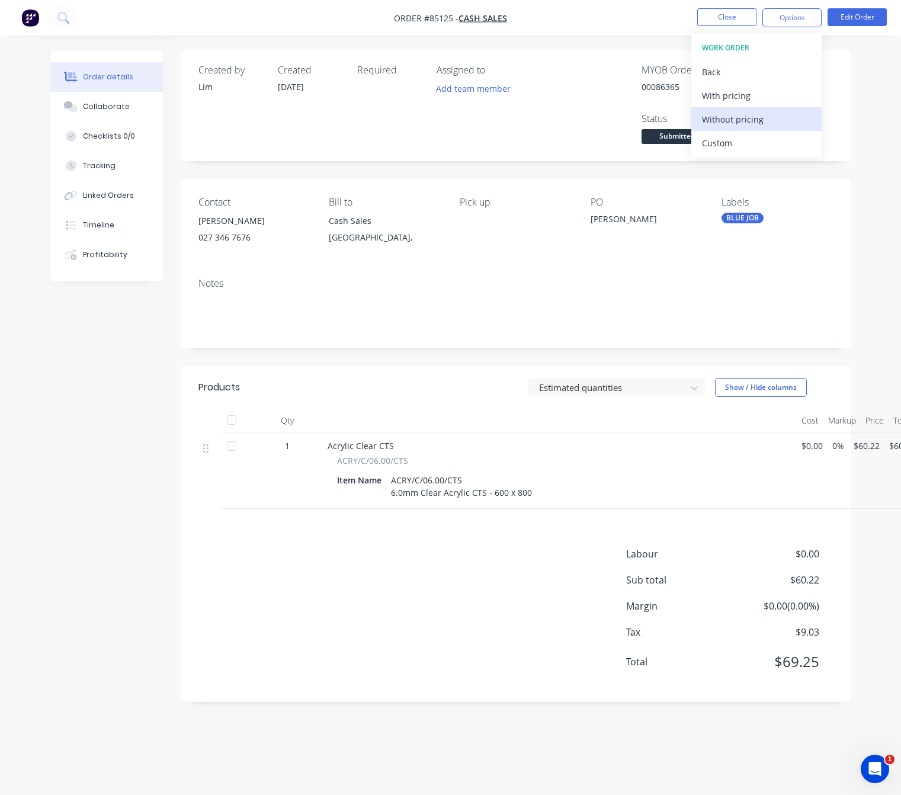
click at [770, 116] on div "Without pricing" at bounding box center [756, 119] width 109 height 17
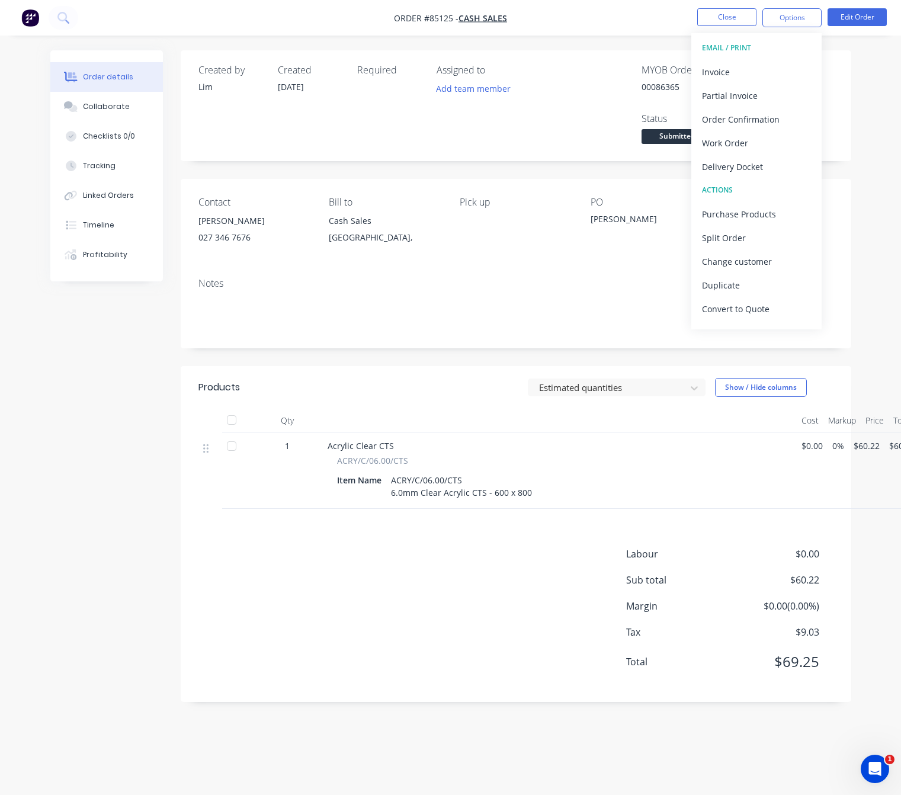
click at [59, 501] on div "Created by Lim Created 07/10/25 Required Assigned to Add team member MYOB Order…" at bounding box center [450, 384] width 801 height 669
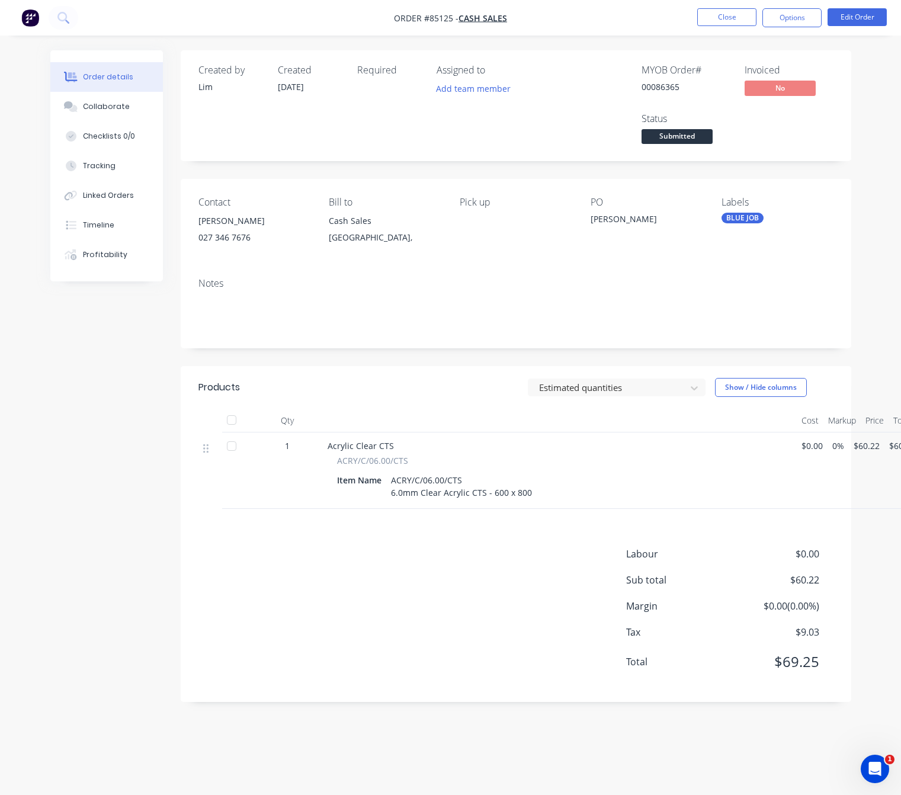
click at [713, 27] on nav "Order #85125 - Cash Sales Close Options Edit Order" at bounding box center [450, 18] width 901 height 36
click at [722, 16] on button "Close" at bounding box center [726, 17] width 59 height 18
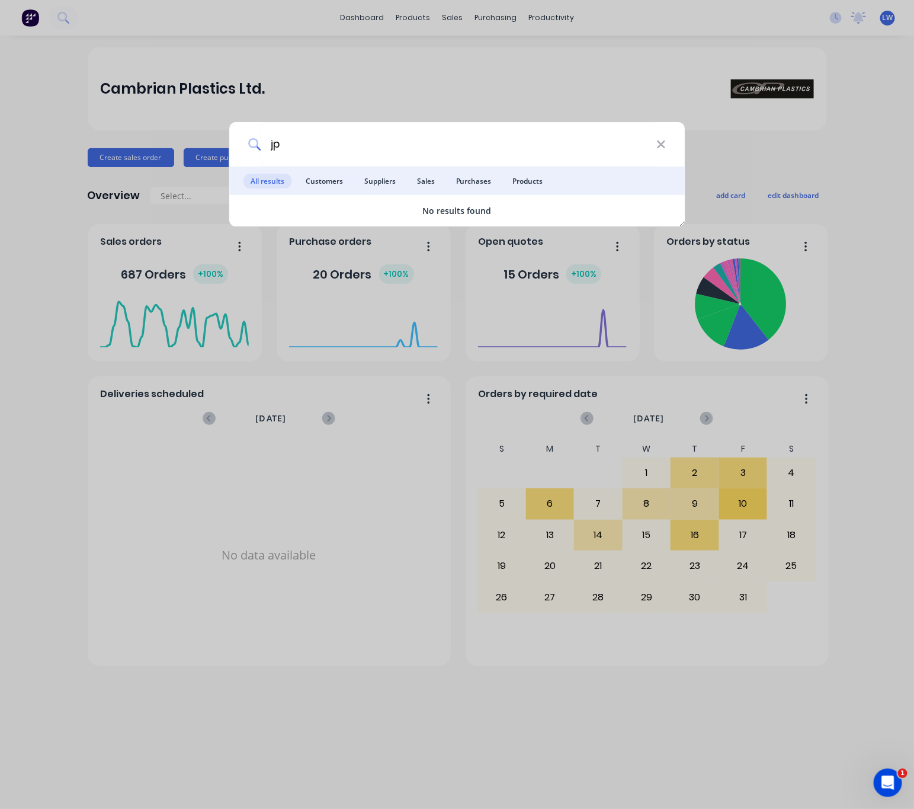
type input "j"
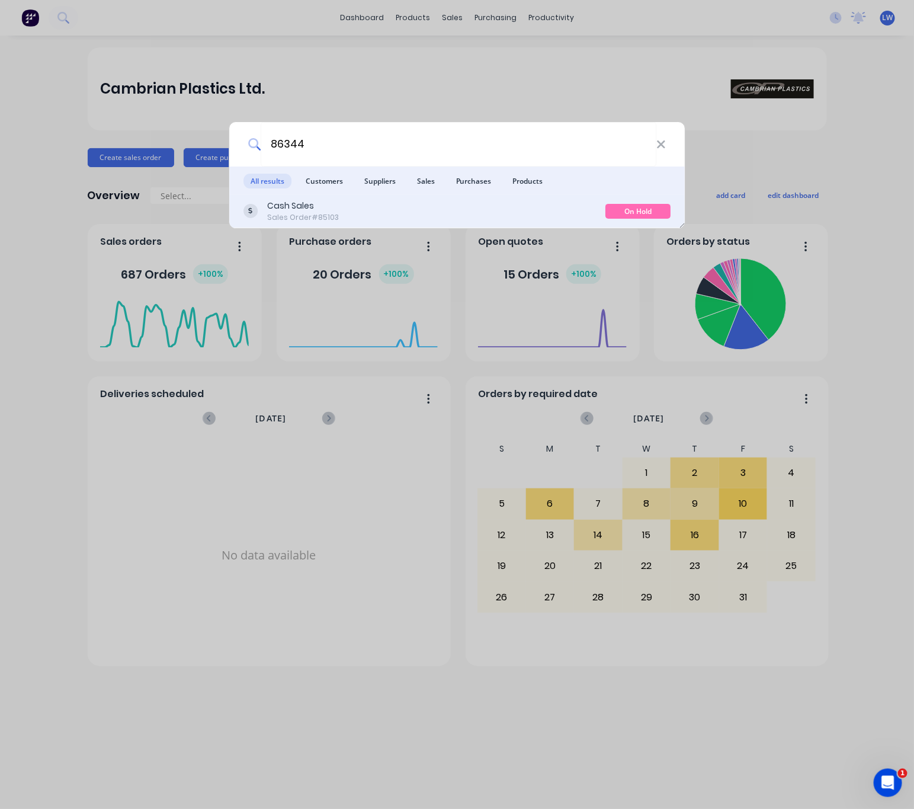
type input "86344"
click at [450, 212] on div "Cash Sales Sales Order #85103" at bounding box center [425, 211] width 363 height 23
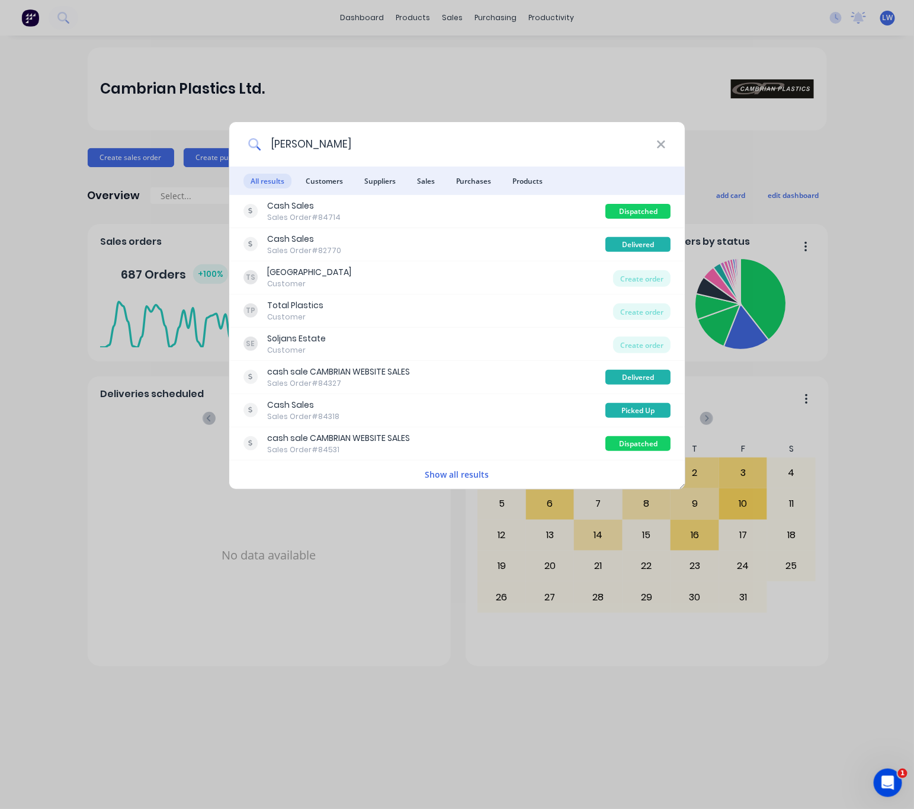
click at [343, 150] on input "[PERSON_NAME]" at bounding box center [459, 144] width 396 height 44
click at [315, 149] on input "[PERSON_NAME]" at bounding box center [459, 144] width 396 height 44
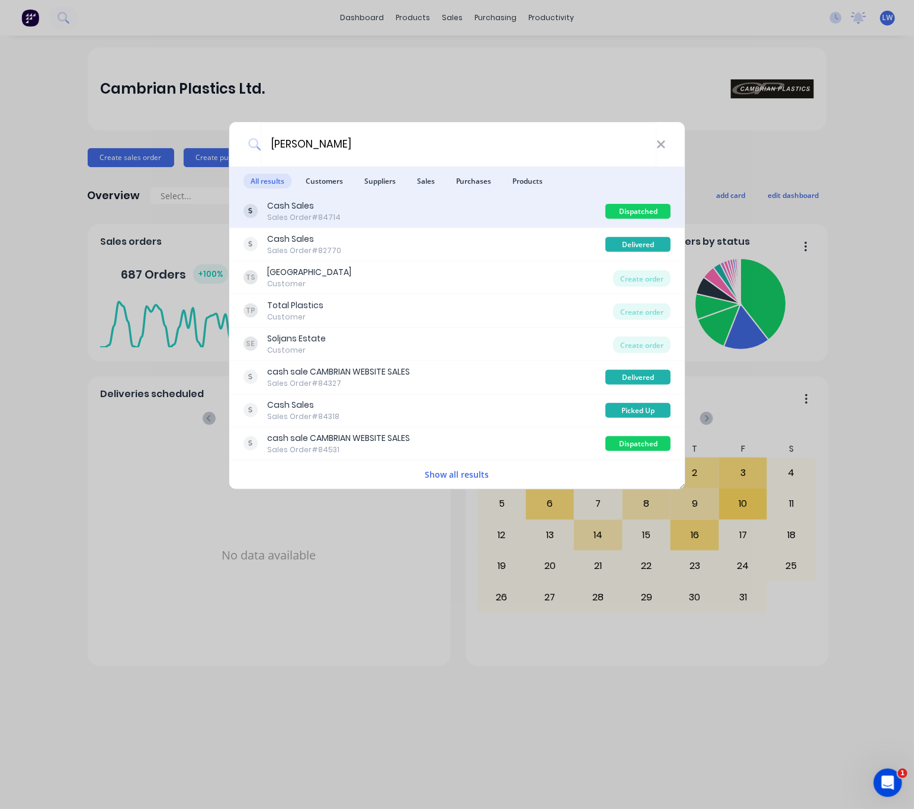
click at [418, 212] on div "Cash Sales Sales Order #84714" at bounding box center [425, 211] width 363 height 23
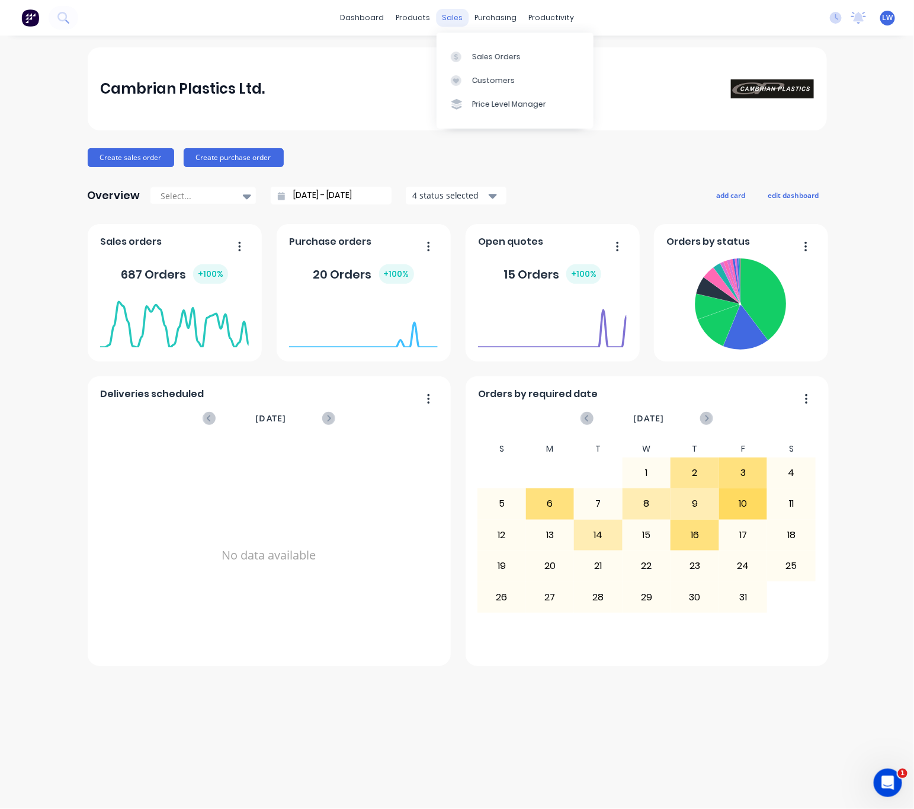
drag, startPoint x: 459, startPoint y: 12, endPoint x: 455, endPoint y: 34, distance: 21.7
click at [459, 12] on div "sales" at bounding box center [452, 18] width 33 height 18
click at [464, 54] on div at bounding box center [460, 57] width 18 height 11
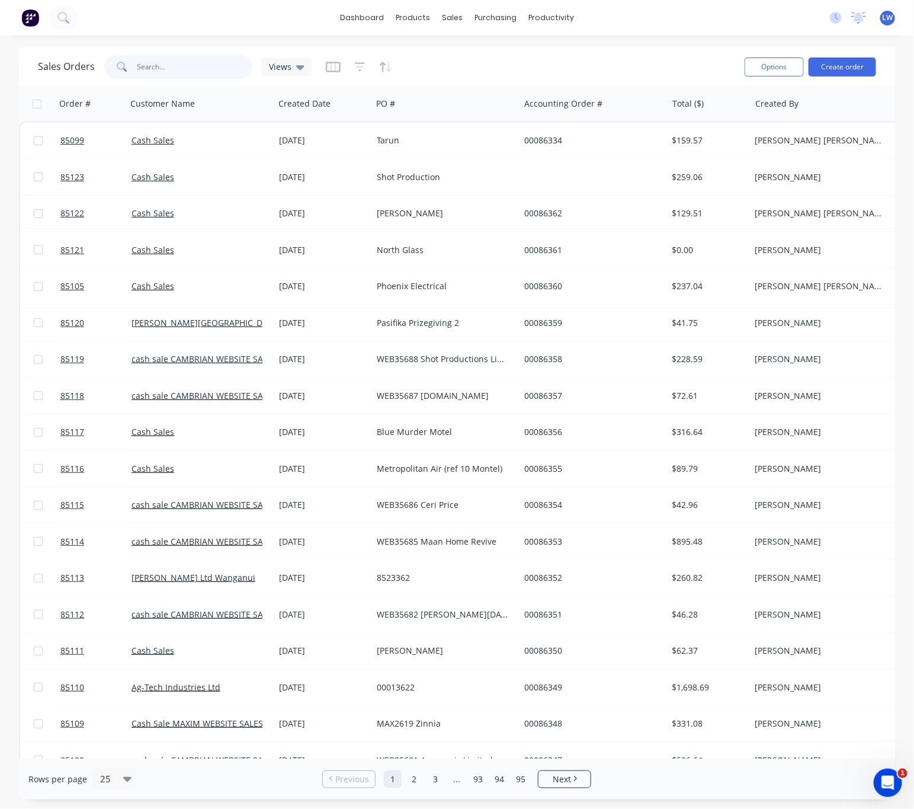
click at [187, 68] on input "text" at bounding box center [195, 67] width 116 height 24
type input "[PERSON_NAME]"
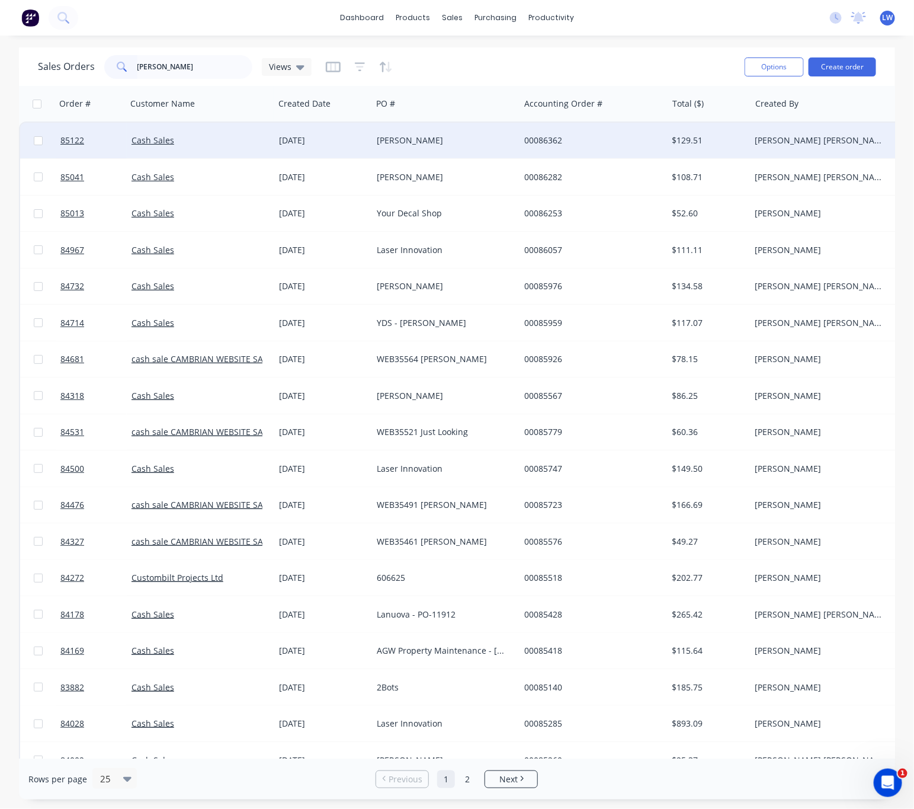
click at [476, 143] on div "[PERSON_NAME]" at bounding box center [443, 140] width 132 height 12
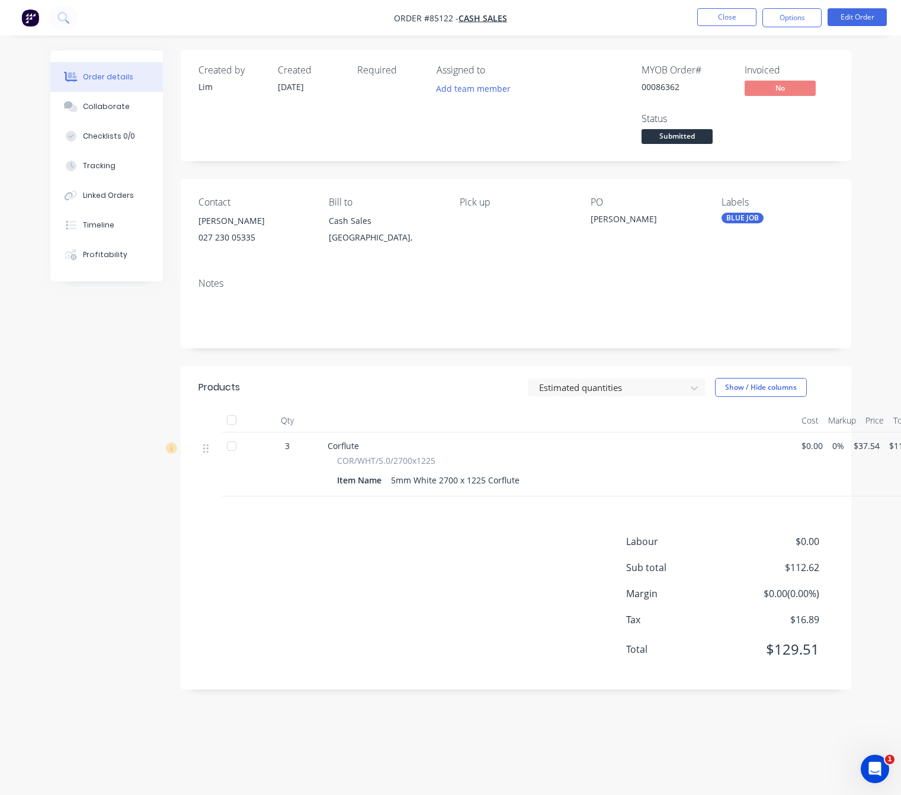
scroll to position [13, 0]
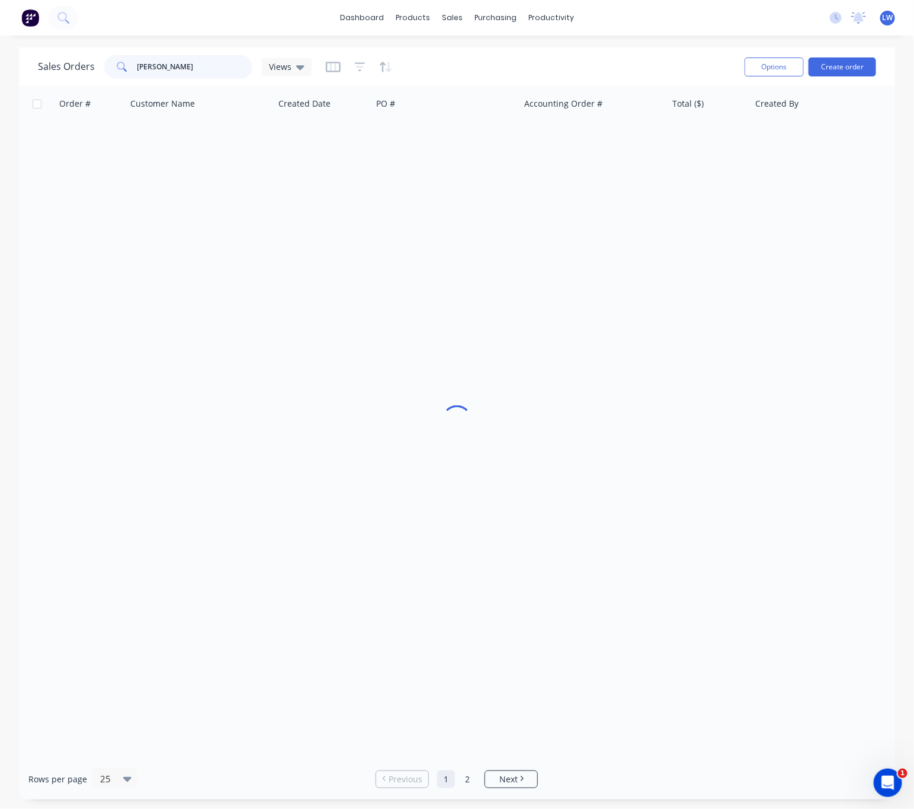
click at [196, 65] on input "[PERSON_NAME]" at bounding box center [195, 67] width 116 height 24
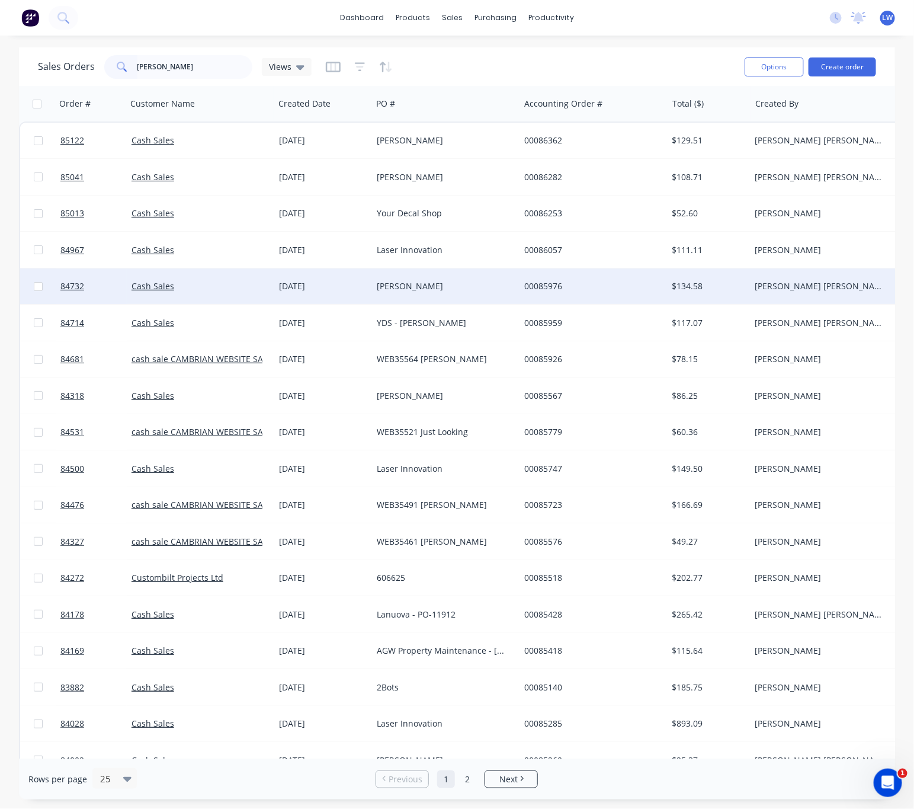
click at [455, 284] on div "[PERSON_NAME]" at bounding box center [443, 286] width 132 height 12
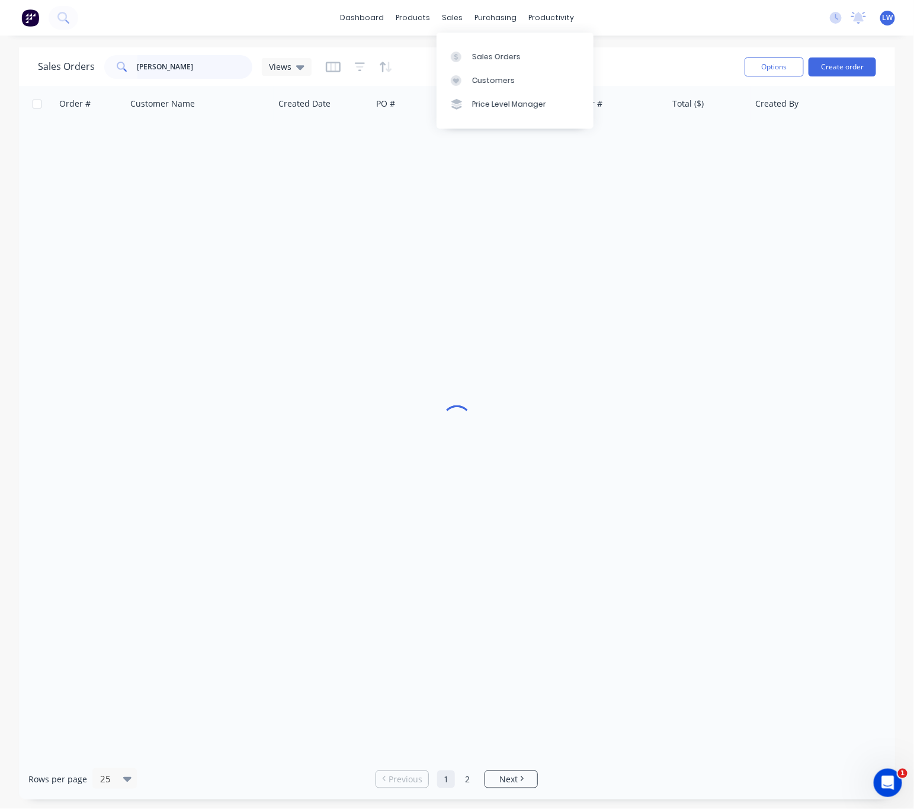
click at [194, 64] on input "[PERSON_NAME]" at bounding box center [195, 67] width 116 height 24
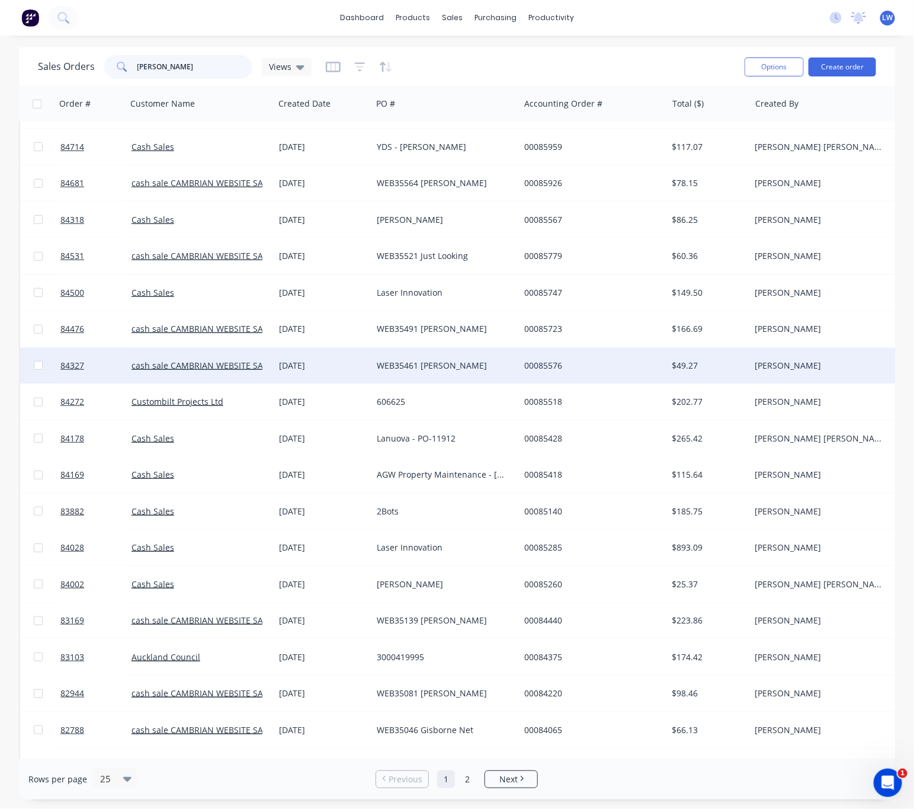
scroll to position [178, 0]
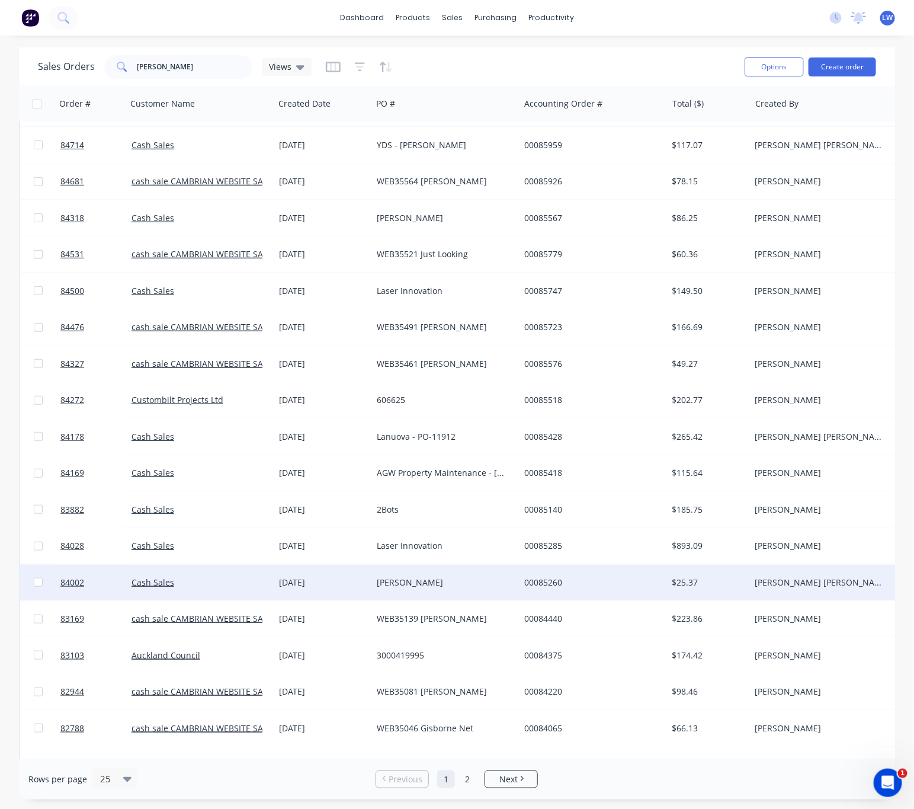
click at [455, 590] on div "[PERSON_NAME]" at bounding box center [446, 583] width 148 height 36
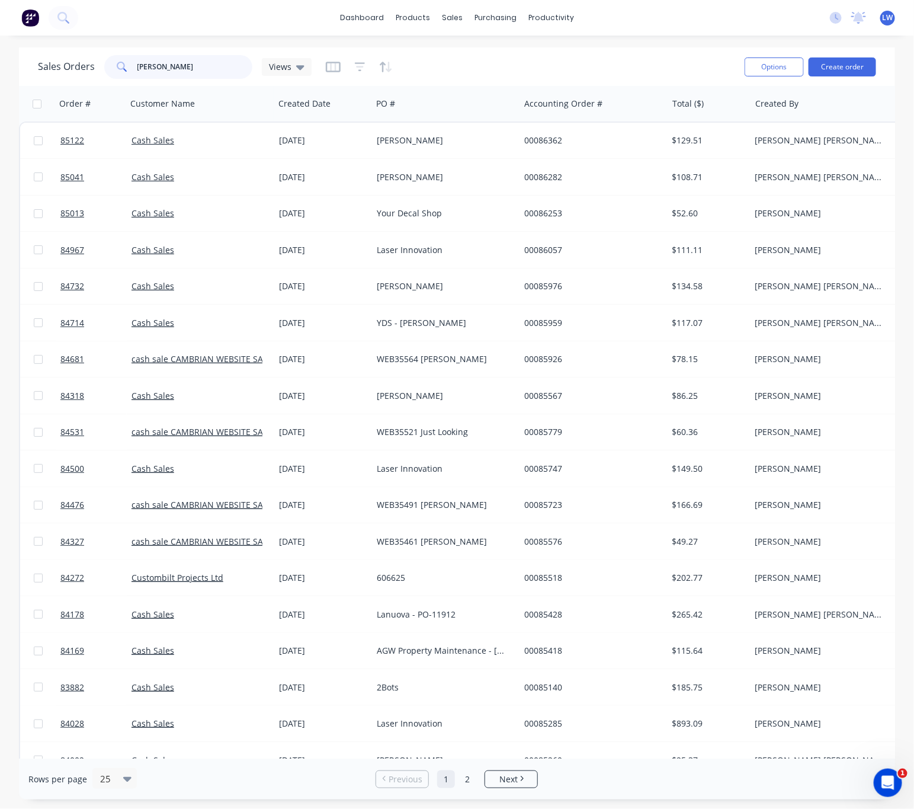
click at [208, 73] on input "[PERSON_NAME]" at bounding box center [195, 67] width 116 height 24
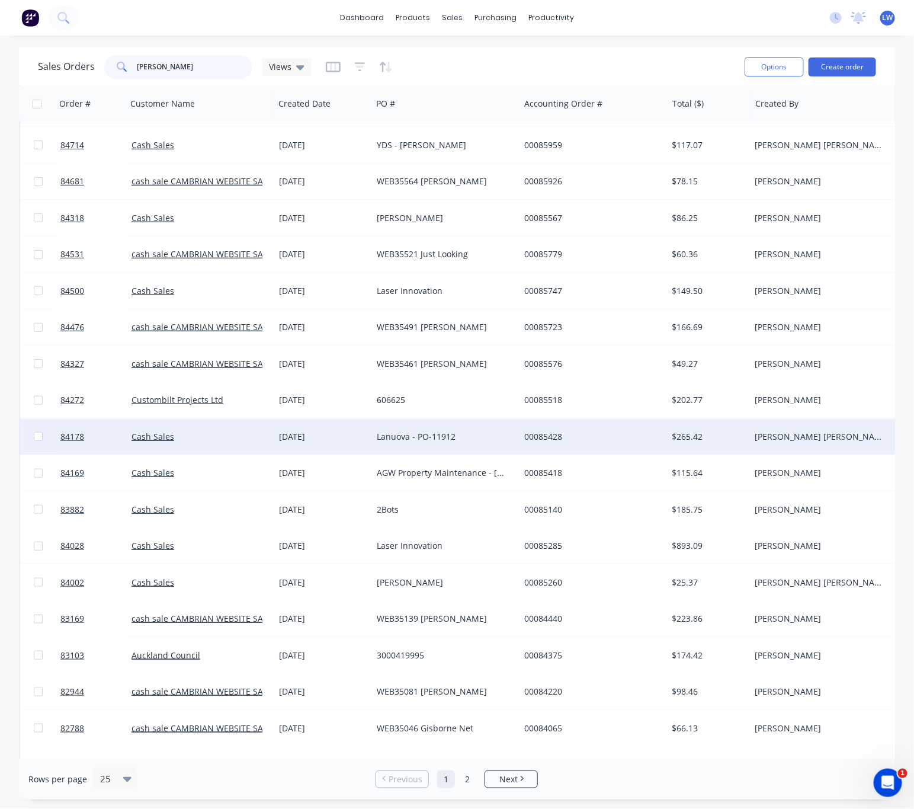
scroll to position [279, 0]
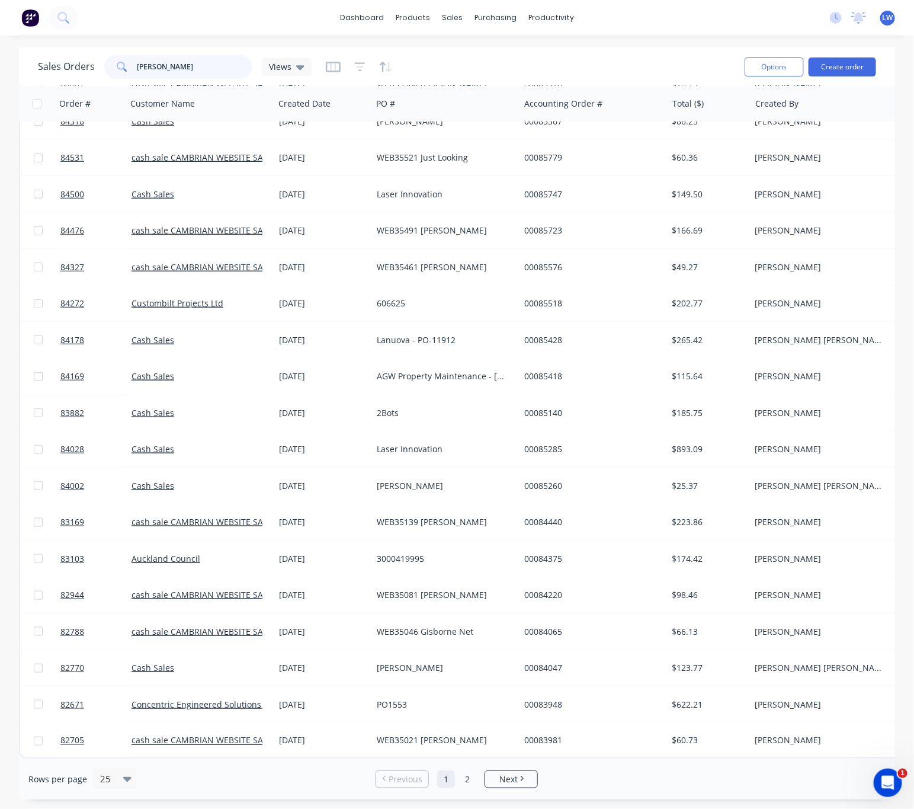
click at [214, 59] on input "[PERSON_NAME]" at bounding box center [195, 67] width 116 height 24
type input "t"
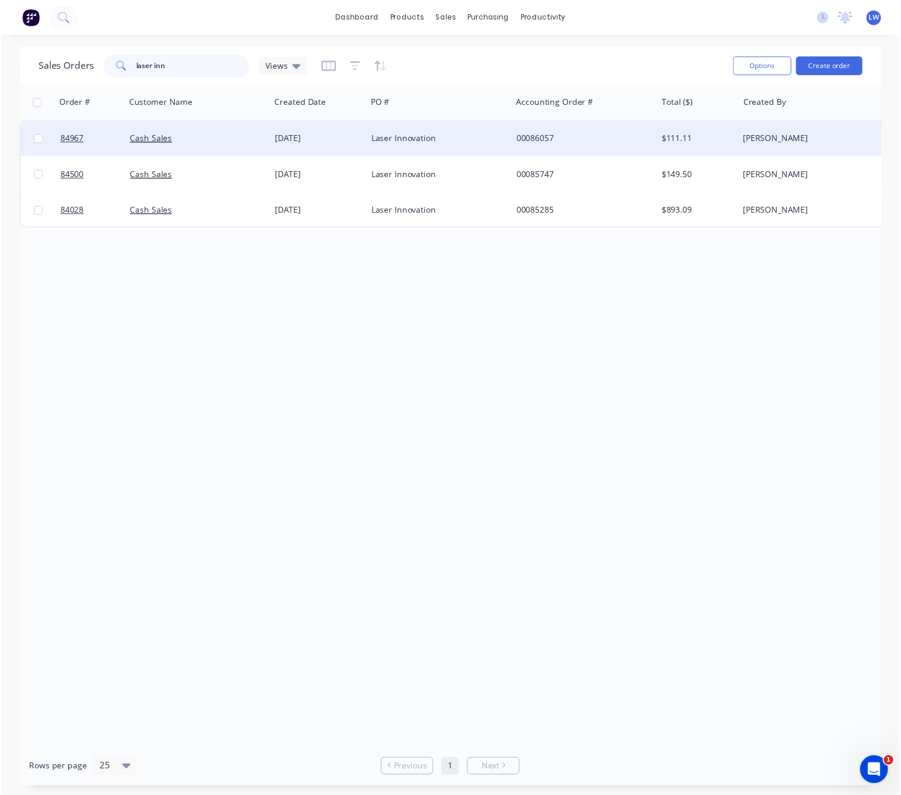
scroll to position [0, 0]
type input "laser inn"
click at [440, 142] on div "Laser Innovation" at bounding box center [443, 140] width 132 height 12
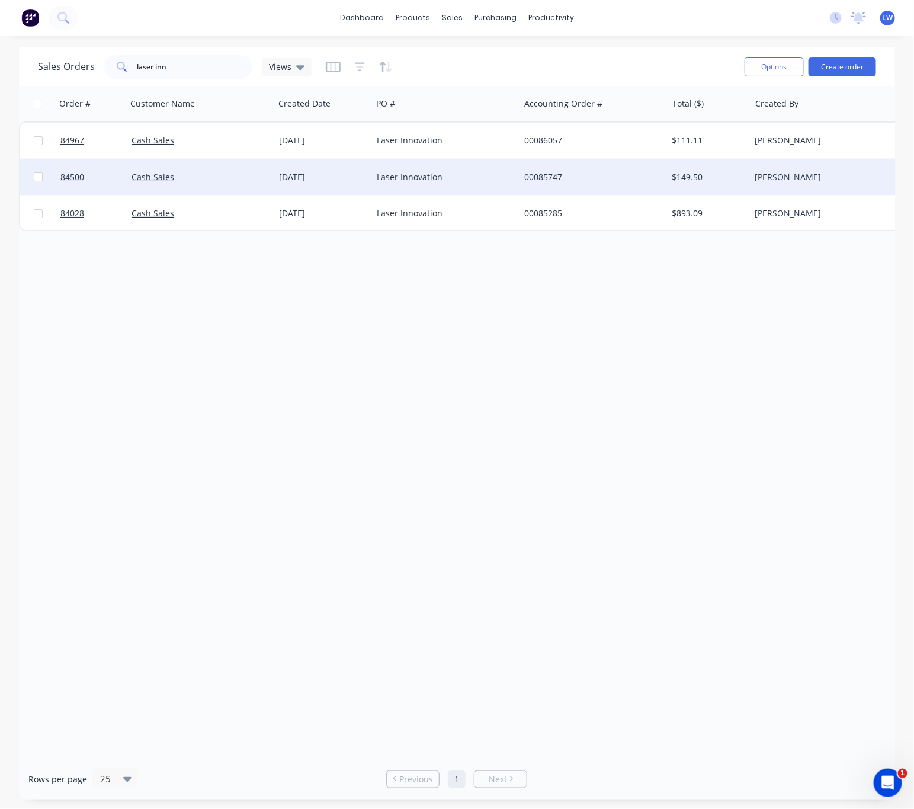
click at [475, 180] on div "Laser Innovation" at bounding box center [443, 177] width 132 height 12
click at [344, 180] on div "[DATE]" at bounding box center [323, 177] width 88 height 12
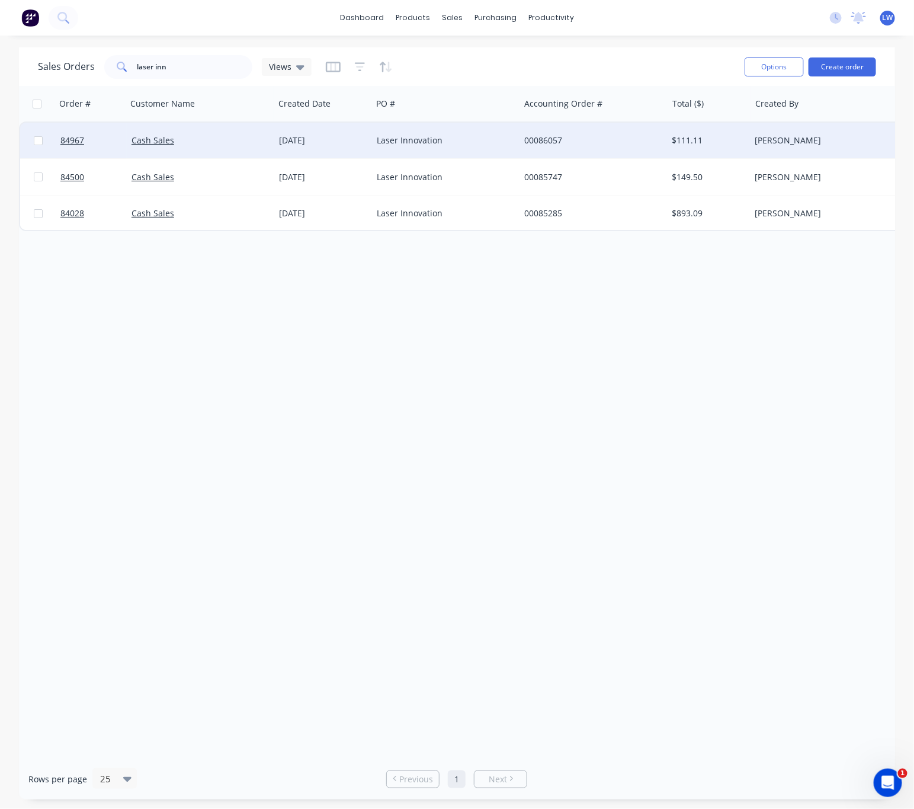
click at [411, 137] on div "Laser Innovation" at bounding box center [443, 140] width 132 height 12
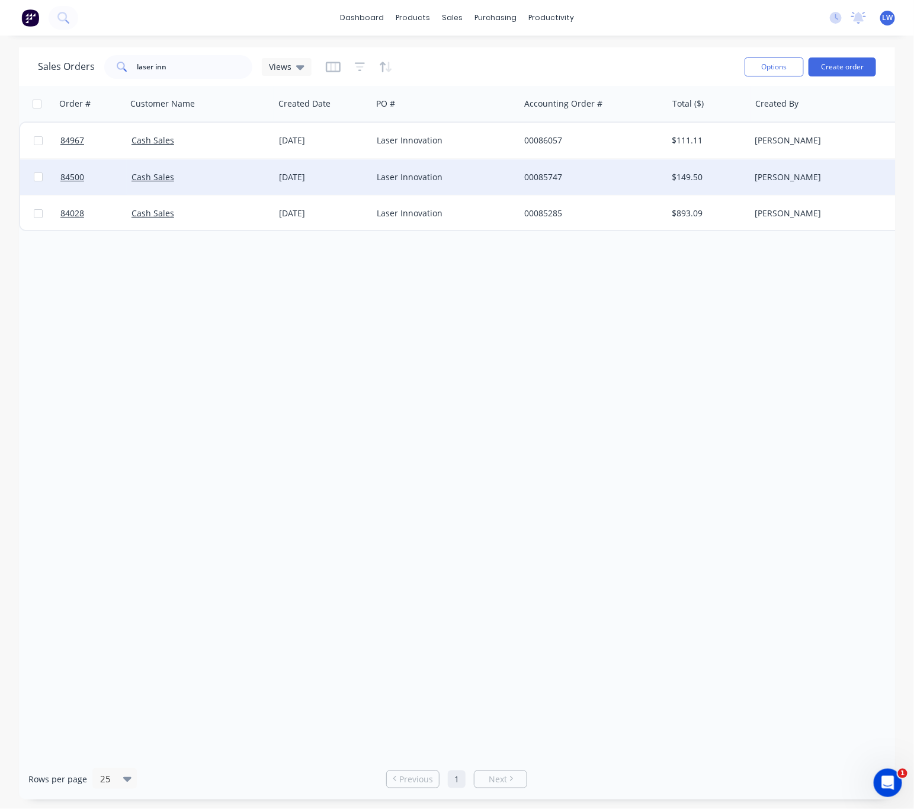
click at [471, 176] on div "Laser Innovation" at bounding box center [443, 177] width 132 height 12
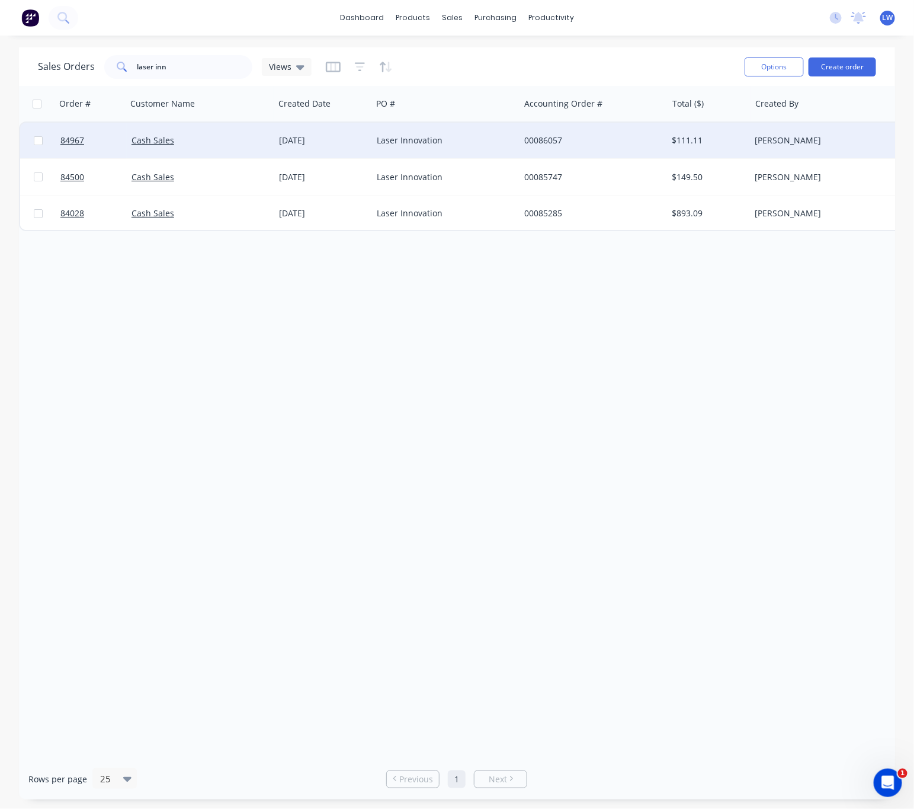
click at [496, 134] on div "Laser Innovation" at bounding box center [443, 140] width 132 height 12
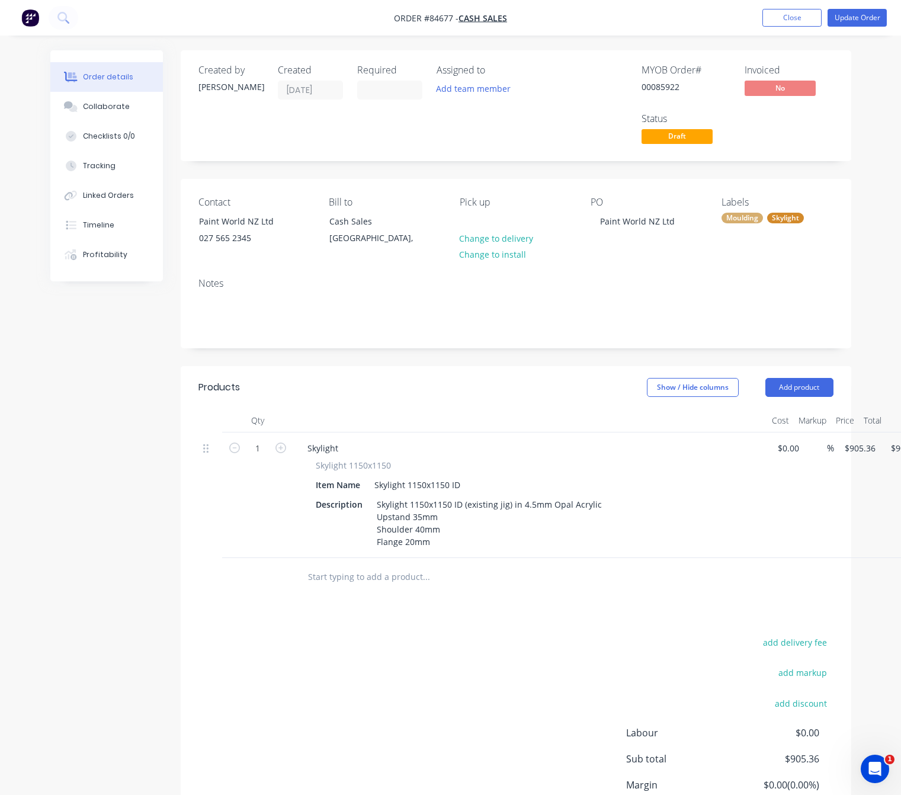
click at [580, 653] on div "add delivery fee add markup add discount Labour $0.00 Sub total $905.36 Margin …" at bounding box center [515, 749] width 635 height 229
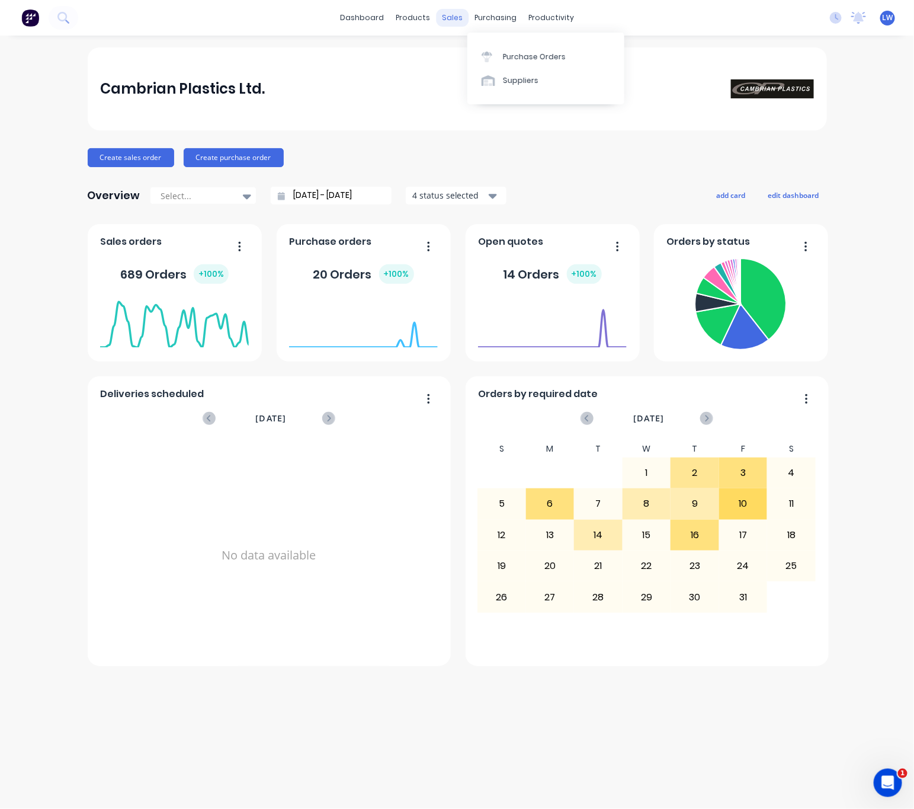
click at [456, 15] on div "sales" at bounding box center [452, 18] width 33 height 18
click at [476, 59] on div "Sales Orders" at bounding box center [496, 57] width 49 height 11
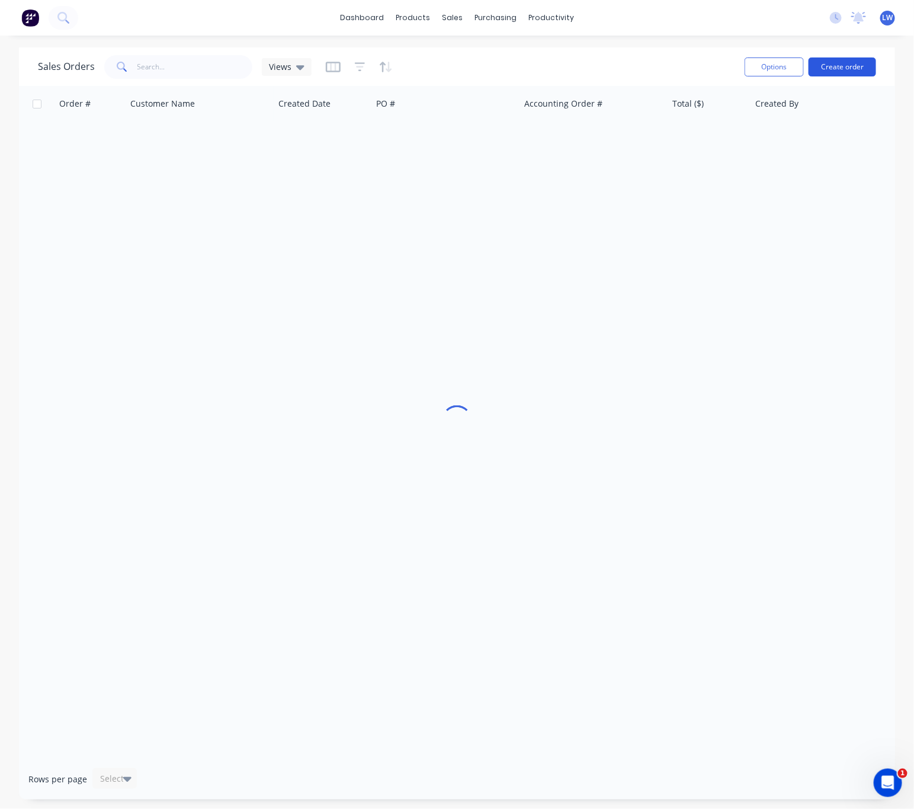
click at [861, 68] on button "Create order" at bounding box center [843, 66] width 68 height 19
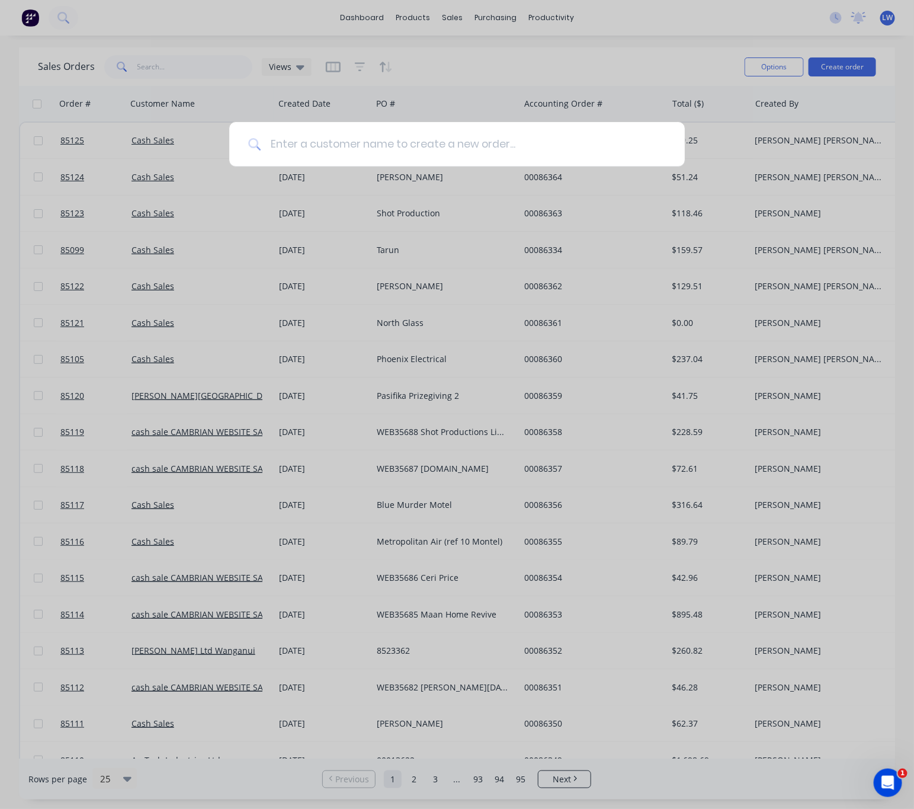
click at [310, 156] on input at bounding box center [463, 144] width 405 height 44
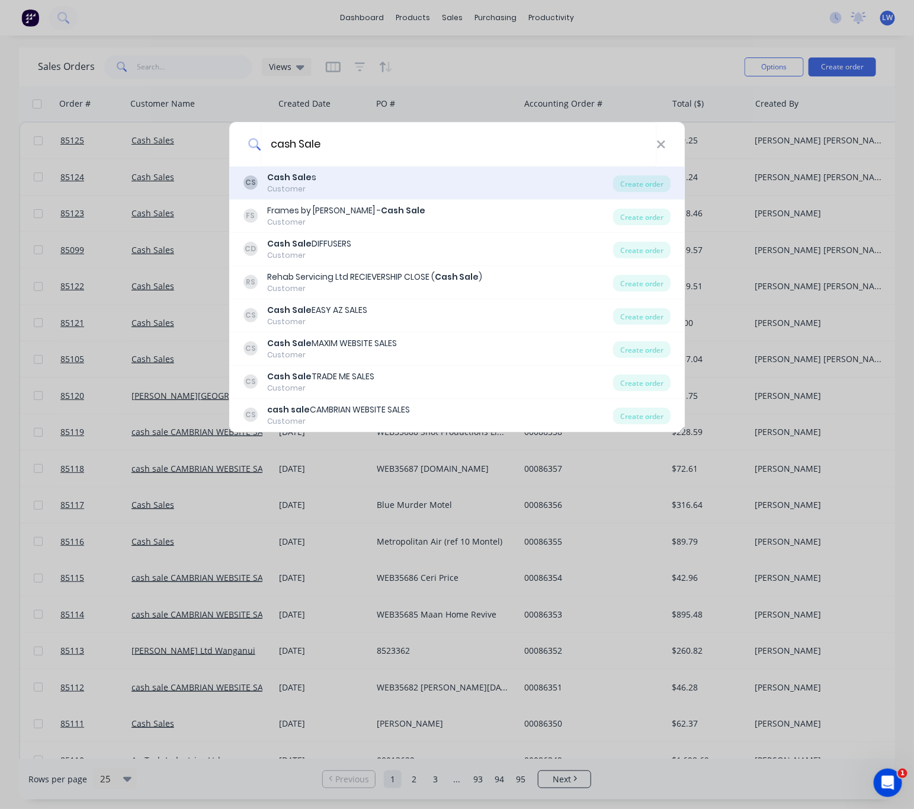
type input "cash Sale"
click at [364, 183] on div "CS Cash Sale s Customer" at bounding box center [429, 182] width 370 height 23
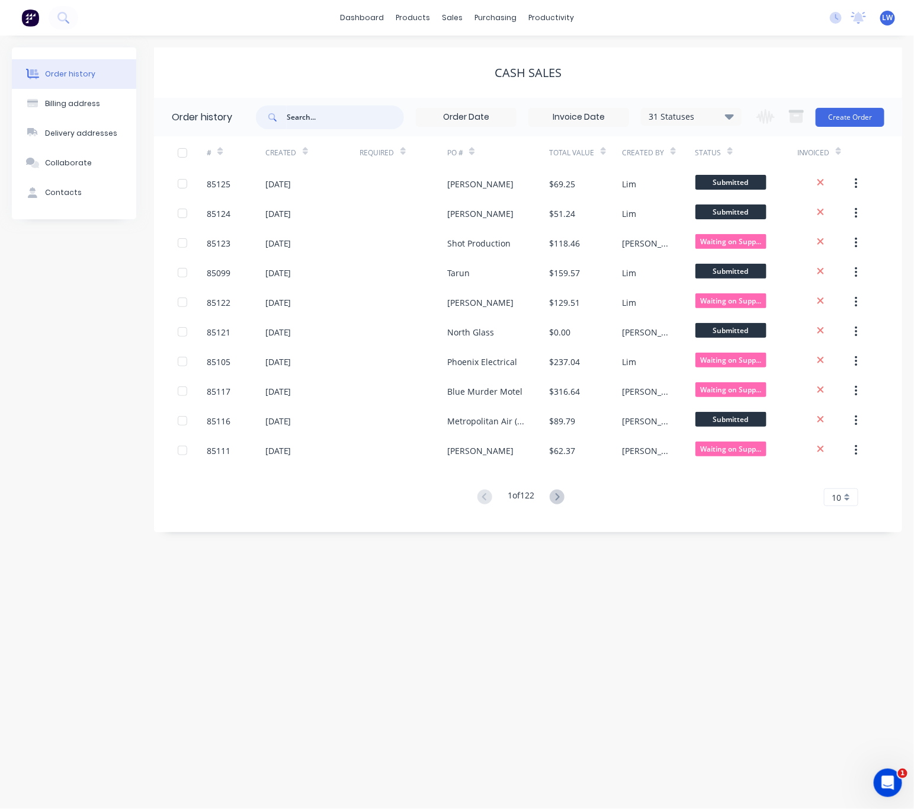
click at [309, 118] on input "text" at bounding box center [345, 117] width 117 height 24
click at [838, 130] on div "Change order status Submitted Waiting on Supplier Waiting on Payment CNC Cut Sh…" at bounding box center [816, 117] width 135 height 39
click at [842, 125] on button "Create Order" at bounding box center [850, 117] width 69 height 19
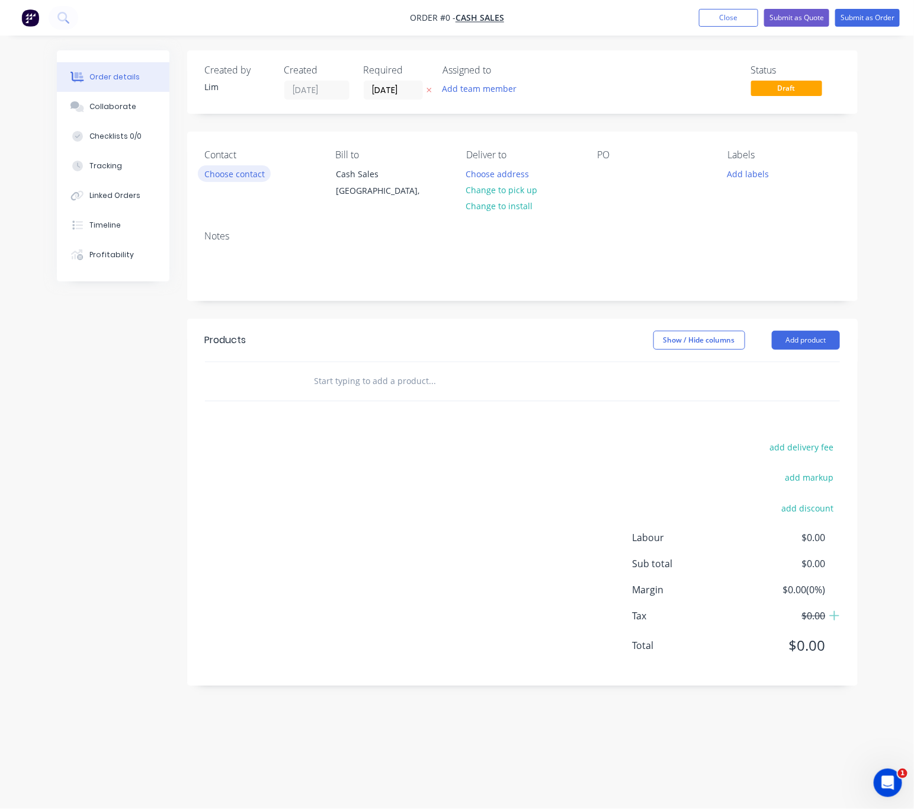
click at [249, 180] on button "Choose contact" at bounding box center [234, 173] width 73 height 16
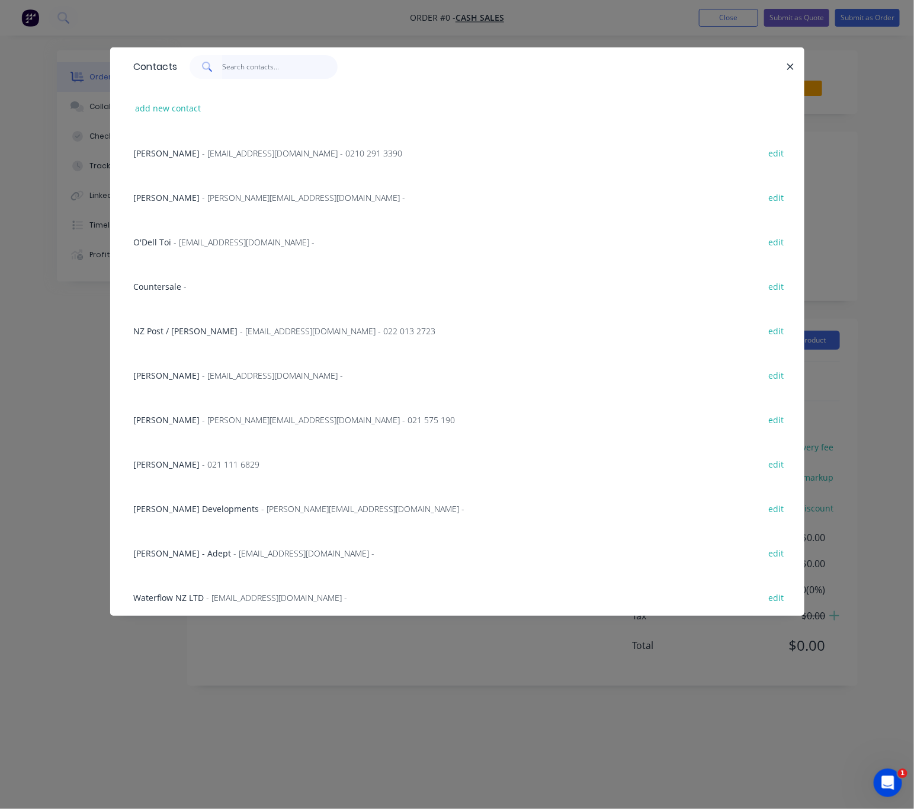
click at [262, 72] on input "text" at bounding box center [280, 67] width 116 height 24
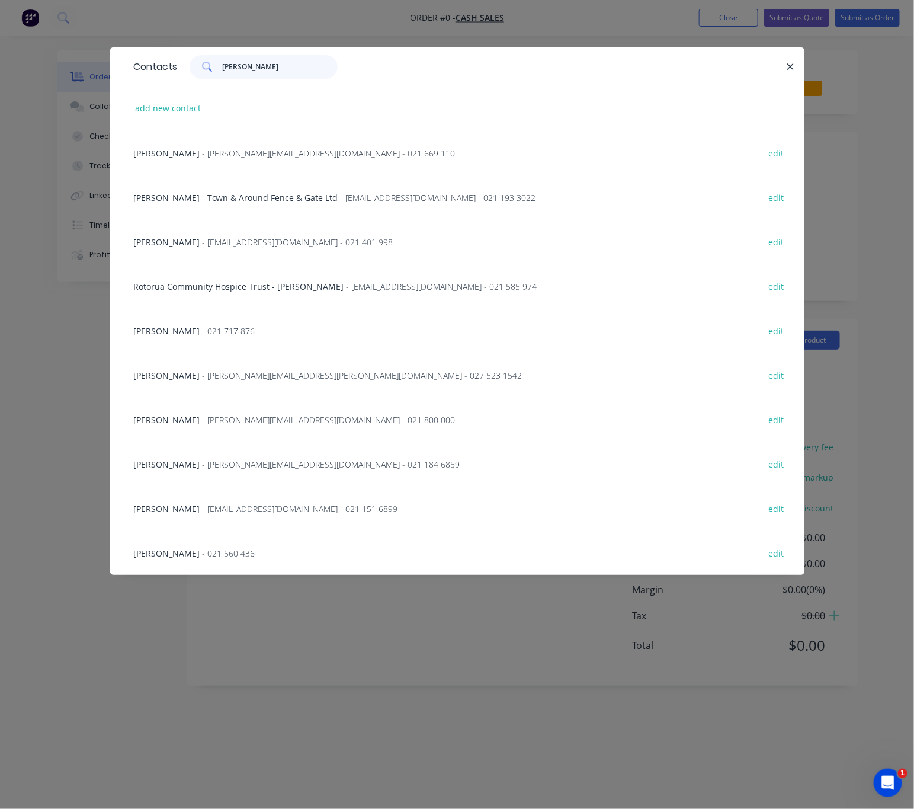
type input "steve"
click at [203, 553] on span "- 021 560 436" at bounding box center [229, 552] width 53 height 11
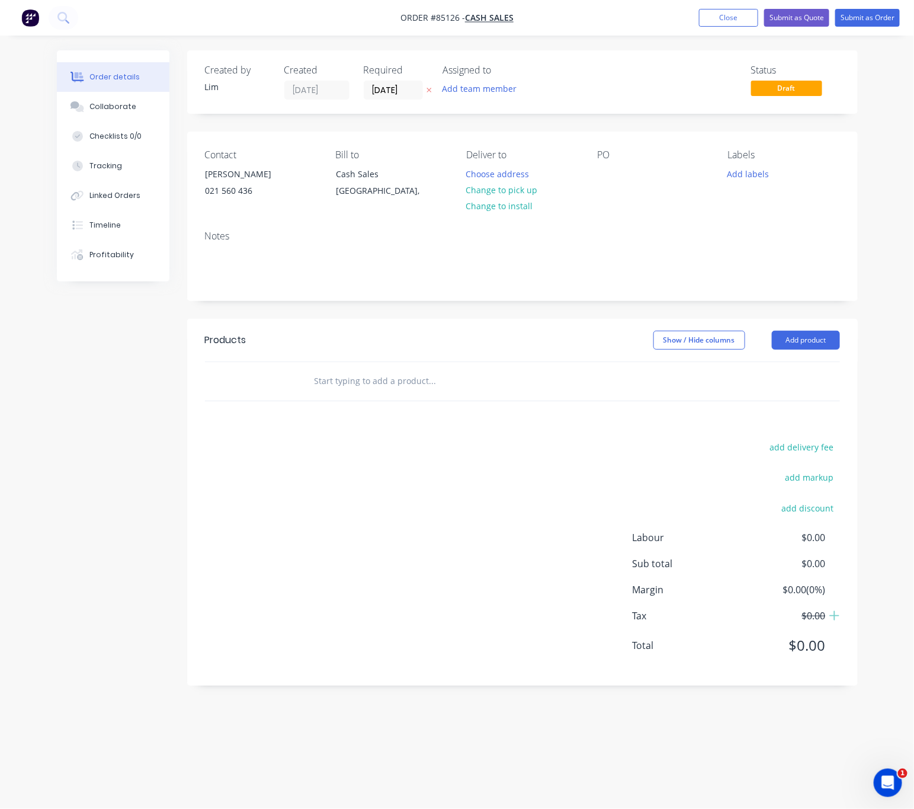
click at [431, 91] on icon "button" at bounding box center [429, 89] width 5 height 7
click at [519, 192] on button "Change to pick up" at bounding box center [502, 190] width 84 height 16
click at [610, 178] on div at bounding box center [606, 173] width 19 height 17
drag, startPoint x: 743, startPoint y: 173, endPoint x: 748, endPoint y: 177, distance: 6.4
click at [744, 173] on button "Add labels" at bounding box center [749, 173] width 55 height 16
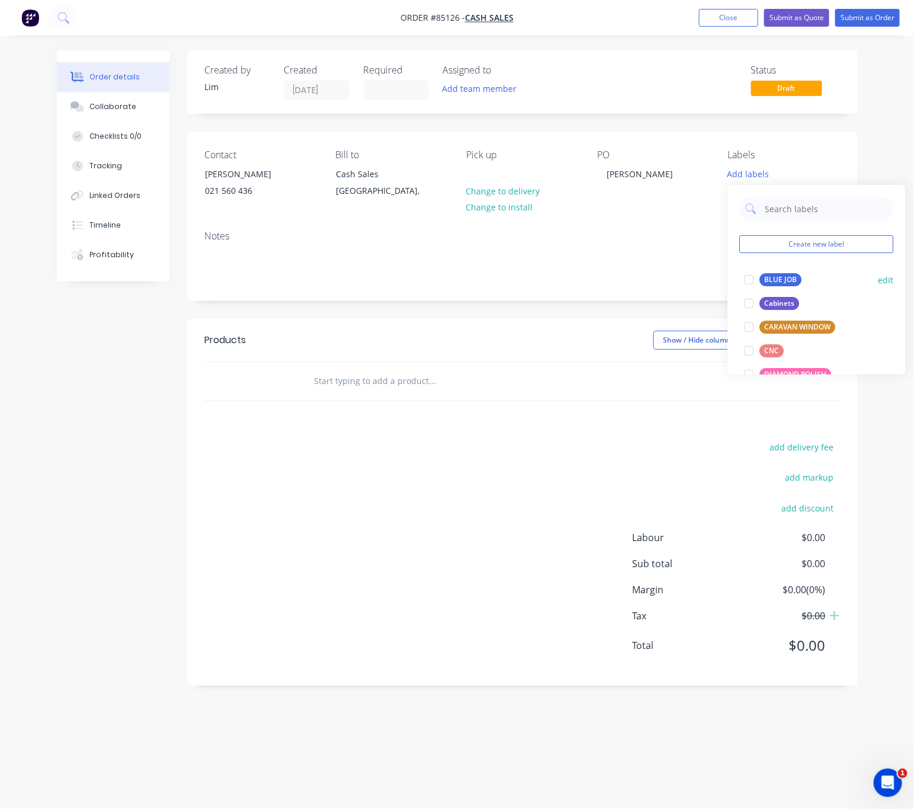
click at [782, 283] on div "BLUE JOB" at bounding box center [781, 279] width 42 height 13
click at [441, 464] on div "add delivery fee add markup add discount Labour $0.00 Sub total $0.00 Margin $0…" at bounding box center [522, 553] width 635 height 229
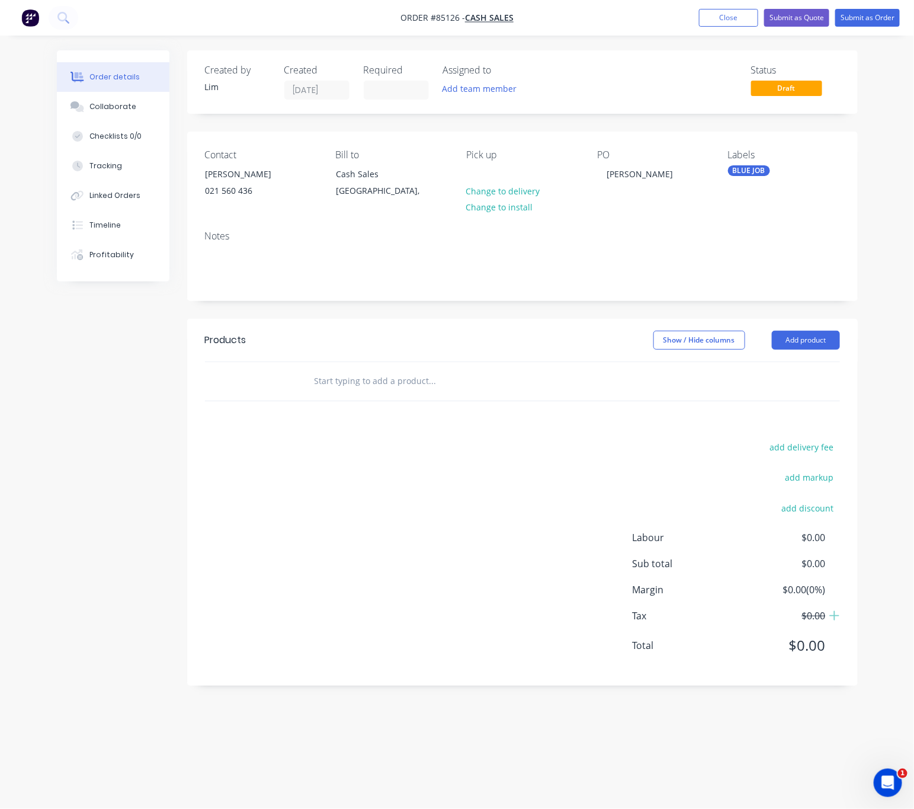
click at [379, 387] on input "text" at bounding box center [432, 381] width 237 height 24
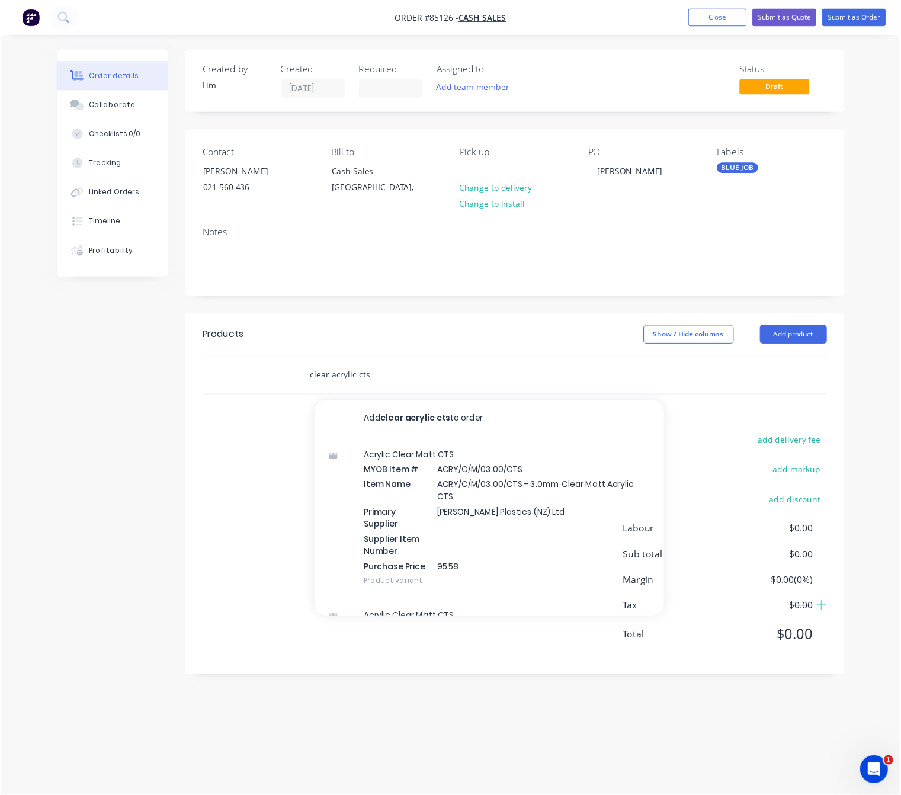
scroll to position [407, 0]
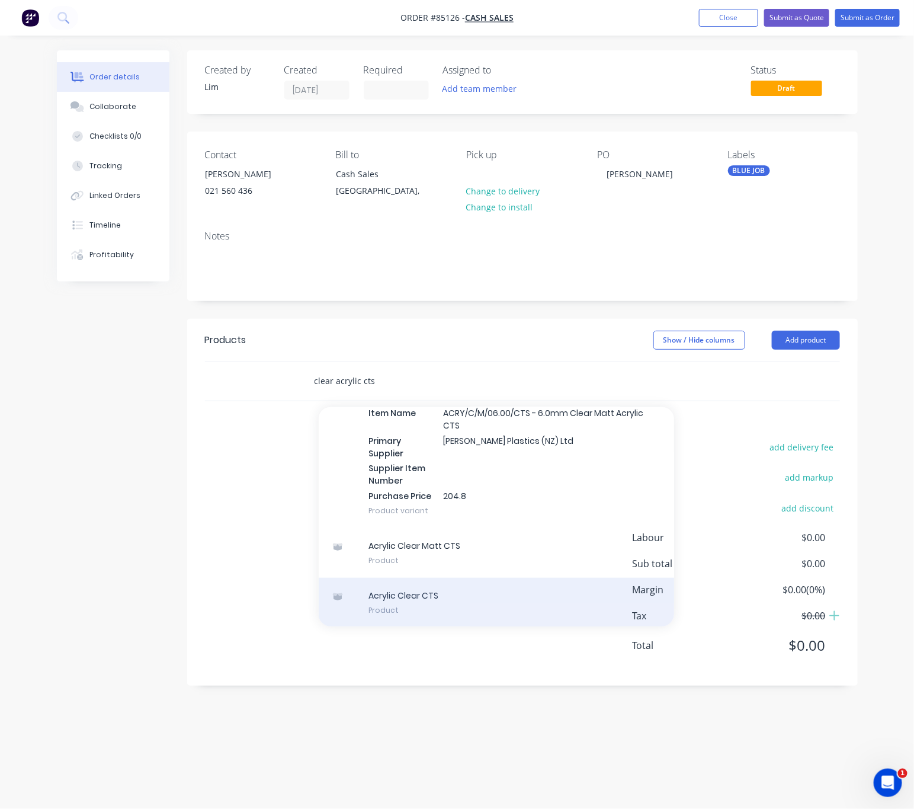
type input "clear acrylic cts"
click at [472, 601] on div "Acrylic Clear CTS Product" at bounding box center [496, 603] width 355 height 50
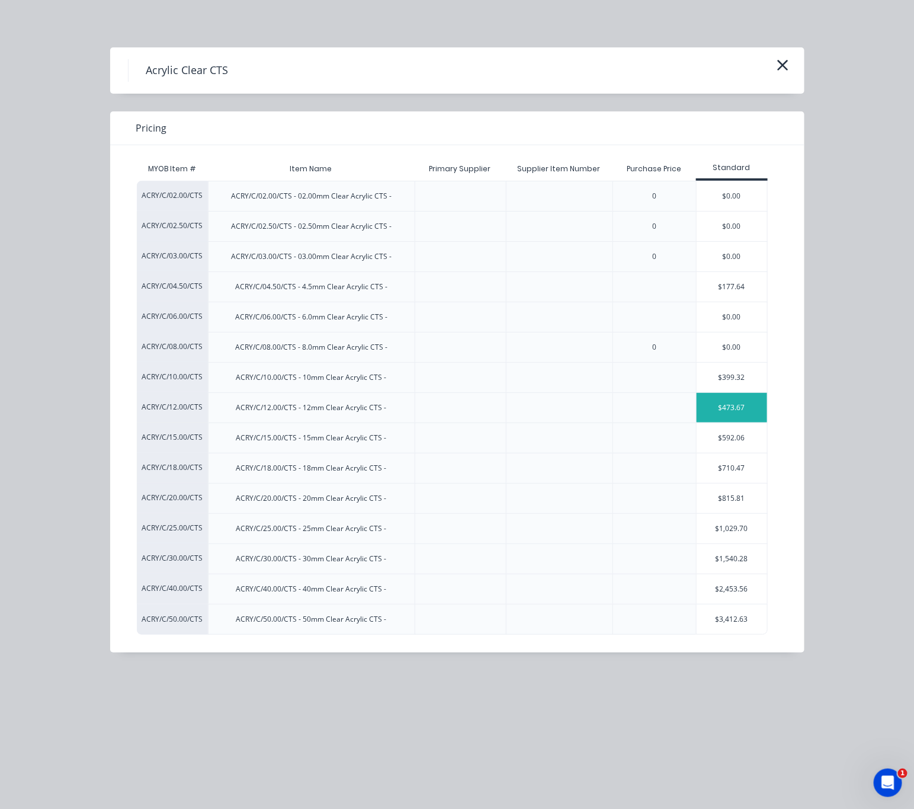
click at [715, 411] on div "$473.67" at bounding box center [732, 408] width 71 height 30
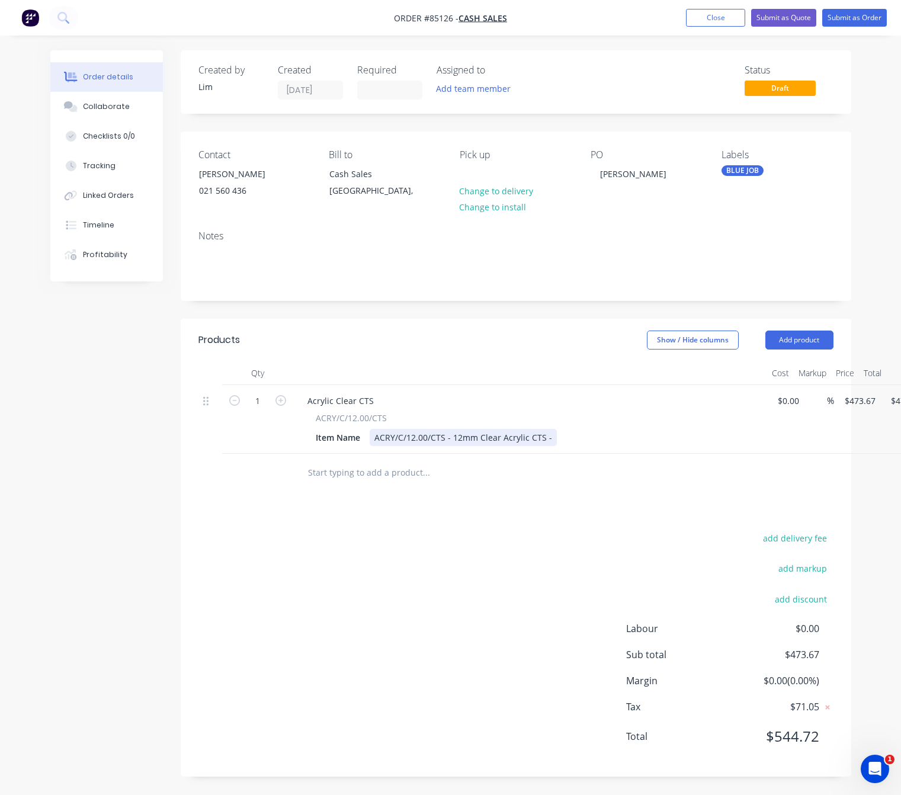
drag, startPoint x: 451, startPoint y: 440, endPoint x: 478, endPoint y: 448, distance: 28.1
click at [452, 440] on div "ACRY/C/12.00/CTS - 12mm Clear Acrylic CTS -" at bounding box center [463, 437] width 187 height 17
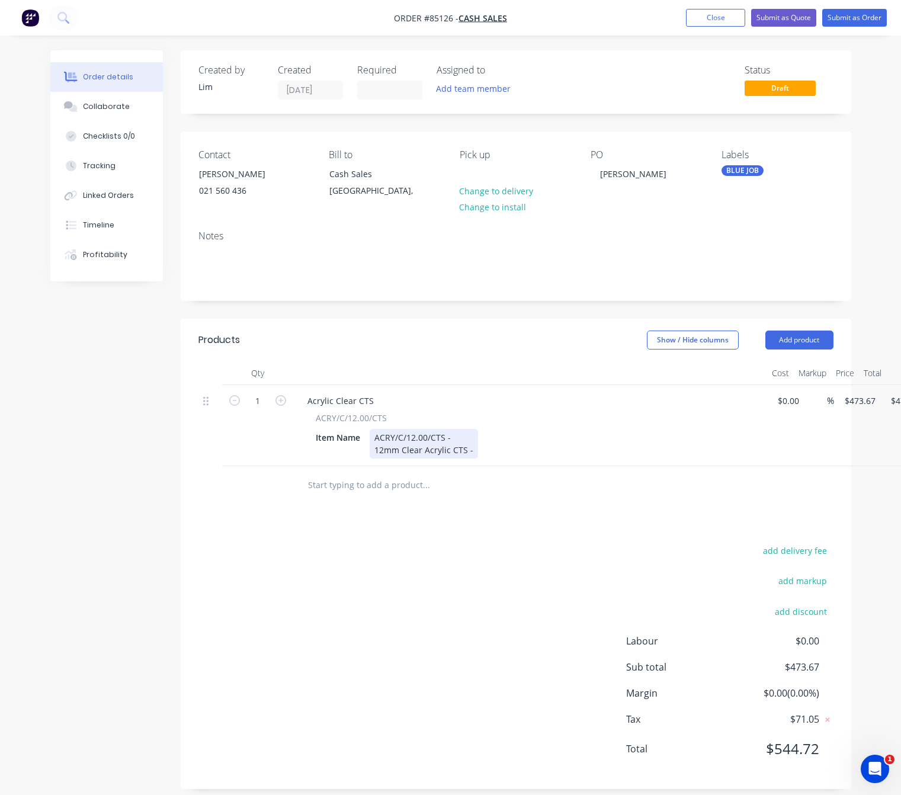
click at [473, 448] on div "ACRY/C/12.00/CTS - 12mm Clear Acrylic CTS -" at bounding box center [424, 444] width 108 height 30
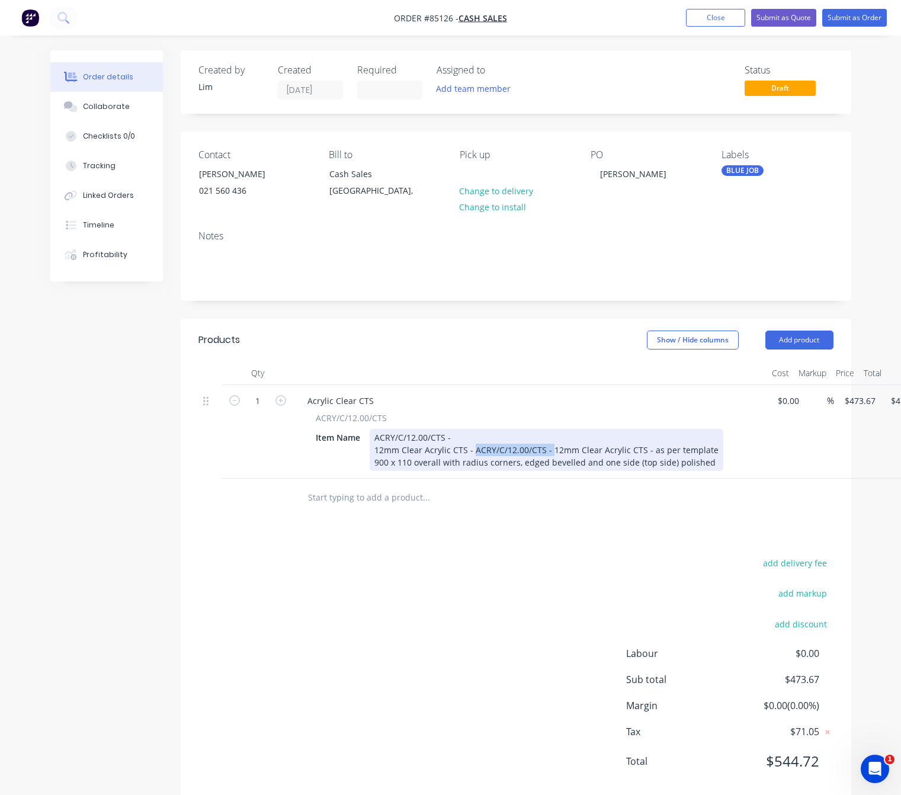
drag, startPoint x: 549, startPoint y: 451, endPoint x: 472, endPoint y: 451, distance: 77.6
click at [472, 451] on div "ACRY/C/12.00/CTS - 12mm Clear Acrylic CTS - ACRY/C/12.00/CTS - 12mm Clear Acryl…" at bounding box center [547, 450] width 354 height 42
click at [565, 453] on div "ACRY/C/12.00/CTS - 12mm Clear Acrylic CTS - 12mm Clear Acrylic CTS - as per tem…" at bounding box center [545, 450] width 351 height 42
click at [560, 450] on div "ACRY/C/12.00/CTS - 12mm Clear Acrylic CTS - 12mm Clear Acrylic CTS - as per tem…" at bounding box center [545, 450] width 351 height 42
drag, startPoint x: 568, startPoint y: 451, endPoint x: 471, endPoint y: 454, distance: 96.6
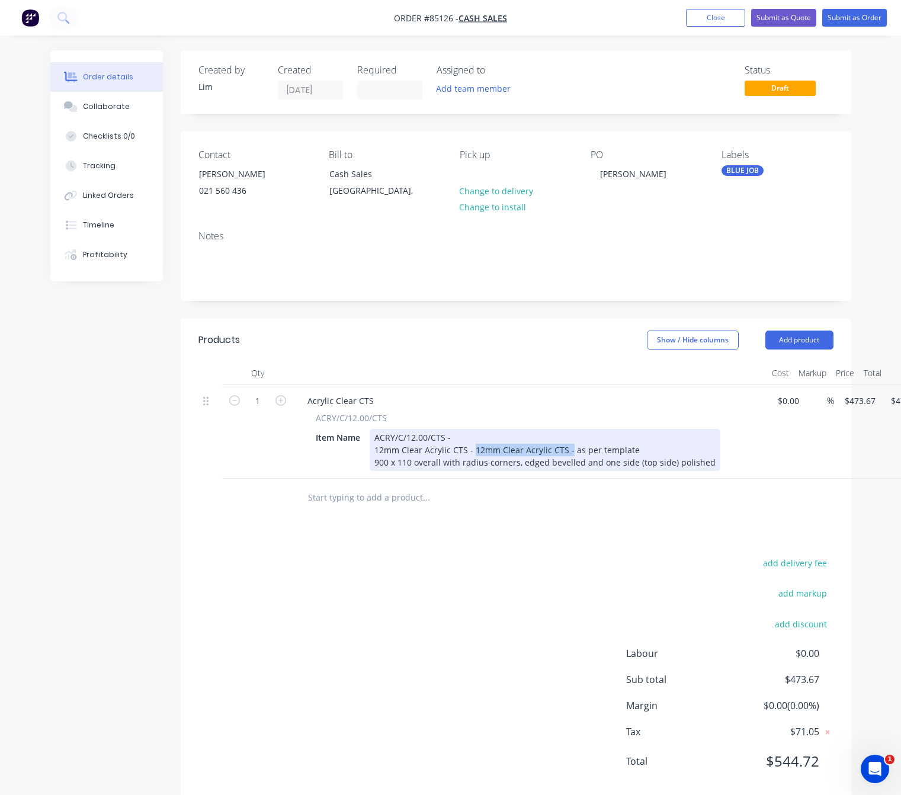
click at [471, 454] on div "ACRY/C/12.00/CTS - 12mm Clear Acrylic CTS - 12mm Clear Acrylic CTS - as per tem…" at bounding box center [545, 450] width 351 height 42
click at [473, 448] on div "ACRY/C/12.00/CTS - 12mm Clear Acrylic CTS as per template 900 x 110 overall wit…" at bounding box center [545, 450] width 351 height 42
drag, startPoint x: 546, startPoint y: 454, endPoint x: 498, endPoint y: 447, distance: 49.1
click at [498, 447] on div "ACRY/C/12.00/CTS - 12mm Clear Acrylic CTS As per template 900 x 110 overall wit…" at bounding box center [545, 450] width 351 height 42
click at [499, 443] on div "ACRY/C/12.00/CTS - 12mm Clear Acrylic CTS As per tUpdated 900 x 110 overall wit…" at bounding box center [545, 450] width 351 height 42
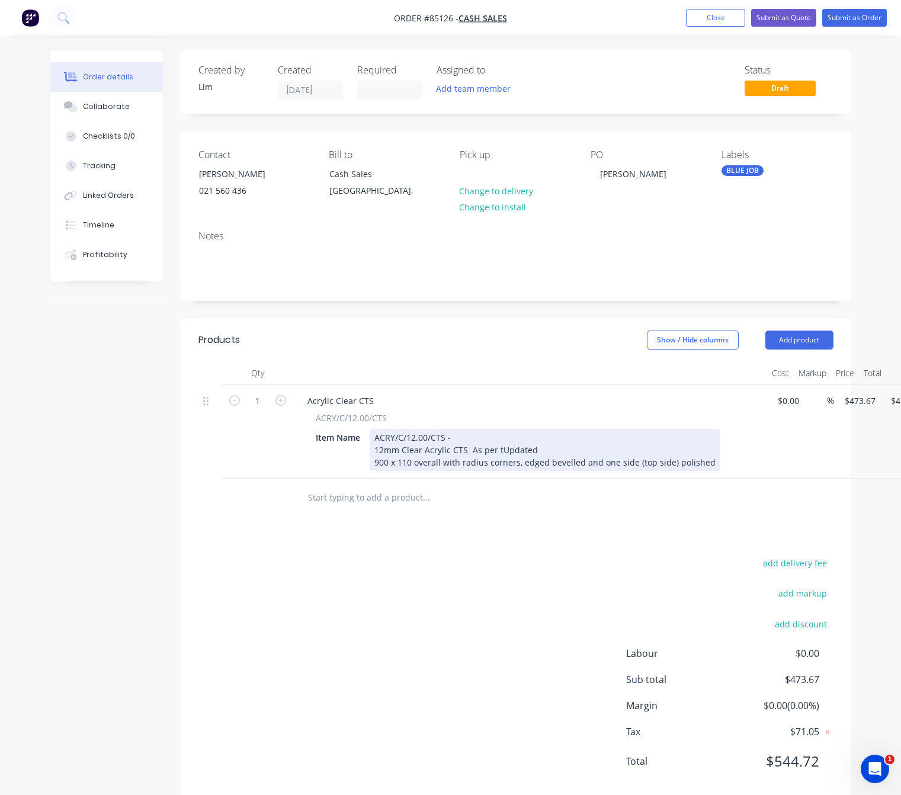
click at [498, 457] on div "900 x 110 overall with radius corners, edged bevelled and one side (top side) p…" at bounding box center [544, 462] width 341 height 12
click at [496, 450] on div "ACRY/C/12.00/CTS - 12mm Clear Acrylic CTS As per tUpdated 900 x 110 overall wit…" at bounding box center [545, 450] width 351 height 42
click at [499, 450] on div "ACRY/C/12.00/CTS - 12mm Clear Acrylic CTS As per tUpdated 900 x 110 overall wit…" at bounding box center [545, 450] width 351 height 42
click at [536, 452] on div "ACRY/C/12.00/CTS - 12mm Clear Acrylic CTS As per Updated 900 x 110 overall with…" at bounding box center [545, 450] width 351 height 42
click at [557, 446] on div "ACRY/C/12.00/CTS - 12mm Clear Acrylic CTS As per Updated Design900 x 110 overal…" at bounding box center [557, 450] width 375 height 42
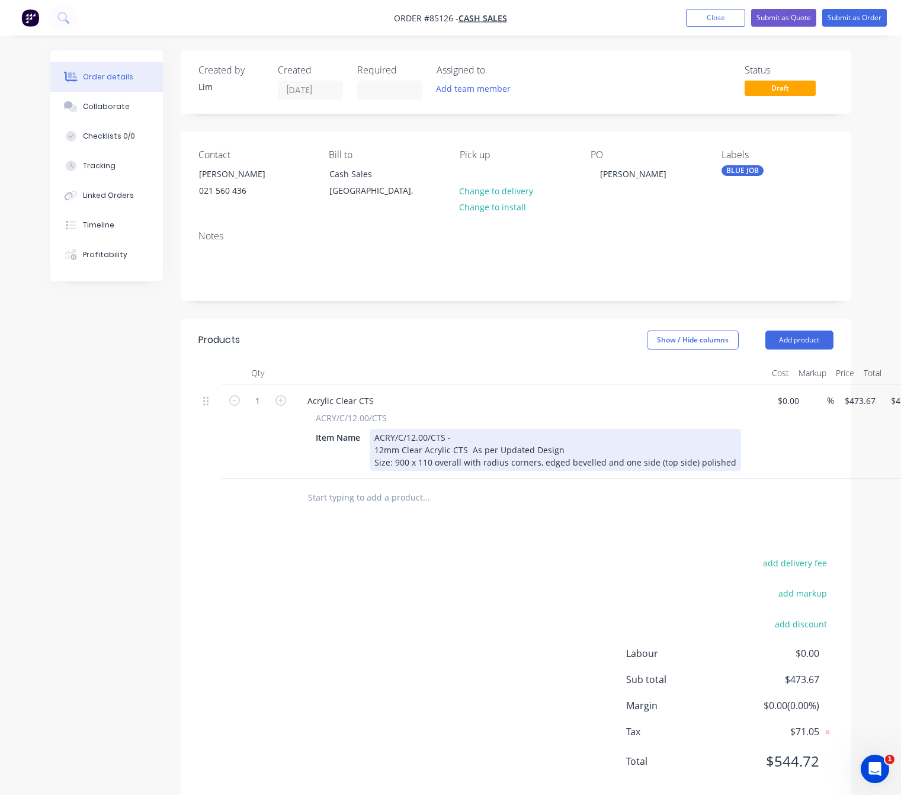
click at [543, 464] on div "ACRY/C/12.00/CTS - 12mm Clear Acrylic CTS As per Updated Design Size: 900 x 110…" at bounding box center [555, 450] width 371 height 42
click at [539, 459] on div "ACRY/C/12.00/CTS - 12mm Clear Acrylic CTS As per Updated Design Size: 900 x 110…" at bounding box center [555, 450] width 371 height 42
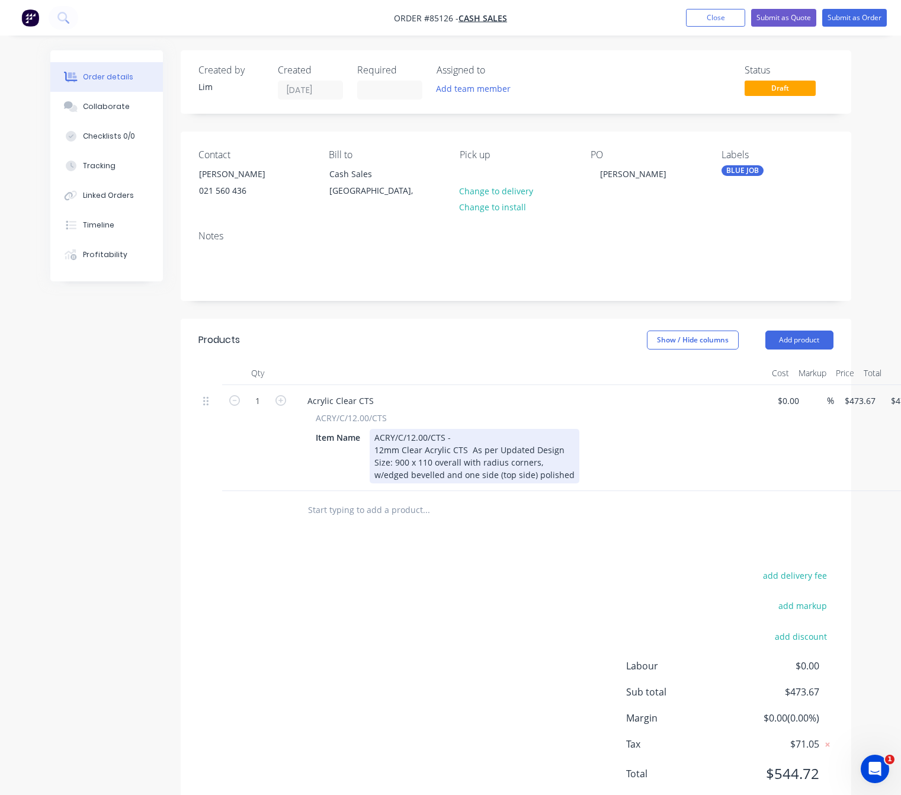
click at [406, 473] on div "ACRY/C/12.00/CTS - 12mm Clear Acrylic CTS As per Updated Design Size: 900 x 110…" at bounding box center [475, 456] width 210 height 55
click at [385, 473] on div "ACRY/C/12.00/CTS - 12mm Clear Acrylic CTS As per Updated Design Size: 900 x 110…" at bounding box center [475, 456] width 210 height 55
click at [407, 472] on div "ACRY/C/12.00/CTS - 12mm Clear Acrylic CTS As per Updated Design Size: 900 x 110…" at bounding box center [476, 456] width 212 height 55
click at [382, 477] on div "ACRY/C/12.00/CTS - 12mm Clear Acrylic CTS As per Updated Design Size: 900 x 110…" at bounding box center [473, 456] width 207 height 55
click at [392, 476] on div "ACRY/C/12.00/CTS - 12mm Clear Acrylic CTS As per Updated Design Size: 900 x 110…" at bounding box center [473, 456] width 207 height 55
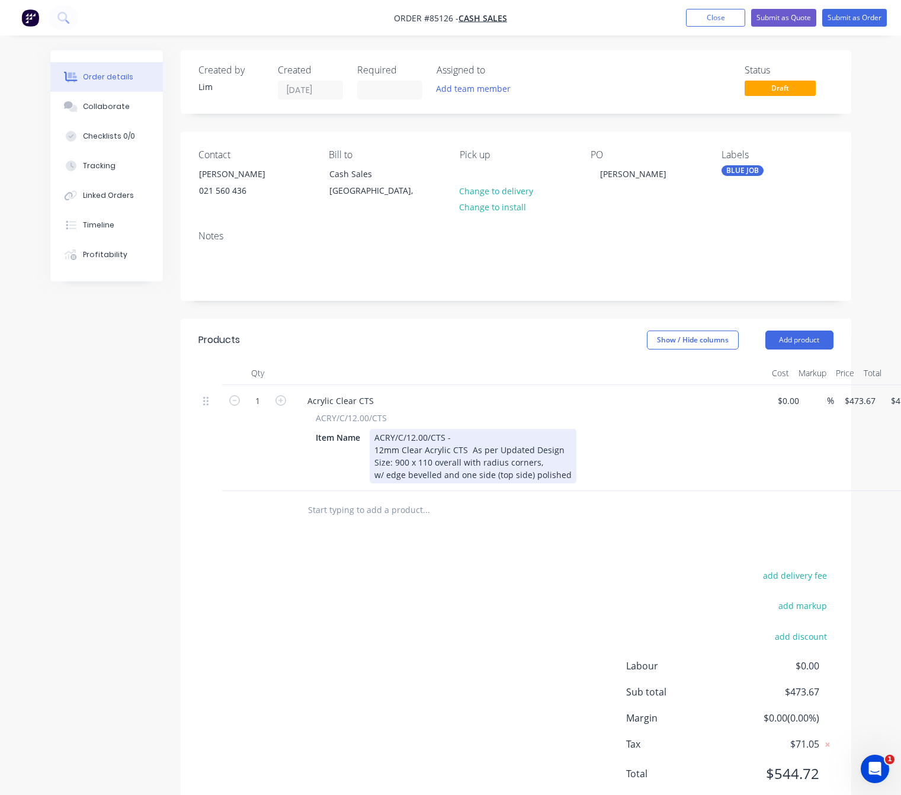
drag, startPoint x: 385, startPoint y: 476, endPoint x: 405, endPoint y: 479, distance: 20.9
click at [385, 475] on div "ACRY/C/12.00/CTS - 12mm Clear Acrylic CTS As per Updated Design Size: 900 x 110…" at bounding box center [473, 456] width 207 height 55
click at [389, 475] on div "ACRY/C/12.00/CTS - 12mm Clear Acrylic CTS As per Updated Design Size: 900 x 110…" at bounding box center [494, 456] width 248 height 55
click at [414, 473] on div "ACRY/C/12.00/CTS - 12mm Clear Acrylic CTS As per Updated Design Size: 900 x 110…" at bounding box center [494, 456] width 249 height 55
click at [438, 475] on div "ACRY/C/12.00/CTS - 12mm Clear Acrylic CTS As per Updated Design Size: 900 x 110…" at bounding box center [494, 456] width 249 height 55
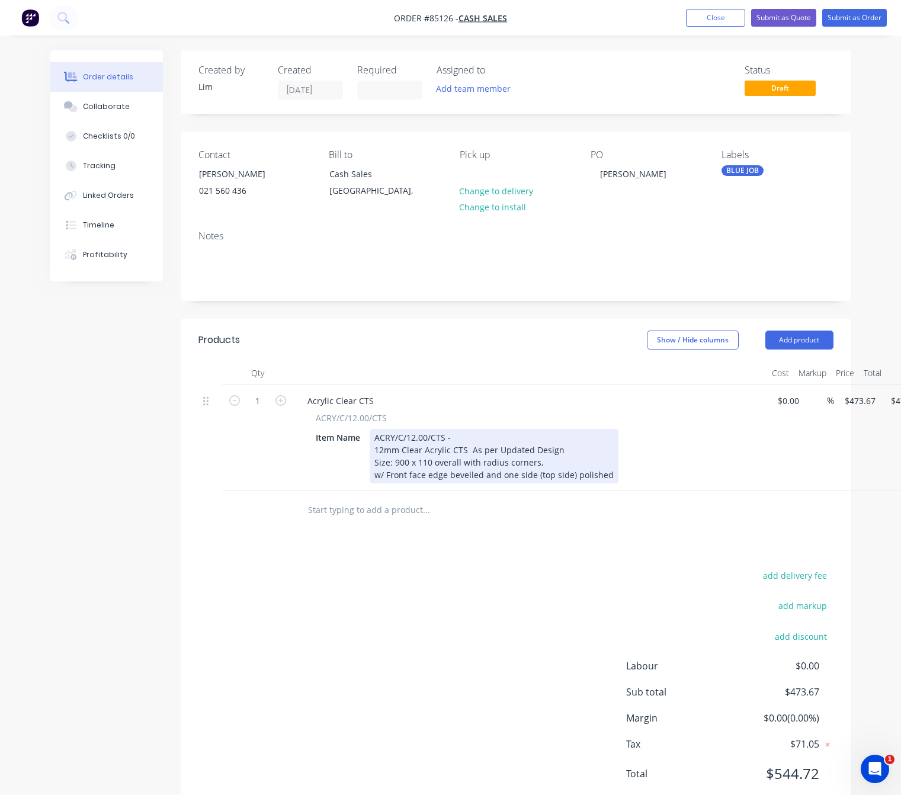
click at [548, 464] on div "ACRY/C/12.00/CTS - 12mm Clear Acrylic CTS As per Updated Design Size: 900 x 110…" at bounding box center [494, 456] width 249 height 55
click at [569, 448] on div "ACRY/C/12.00/CTS - 12mm Clear Acrylic CTS As per Updated Design Size: 900 x 110…" at bounding box center [494, 456] width 249 height 55
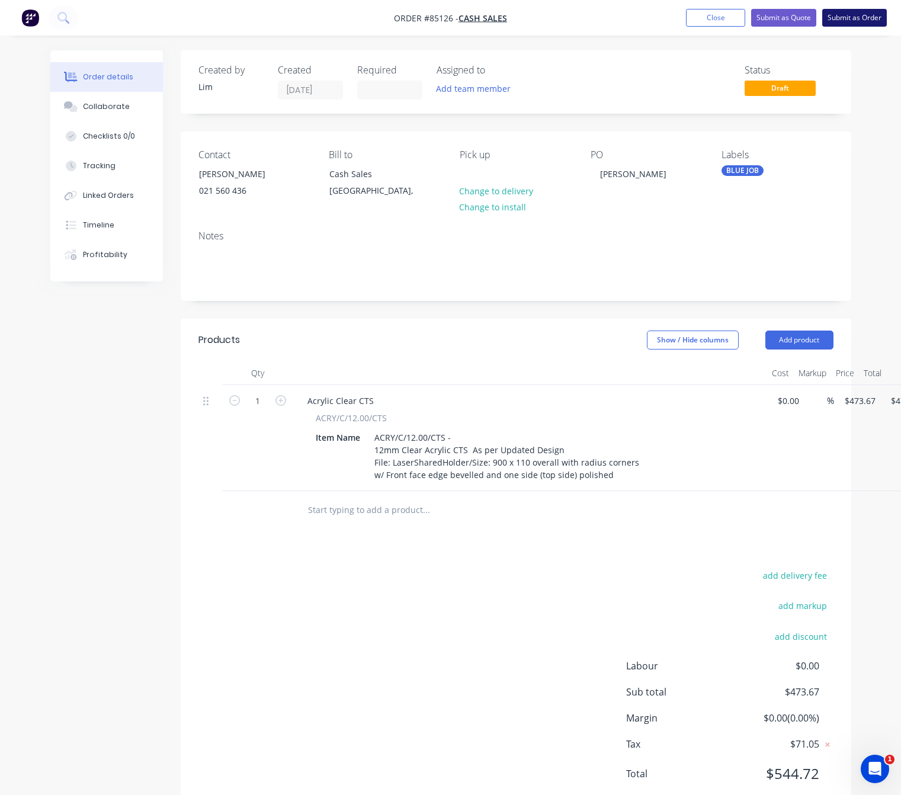
click at [876, 17] on button "Submit as Order" at bounding box center [854, 18] width 65 height 18
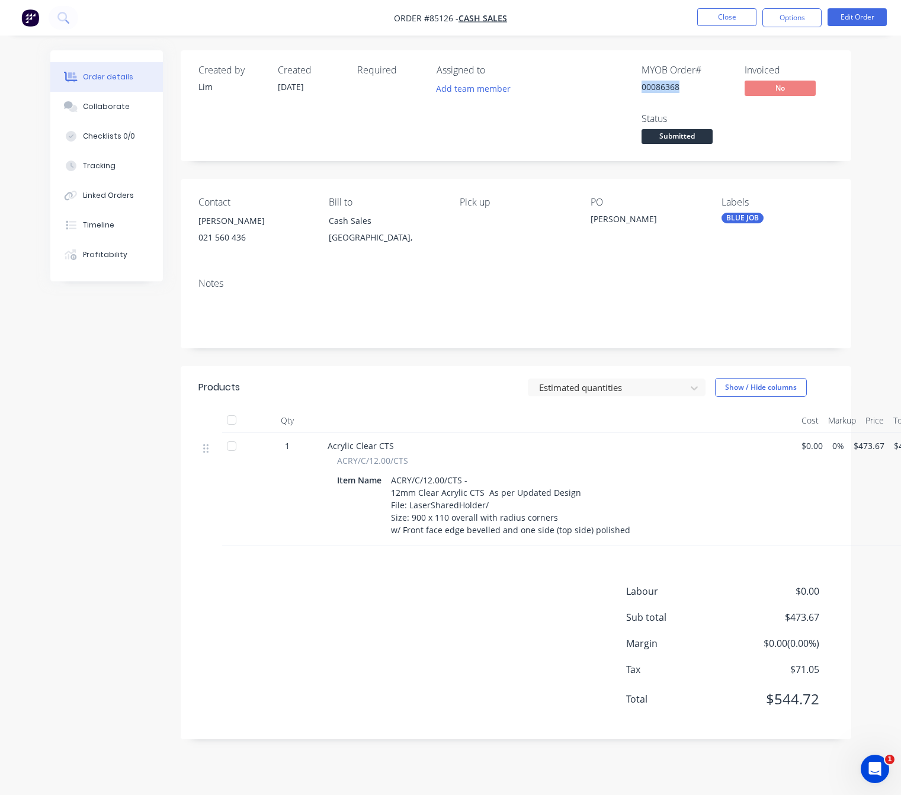
drag, startPoint x: 642, startPoint y: 87, endPoint x: 703, endPoint y: 93, distance: 61.3
click at [706, 95] on div "MYOB Order # 00086368" at bounding box center [686, 82] width 89 height 34
copy div "00086368"
click at [486, 501] on div "ACRY/C/12.00/CTS - 12mm Clear Acrylic CTS As per Updated Design File: LaserShar…" at bounding box center [510, 505] width 249 height 67
click at [850, 14] on button "Edit Order" at bounding box center [857, 17] width 59 height 18
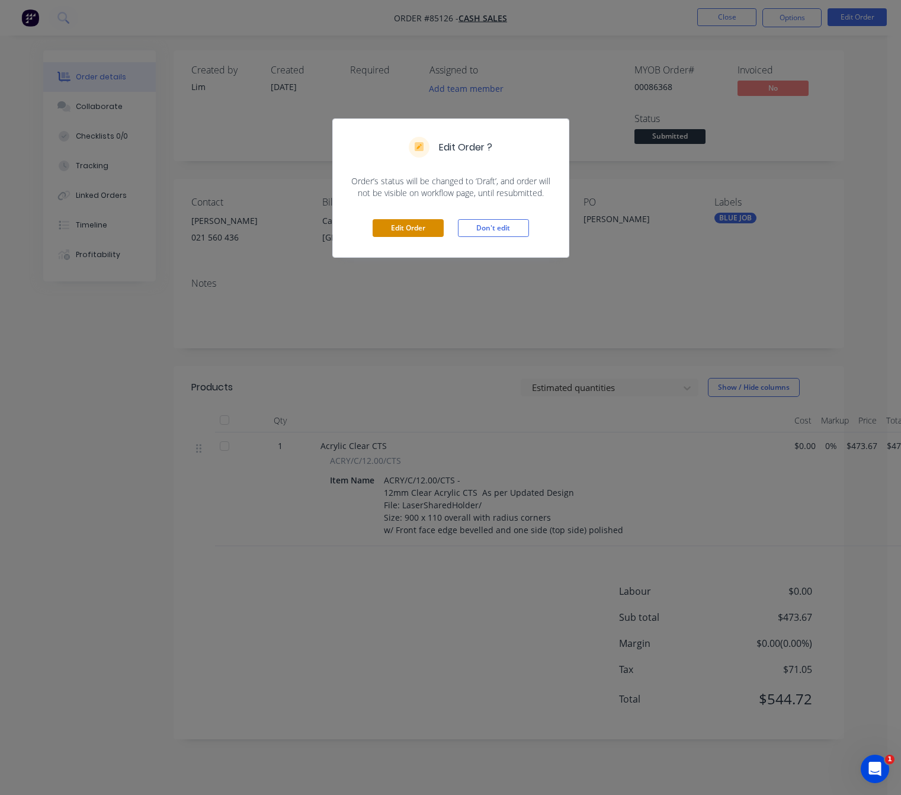
click at [412, 233] on button "Edit Order" at bounding box center [408, 228] width 71 height 18
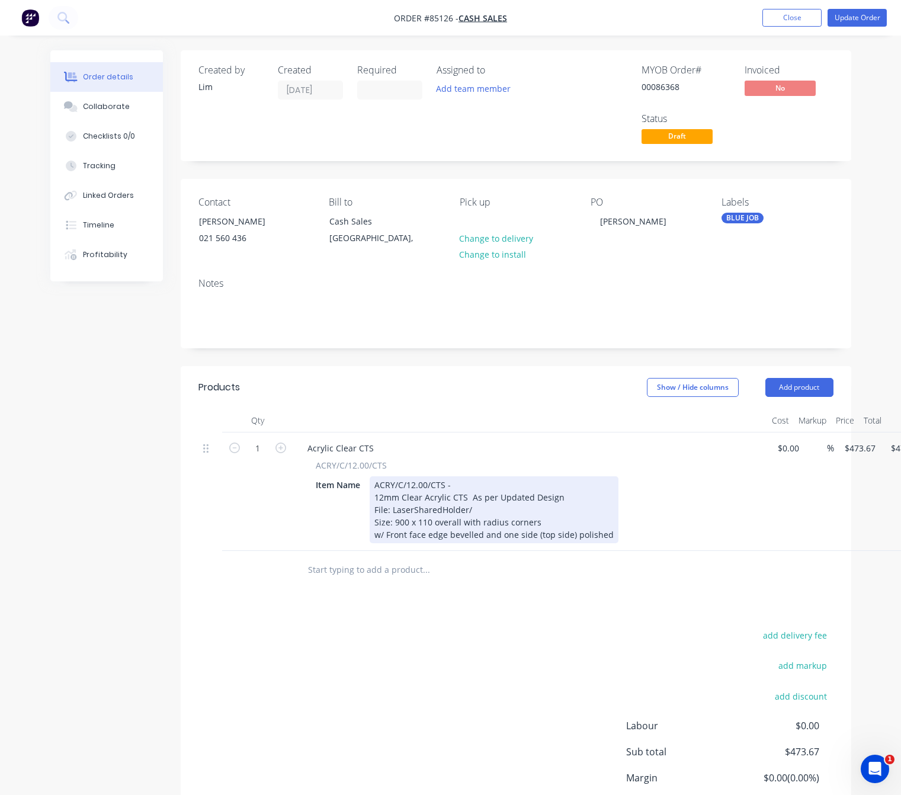
click at [487, 510] on div "ACRY/C/12.00/CTS - 12mm Clear Acrylic CTS As per Updated Design File: LaserShar…" at bounding box center [494, 509] width 249 height 67
paste div
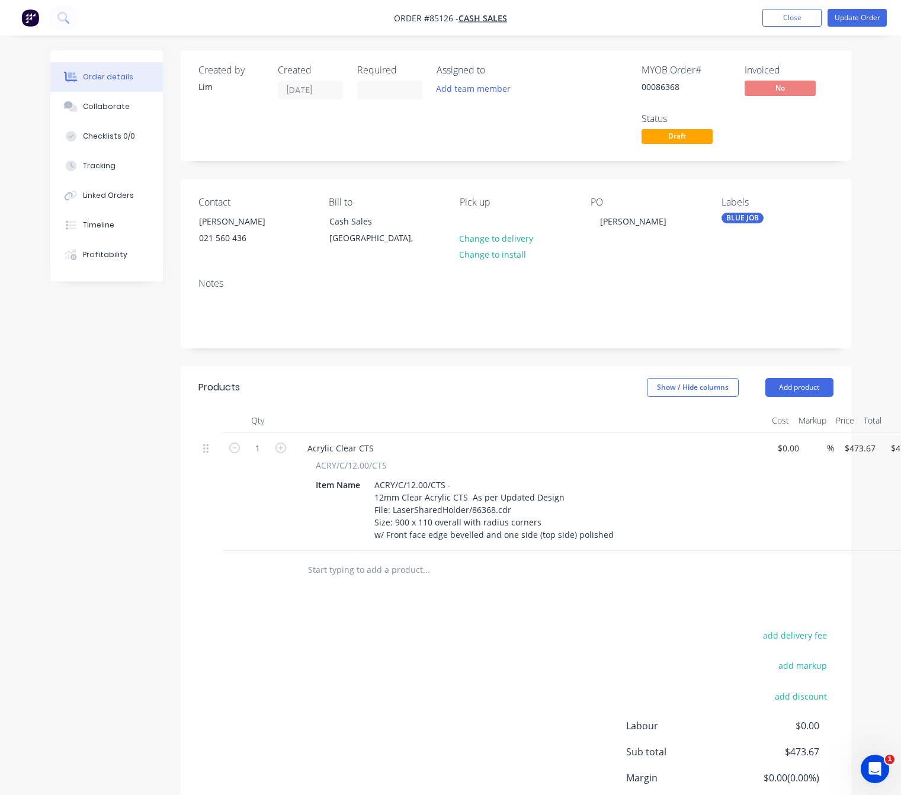
click at [388, 656] on div "add delivery fee add markup add discount Labour $0.00 Sub total $473.67 Margin …" at bounding box center [515, 741] width 635 height 229
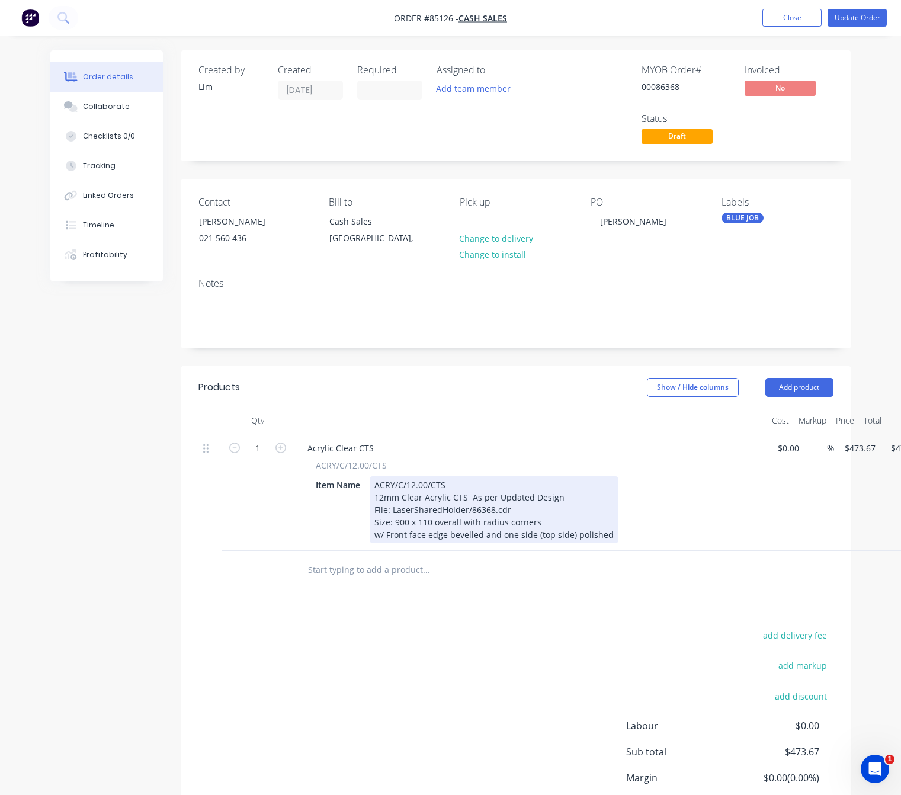
click at [608, 532] on div "ACRY/C/12.00/CTS - 12mm Clear Acrylic CTS As per Updated Design File: LaserShar…" at bounding box center [494, 509] width 249 height 67
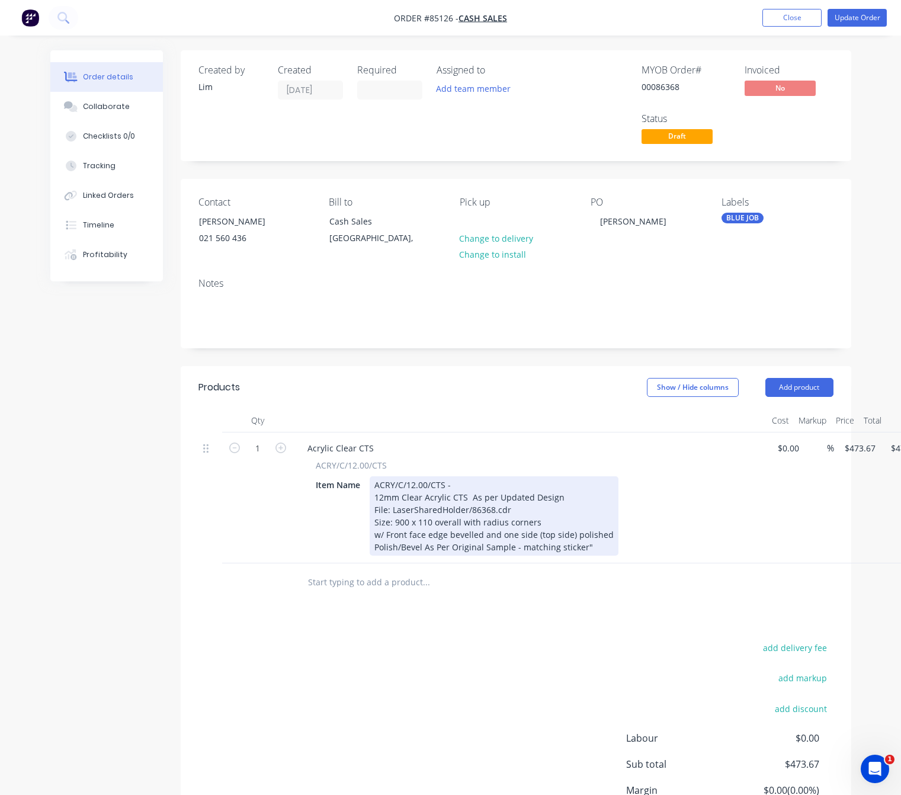
click at [521, 548] on div "ACRY/C/12.00/CTS - 12mm Clear Acrylic CTS As per Updated Design File: LaserShar…" at bounding box center [494, 515] width 249 height 79
click at [523, 552] on div "ACRY/C/12.00/CTS - 12mm Clear Acrylic CTS As per Updated Design File: LaserShar…" at bounding box center [494, 515] width 249 height 79
click at [526, 552] on div "ACRY/C/12.00/CTS - 12mm Clear Acrylic CTS As per Updated Design File: LaserShar…" at bounding box center [494, 515] width 249 height 79
click at [560, 546] on div "ACRY/C/12.00/CTS - 12mm Clear Acrylic CTS As per Updated Design File: LaserShar…" at bounding box center [494, 515] width 249 height 79
click at [562, 550] on div "ACRY/C/12.00/CTS - 12mm Clear Acrylic CTS As per Updated Design File: LaserShar…" at bounding box center [494, 515] width 249 height 79
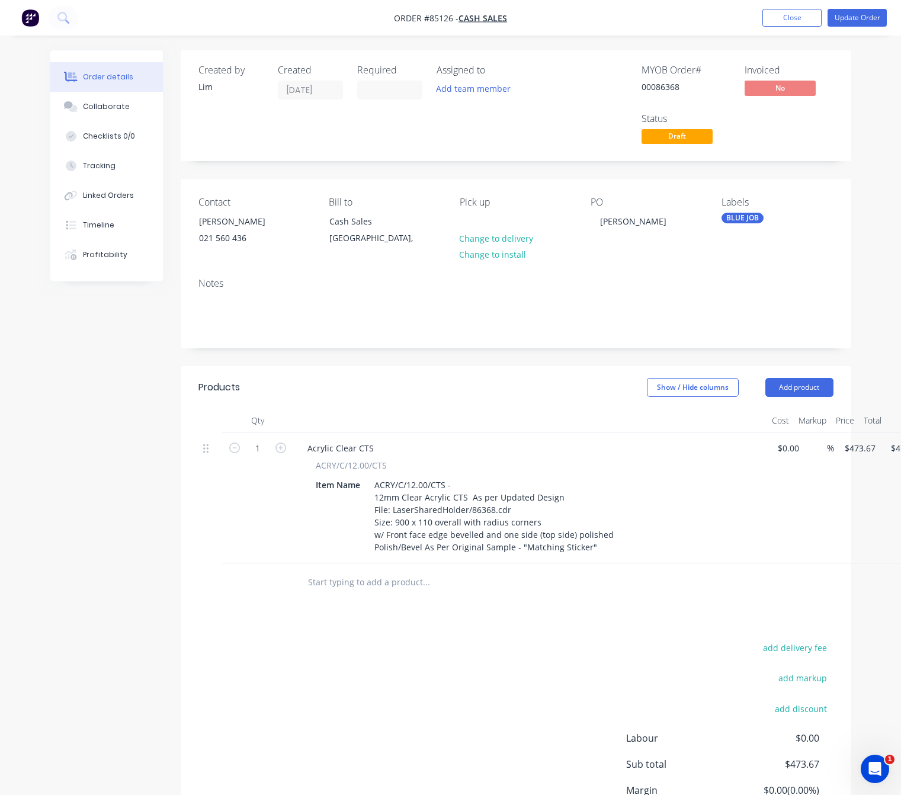
click at [588, 603] on div "Products Show / Hide columns Add product Qty Cost Markup Price Total 1 Acrylic …" at bounding box center [516, 626] width 671 height 520
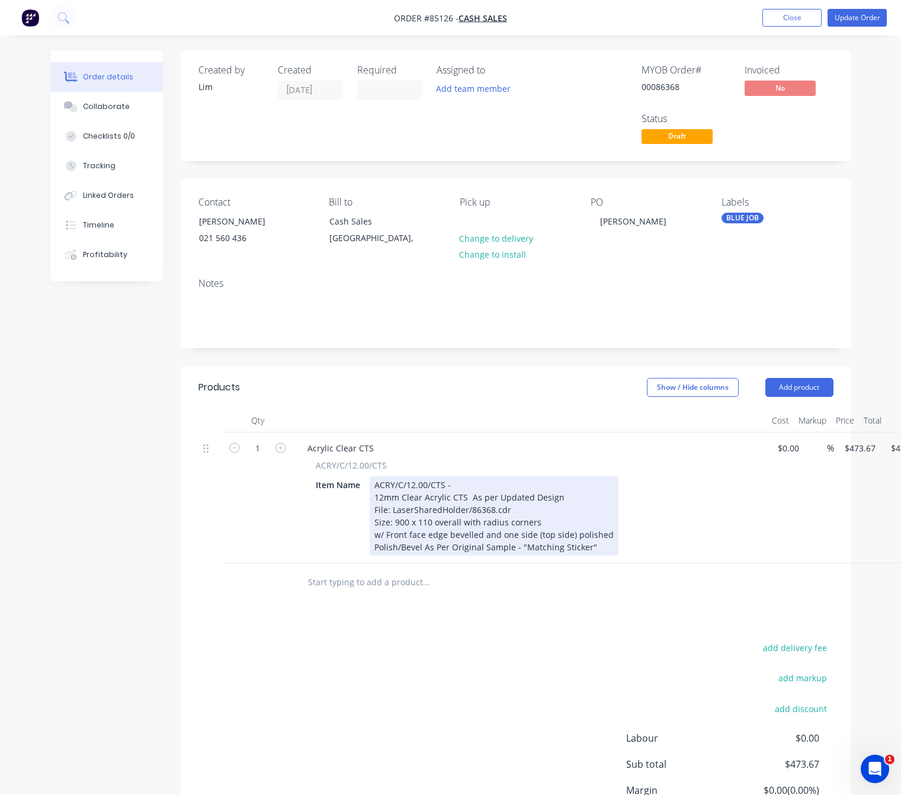
click at [371, 546] on div "ACRY/C/12.00/CTS - 12mm Clear Acrylic CTS As per Updated Design File: LaserShar…" at bounding box center [494, 515] width 249 height 79
click at [374, 537] on div "ACRY/C/12.00/CTS - 12mm Clear Acrylic CTS As per Updated Design File: LaserShar…" at bounding box center [494, 515] width 249 height 79
click at [374, 556] on div "ACRY/C/12.00/CTS - 12mm Clear Acrylic CTS As per Updated Design File: LaserShar…" at bounding box center [494, 515] width 249 height 79
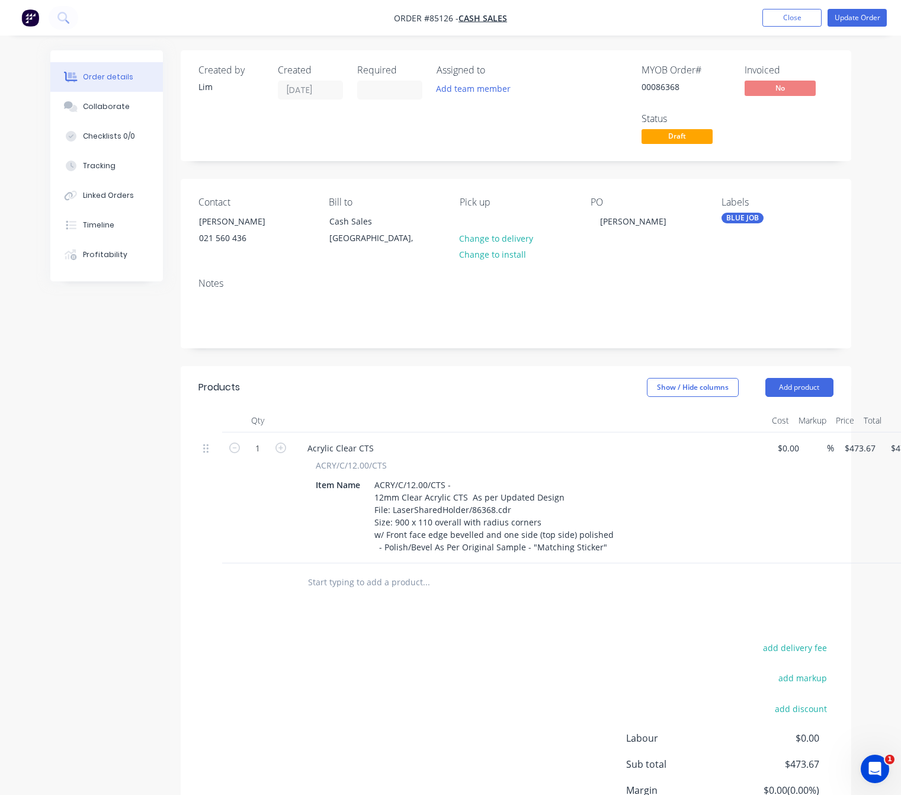
click at [411, 635] on div "Products Show / Hide columns Add product Qty Cost Markup Price Total 1 Acrylic …" at bounding box center [516, 626] width 671 height 520
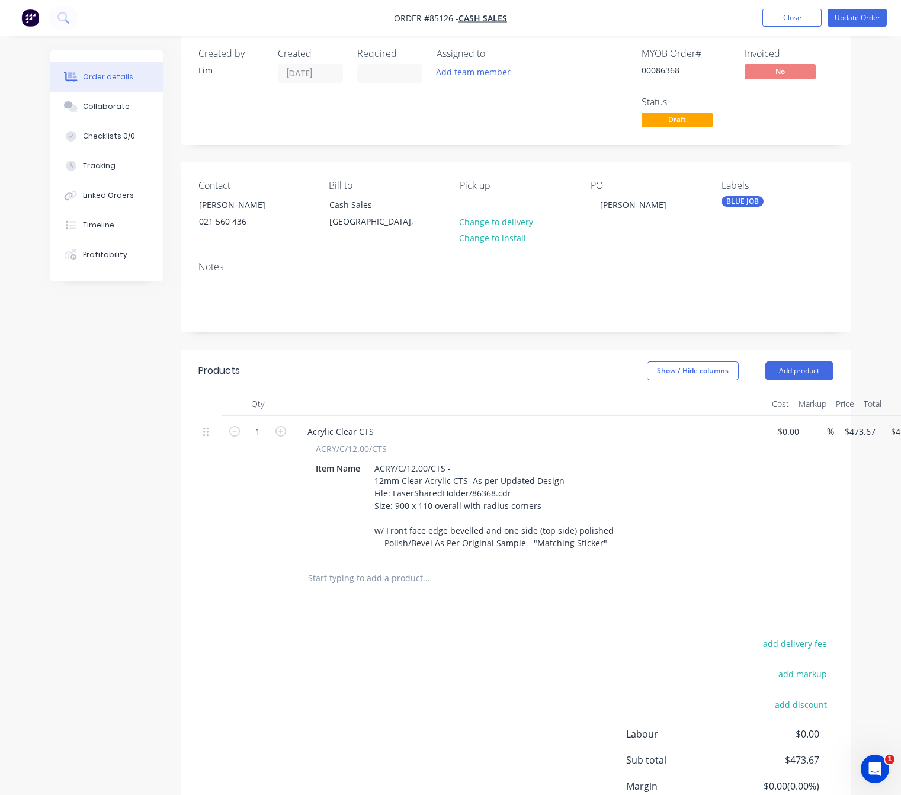
scroll to position [0, 0]
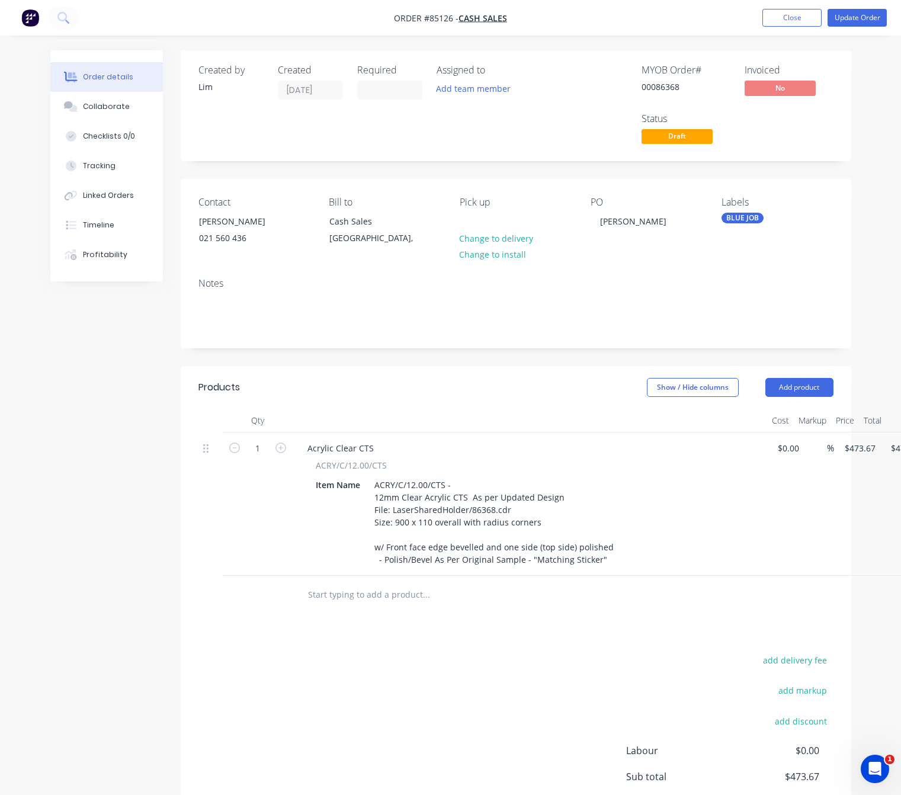
click at [467, 688] on div "add delivery fee add markup add discount Labour $0.00 Sub total $473.67 Margin …" at bounding box center [515, 766] width 635 height 229
click at [883, 450] on div "$473.67 $473.67" at bounding box center [903, 503] width 46 height 143
type input "473.67"
click at [860, 448] on input "473.67" at bounding box center [862, 448] width 37 height 17
type input "$0.00"
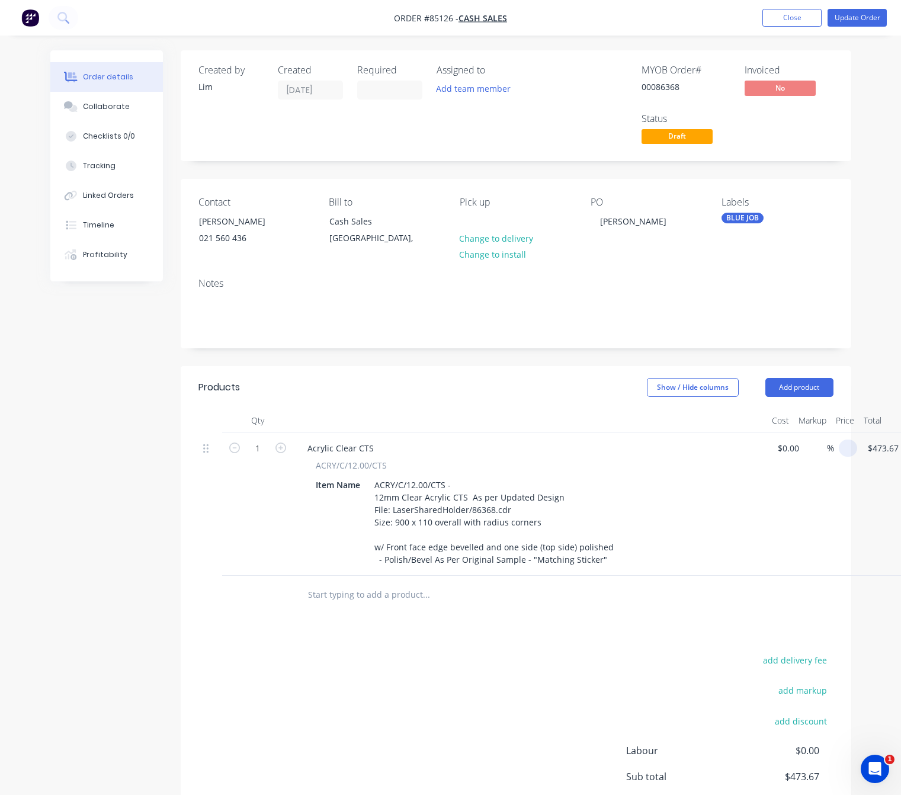
type input "$0.00"
drag, startPoint x: 580, startPoint y: 694, endPoint x: 576, endPoint y: 699, distance: 6.3
click at [579, 695] on div "add delivery fee add markup add discount Labour $0.00 Sub total $0.00 Margin $0…" at bounding box center [515, 766] width 635 height 229
click at [855, 23] on button "Update Order" at bounding box center [857, 18] width 59 height 18
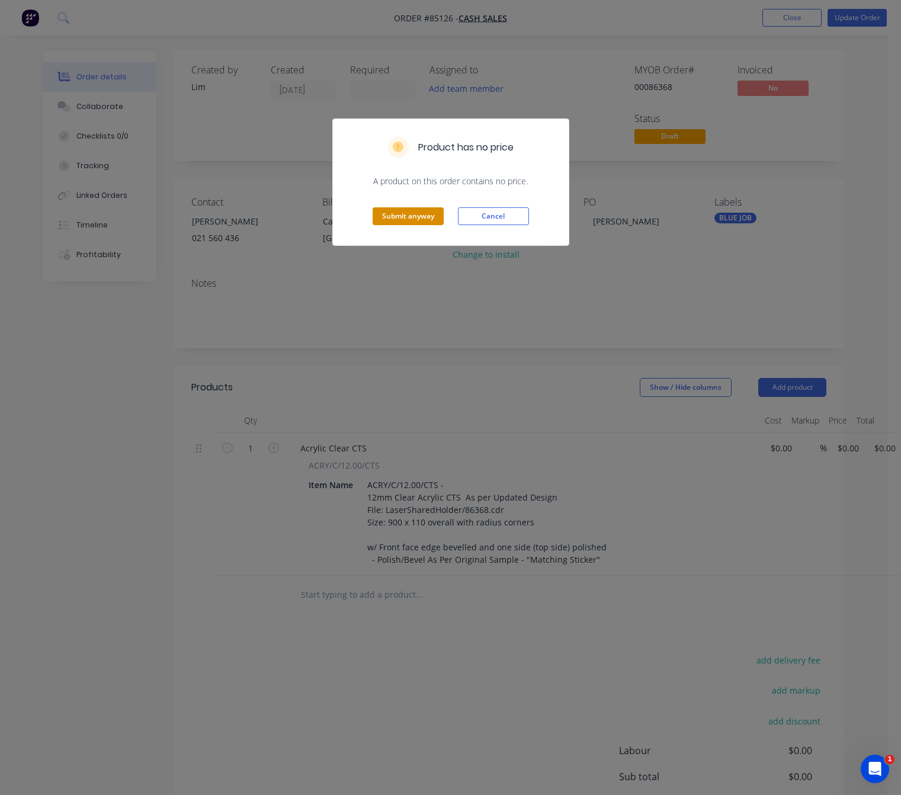
click at [427, 214] on button "Submit anyway" at bounding box center [408, 216] width 71 height 18
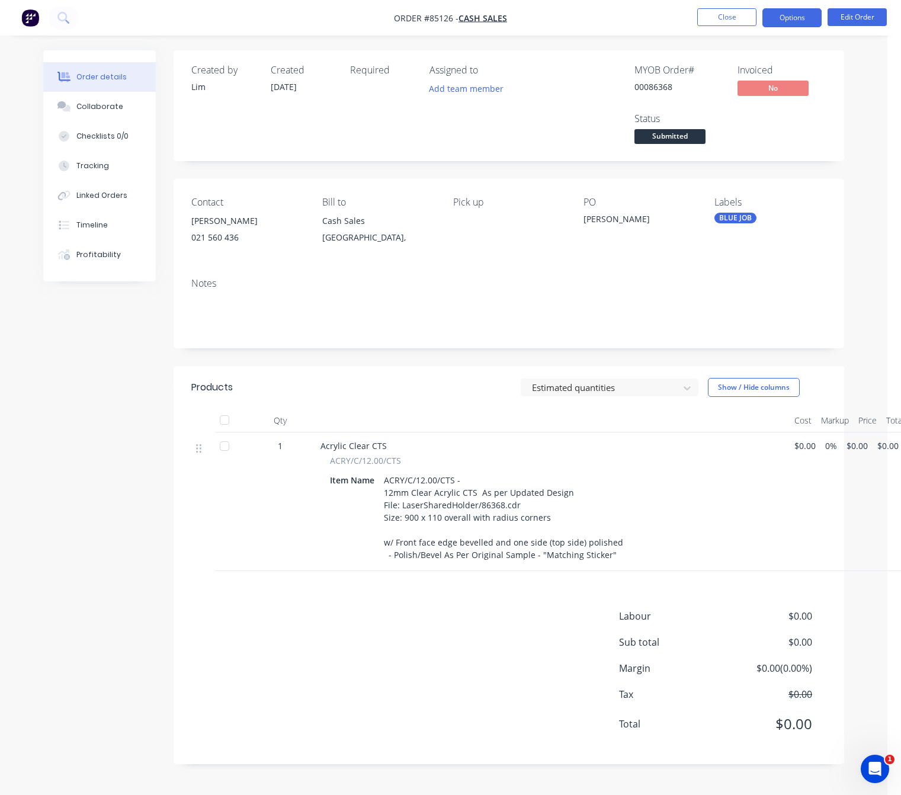
click at [786, 25] on button "Options" at bounding box center [791, 17] width 59 height 19
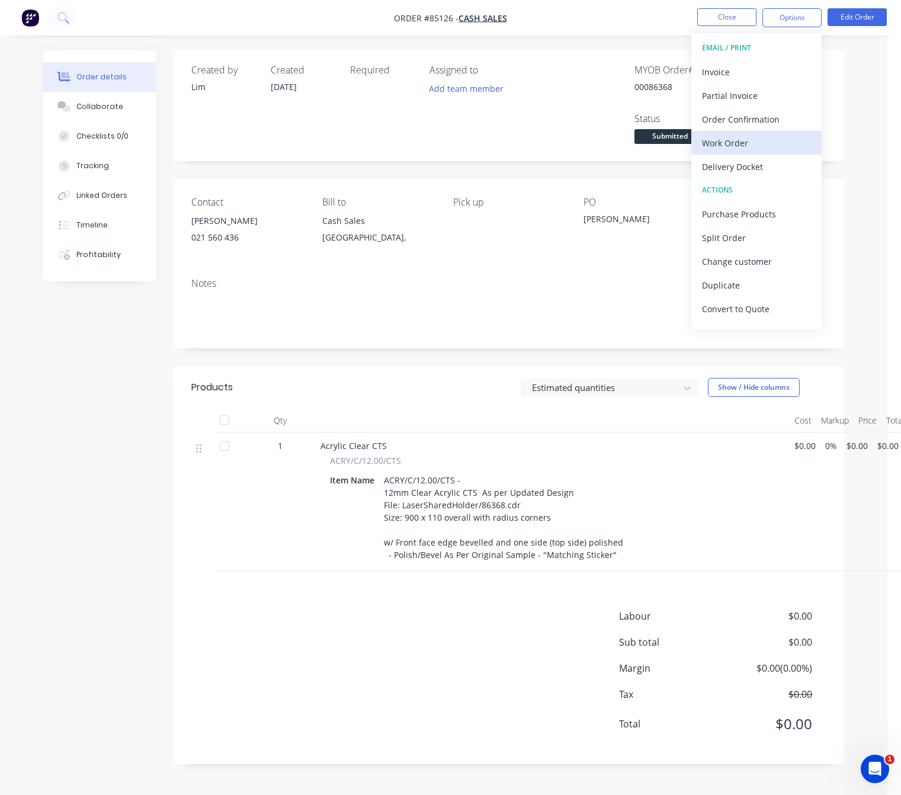
click at [748, 146] on div "Work Order" at bounding box center [756, 142] width 109 height 17
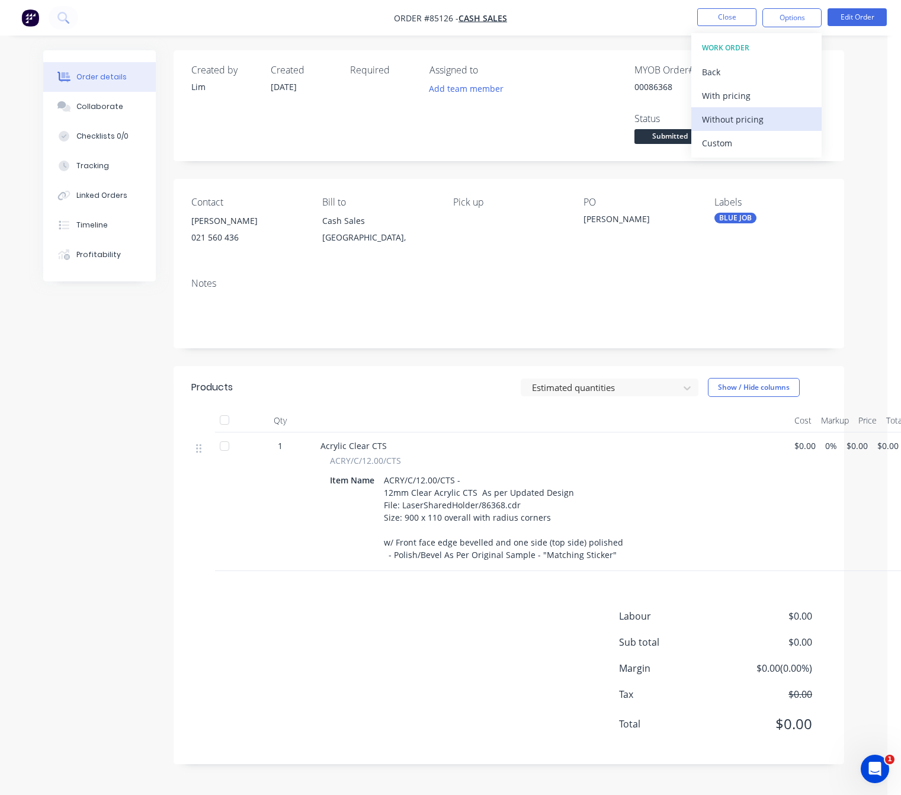
click at [756, 121] on div "Without pricing" at bounding box center [756, 119] width 109 height 17
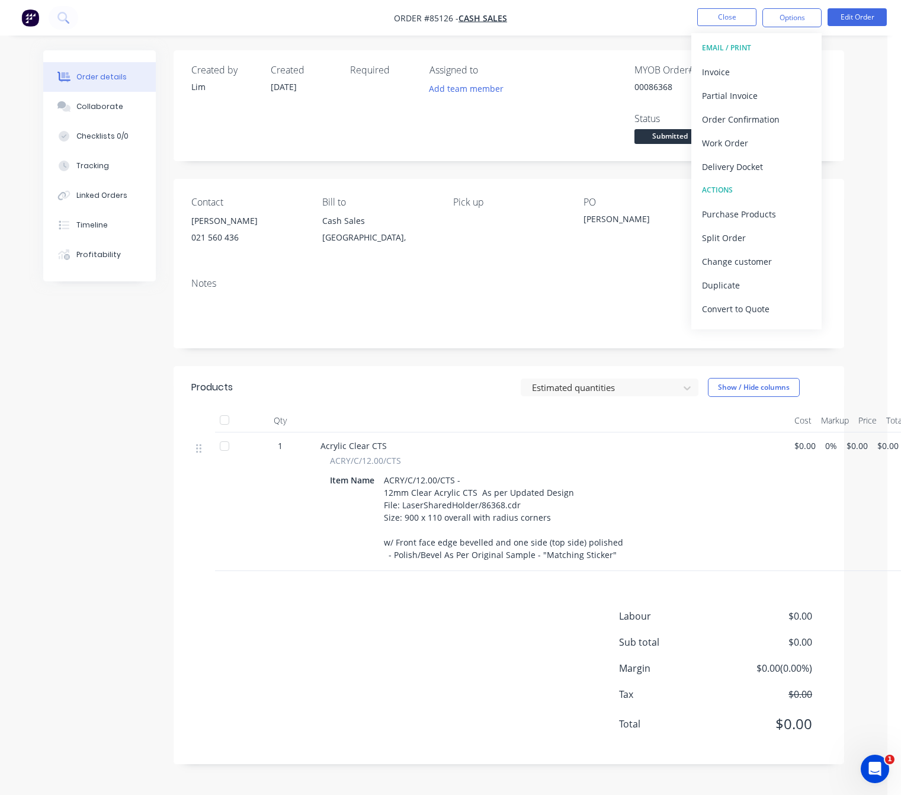
click at [121, 526] on div "Created by Lim Created 07/10/25 Required Assigned to Add team member MYOB Order…" at bounding box center [443, 416] width 801 height 732
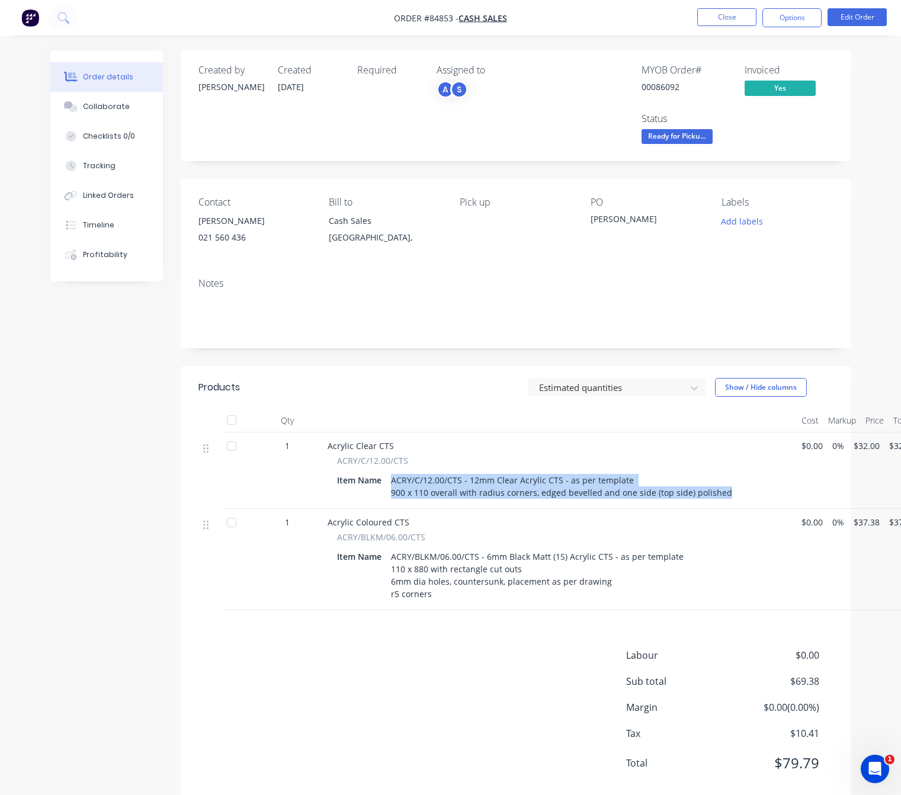
drag, startPoint x: 393, startPoint y: 478, endPoint x: 639, endPoint y: 492, distance: 246.3
click at [718, 498] on div "ACRY/C/12.00/CTS - 12mm Clear Acrylic CTS - as per template 900 x 110 overall w…" at bounding box center [561, 487] width 351 height 30
copy div "ACRY/C/12.00/CTS - 12mm Clear Acrylic CTS - as per template 900 x 110 overall w…"
click at [712, 13] on button "Close" at bounding box center [726, 17] width 59 height 18
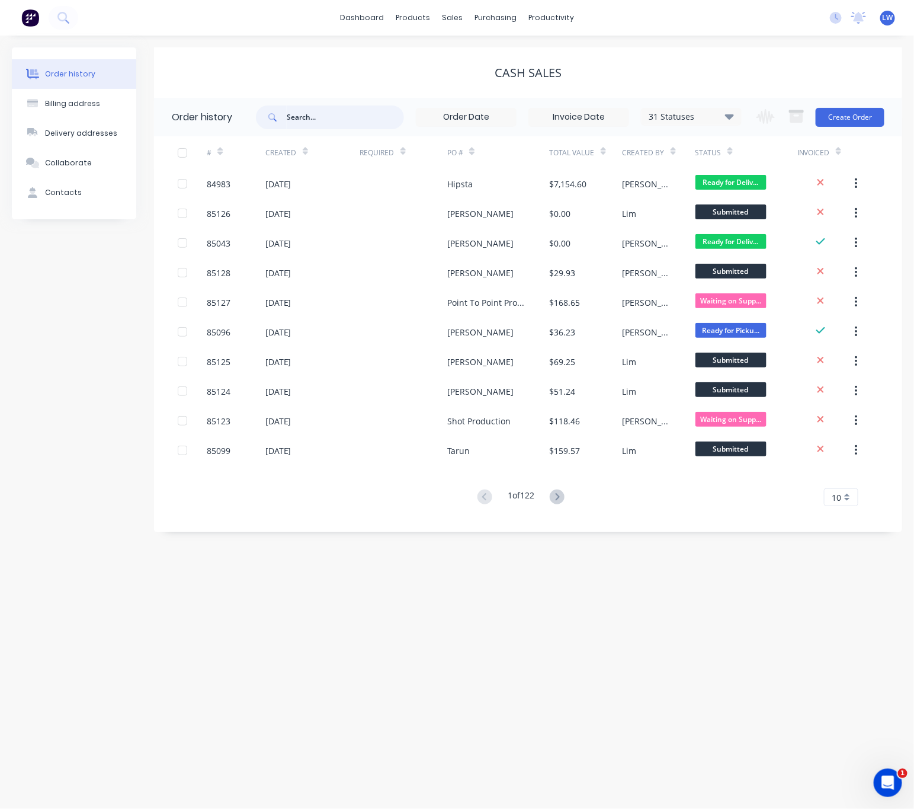
click at [312, 108] on input "text" at bounding box center [345, 117] width 117 height 24
type input "86344"
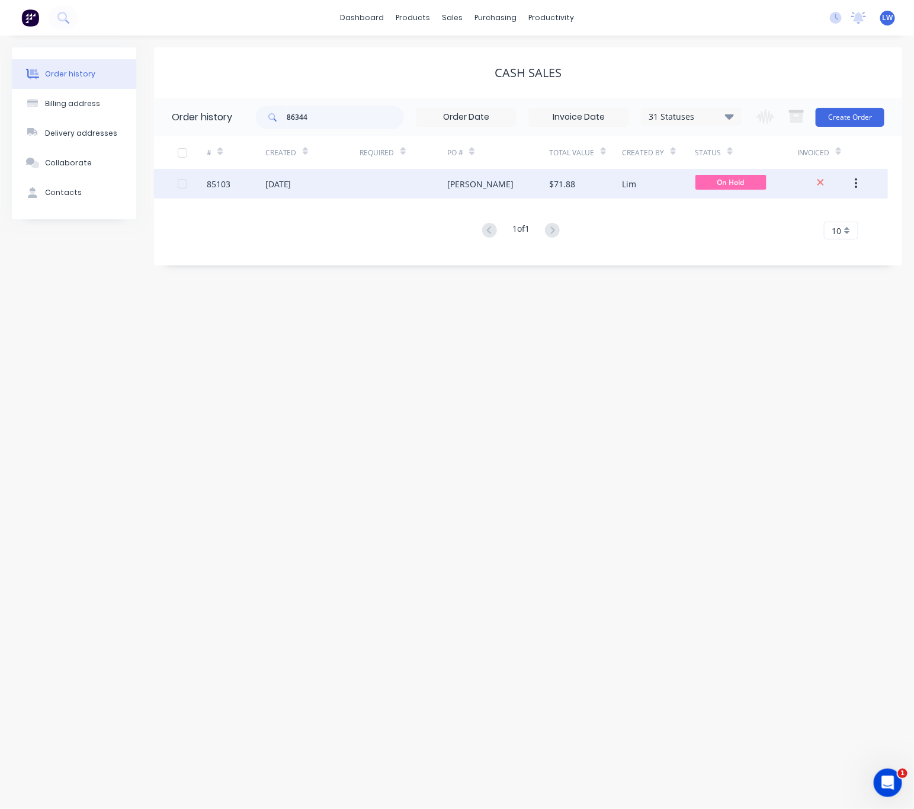
click at [366, 188] on div at bounding box center [404, 184] width 88 height 30
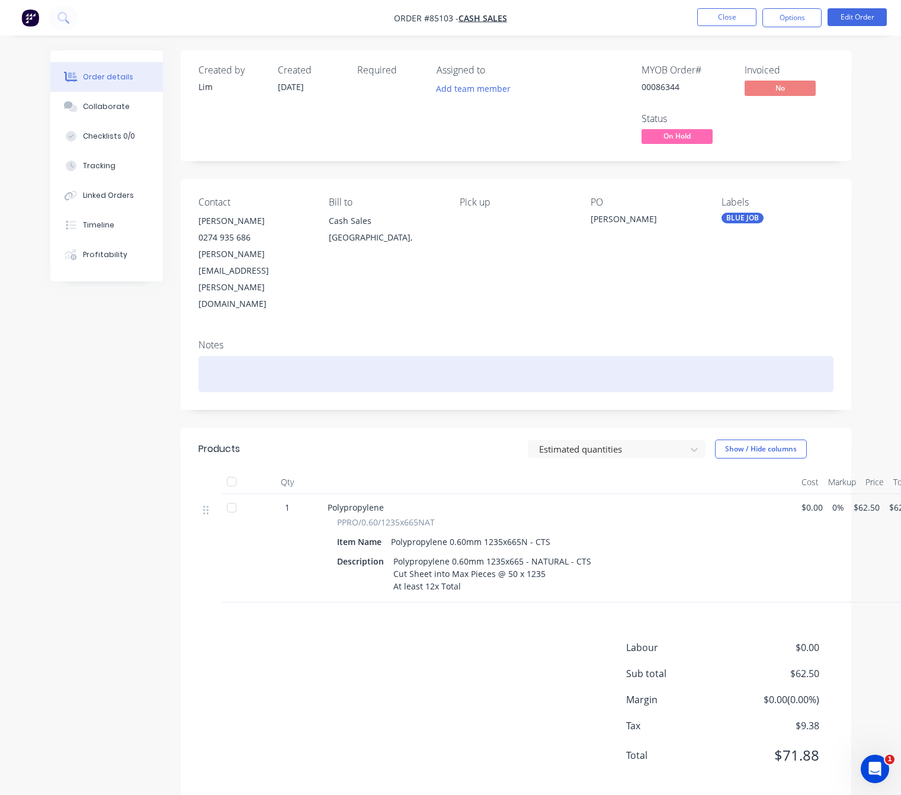
click at [274, 356] on div at bounding box center [515, 374] width 635 height 36
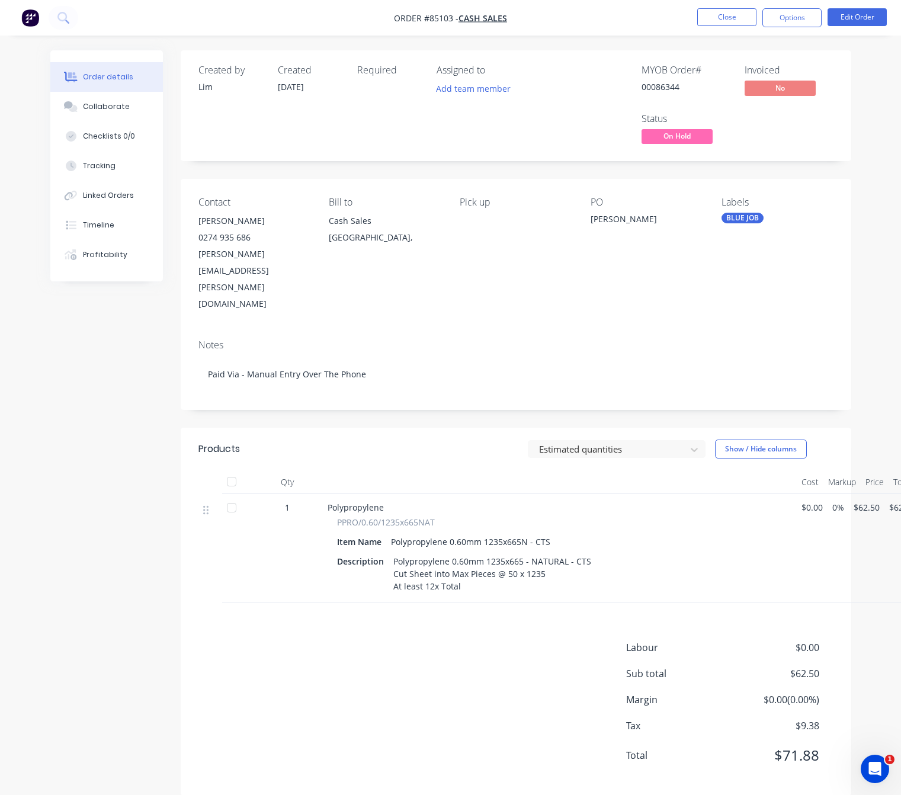
click at [133, 514] on div "Created by Lim Created 07/10/25 Required Assigned to Add team member MYOB Order…" at bounding box center [450, 431] width 801 height 763
click at [704, 141] on span "On Hold" at bounding box center [677, 136] width 71 height 15
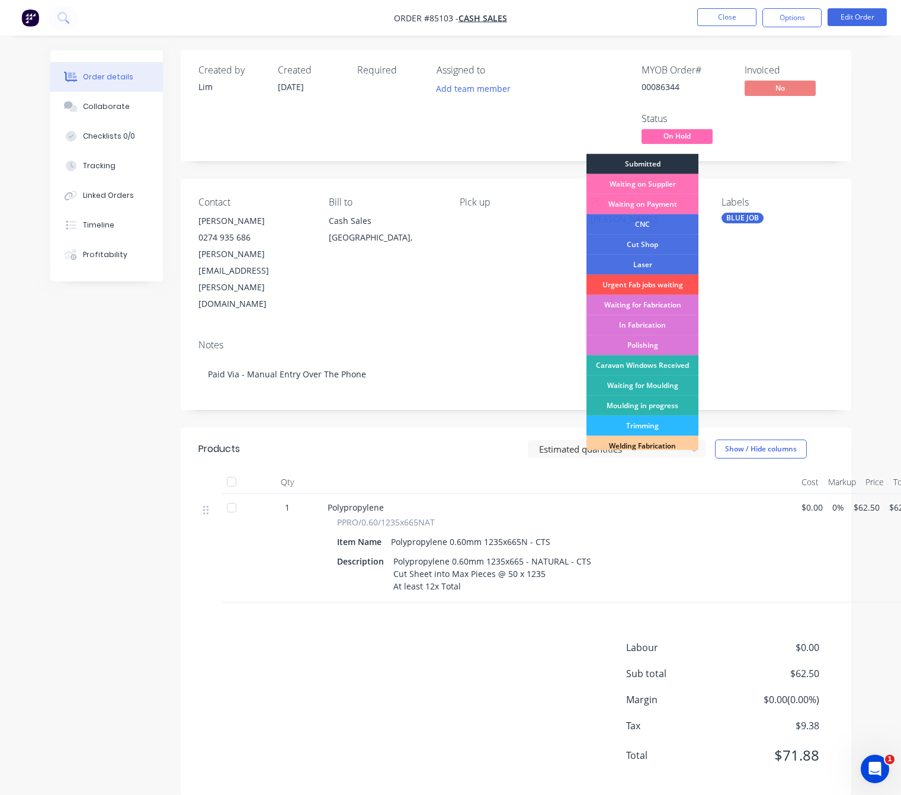
click at [664, 159] on div "Submitted" at bounding box center [643, 164] width 112 height 20
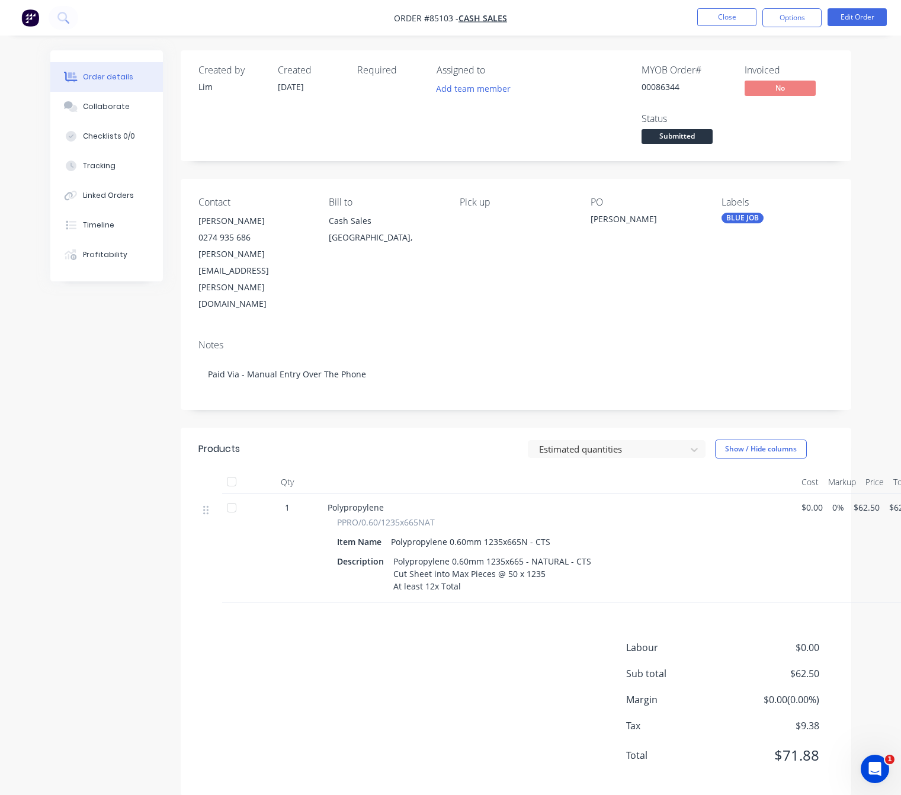
click at [479, 640] on div "Labour $0.00 Sub total $62.50 Margin $0.00 ( 0.00 %) Tax $9.38 Total $71.88" at bounding box center [515, 708] width 635 height 137
click at [347, 664] on div "Labour $0.00 Sub total $62.50 Margin $0.00 ( 0.00 %) Tax $9.38 Total $71.88" at bounding box center [515, 708] width 635 height 137
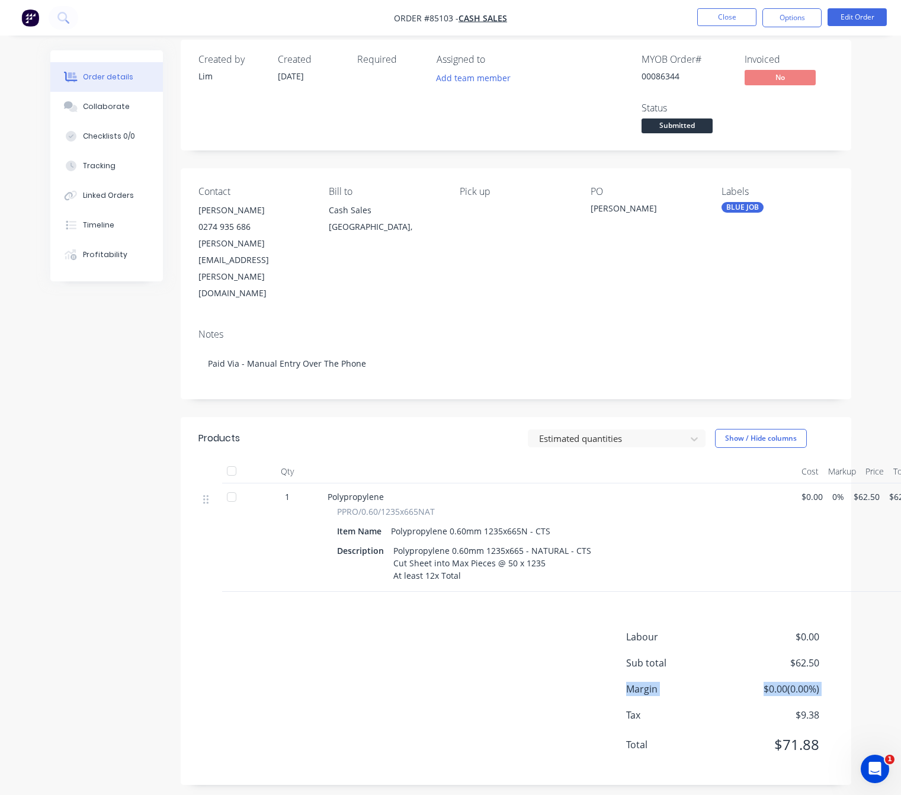
scroll to position [13, 0]
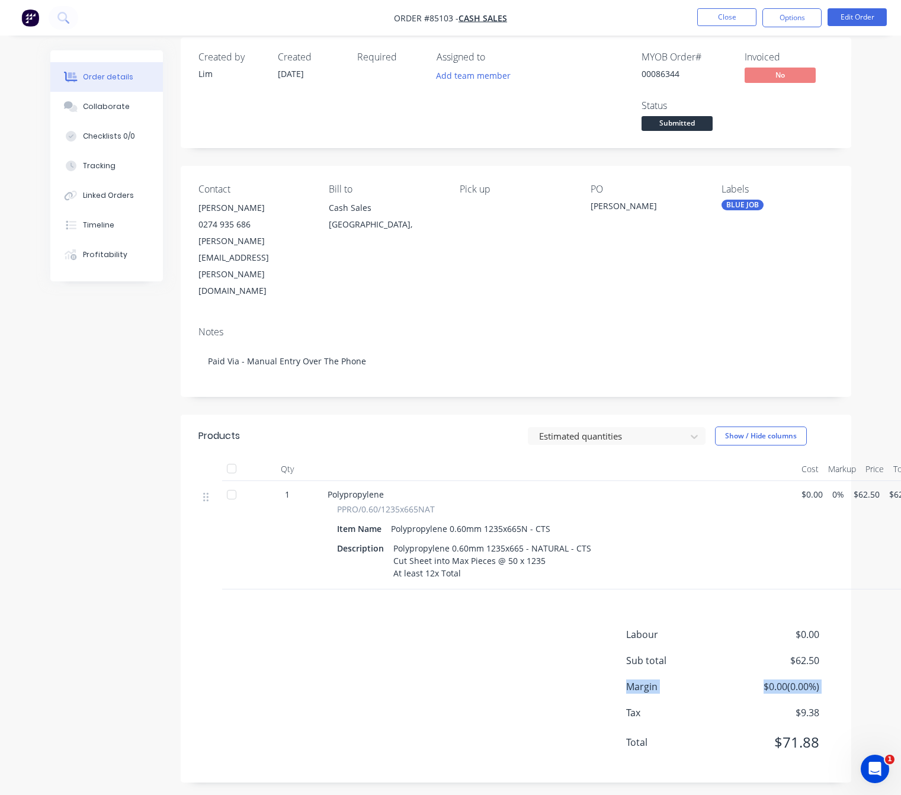
click at [475, 664] on div "Labour $0.00 Sub total $62.50 Margin $0.00 ( 0.00 %) Tax $9.38 Total $71.88" at bounding box center [515, 695] width 635 height 137
click at [752, 627] on div "Labour $0.00 Sub total $62.50 Margin $0.00 ( 0.00 %) Tax $9.38 Total $71.88" at bounding box center [729, 695] width 207 height 137
click at [432, 627] on div "Labour $0.00 Sub total $62.50 Margin $0.00 ( 0.00 %) Tax $9.38 Total $71.88" at bounding box center [515, 695] width 635 height 137
click at [91, 587] on div "Created by Lim Created 07/10/25 Required Assigned to Add team member MYOB Order…" at bounding box center [450, 418] width 801 height 763
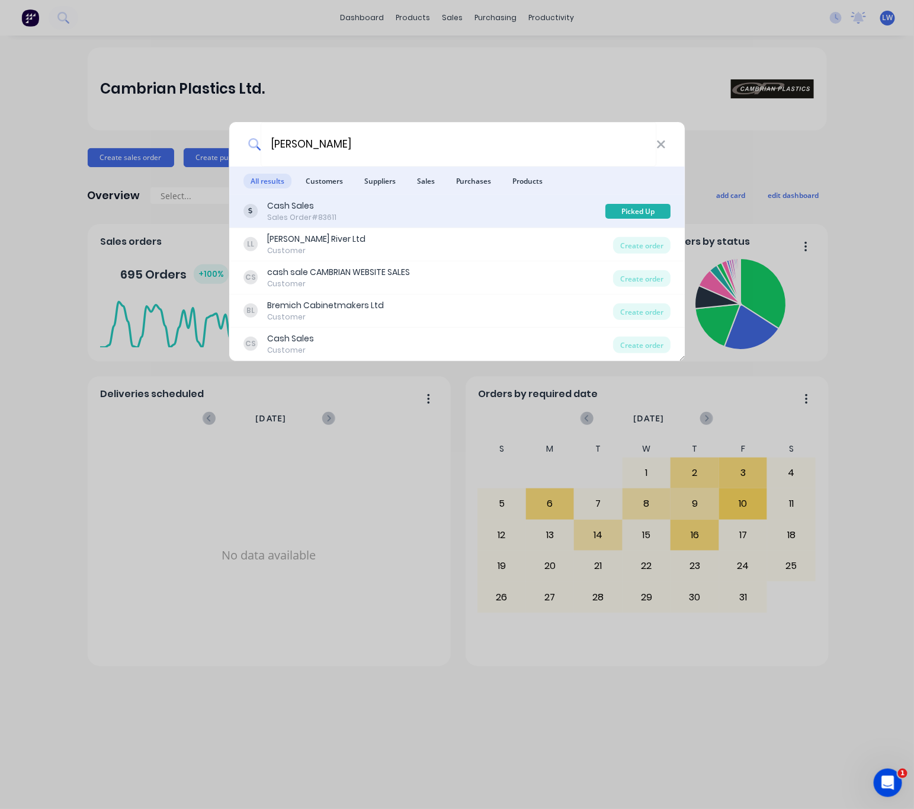
type input "[PERSON_NAME]"
click at [428, 212] on div "Cash Sales Sales Order #83611" at bounding box center [425, 211] width 363 height 23
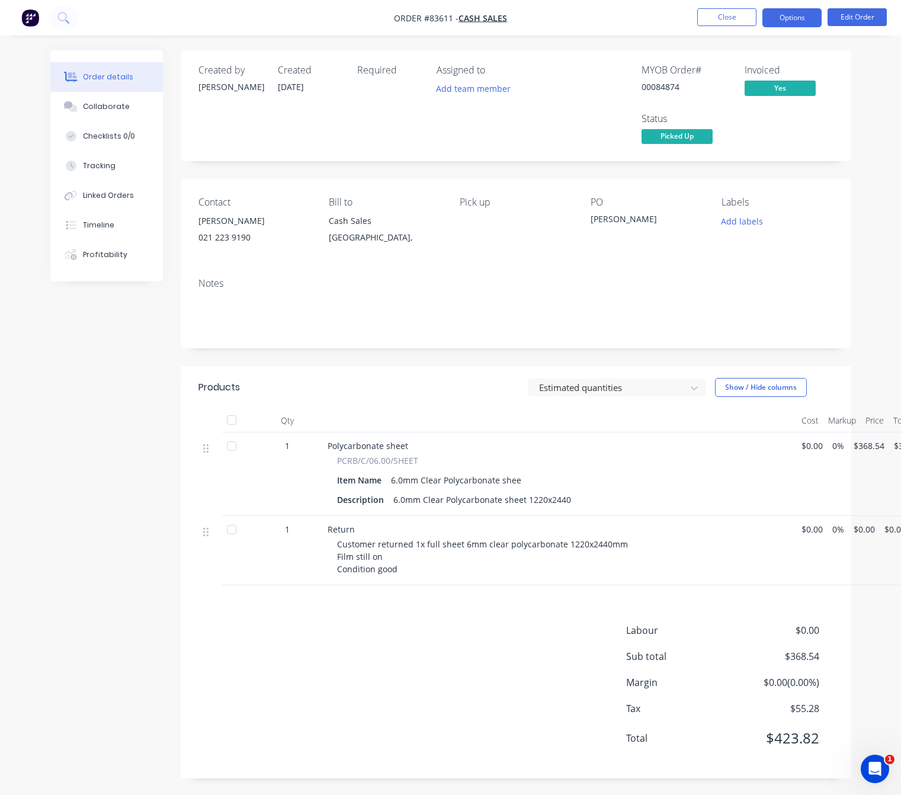
click at [799, 14] on button "Options" at bounding box center [791, 17] width 59 height 19
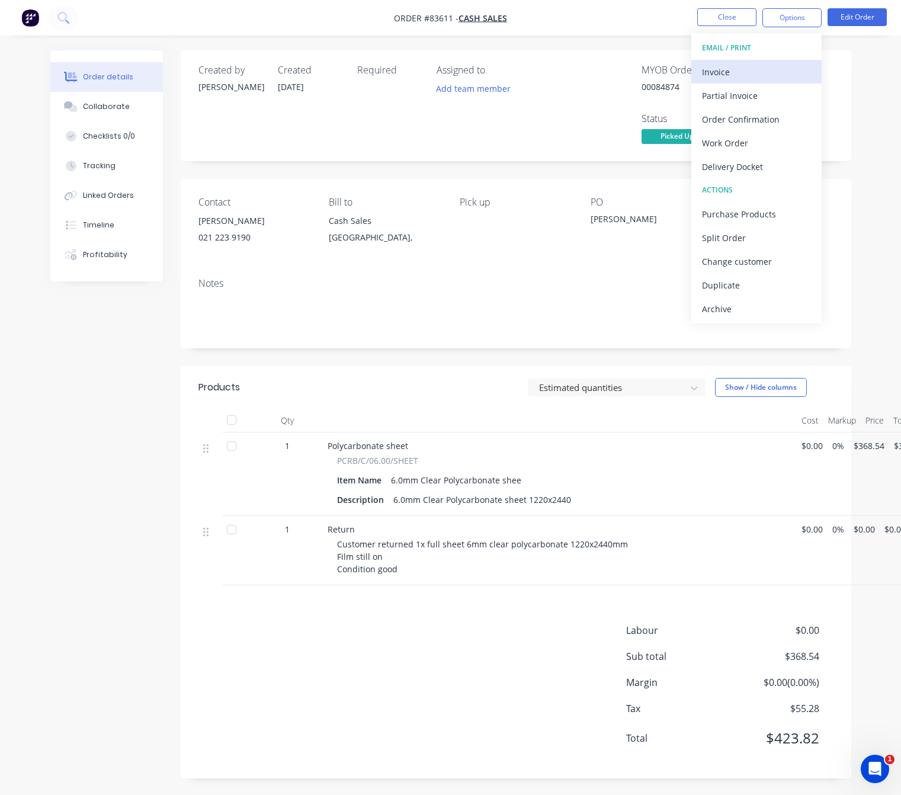
click at [781, 66] on button "Invoice" at bounding box center [756, 72] width 130 height 24
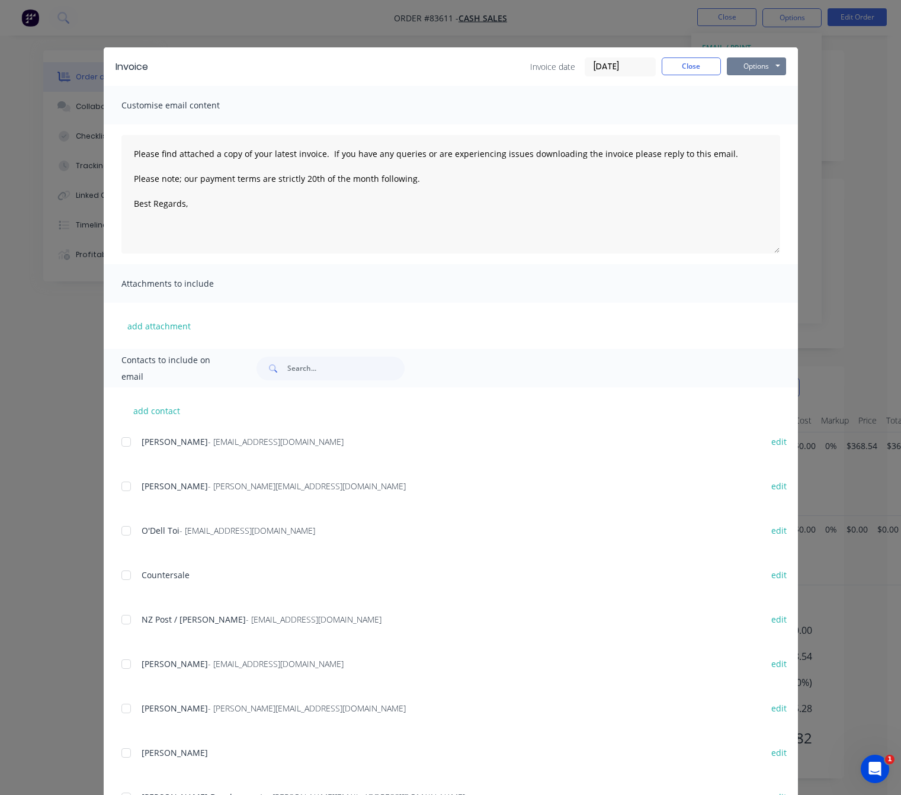
click at [768, 70] on button "Options" at bounding box center [756, 66] width 59 height 18
click at [756, 82] on button "Preview" at bounding box center [765, 88] width 76 height 20
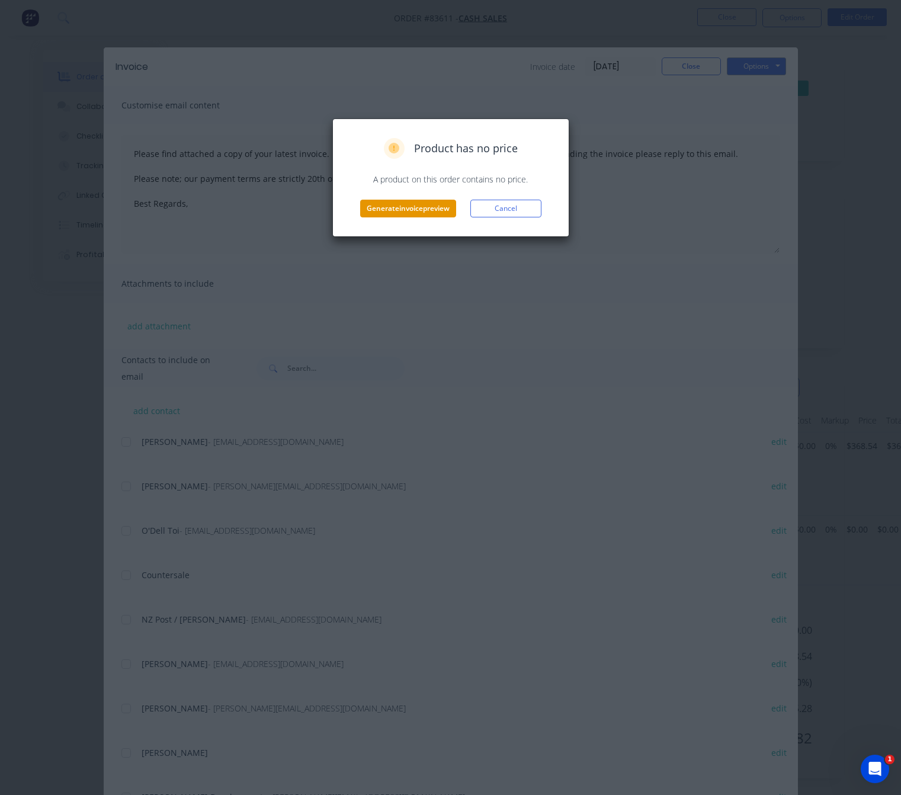
click at [431, 212] on button "Generate invoice preview" at bounding box center [408, 209] width 96 height 18
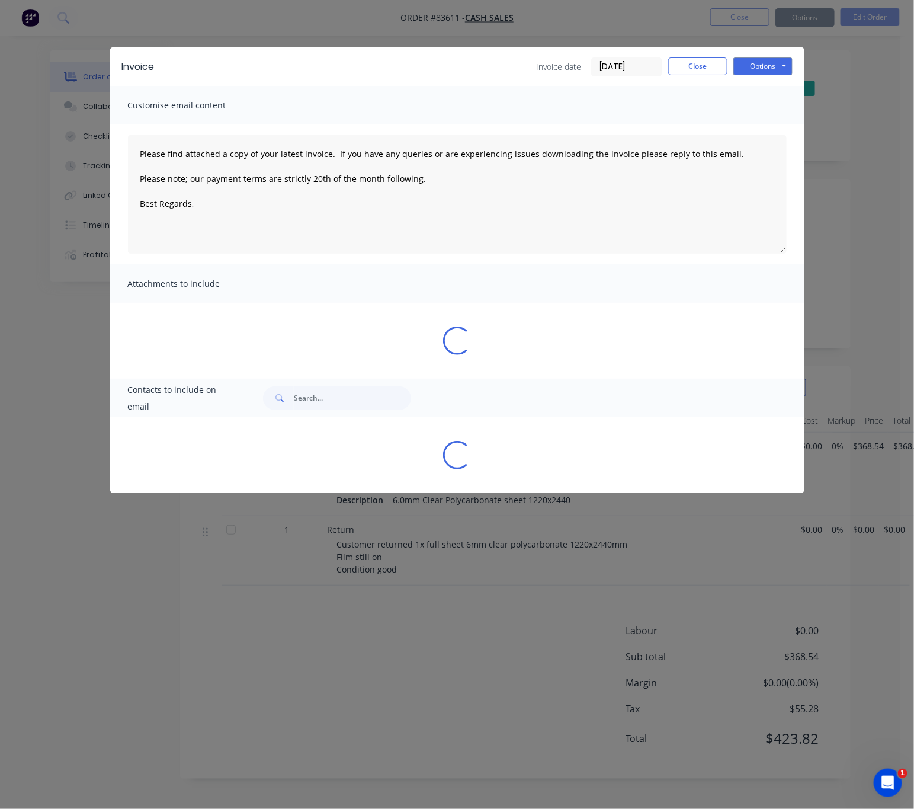
type textarea "Please find attached a copy of your latest invoice. If you have any queries or …"
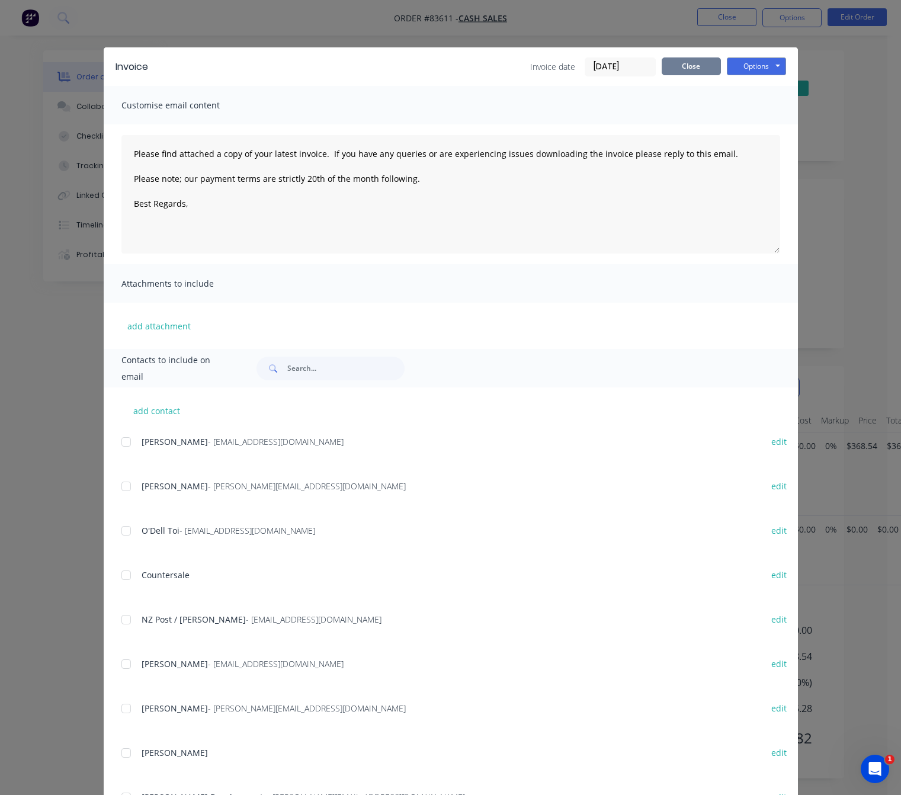
click at [669, 66] on button "Close" at bounding box center [691, 66] width 59 height 18
